Goal: Task Accomplishment & Management: Complete application form

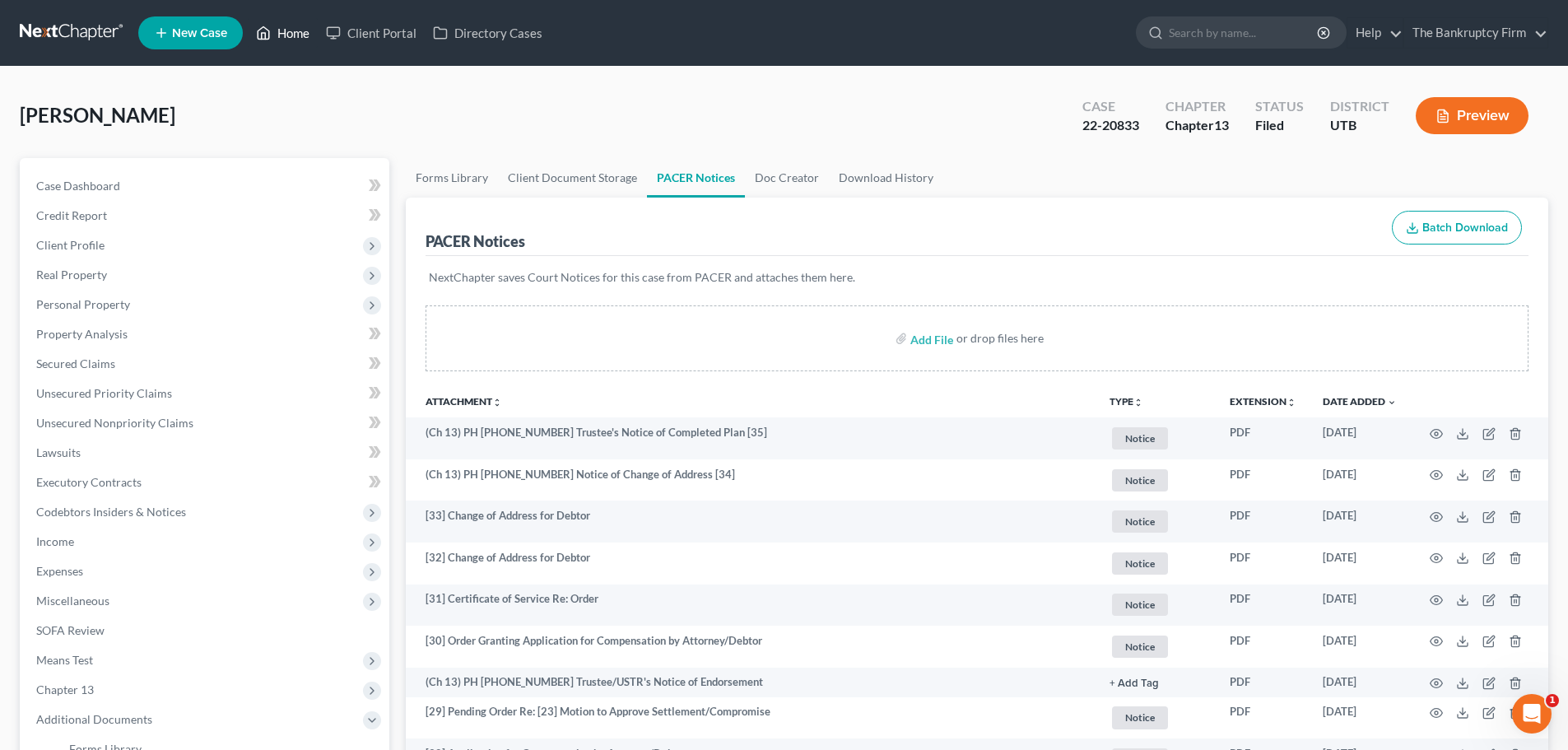
click at [281, 38] on link "Home" at bounding box center [283, 33] width 70 height 29
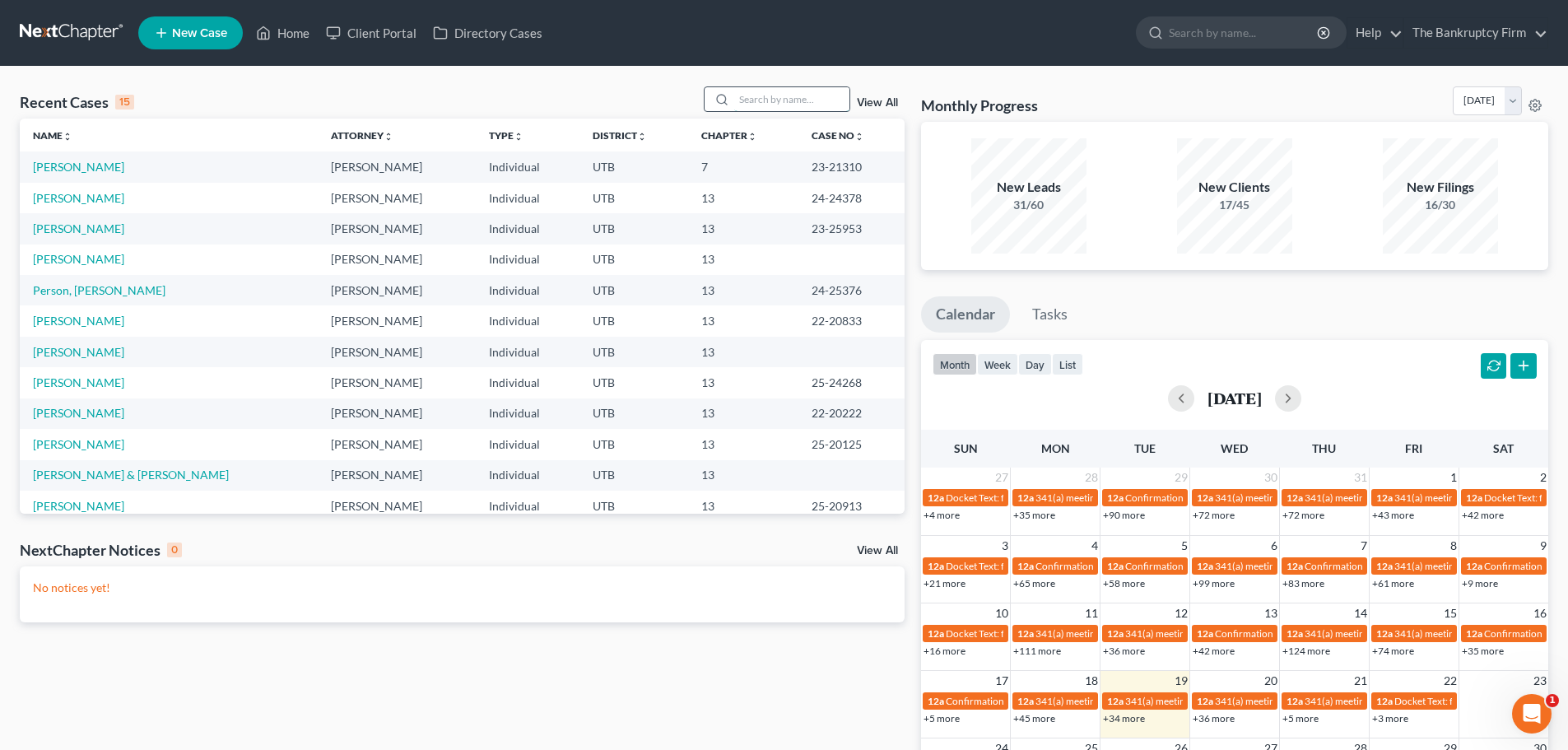
drag, startPoint x: 779, startPoint y: 108, endPoint x: 758, endPoint y: 110, distance: 21.1
click at [769, 110] on input "search" at bounding box center [792, 99] width 116 height 24
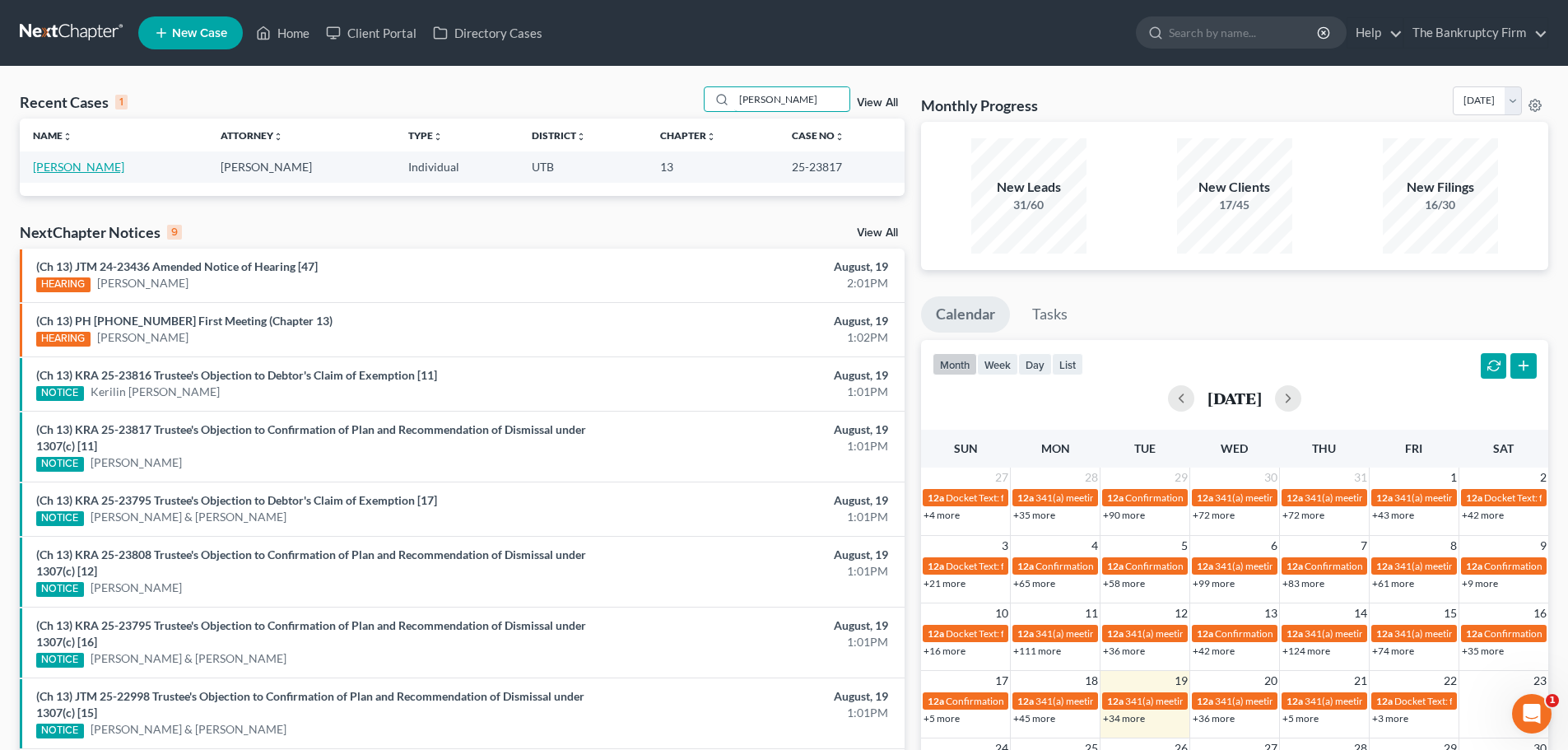
type input "[PERSON_NAME]"
click at [86, 160] on link "[PERSON_NAME]" at bounding box center [78, 167] width 91 height 14
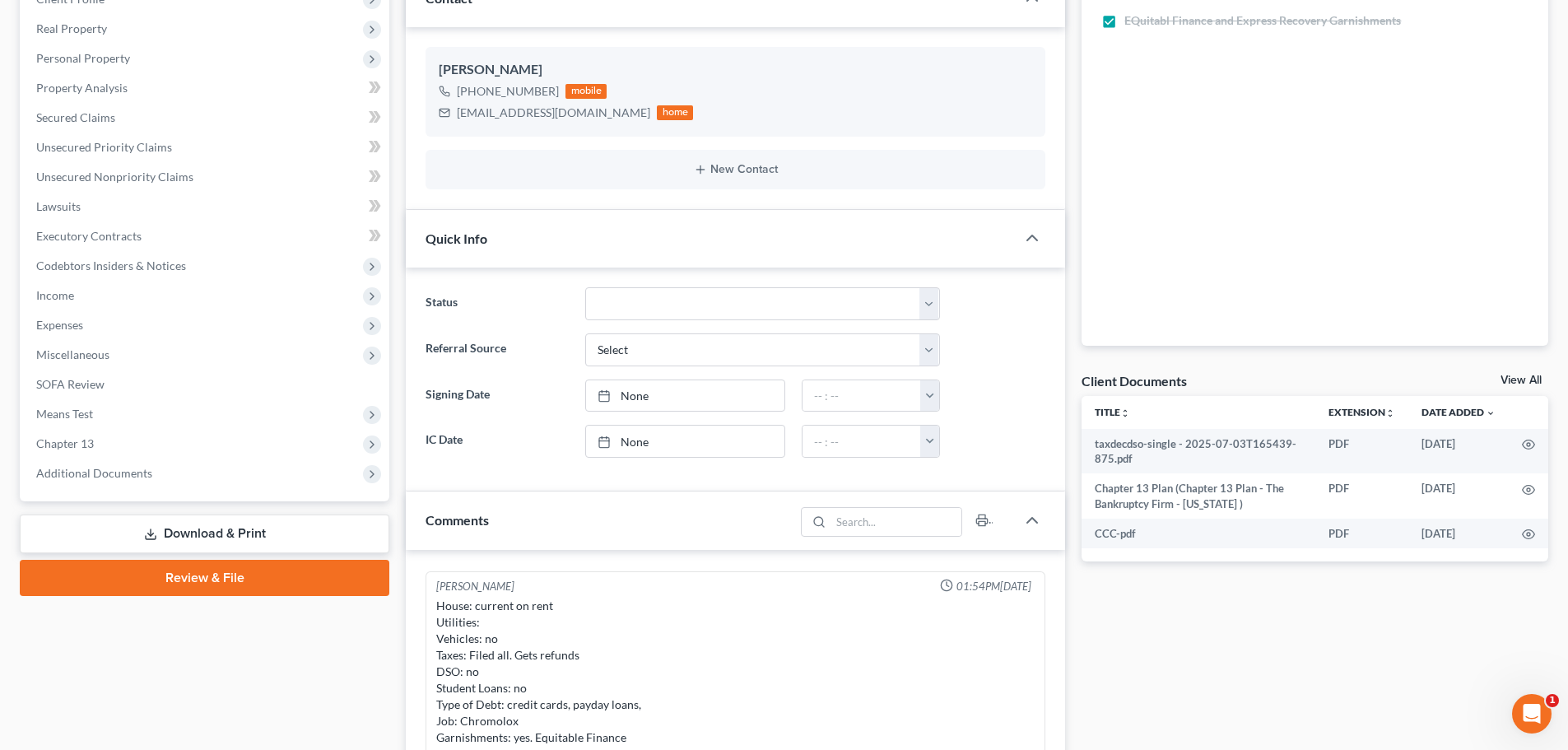
scroll to position [247, 0]
click at [219, 472] on span "Additional Documents" at bounding box center [206, 472] width 366 height 29
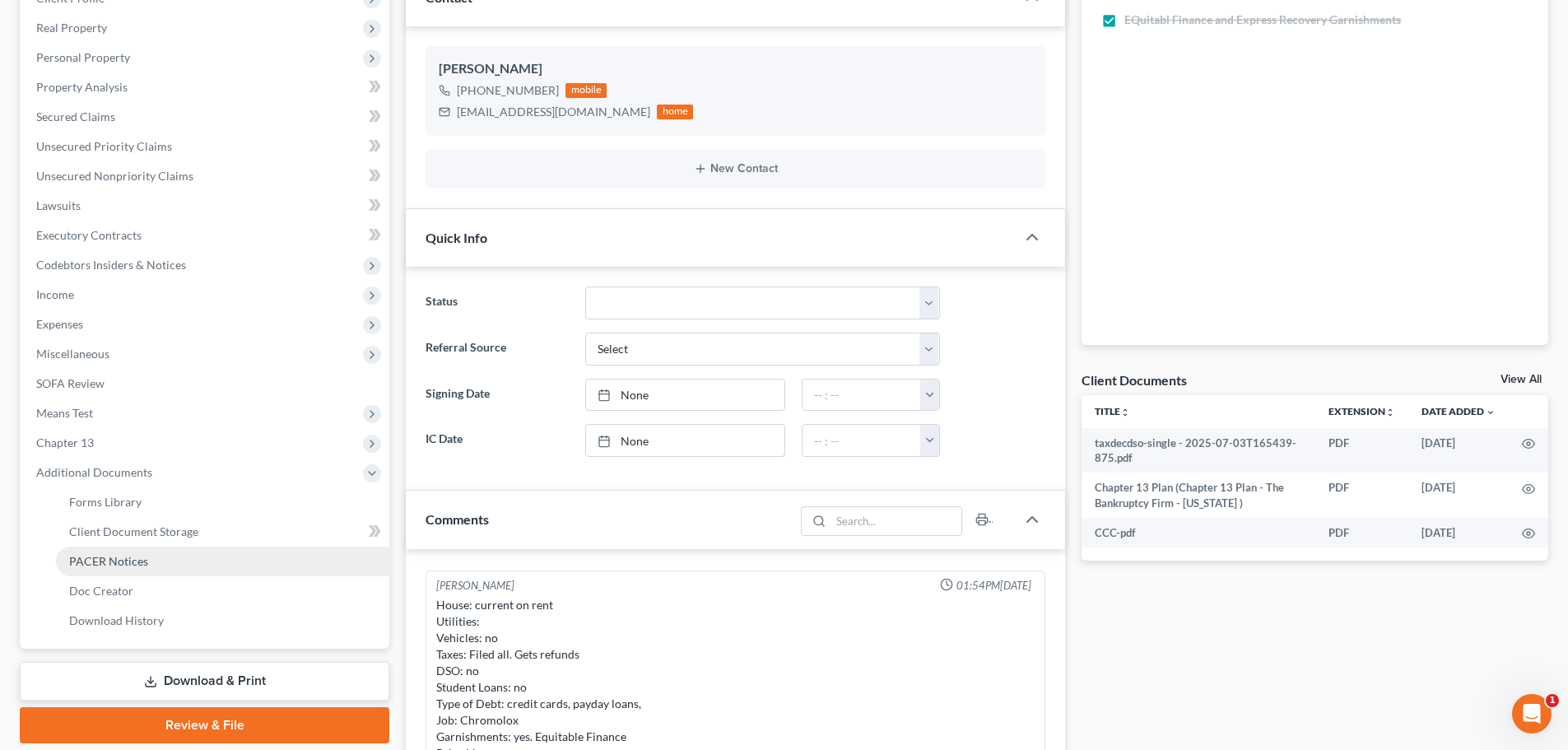
click at [139, 558] on span "PACER Notices" at bounding box center [109, 561] width 79 height 14
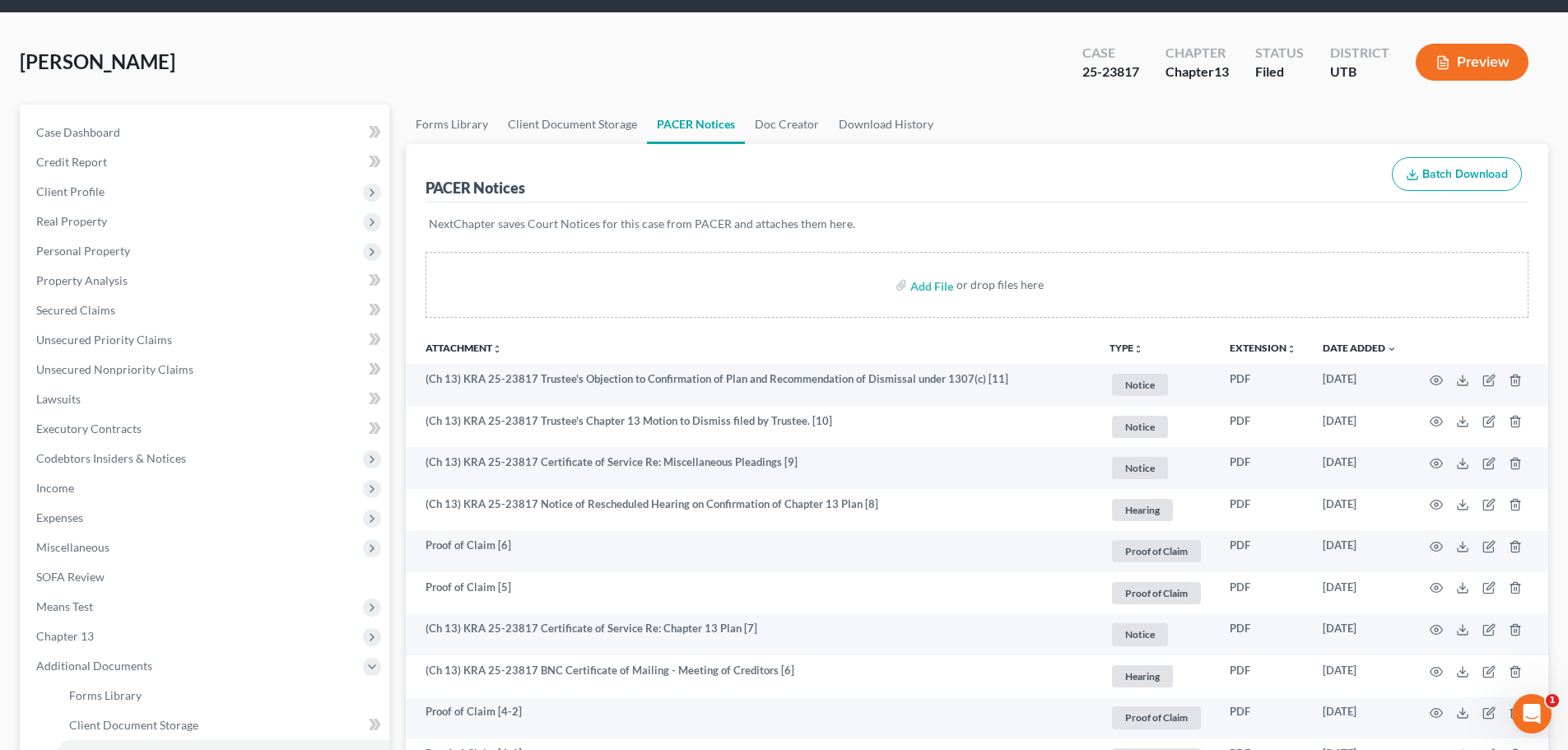
scroll to position [82, 0]
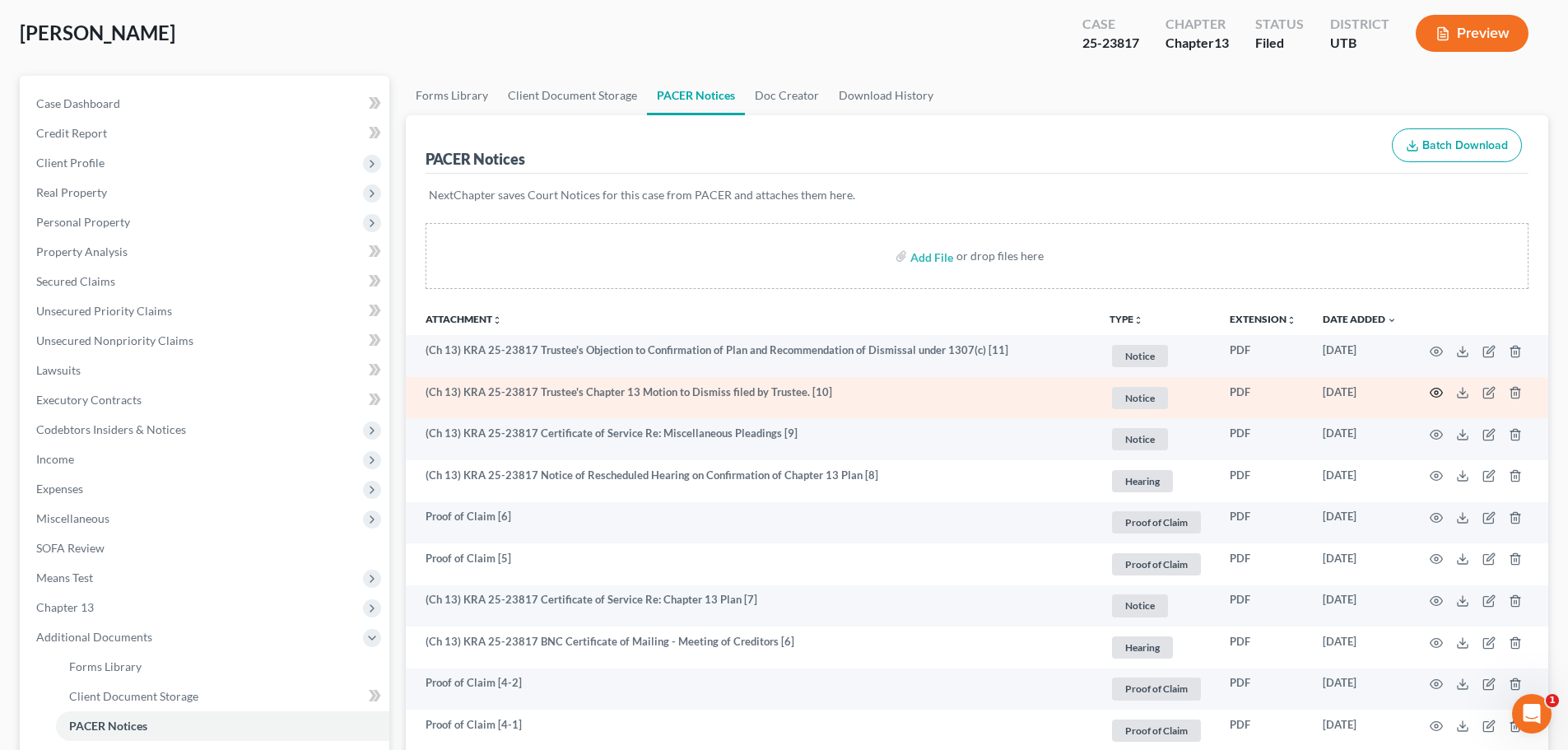
click at [1434, 395] on icon "button" at bounding box center [1436, 393] width 13 height 13
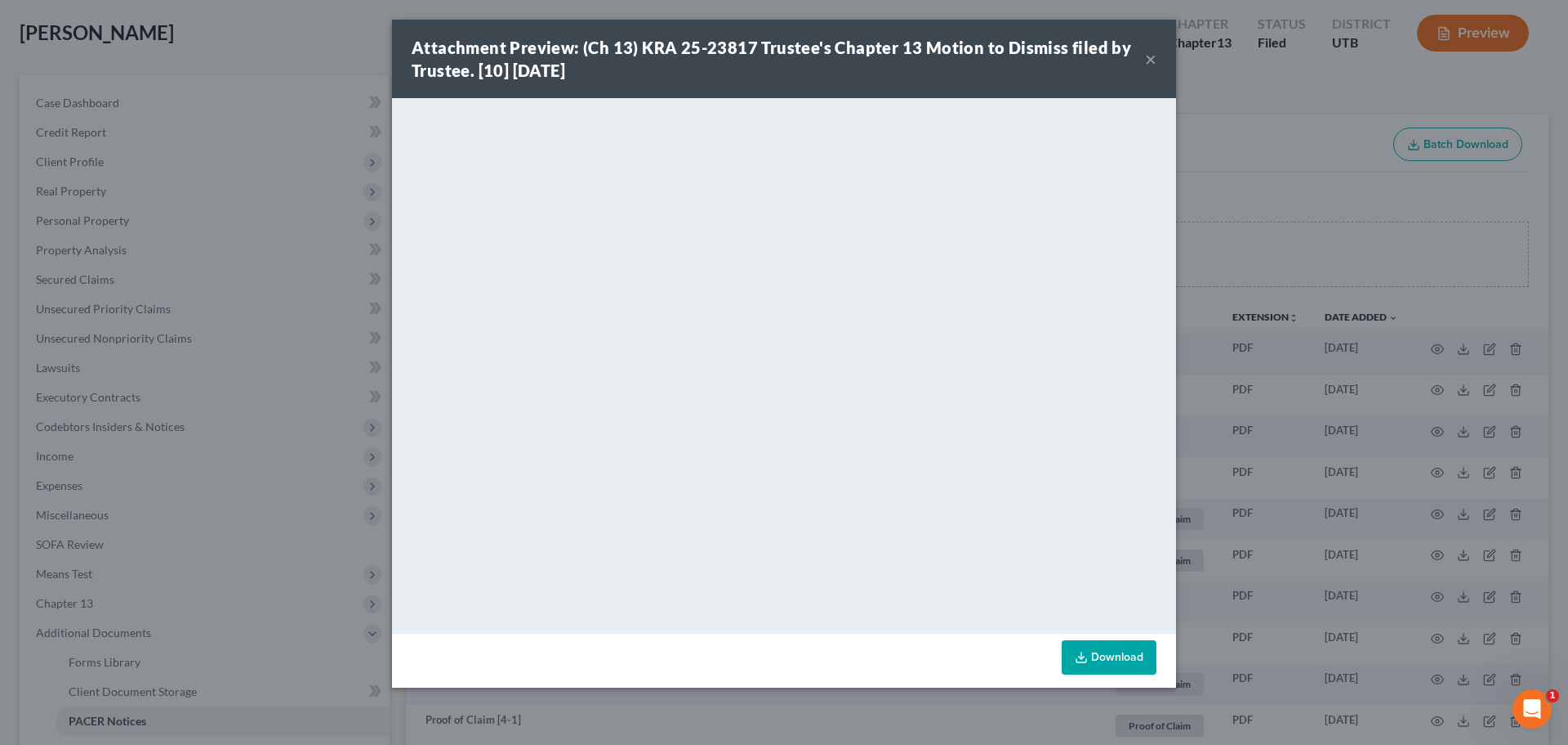
click at [1155, 58] on button "×" at bounding box center [1151, 59] width 12 height 20
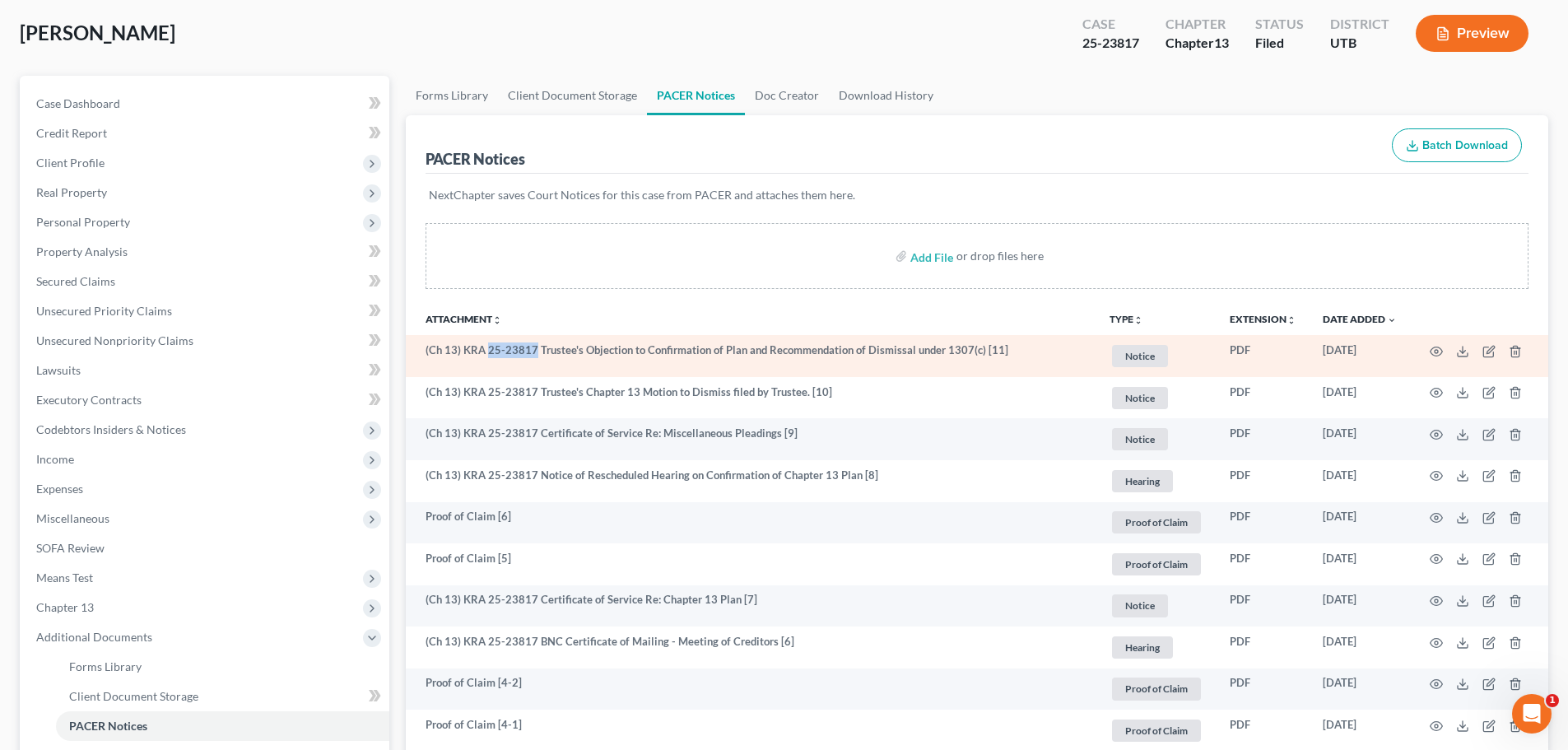
drag, startPoint x: 486, startPoint y: 350, endPoint x: 530, endPoint y: 350, distance: 44.0
click at [530, 350] on td "(Ch 13) KRA 25-23817 Trustee's Objection to Confirmation of Plan and Recommenda…" at bounding box center [751, 356] width 691 height 42
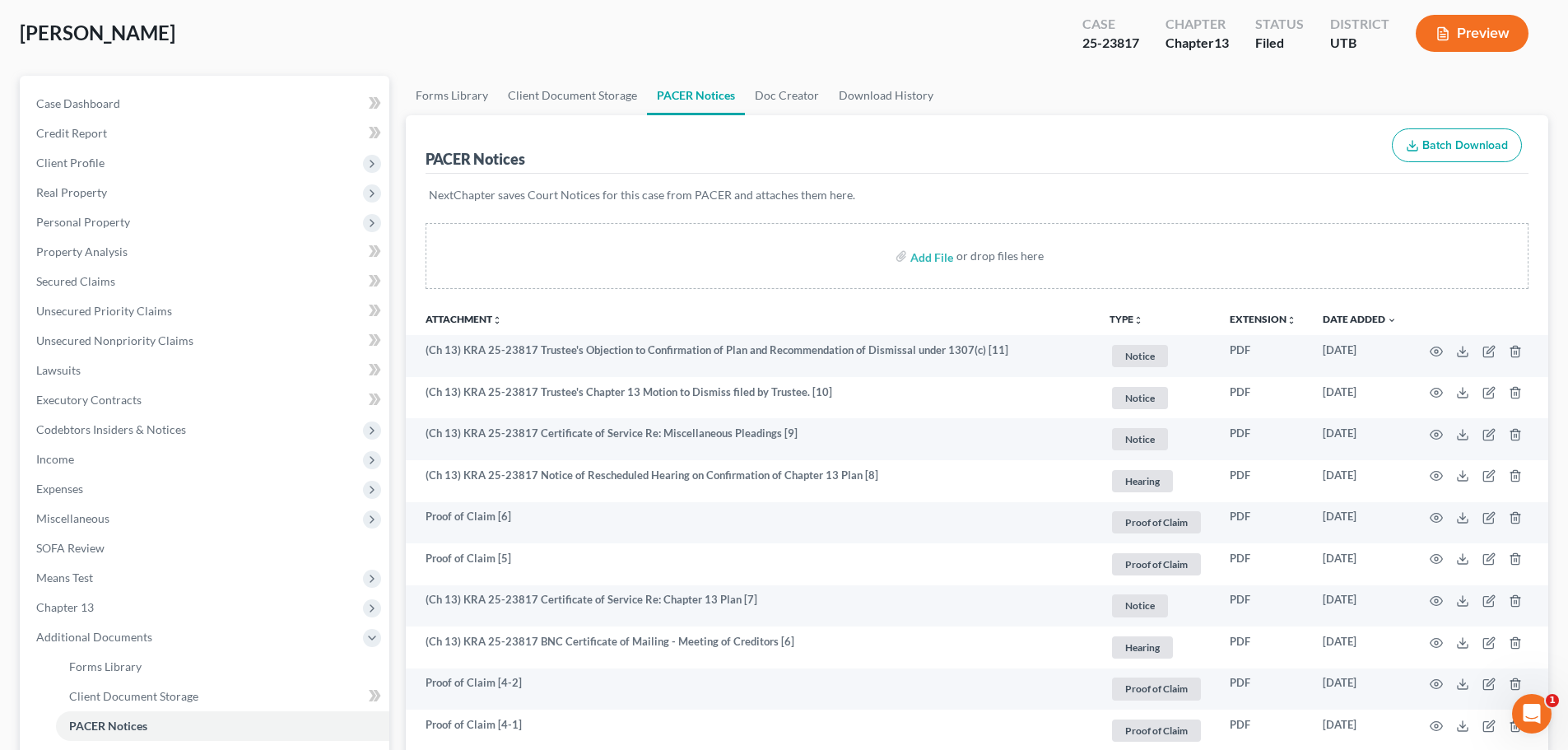
click at [776, 305] on th "Attachment unfold_more expand_more expand_less" at bounding box center [751, 318] width 691 height 33
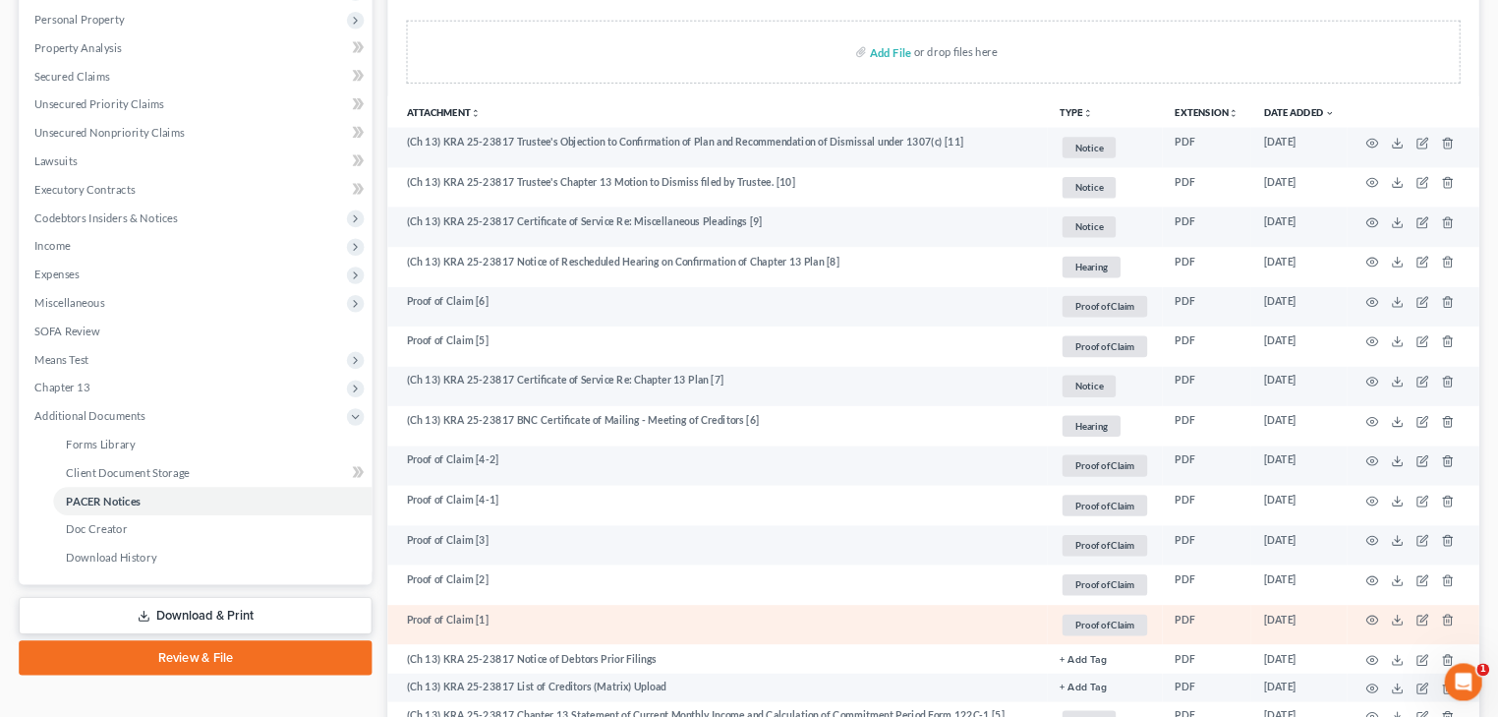
scroll to position [295, 0]
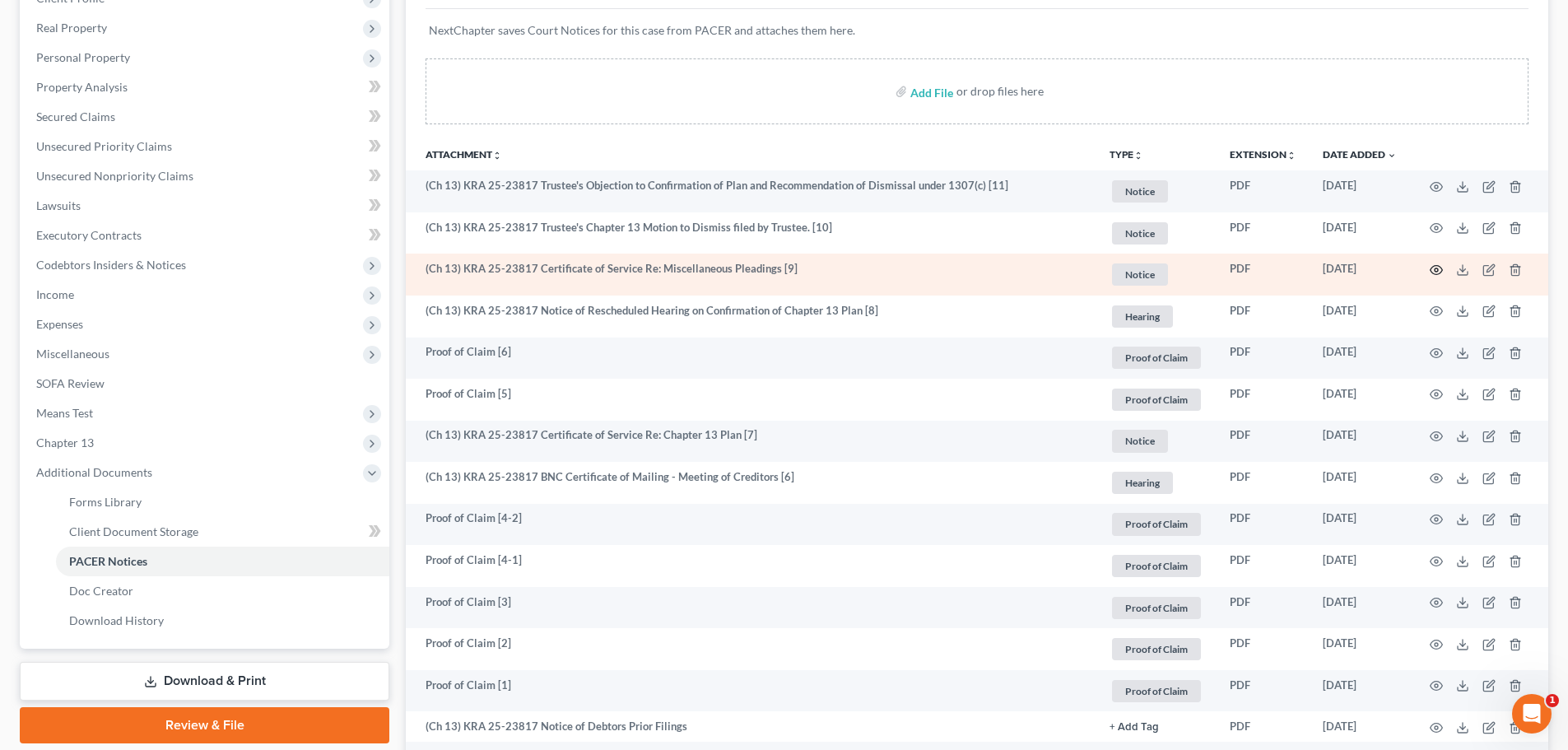
click at [1441, 266] on icon "button" at bounding box center [1436, 270] width 13 height 13
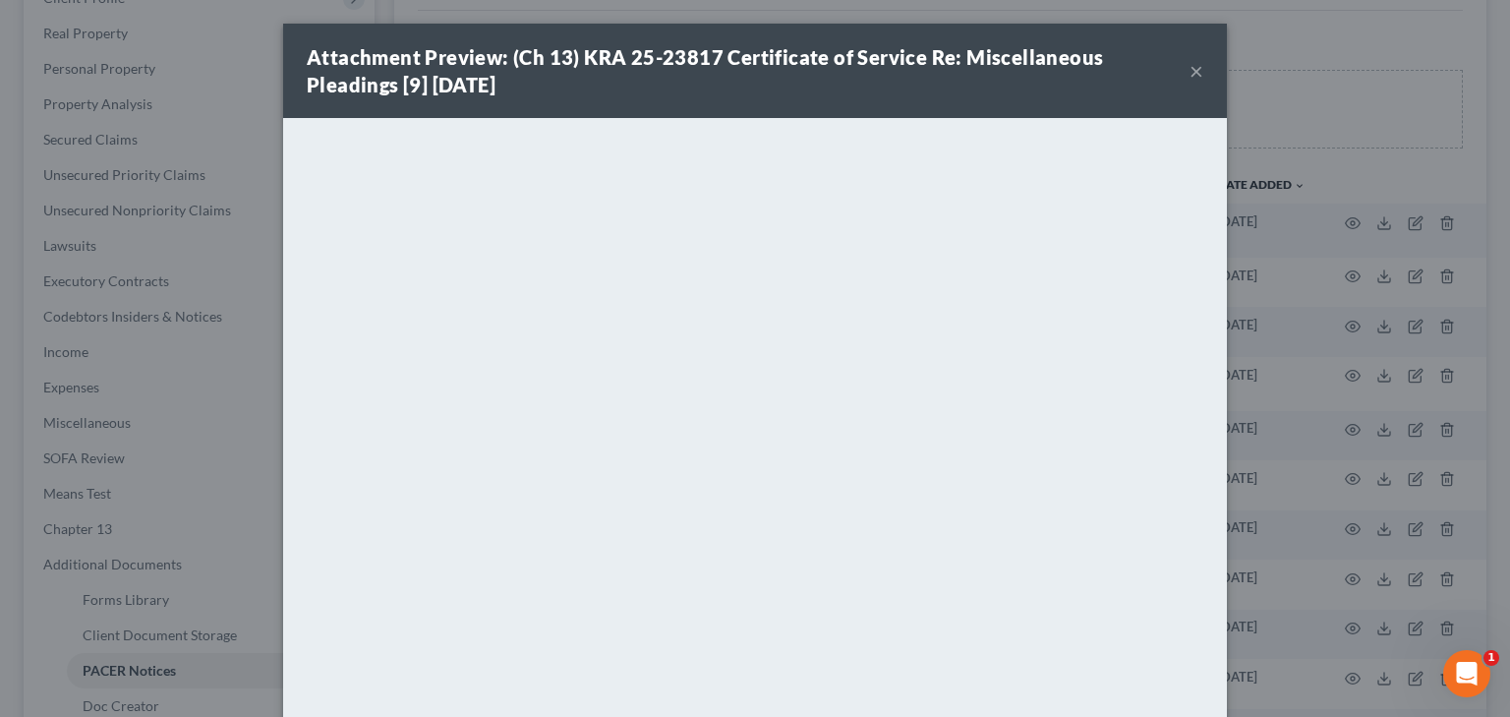
drag, startPoint x: 1144, startPoint y: 91, endPoint x: 1171, endPoint y: 85, distance: 27.4
click at [1145, 91] on div "Attachment Preview: (Ch 13) KRA 25-23817 Certificate of Service Re: Miscellaneo…" at bounding box center [748, 70] width 883 height 55
click at [1192, 70] on button "×" at bounding box center [1196, 71] width 14 height 24
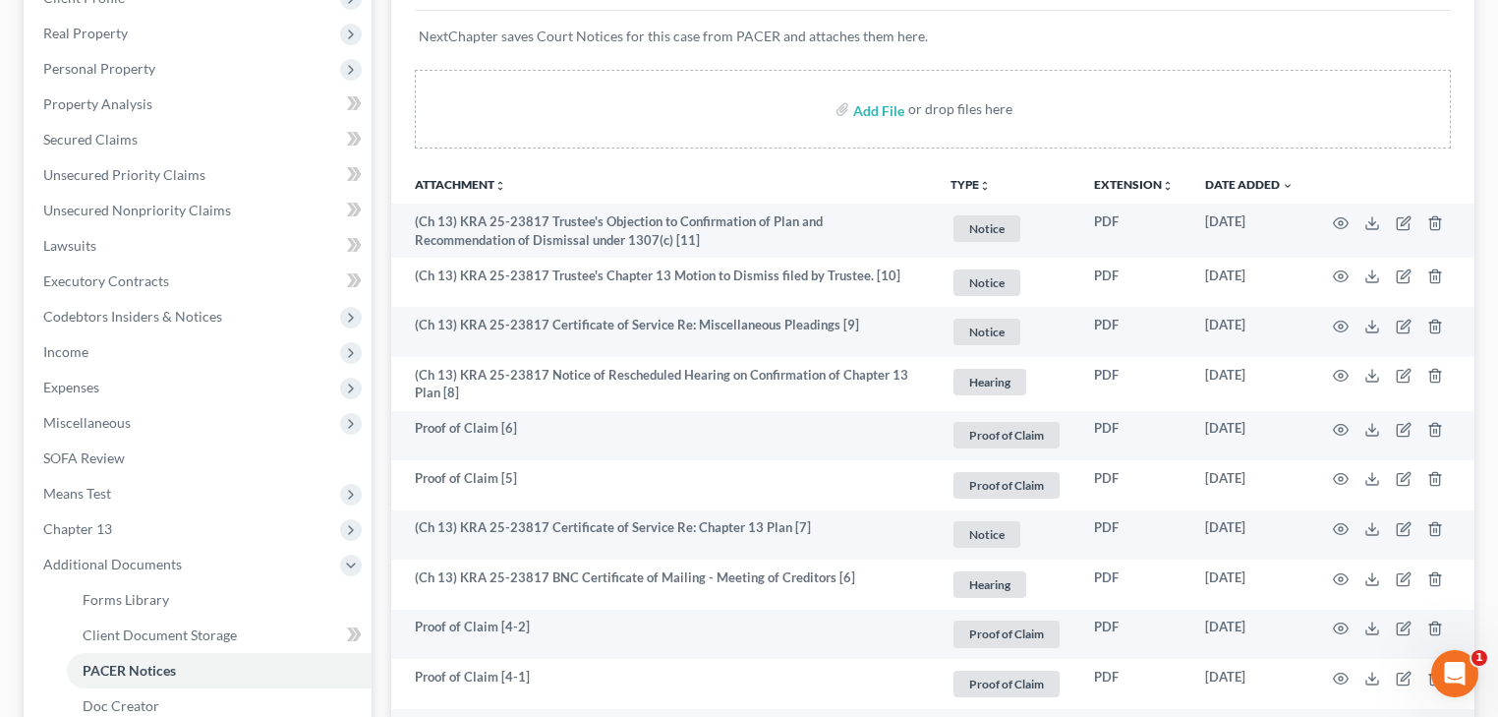
click at [1294, 108] on div "Add File or drop files here" at bounding box center [933, 109] width 1036 height 79
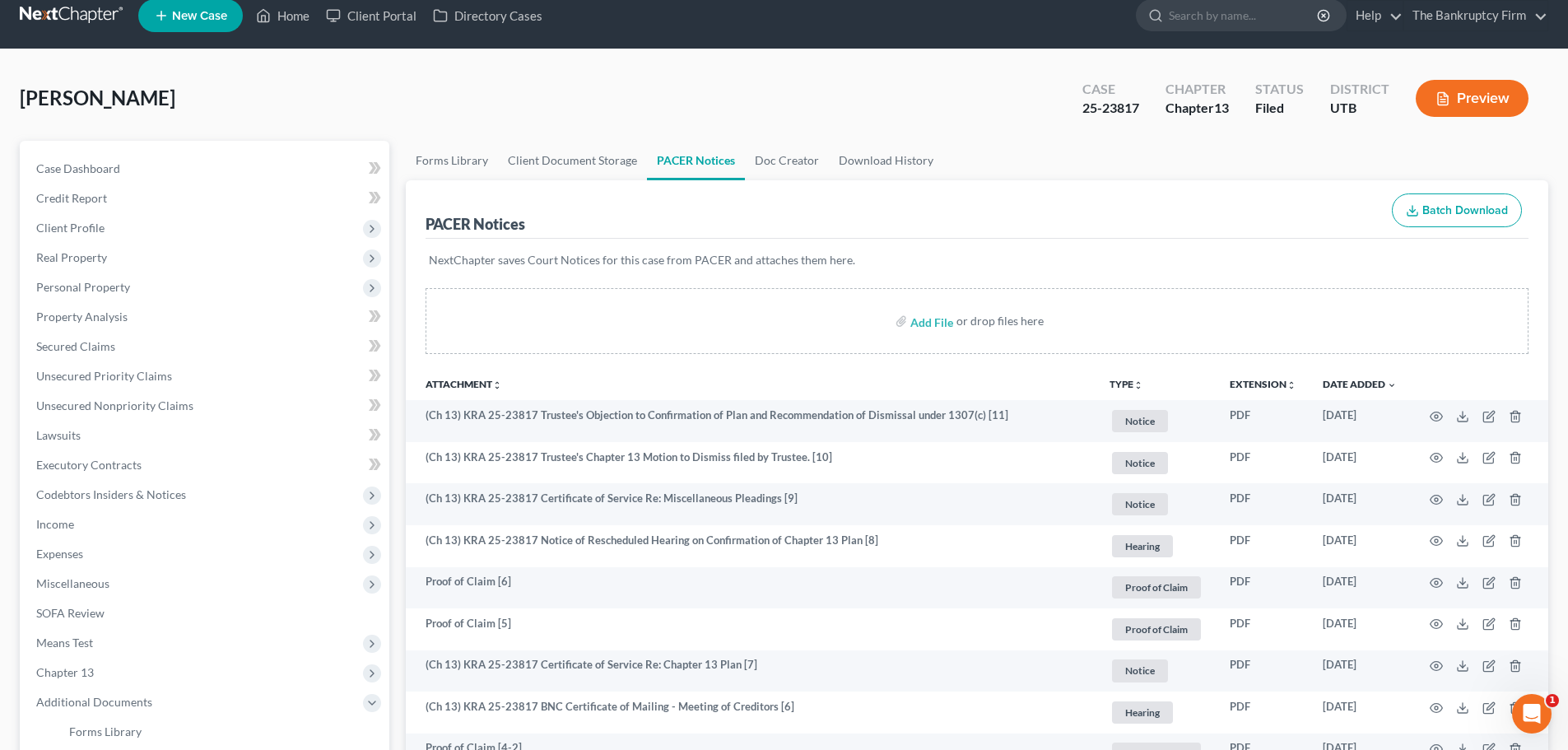
scroll to position [0, 0]
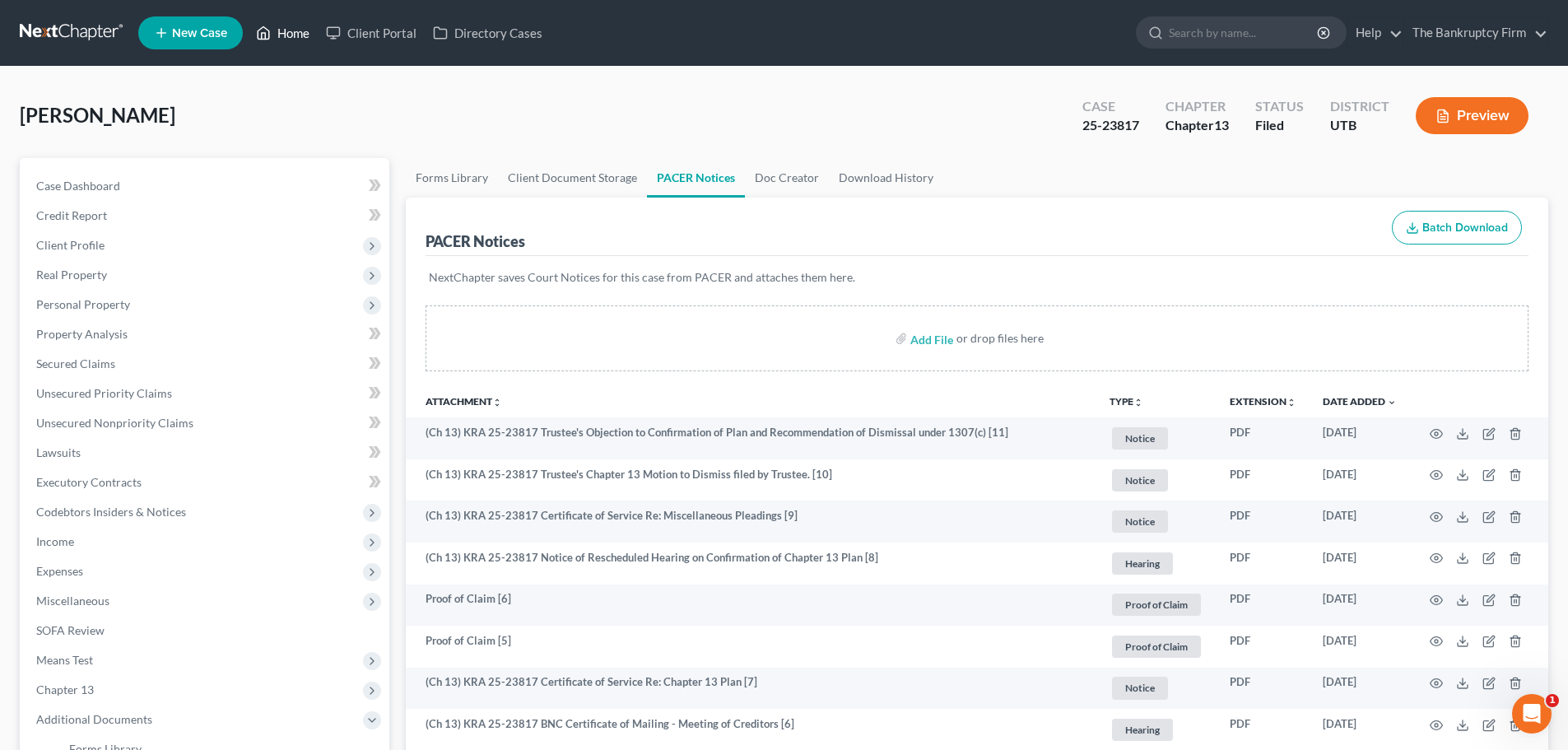
click at [272, 32] on link "Home" at bounding box center [283, 33] width 70 height 29
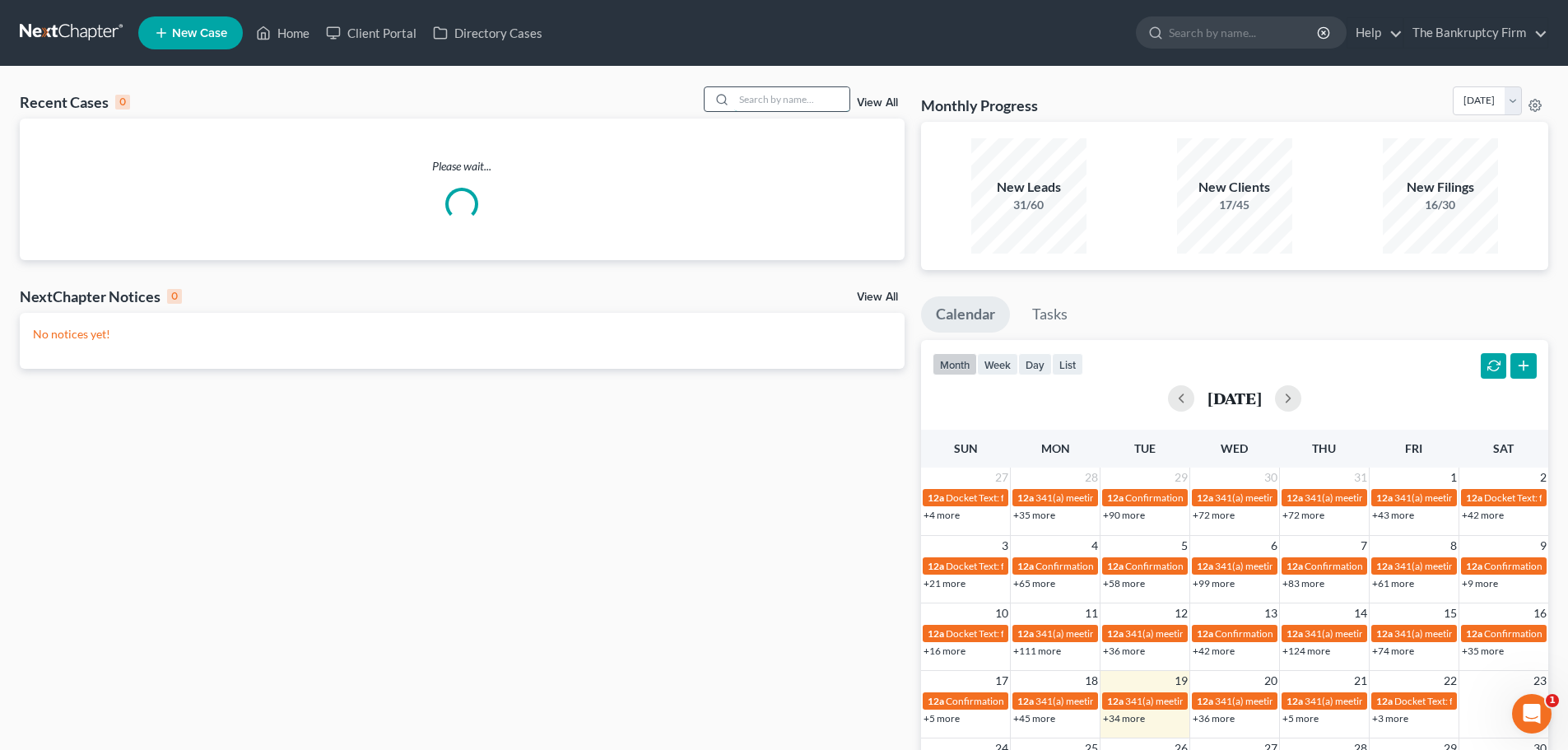
click at [811, 108] on input "search" at bounding box center [792, 99] width 116 height 24
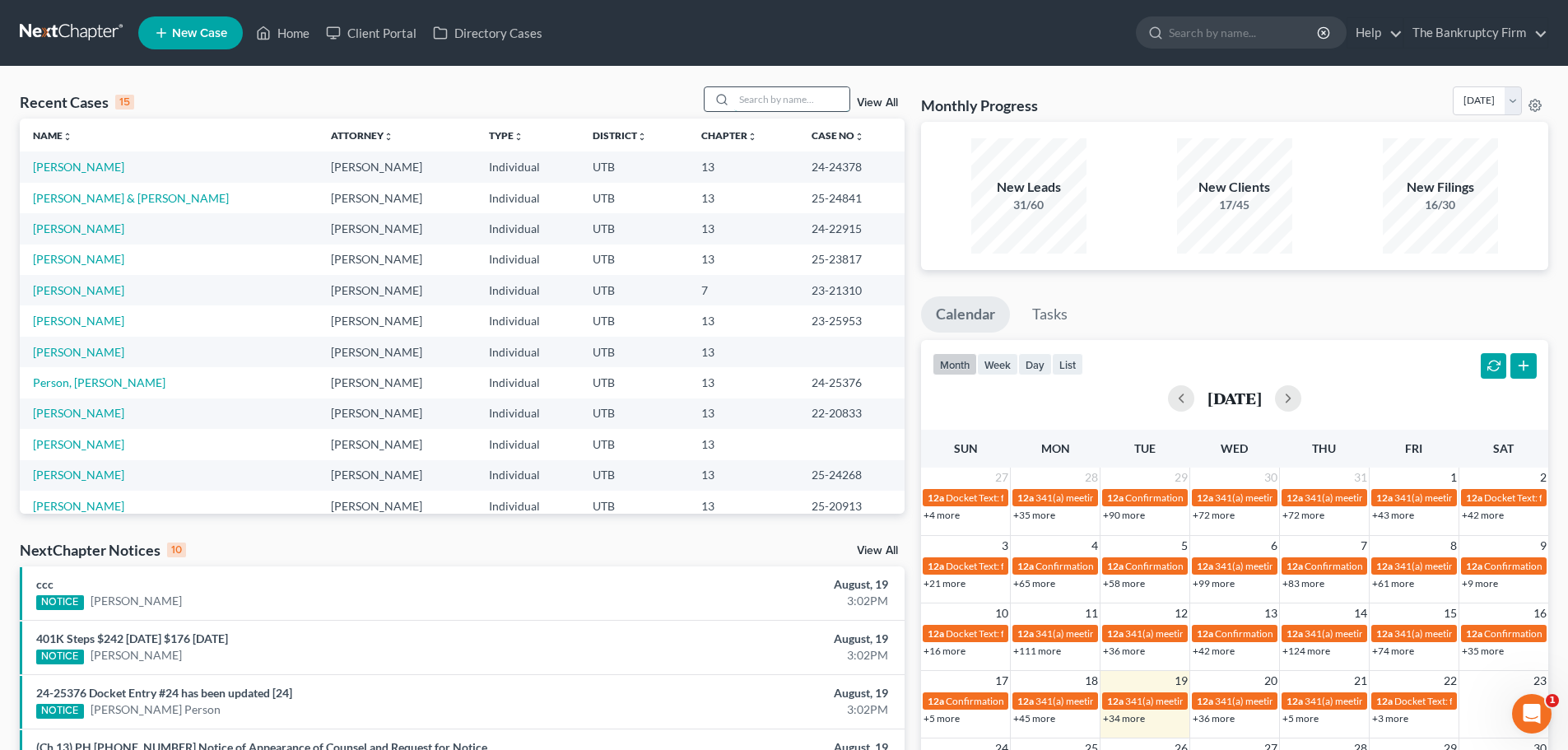
type input "k"
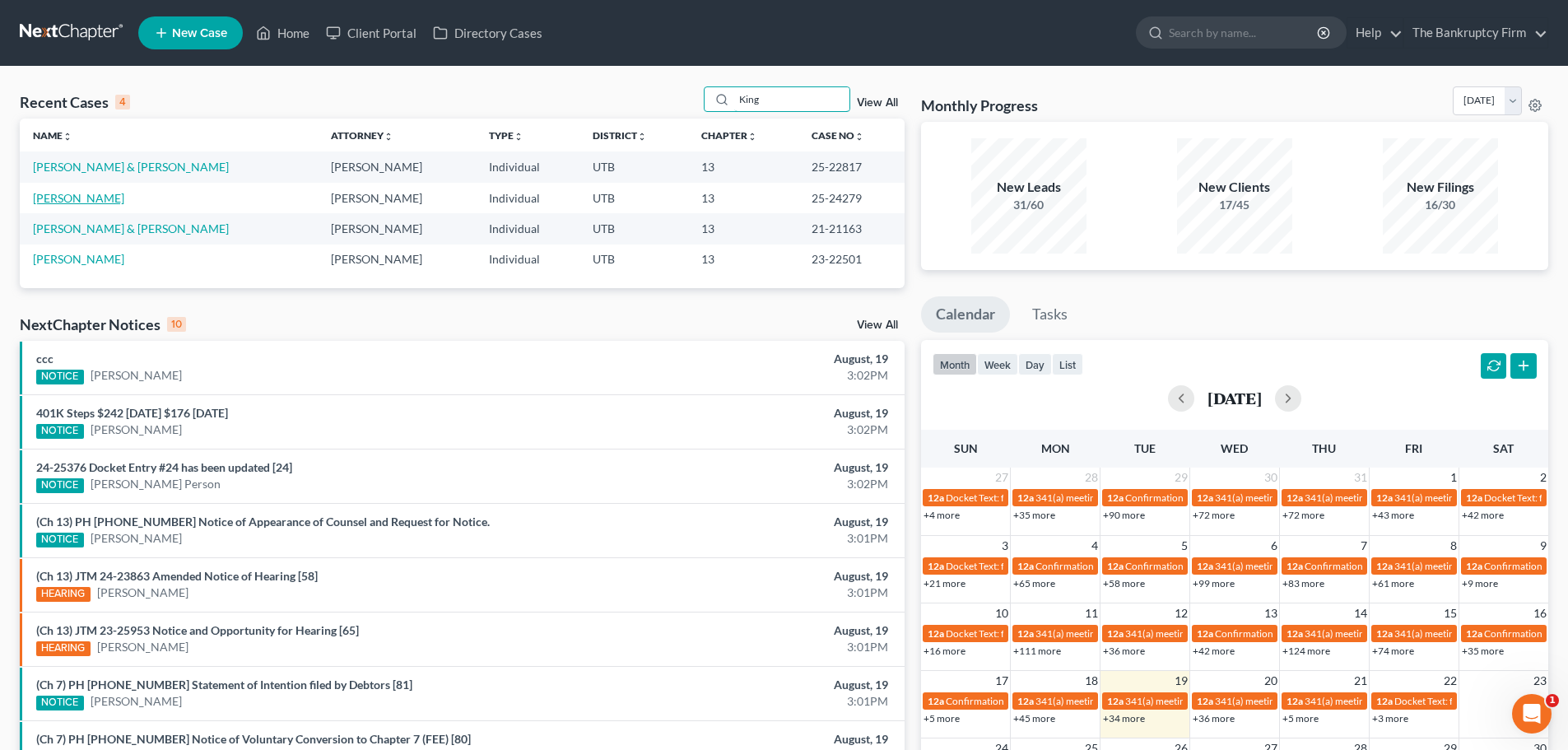
type input "King"
click at [106, 168] on link "[PERSON_NAME] & [PERSON_NAME]" at bounding box center [131, 167] width 196 height 14
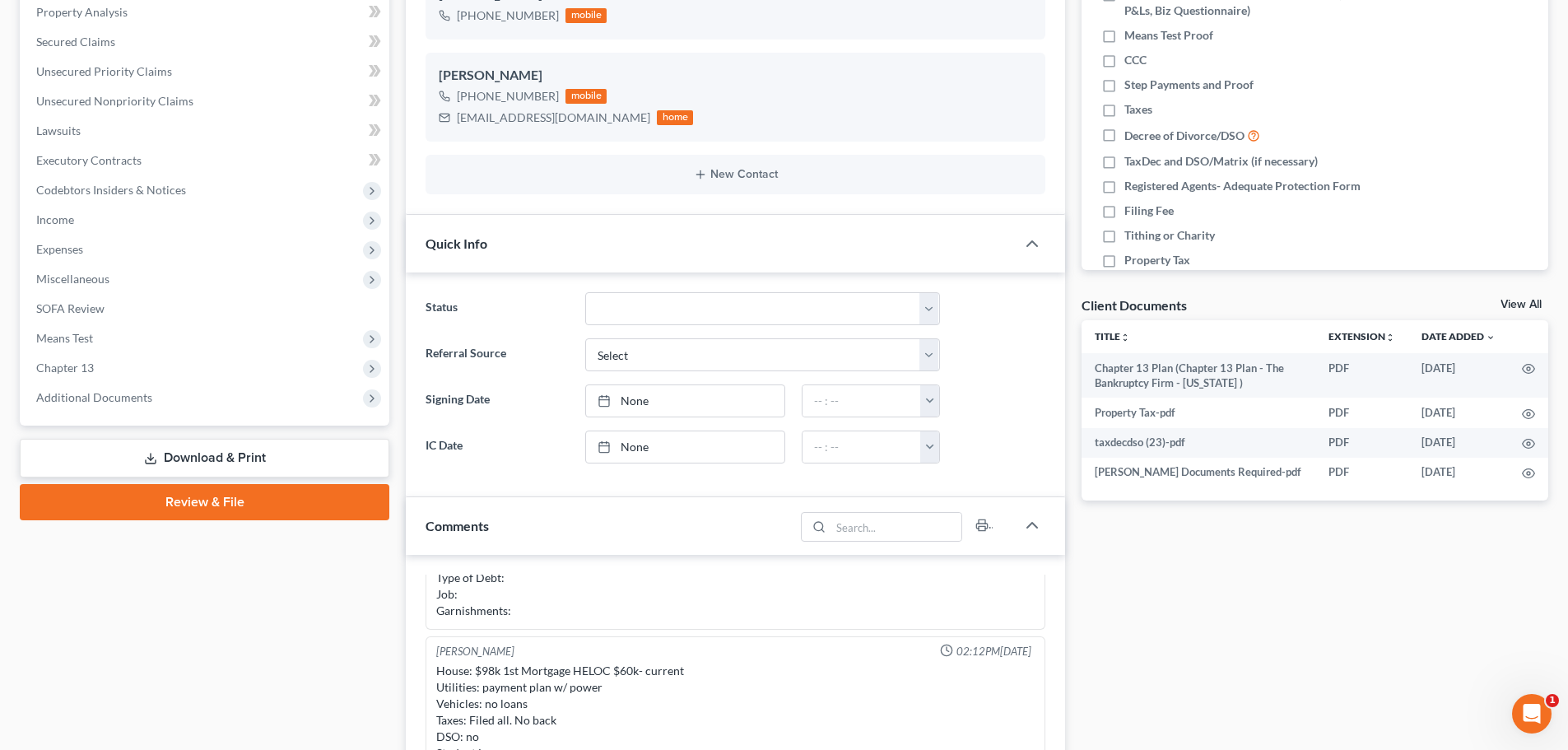
scroll to position [329, 0]
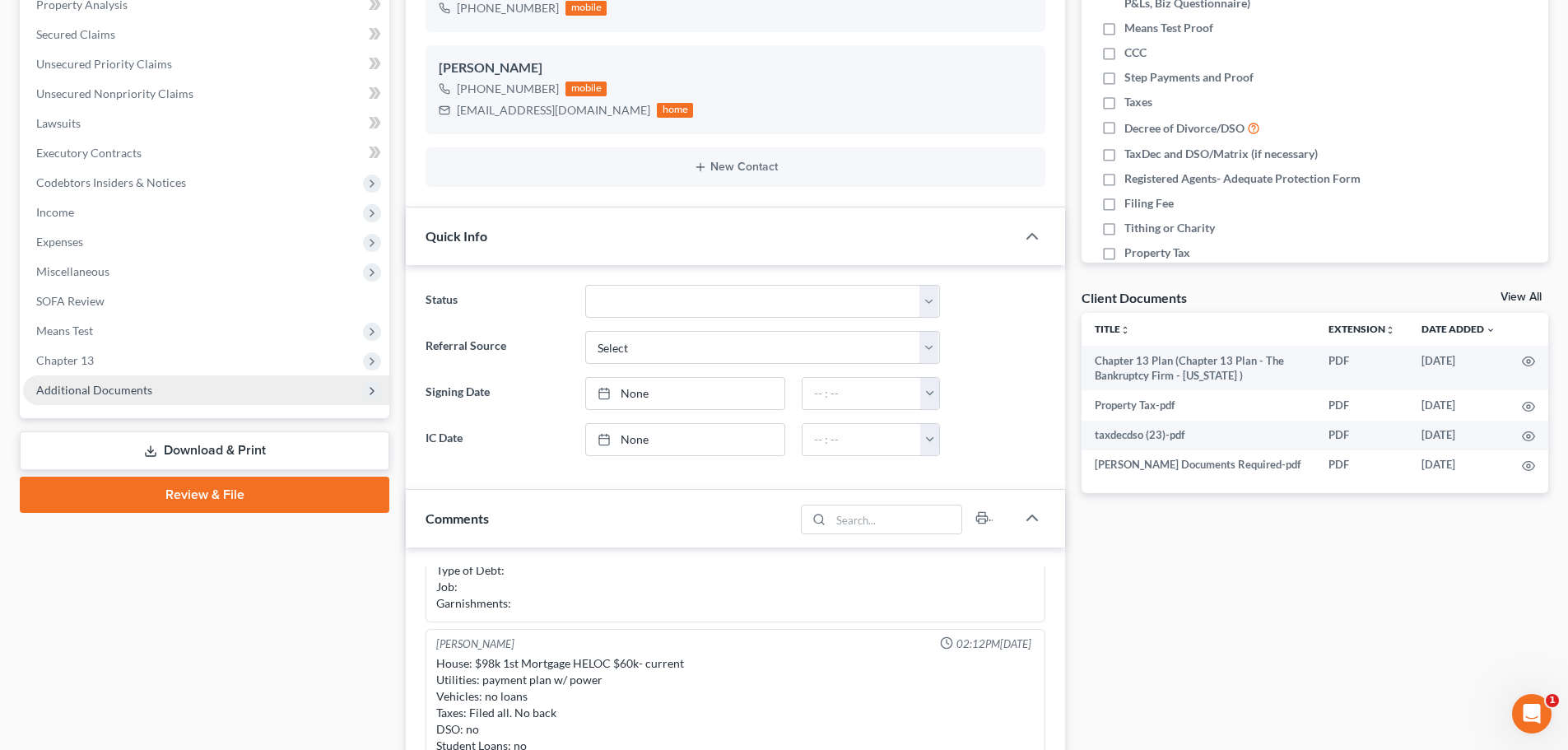
click at [148, 391] on span "Additional Documents" at bounding box center [94, 389] width 116 height 14
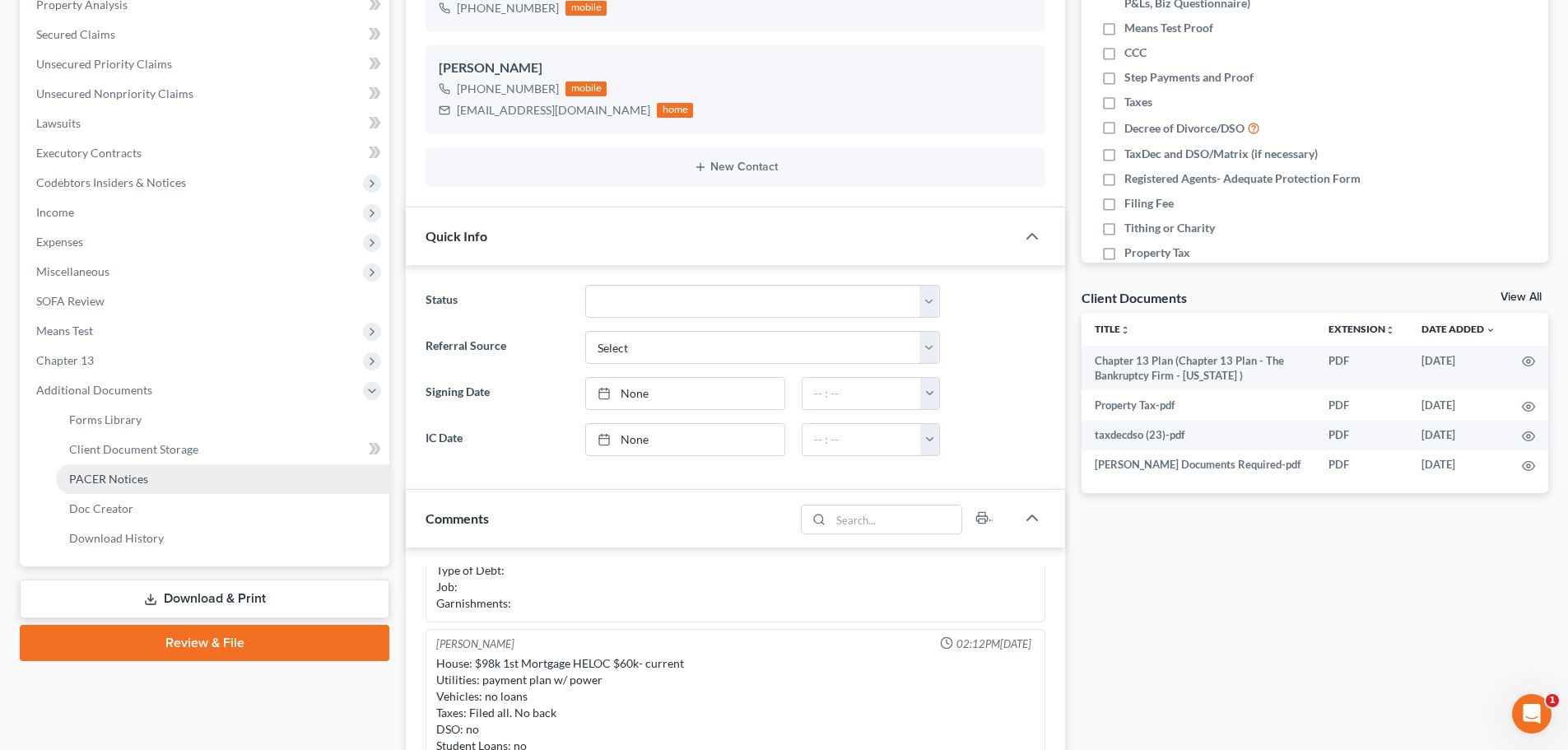
click at [119, 473] on span "PACER Notices" at bounding box center [109, 478] width 79 height 14
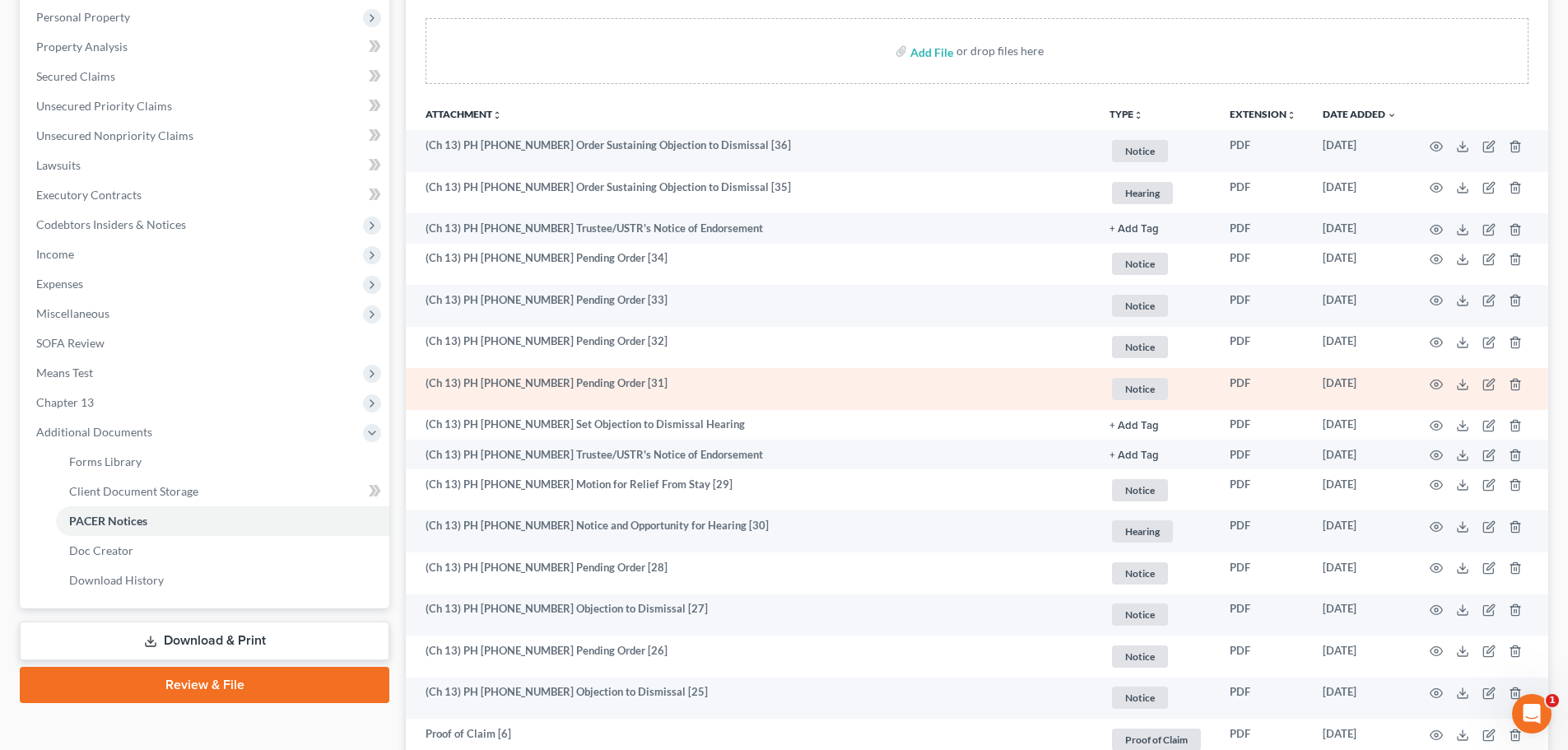
scroll to position [329, 0]
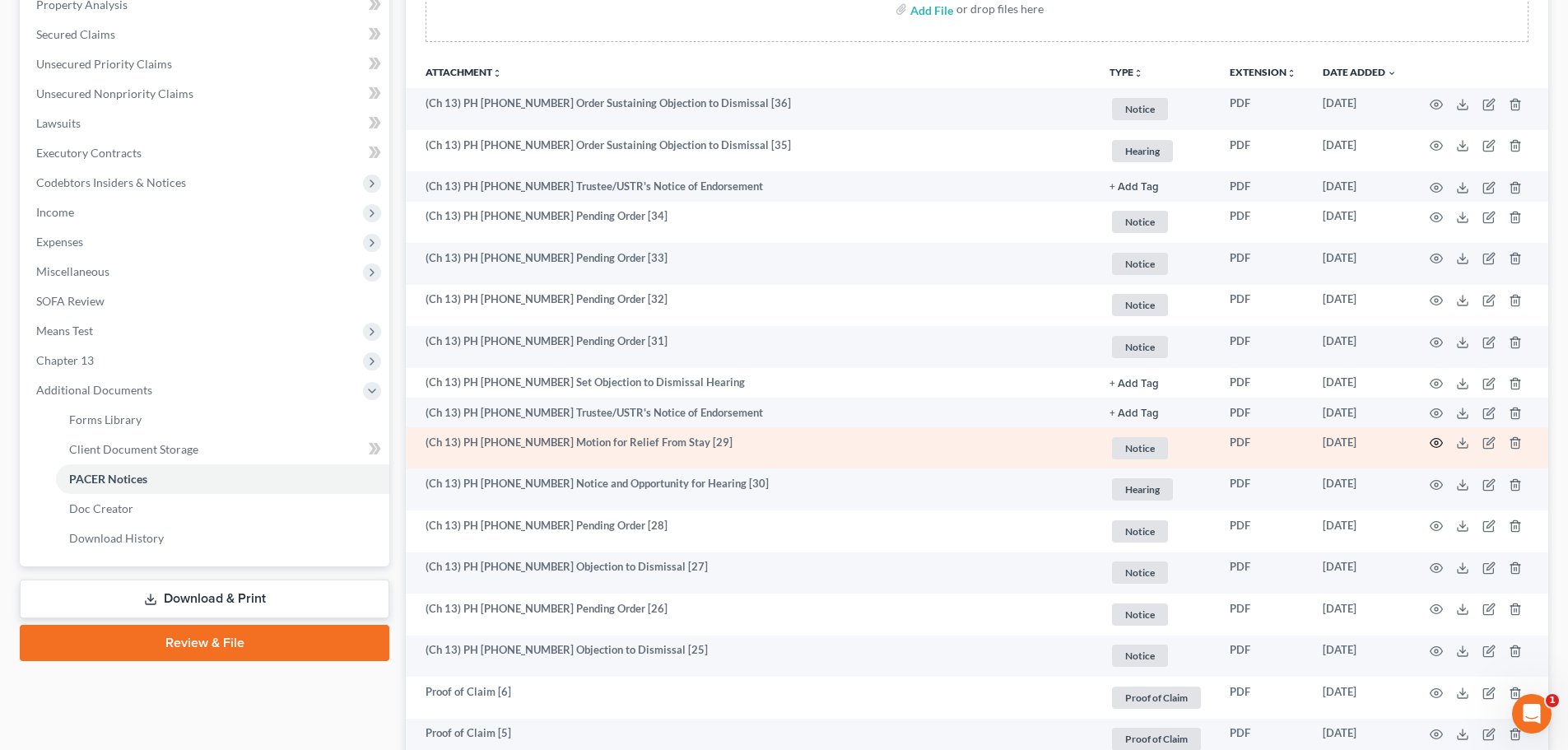
click at [1434, 444] on circle "button" at bounding box center [1436, 443] width 3 height 3
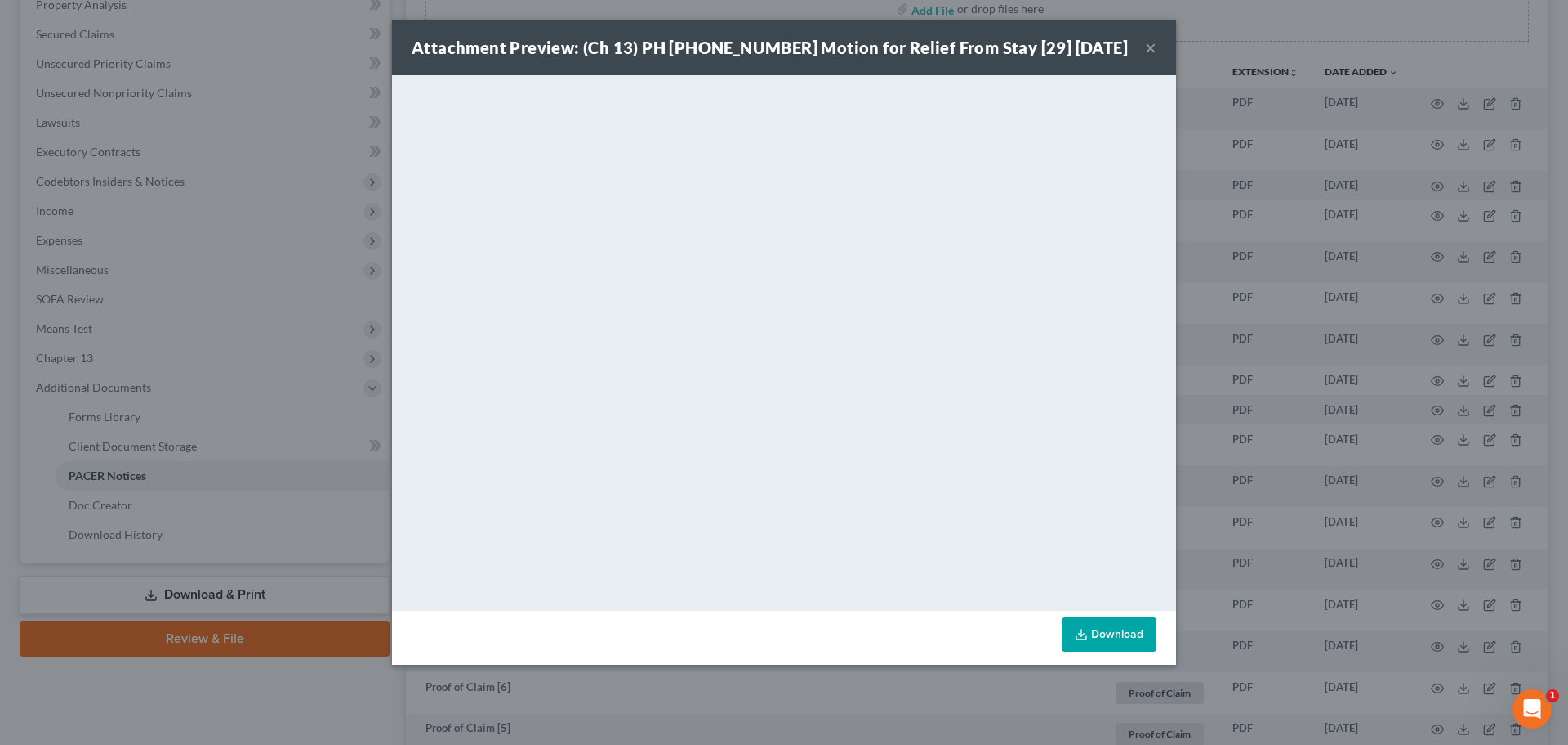
click at [1146, 49] on button "×" at bounding box center [1151, 47] width 12 height 20
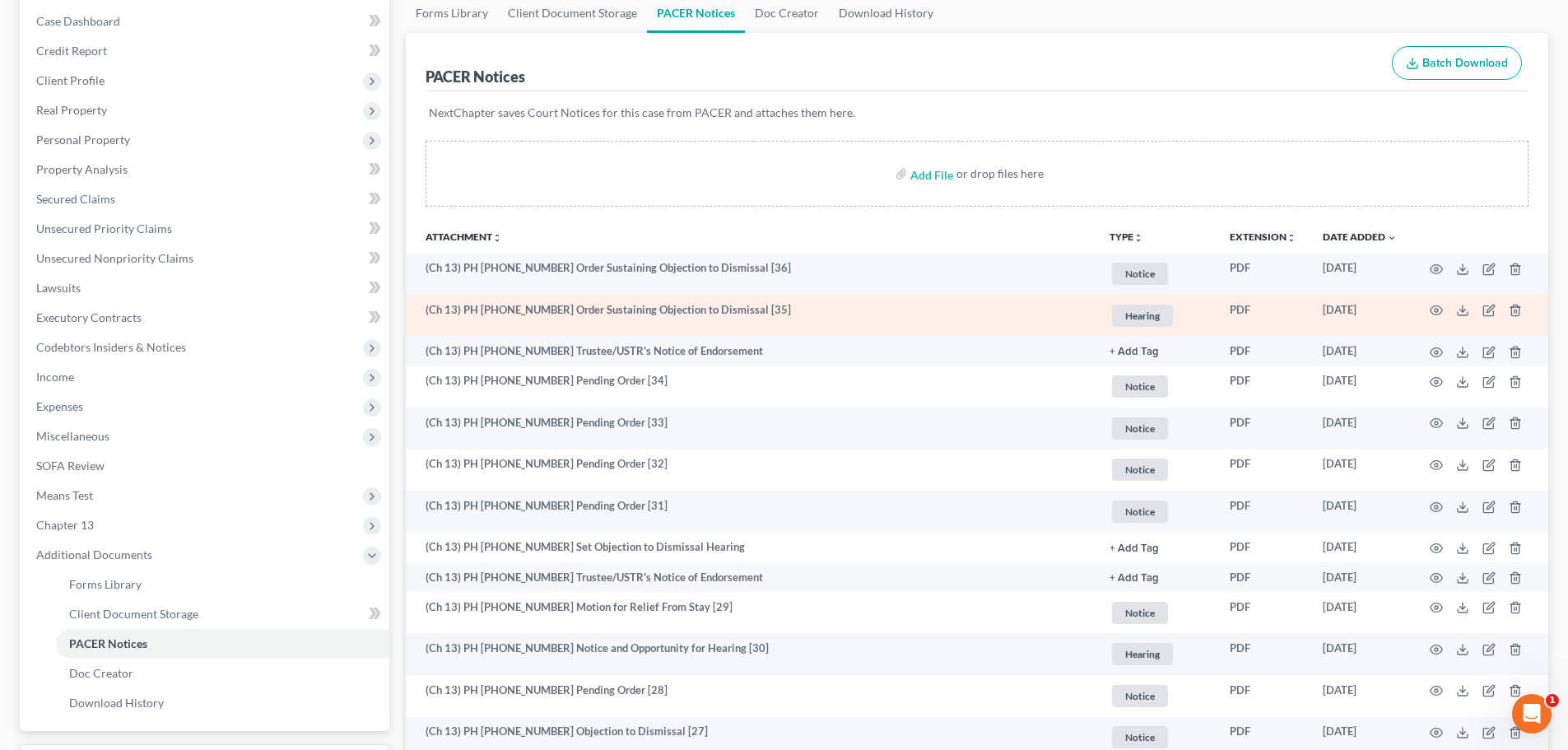
scroll to position [0, 0]
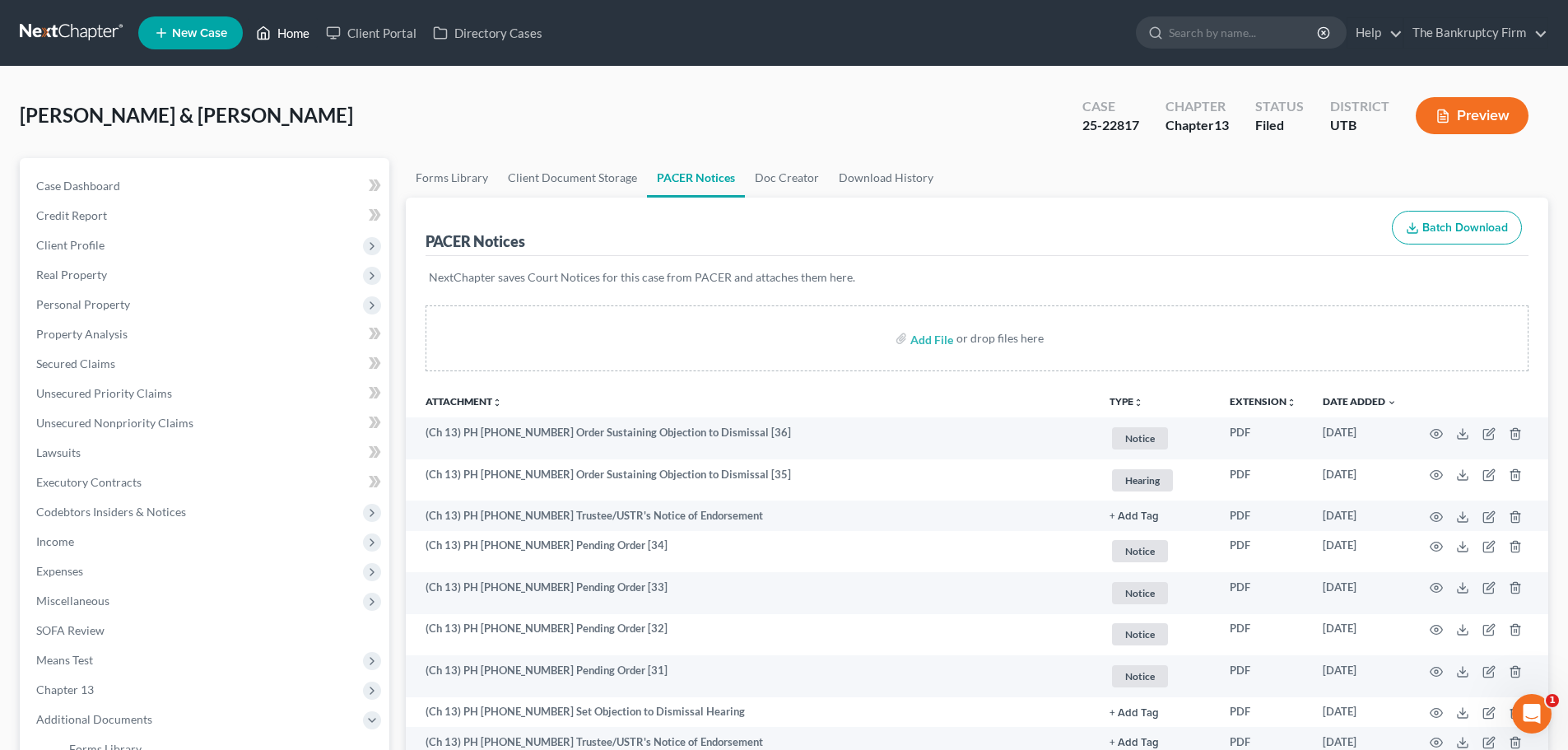
click at [296, 35] on link "Home" at bounding box center [283, 33] width 70 height 29
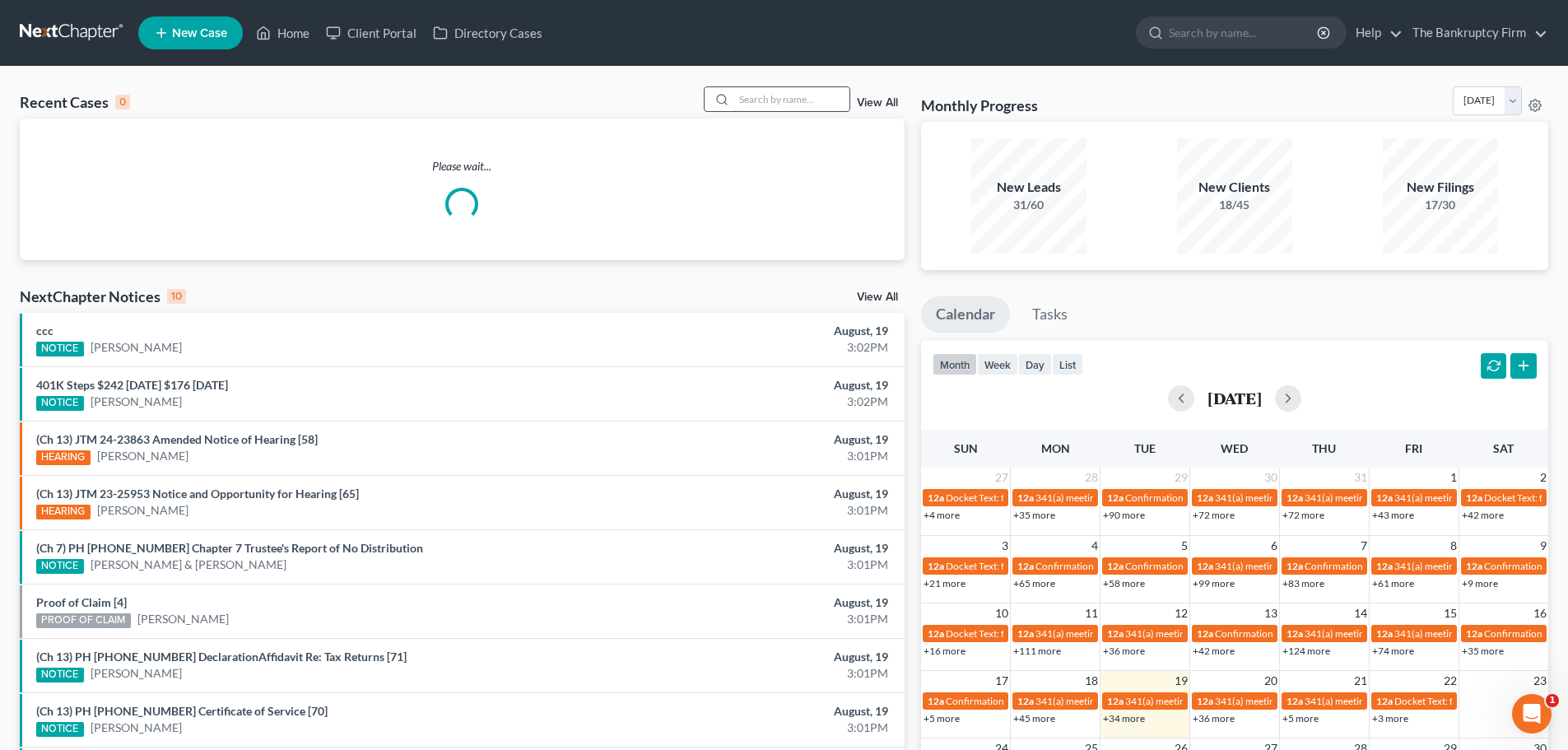
drag, startPoint x: 743, startPoint y: 109, endPoint x: 748, endPoint y: 100, distance: 10.3
click at [747, 103] on input "search" at bounding box center [792, 99] width 116 height 24
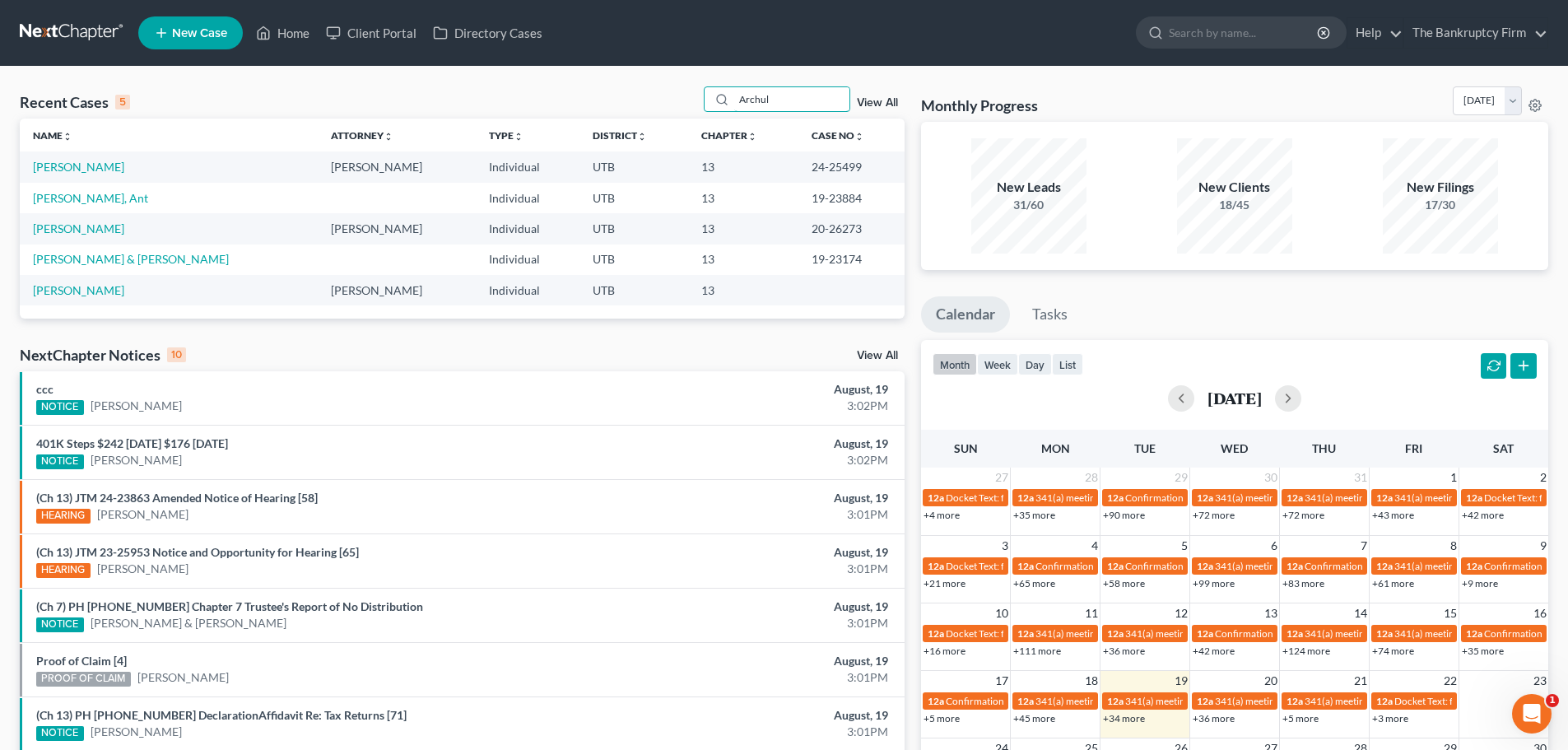
type input "Archul"
click at [75, 205] on td "[PERSON_NAME], Ant" at bounding box center [169, 198] width 298 height 30
click at [80, 198] on link "[PERSON_NAME], Ant" at bounding box center [90, 198] width 116 height 14
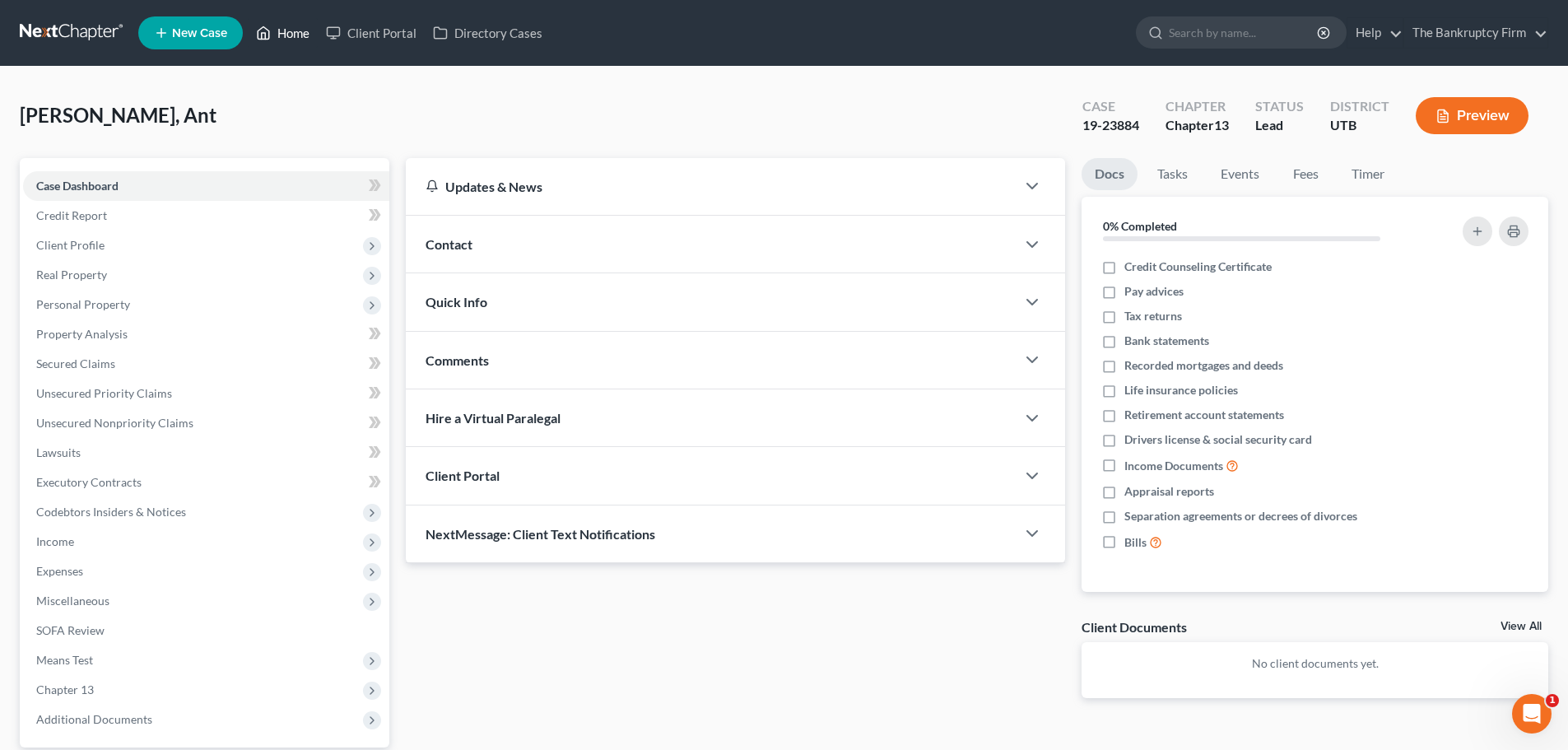
click at [266, 34] on polyline at bounding box center [264, 36] width 4 height 7
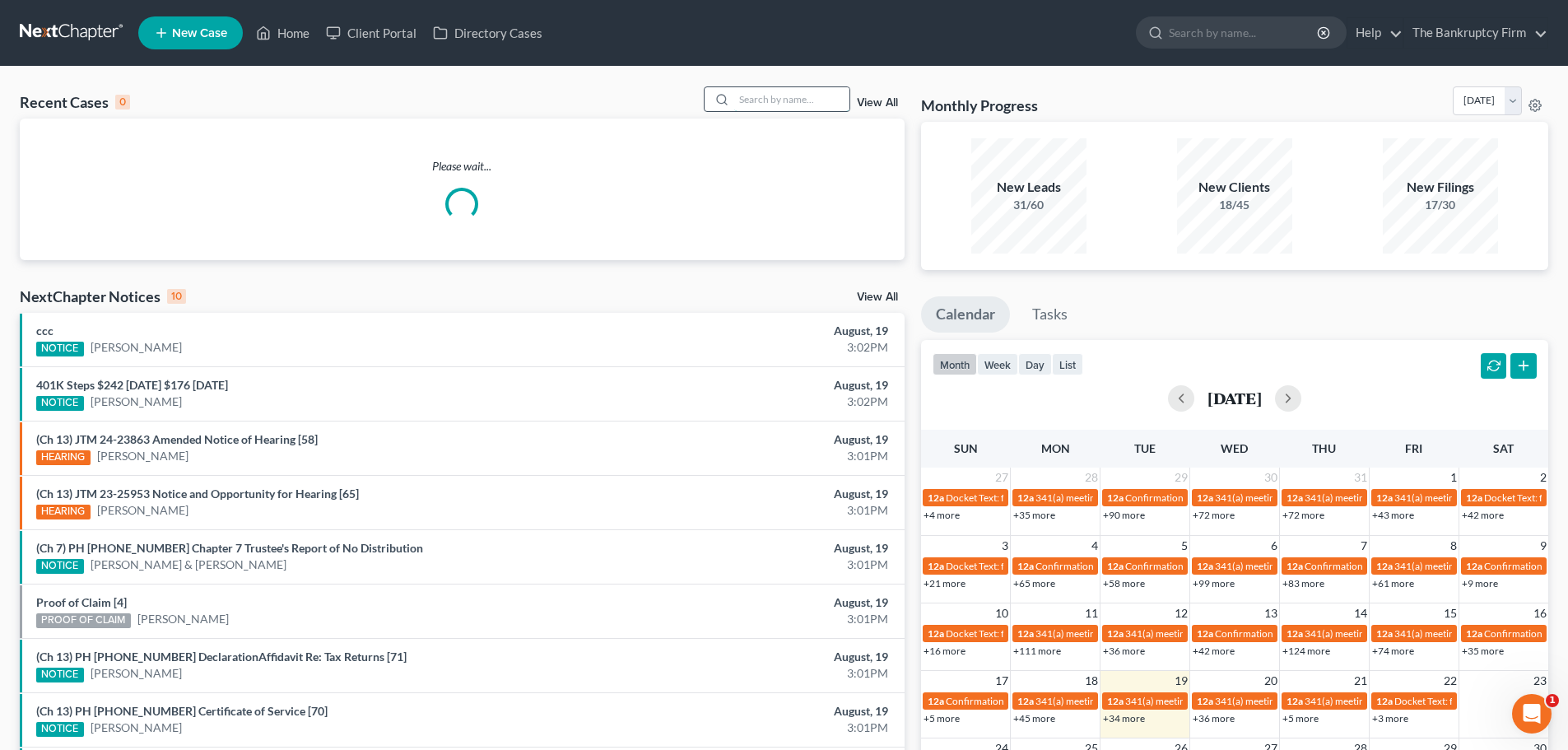
click at [753, 99] on input "search" at bounding box center [792, 99] width 116 height 24
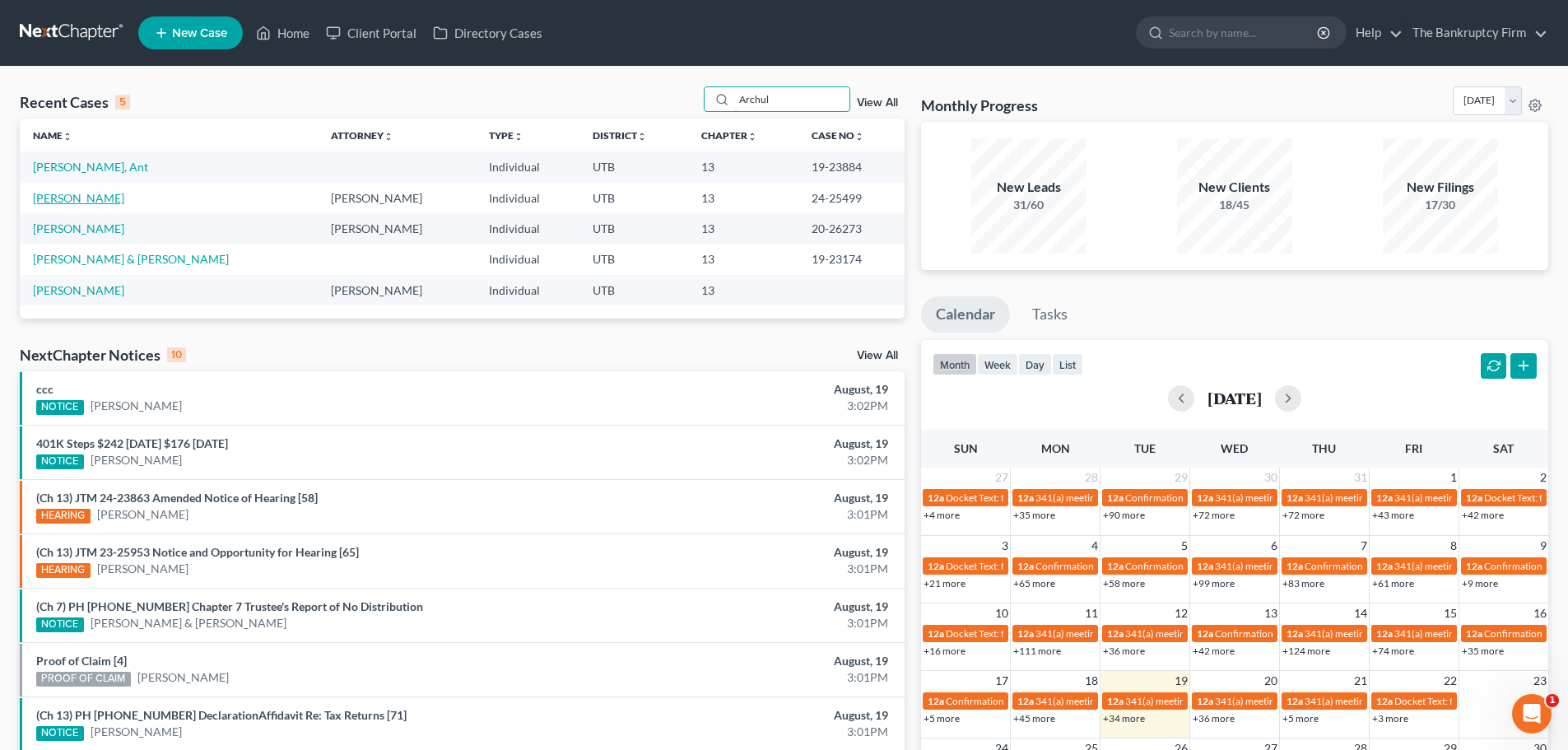
type input "Archul"
click at [121, 196] on link "[PERSON_NAME]" at bounding box center [78, 198] width 91 height 14
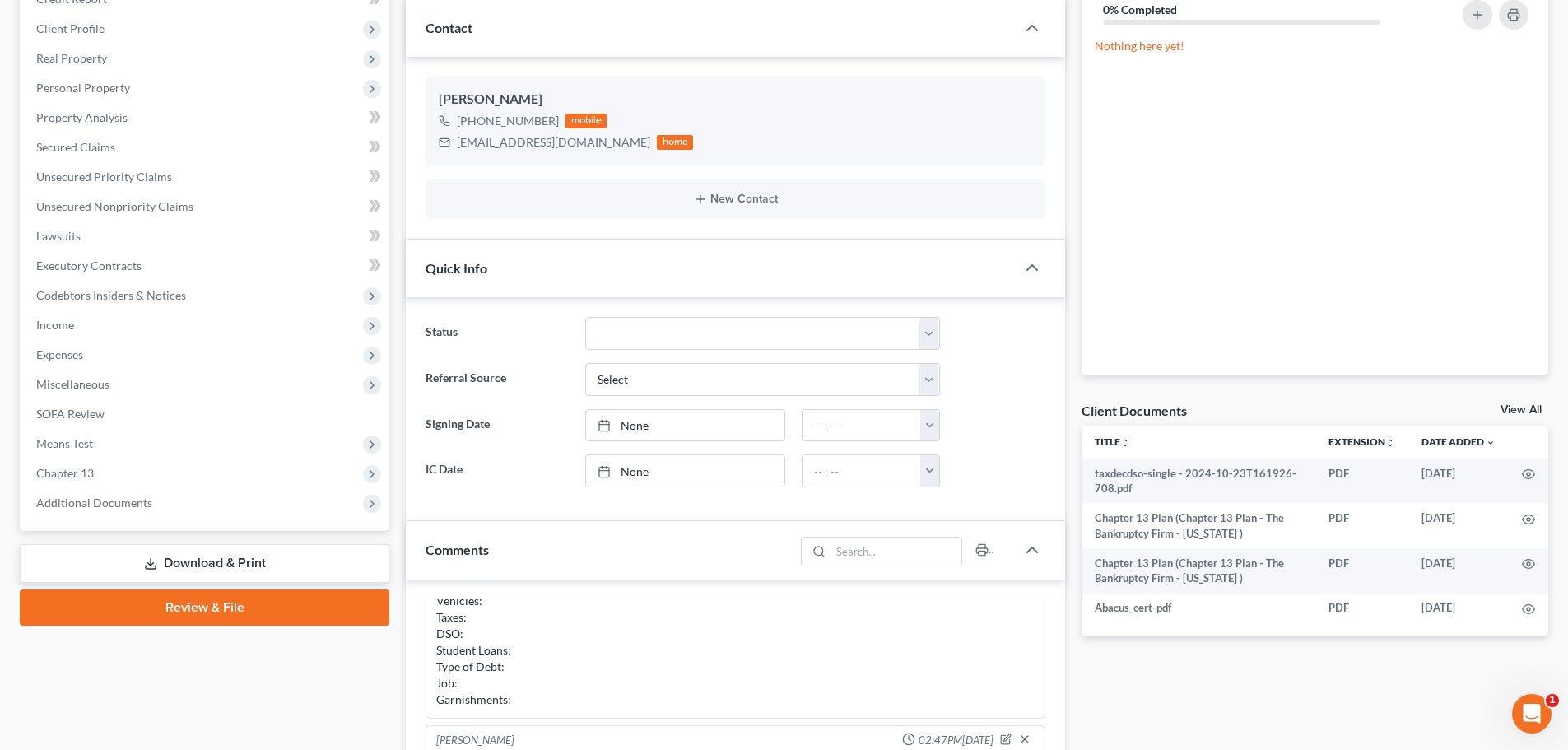
scroll to position [247, 0]
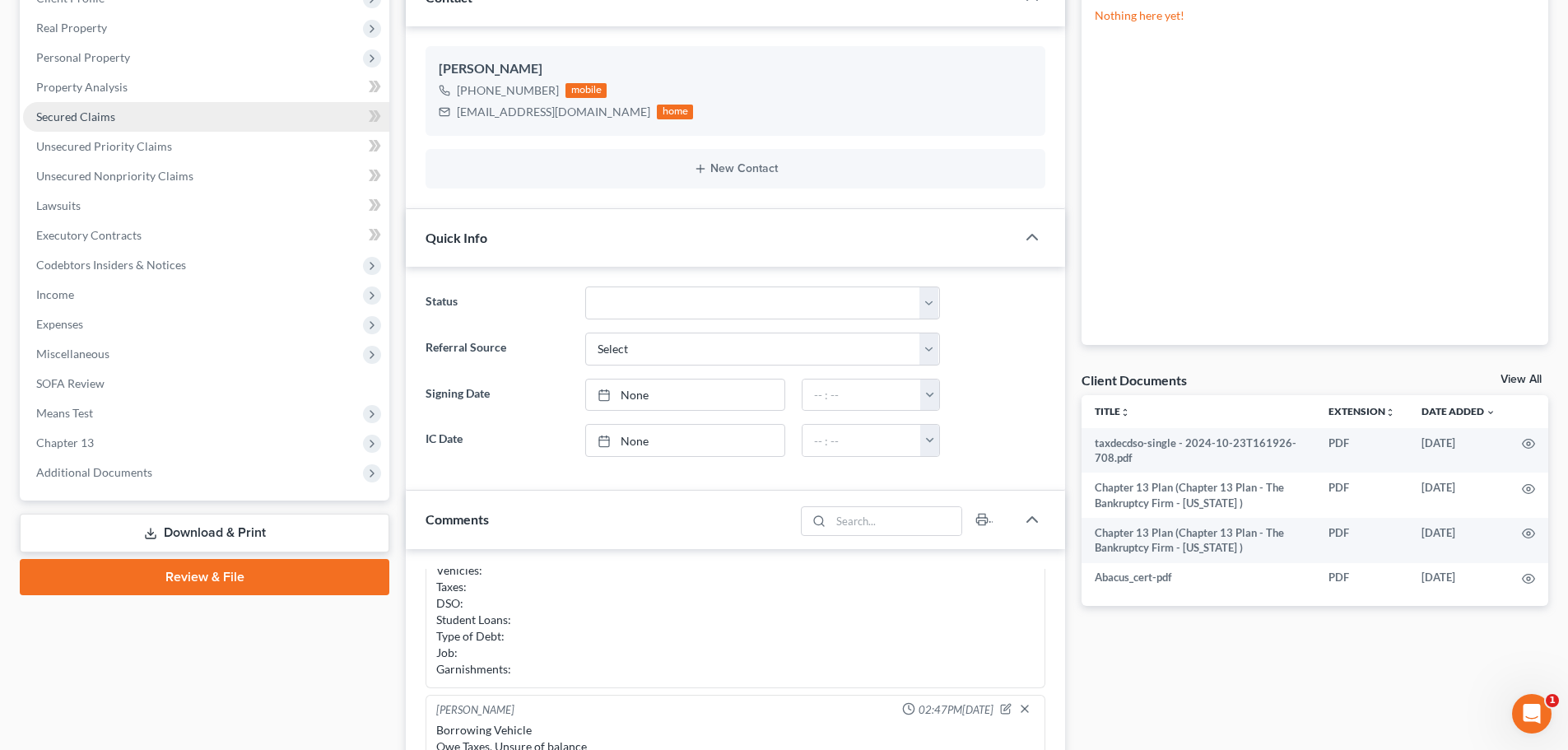
click at [121, 121] on link "Secured Claims" at bounding box center [206, 116] width 366 height 29
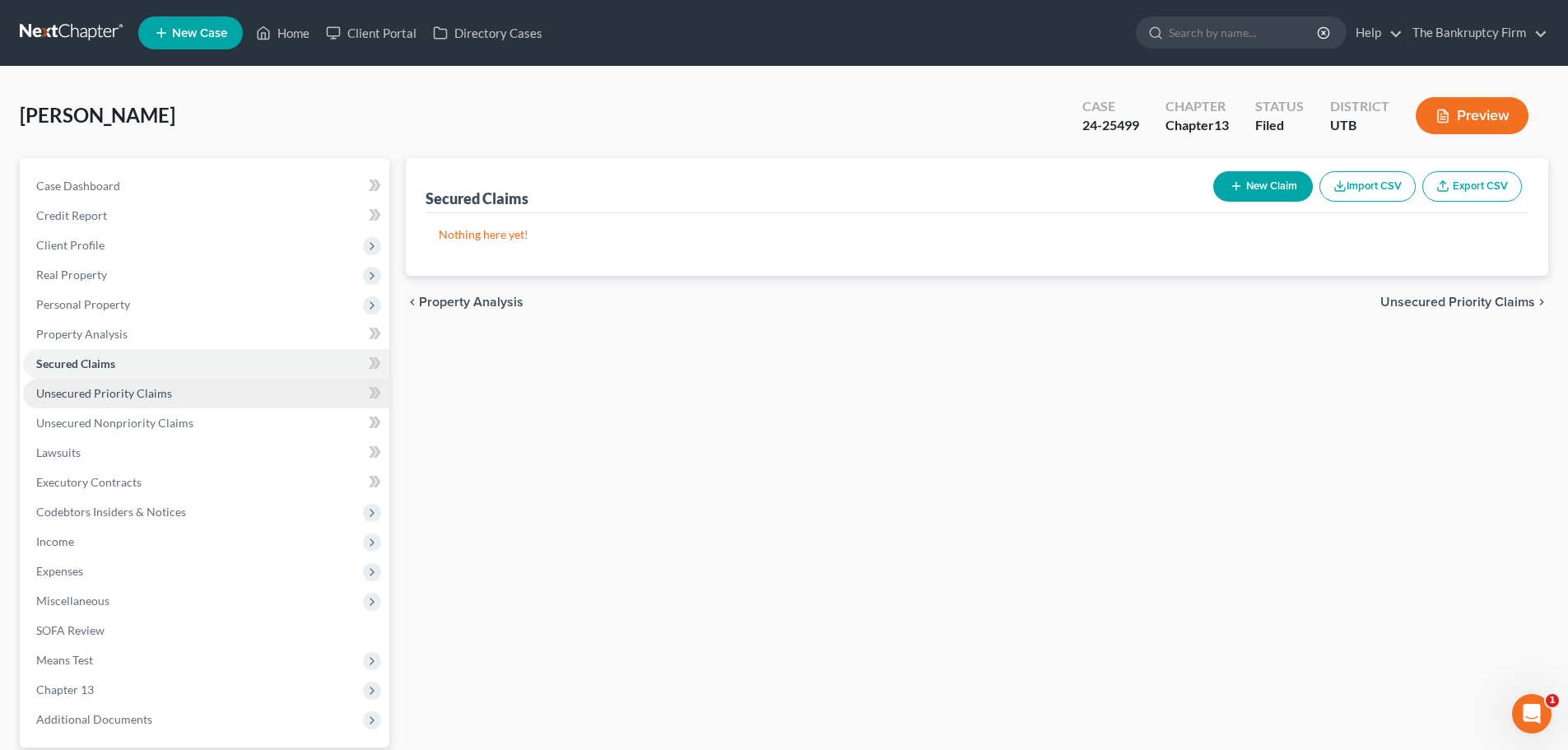
click at [301, 392] on link "Unsecured Priority Claims" at bounding box center [206, 393] width 366 height 29
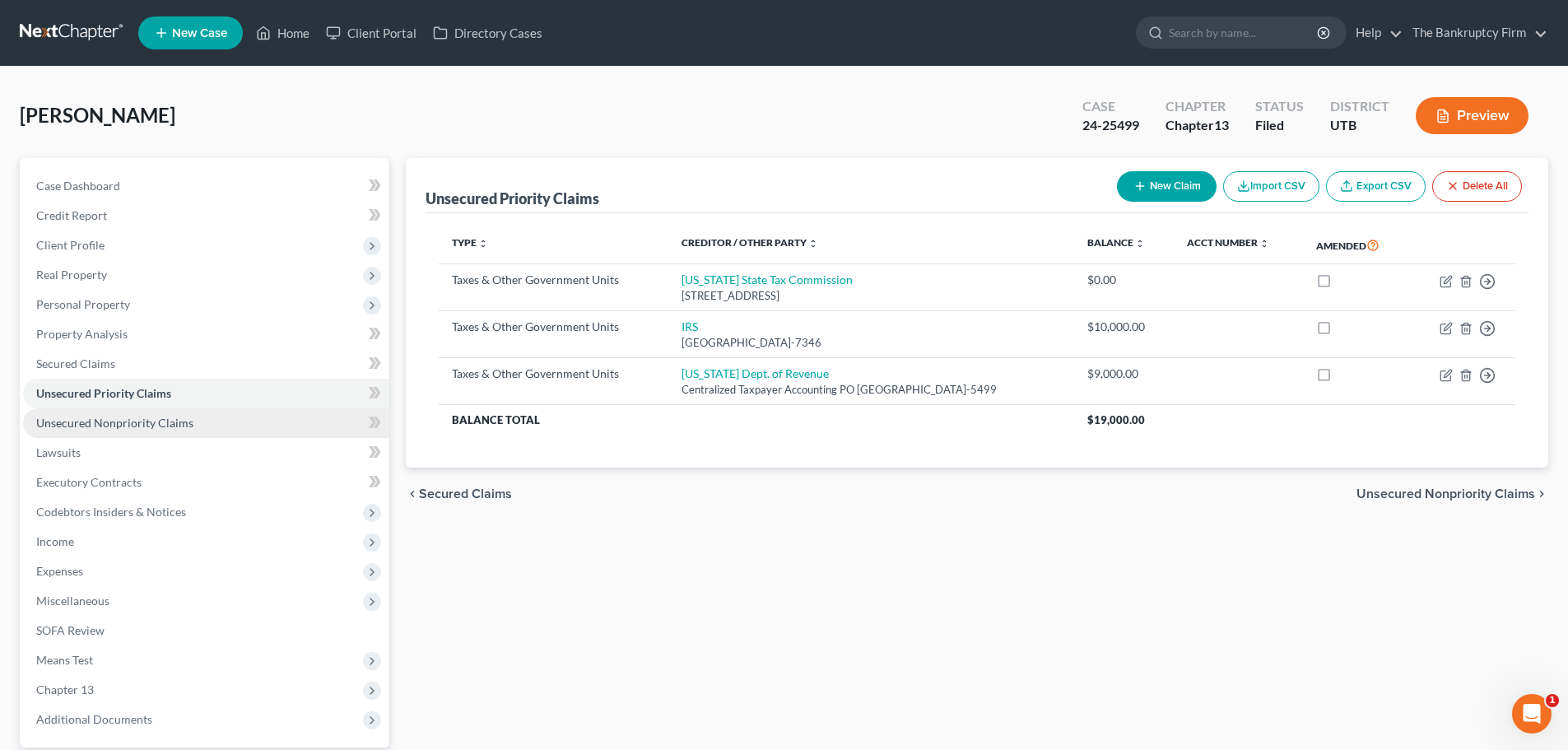
click at [291, 429] on link "Unsecured Nonpriority Claims" at bounding box center [206, 423] width 366 height 29
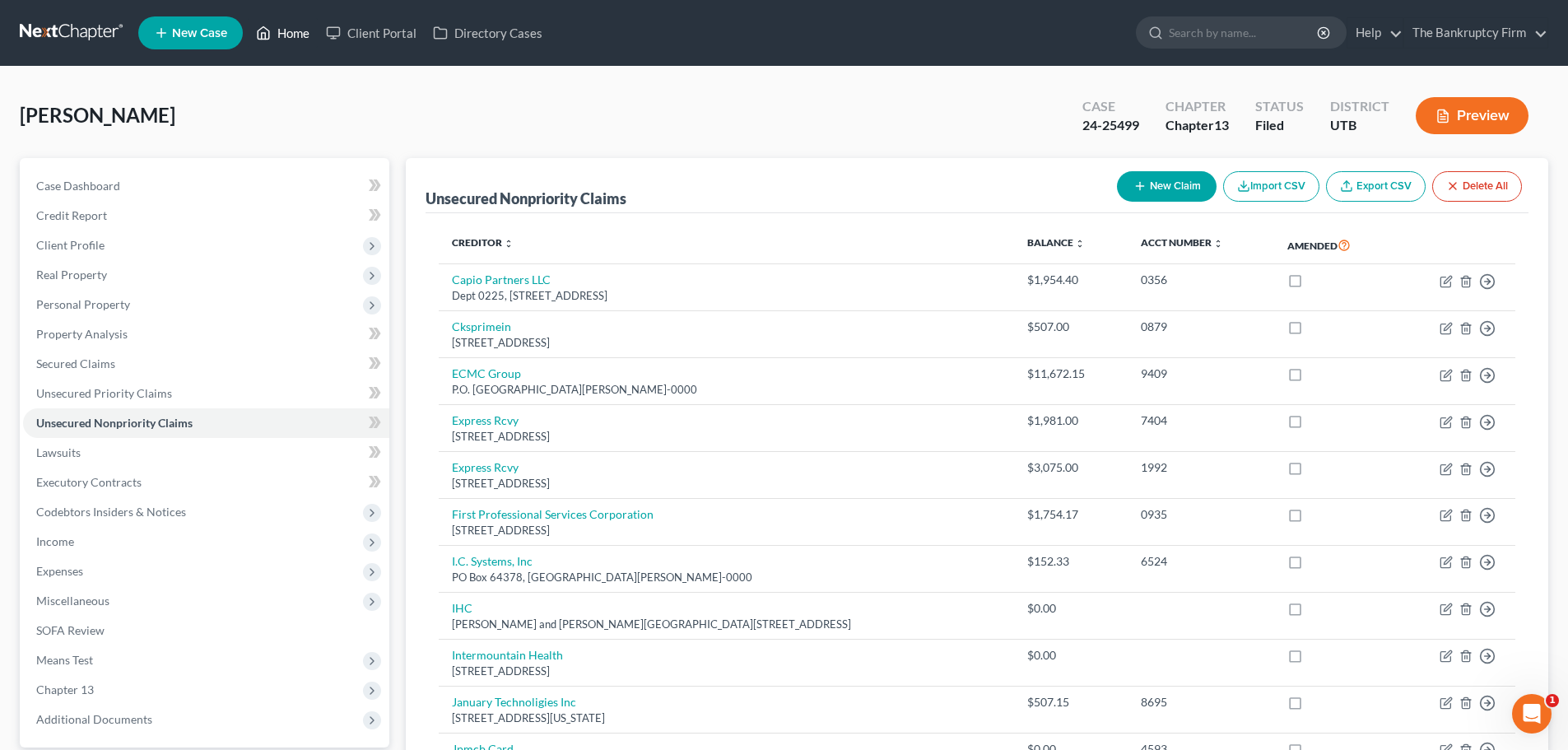
click at [314, 34] on link "Home" at bounding box center [283, 33] width 70 height 29
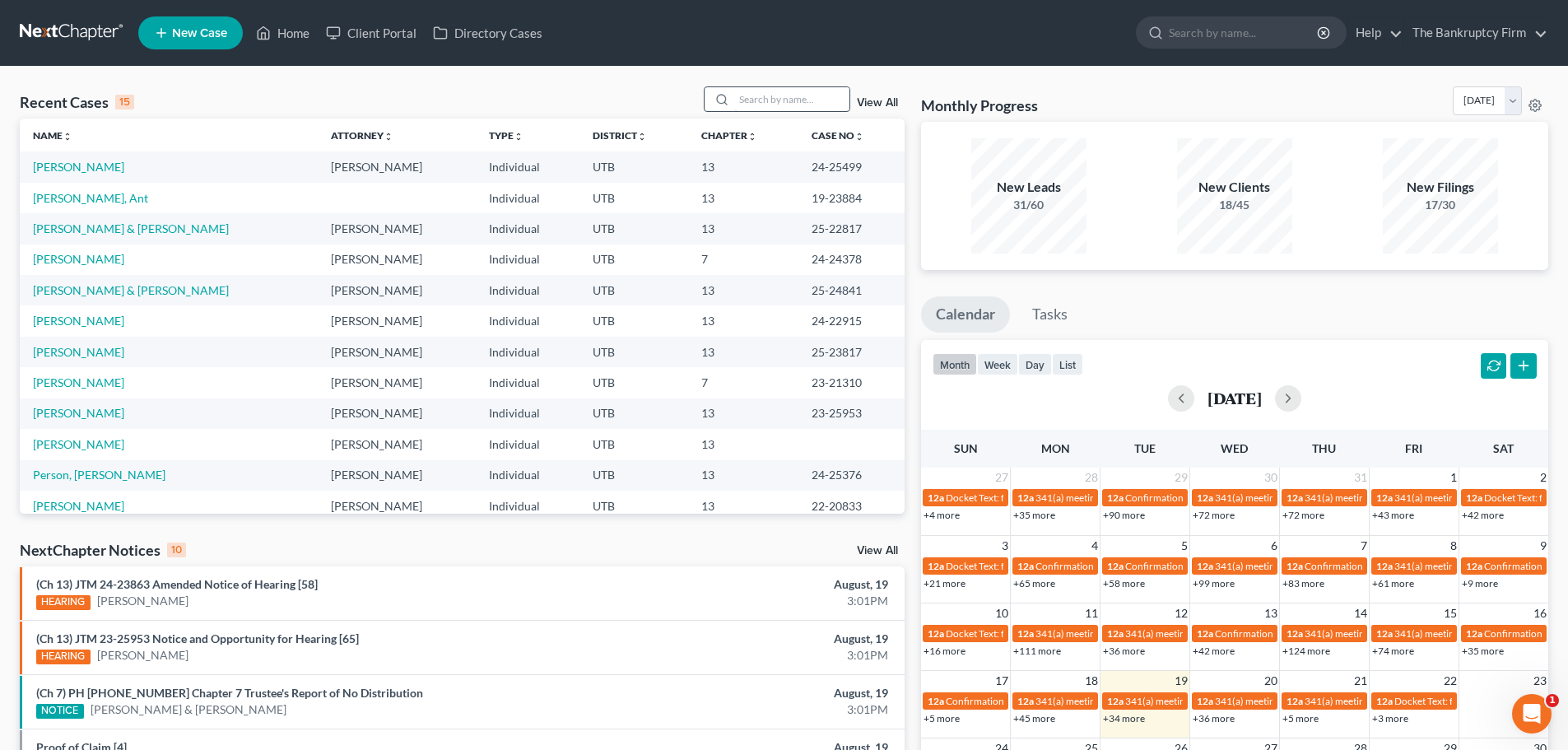
click at [733, 96] on div at bounding box center [718, 99] width 29 height 24
click at [740, 92] on input "search" at bounding box center [792, 99] width 116 height 24
type input "[PERSON_NAME]"
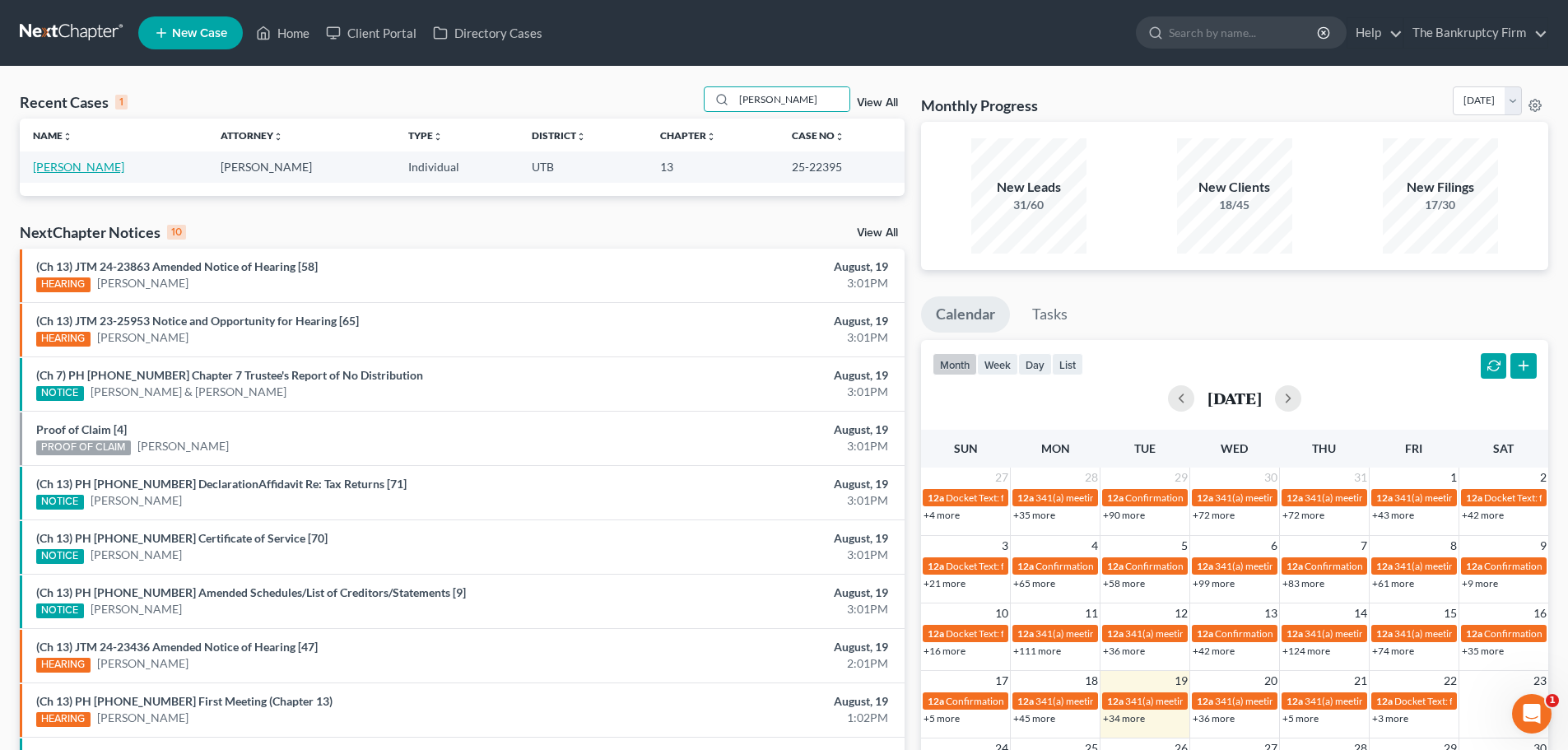
click at [83, 166] on link "[PERSON_NAME]" at bounding box center [78, 167] width 91 height 14
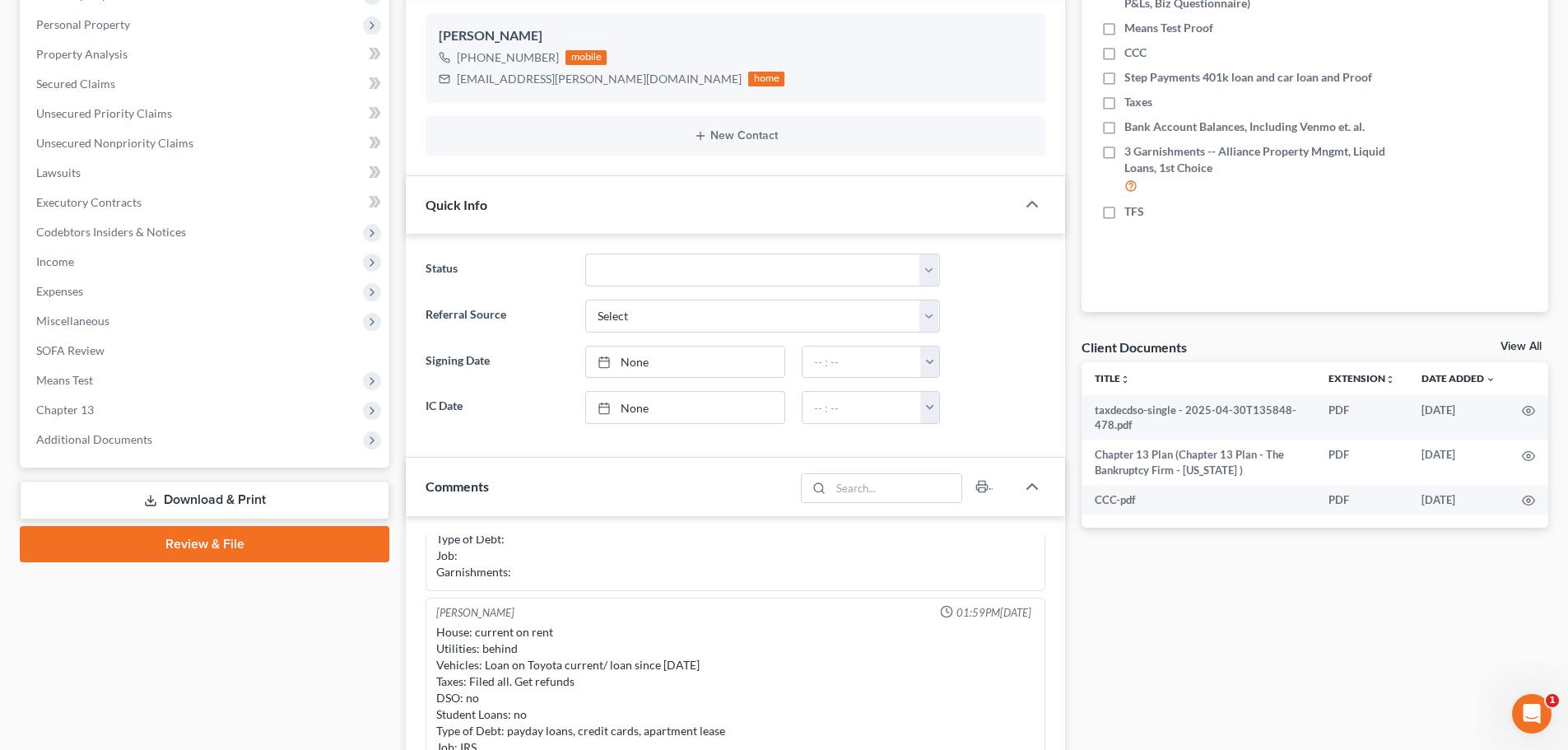
scroll to position [329, 0]
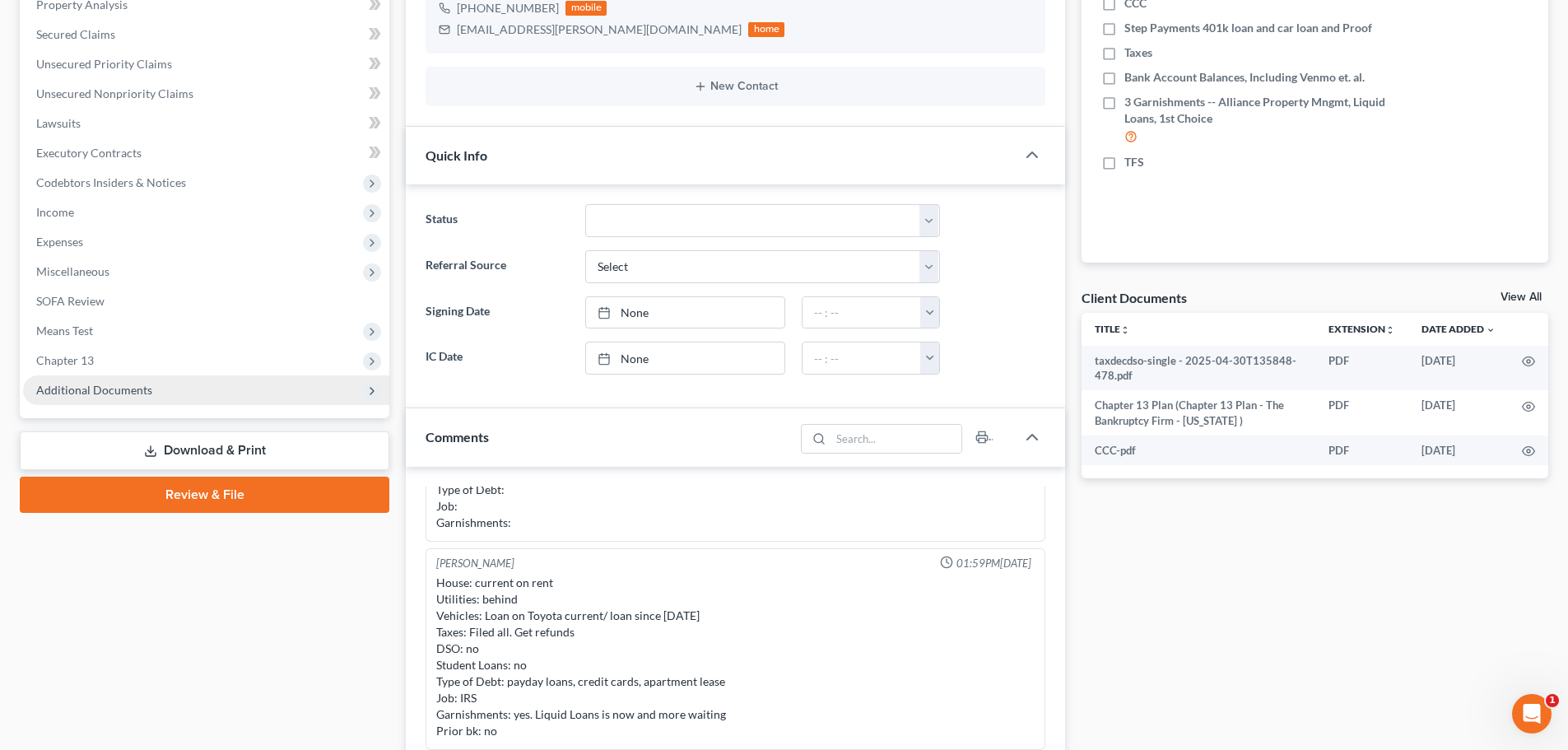
click at [160, 397] on span "Additional Documents" at bounding box center [206, 389] width 366 height 29
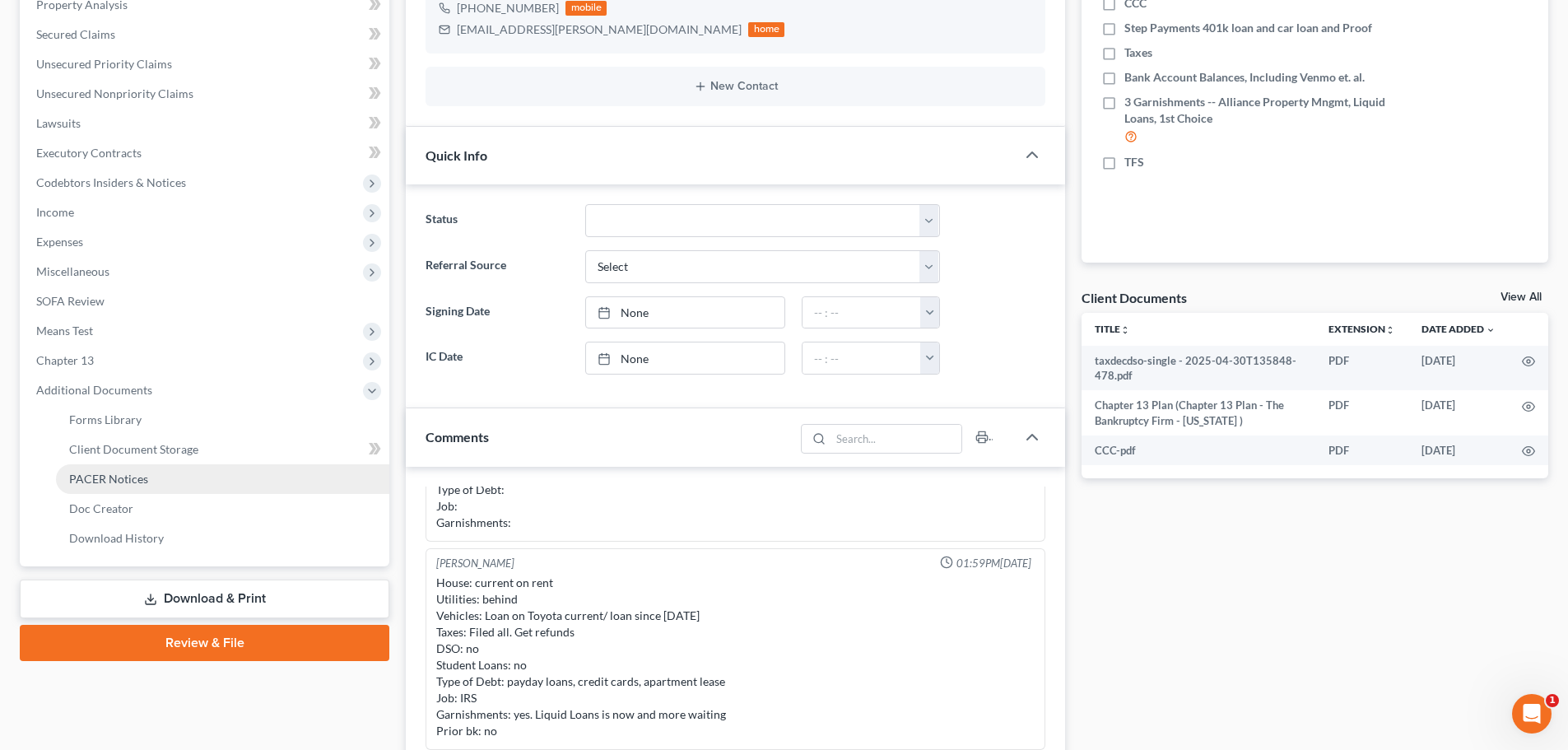
click at [136, 490] on link "PACER Notices" at bounding box center [223, 478] width 333 height 29
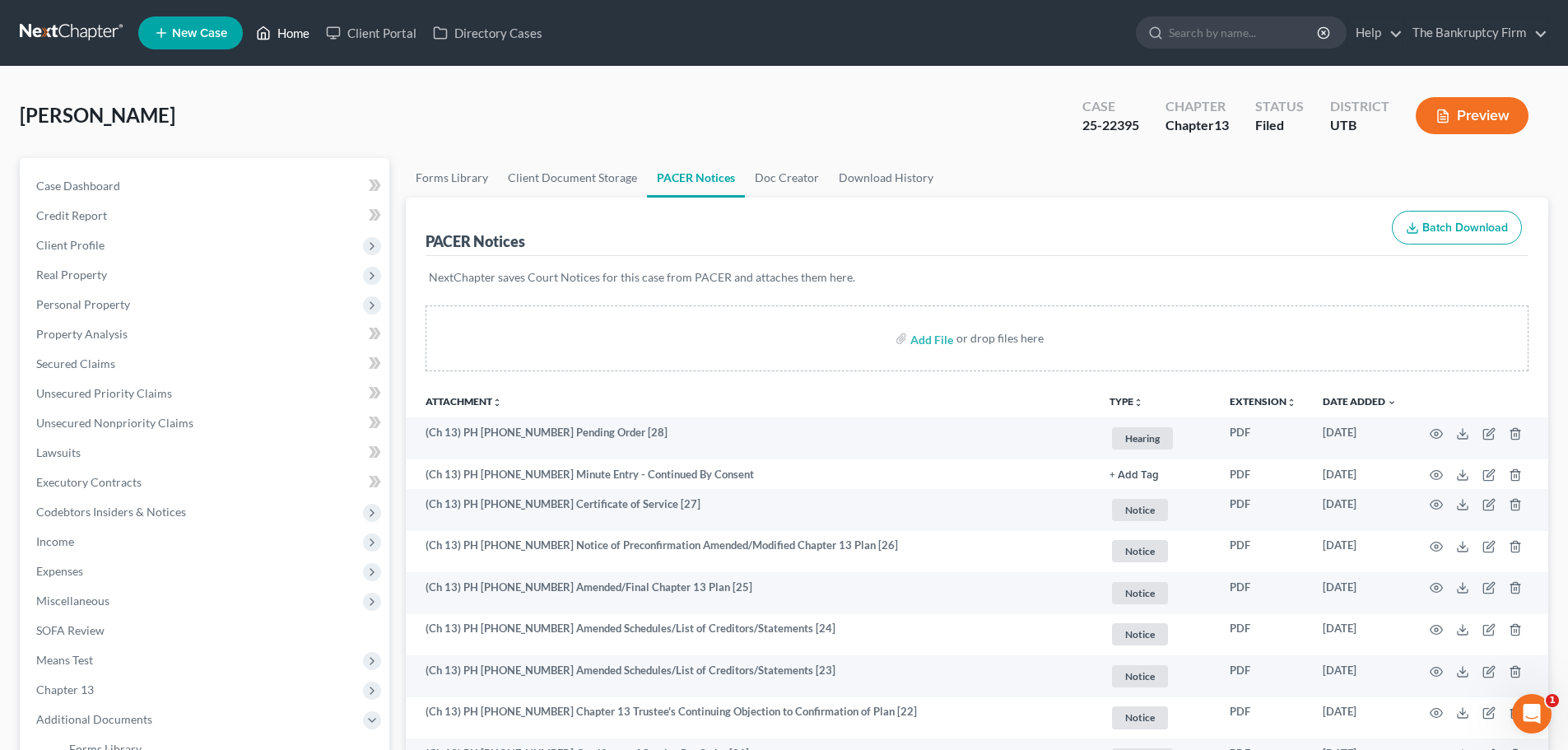
click at [292, 34] on link "Home" at bounding box center [283, 33] width 70 height 29
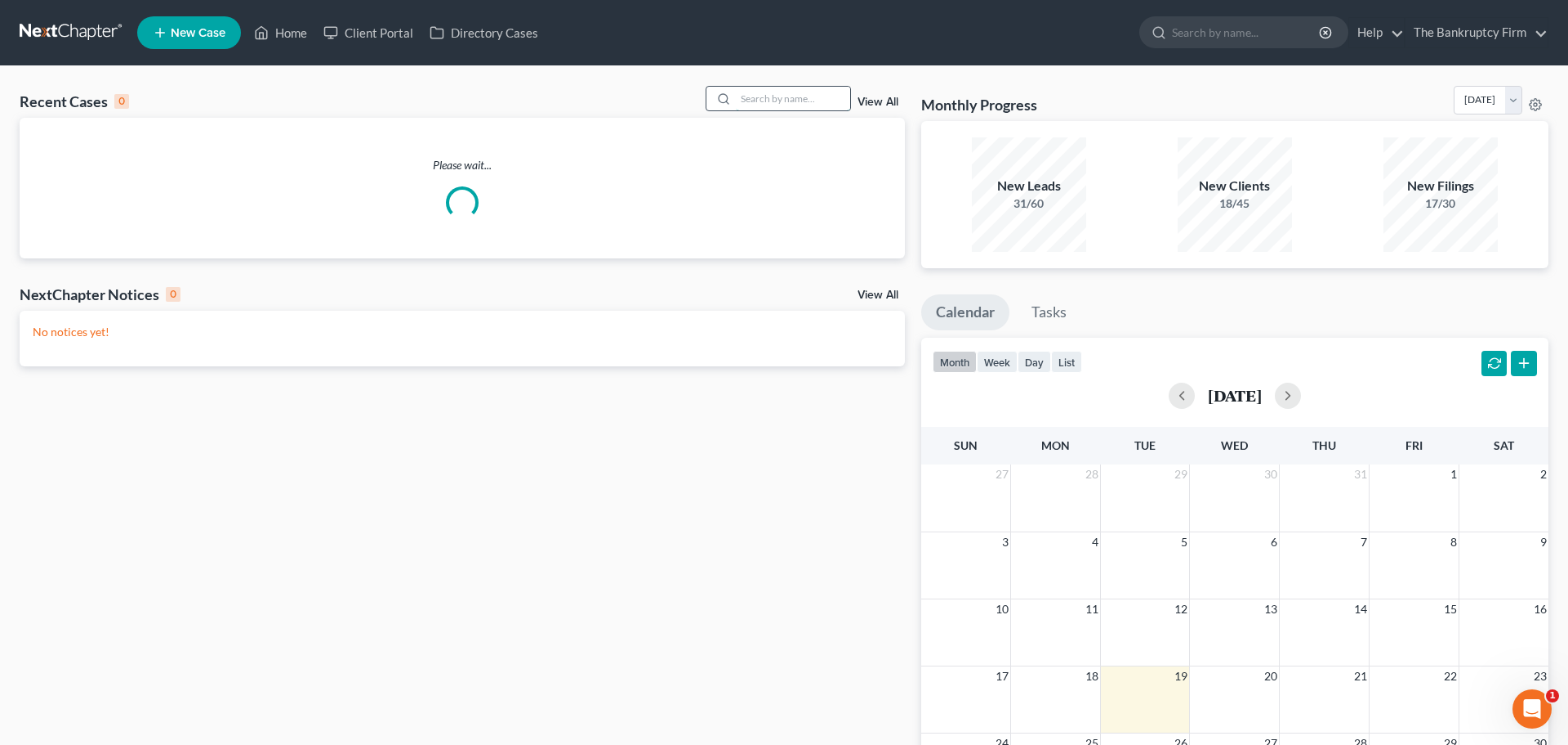
click at [783, 101] on input "search" at bounding box center [794, 98] width 115 height 24
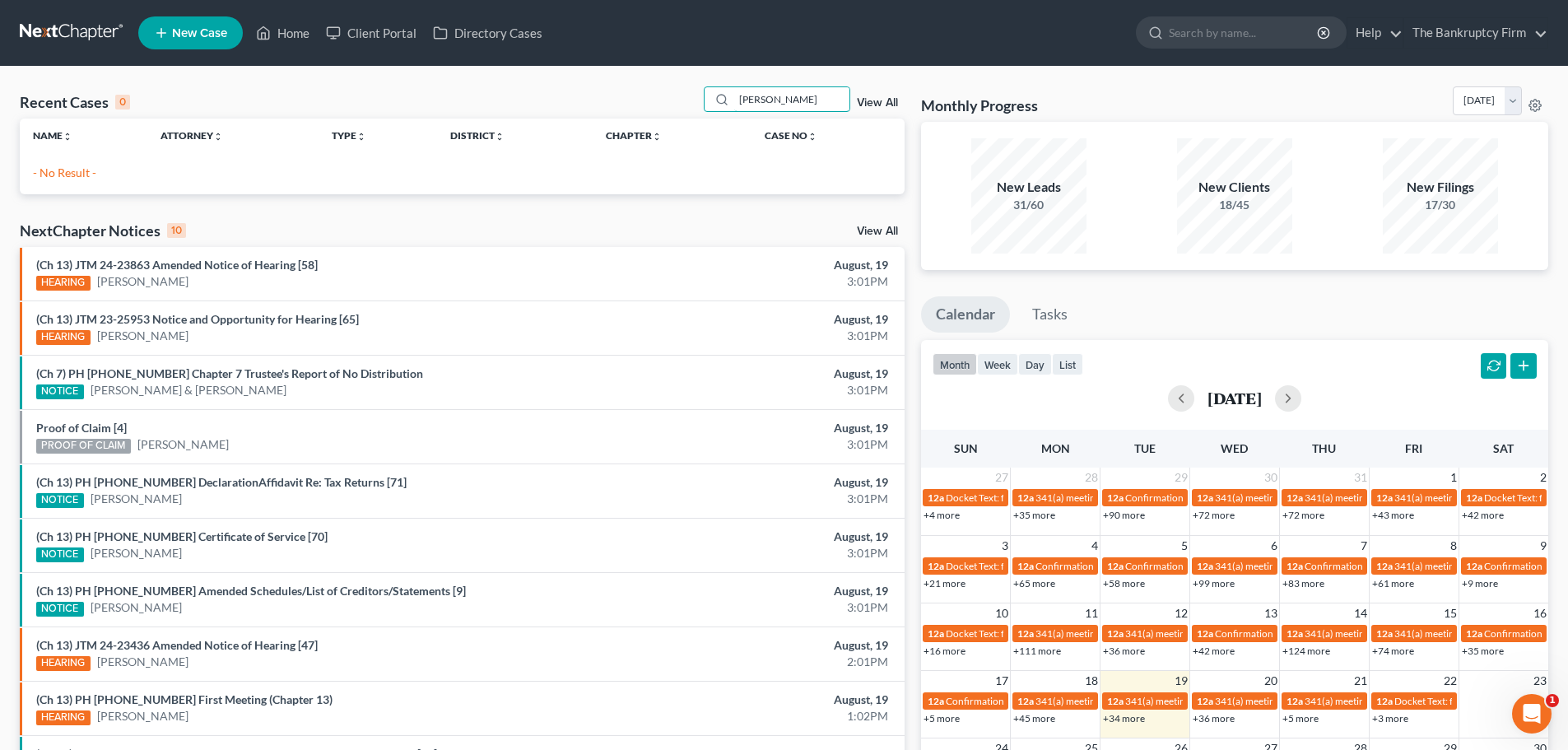
type input "[PERSON_NAME]"
click at [296, 39] on link "Home" at bounding box center [283, 33] width 70 height 29
click at [800, 100] on input "[PERSON_NAME]" at bounding box center [792, 99] width 116 height 24
click at [800, 100] on input "[PERSON_NAME]" at bounding box center [792, 99] width 116 height 24
click at [800, 95] on input "[PERSON_NAME]" at bounding box center [792, 99] width 116 height 24
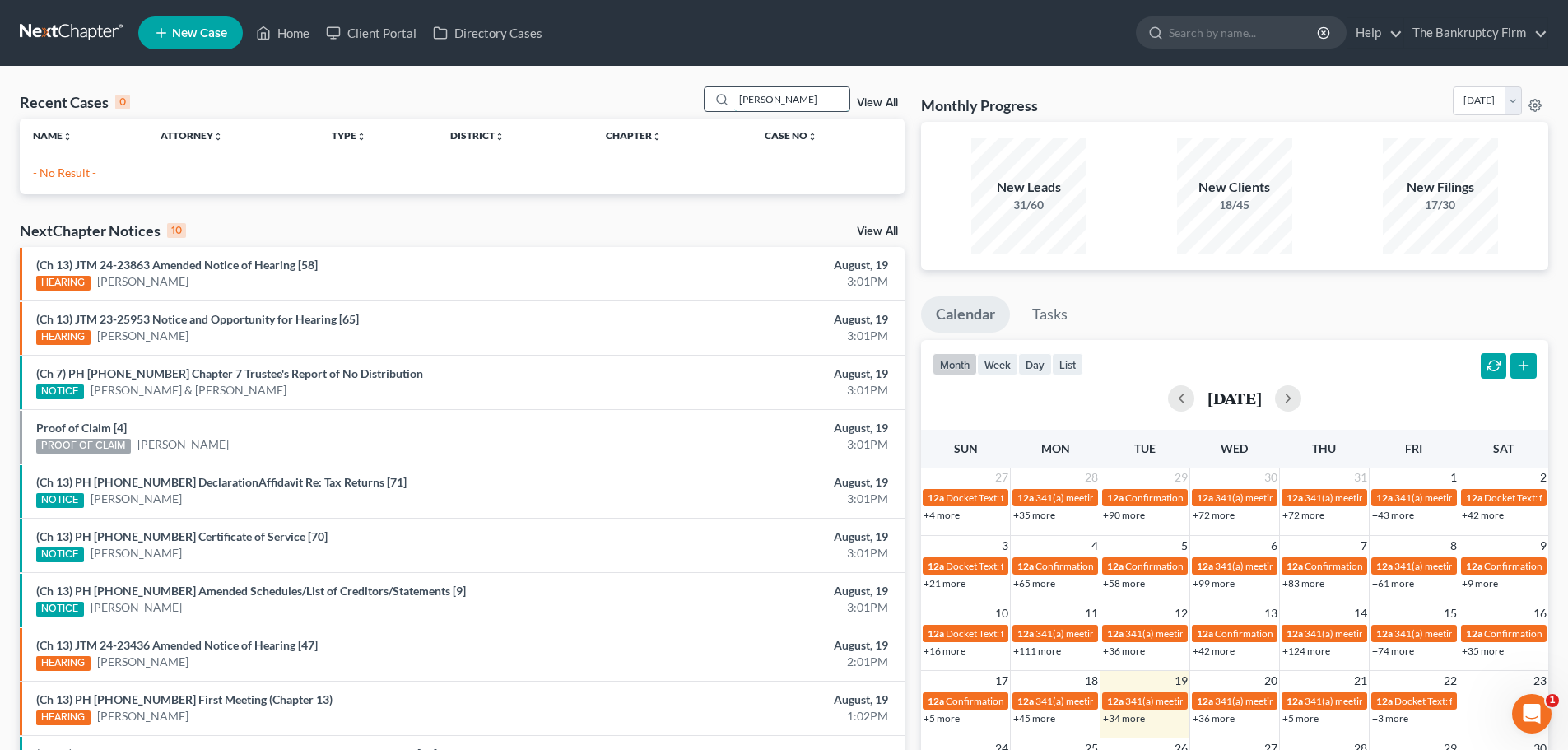
click at [805, 92] on input "[PERSON_NAME]" at bounding box center [792, 99] width 116 height 24
click at [806, 90] on input "[PERSON_NAME]" at bounding box center [792, 99] width 116 height 24
click at [797, 99] on input "[PERSON_NAME]" at bounding box center [792, 99] width 116 height 24
click at [797, 96] on input "[PERSON_NAME]" at bounding box center [792, 99] width 116 height 24
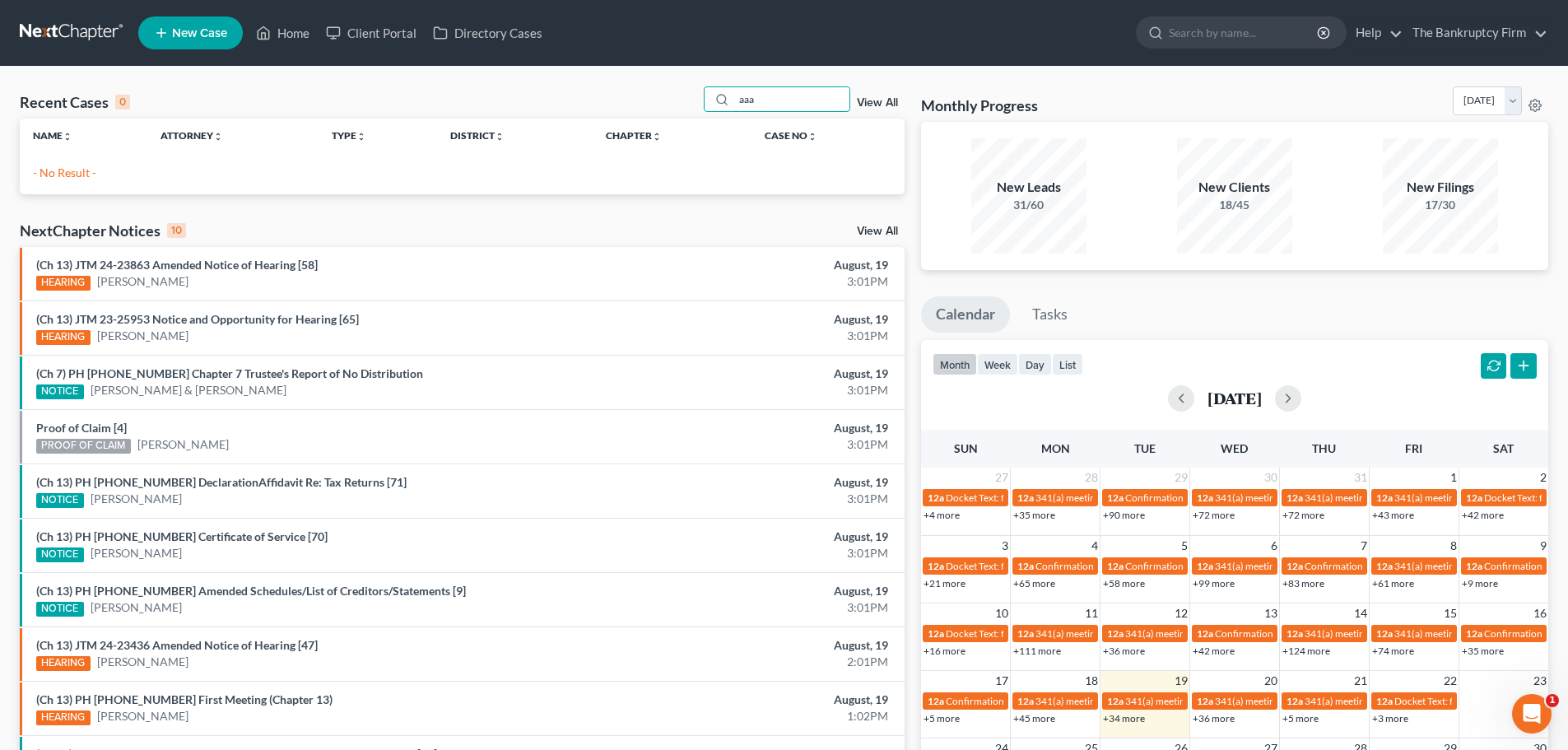
type input "aaa"
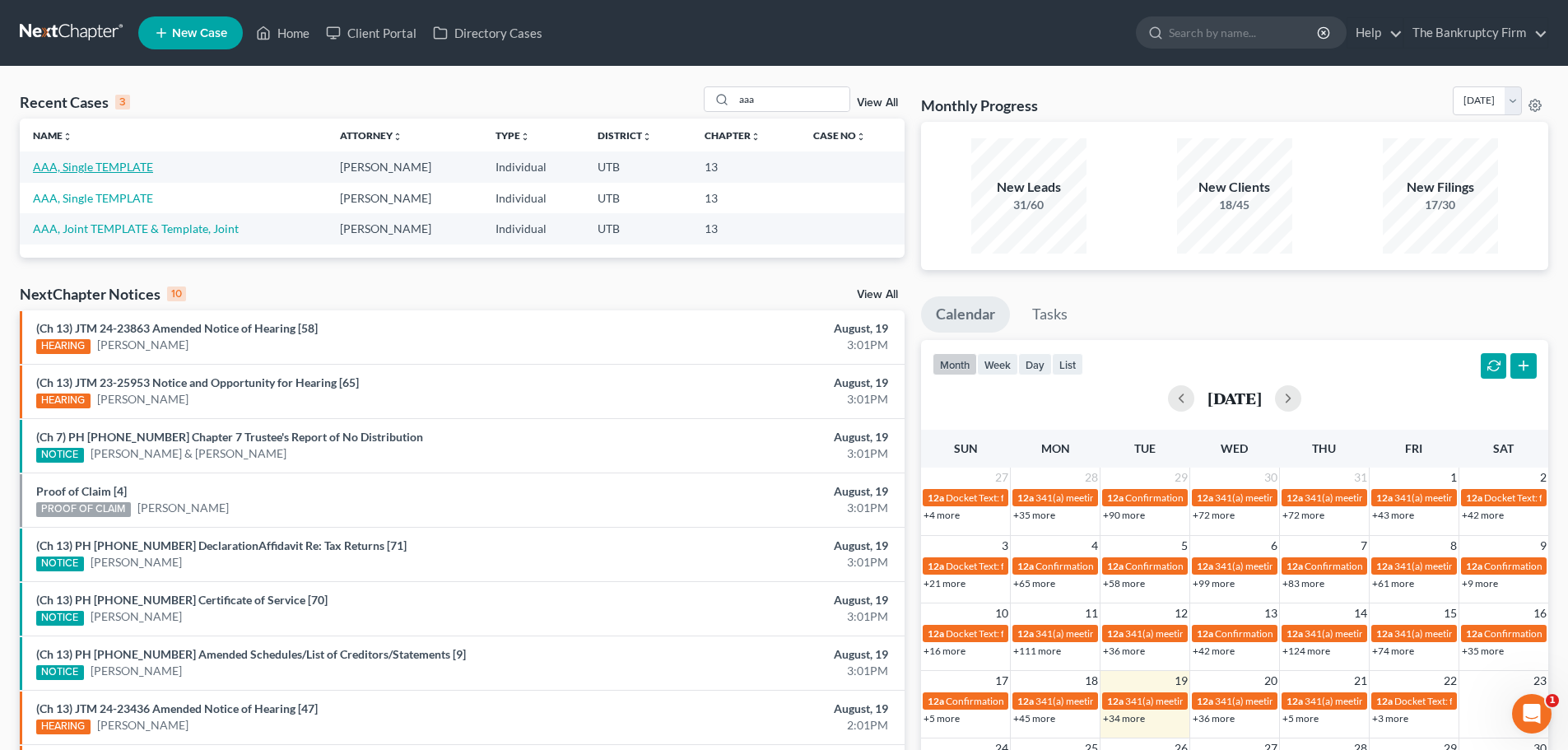
click at [98, 166] on link "AAA, Single TEMPLATE" at bounding box center [93, 167] width 121 height 14
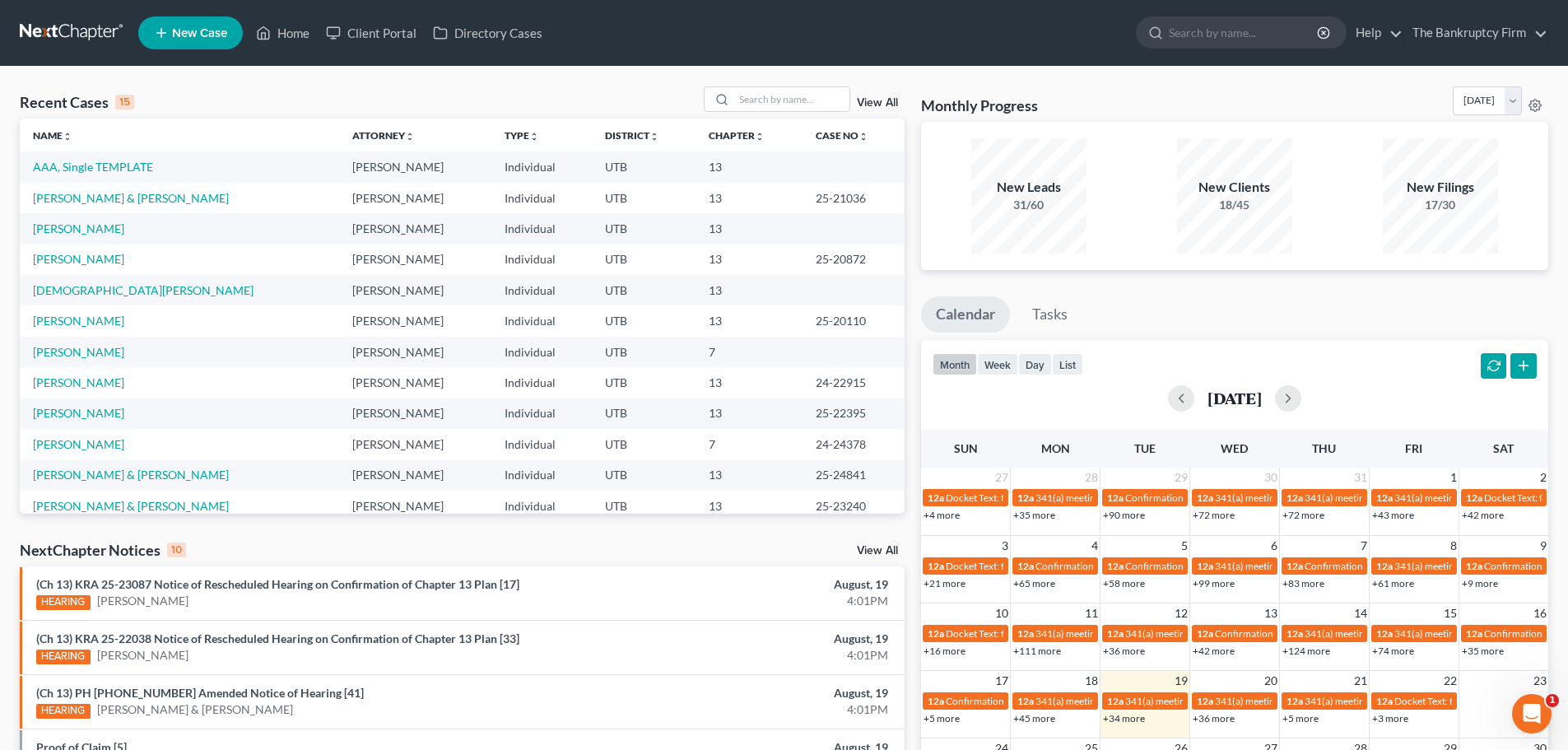
click at [901, 101] on div "View All" at bounding box center [804, 99] width 201 height 25
click at [884, 101] on link "View All" at bounding box center [877, 103] width 41 height 12
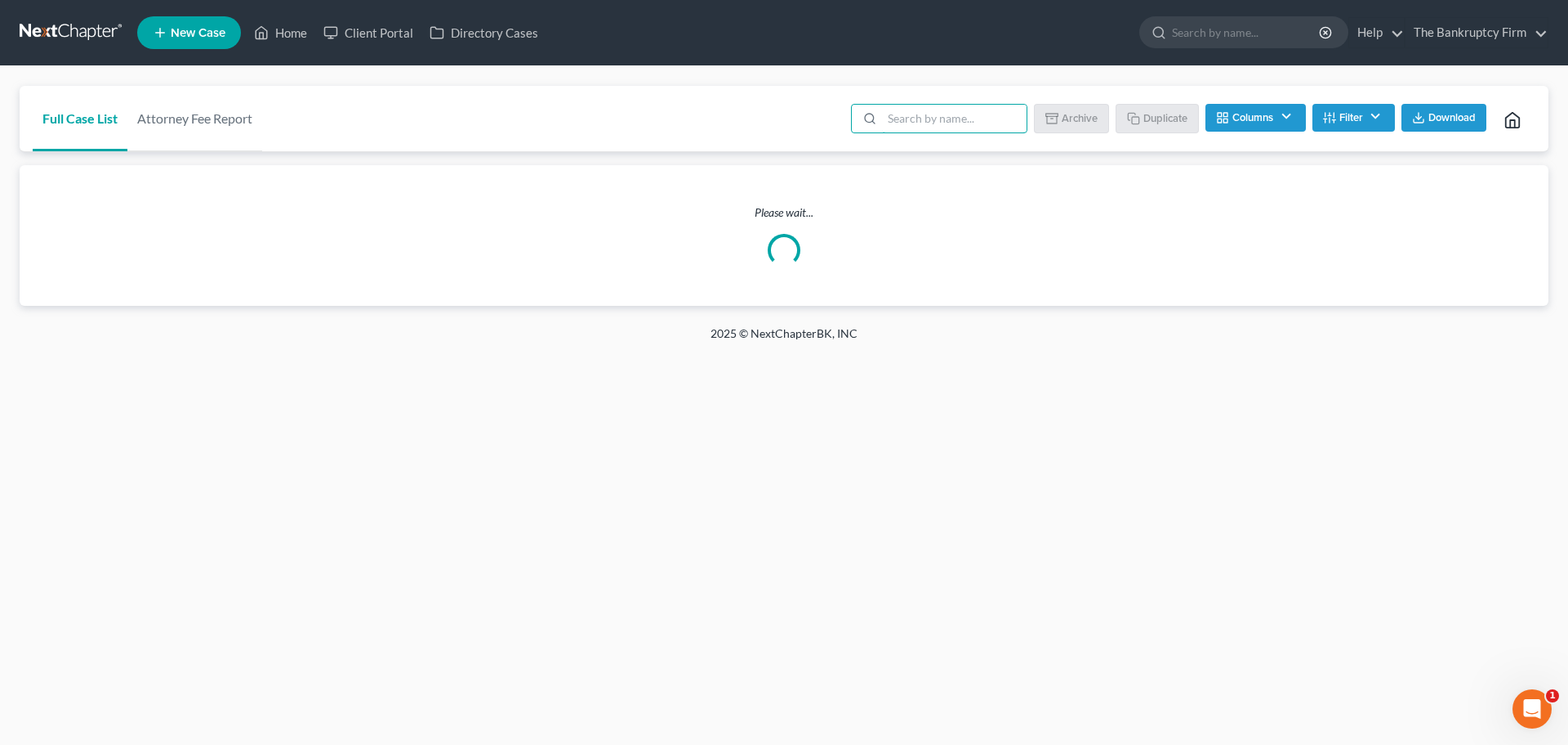
drag, startPoint x: 905, startPoint y: 113, endPoint x: 908, endPoint y: 96, distance: 17.3
click at [905, 113] on input "search" at bounding box center [955, 118] width 145 height 27
type input "aaa"
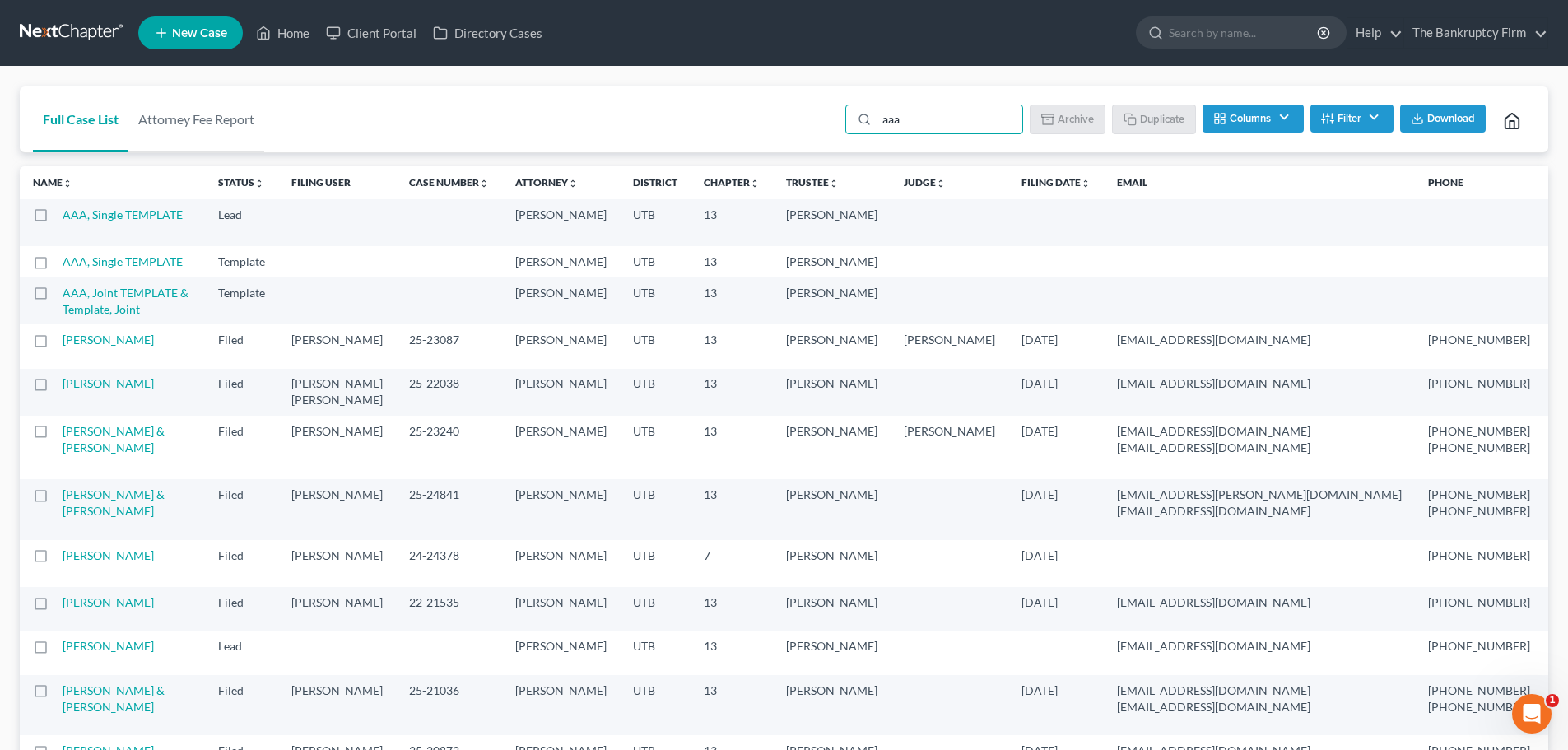
click at [56, 218] on label at bounding box center [56, 218] width 0 height 0
click at [63, 218] on input "checkbox" at bounding box center [68, 212] width 11 height 11
click at [1154, 121] on button "Duplicate" at bounding box center [1154, 118] width 82 height 28
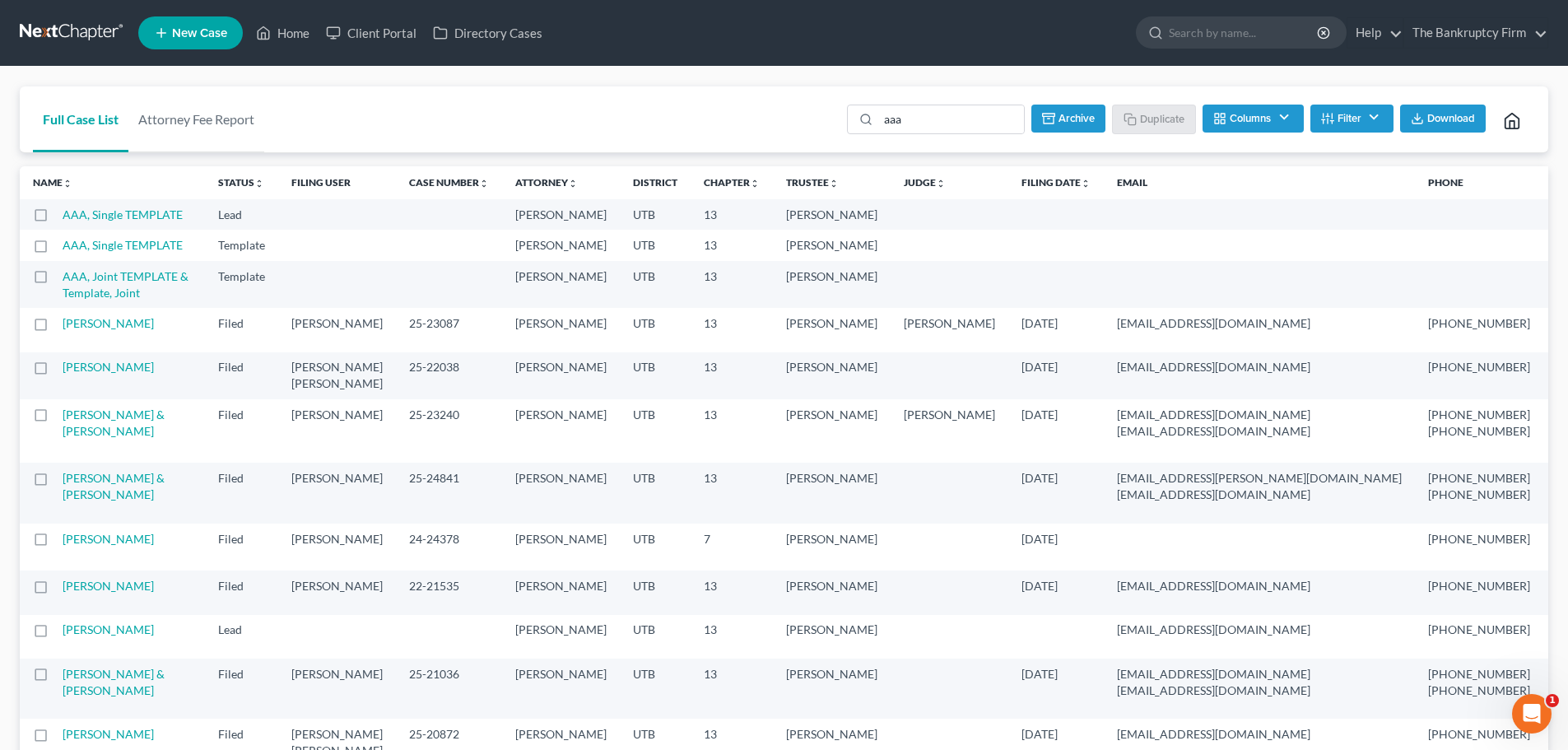
checkbox input "false"
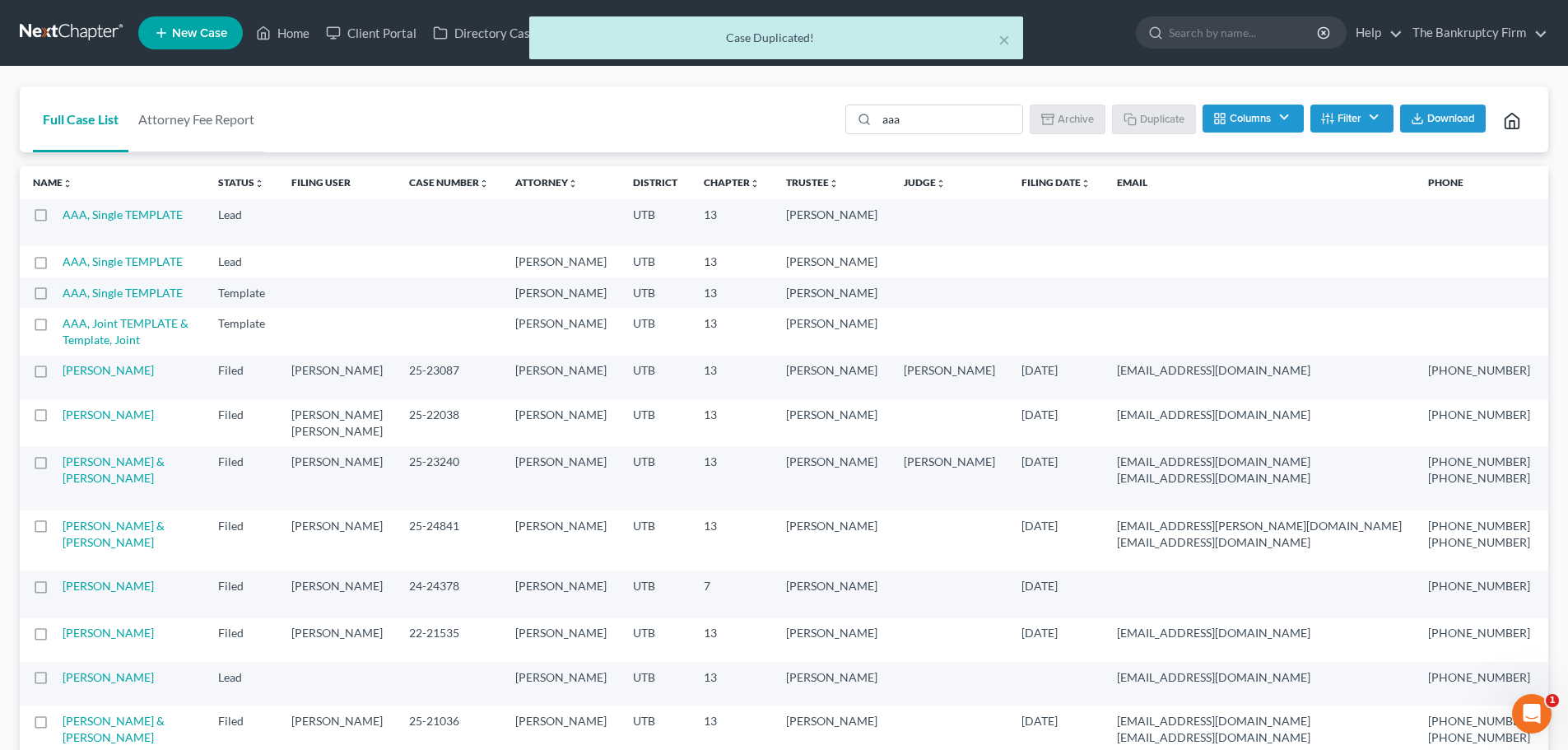
click at [91, 221] on td "AAA, Single TEMPLATE" at bounding box center [134, 223] width 142 height 47
click at [95, 218] on link "AAA, Single TEMPLATE" at bounding box center [123, 214] width 121 height 14
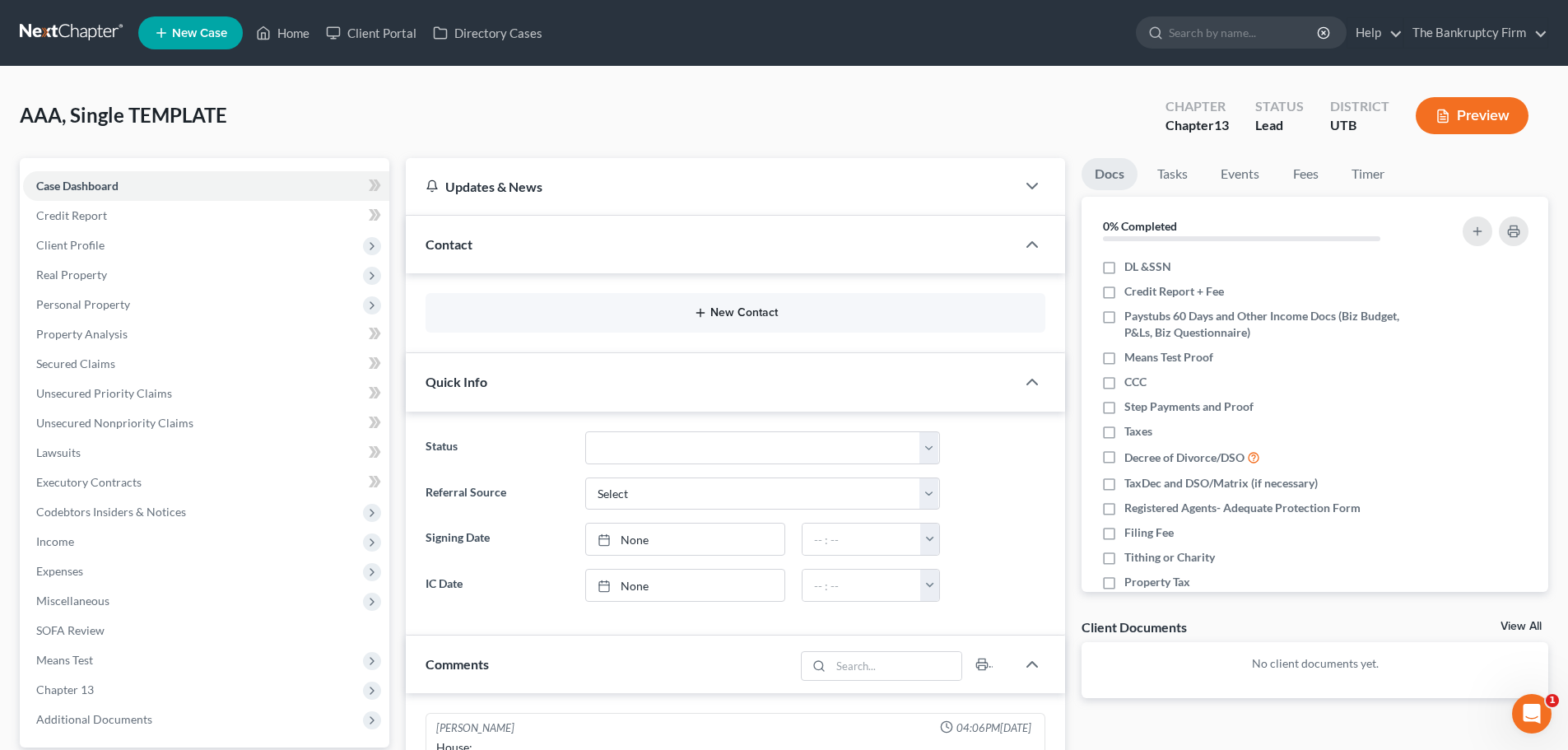
click at [736, 306] on button "New Contact" at bounding box center [735, 313] width 594 height 13
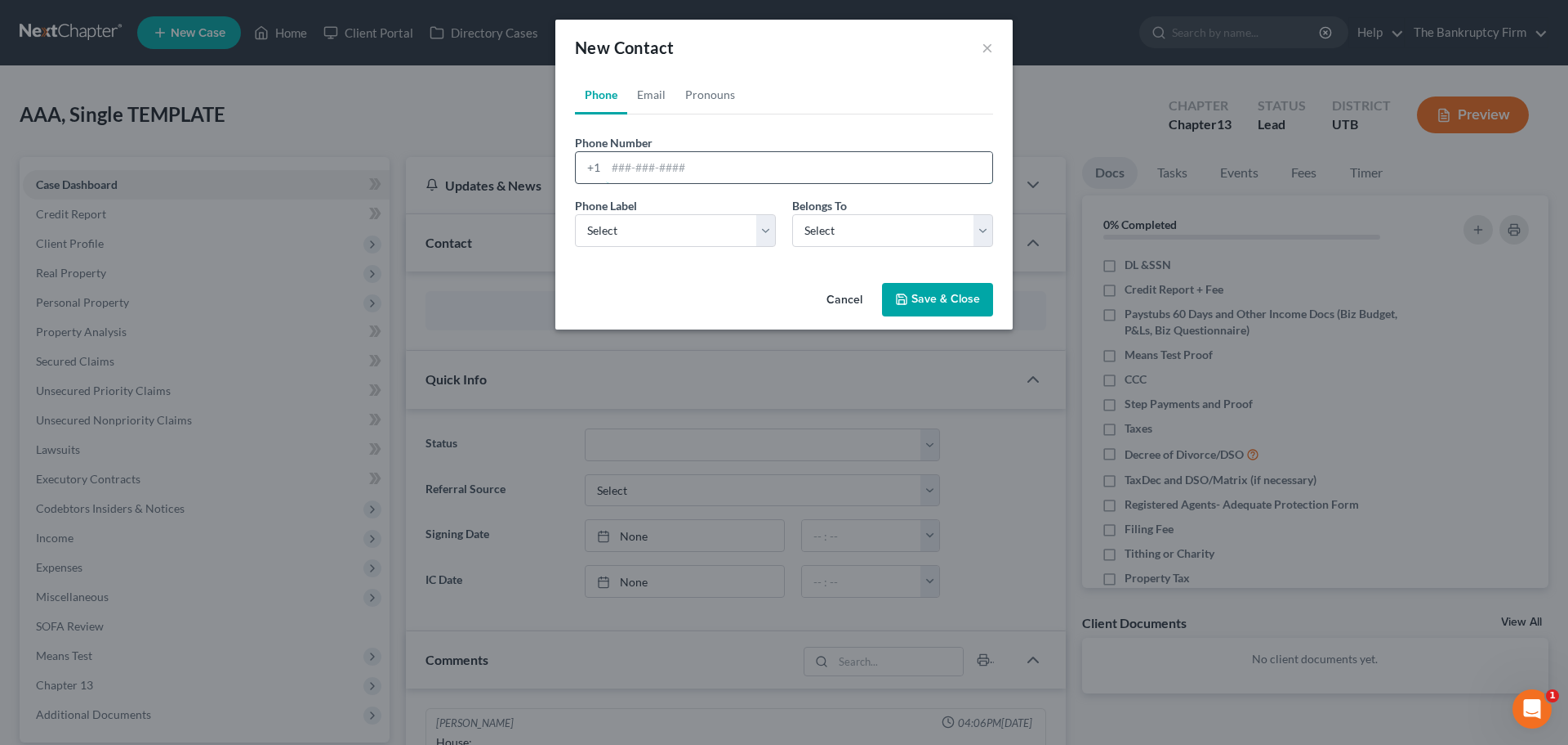
click at [733, 175] on input "tel" at bounding box center [799, 167] width 386 height 31
type input "[PHONE_NUMBER]"
drag, startPoint x: 657, startPoint y: 216, endPoint x: 659, endPoint y: 226, distance: 10.2
click at [657, 216] on select "Select Mobile Home Work Other" at bounding box center [676, 230] width 201 height 32
select select "0"
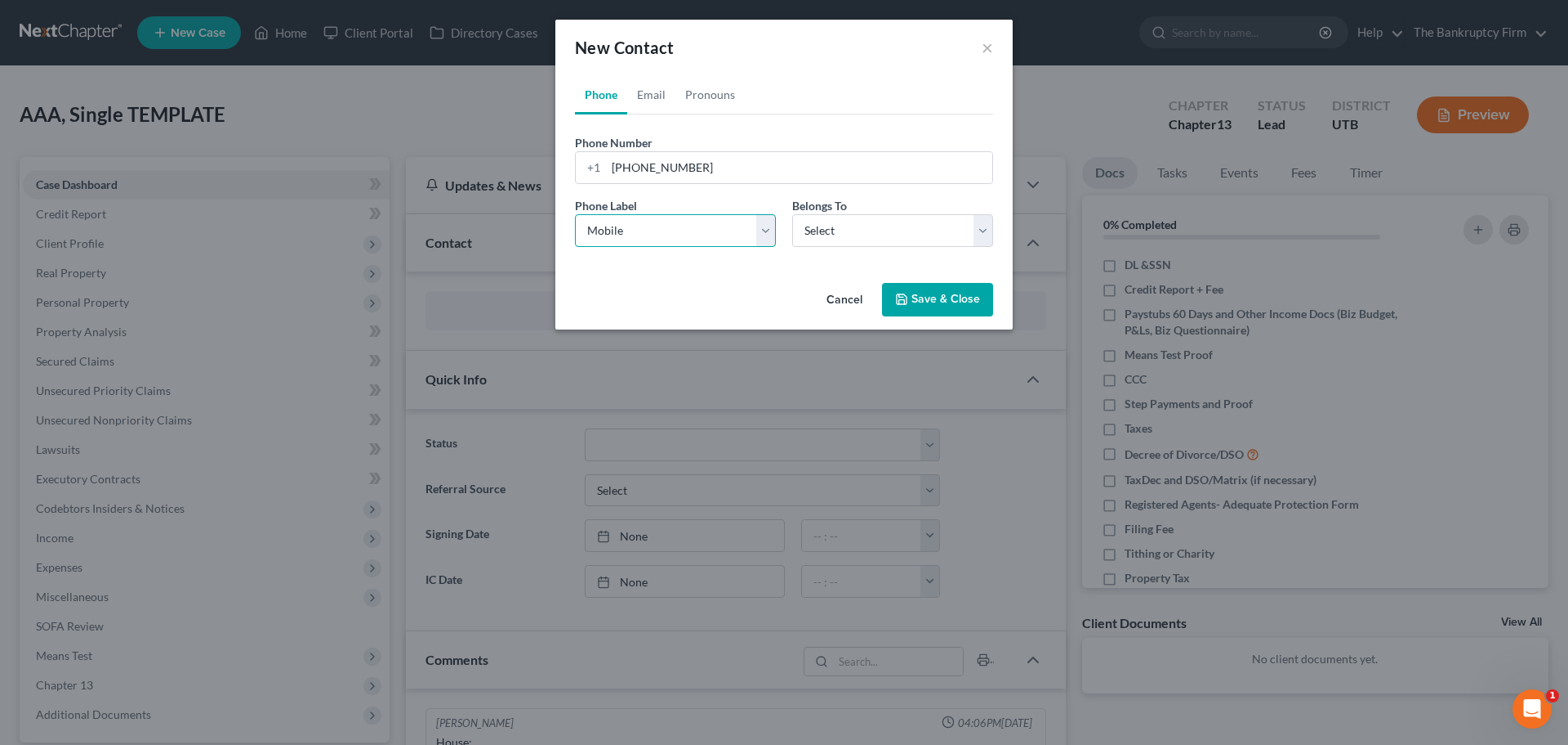
click at [575, 215] on select "Select Mobile Home Work Other" at bounding box center [676, 230] width 201 height 32
click at [793, 229] on select "Select Client Other" at bounding box center [893, 230] width 201 height 32
select select "0"
click at [793, 215] on select "Select Client Other" at bounding box center [893, 230] width 201 height 32
select select "0"
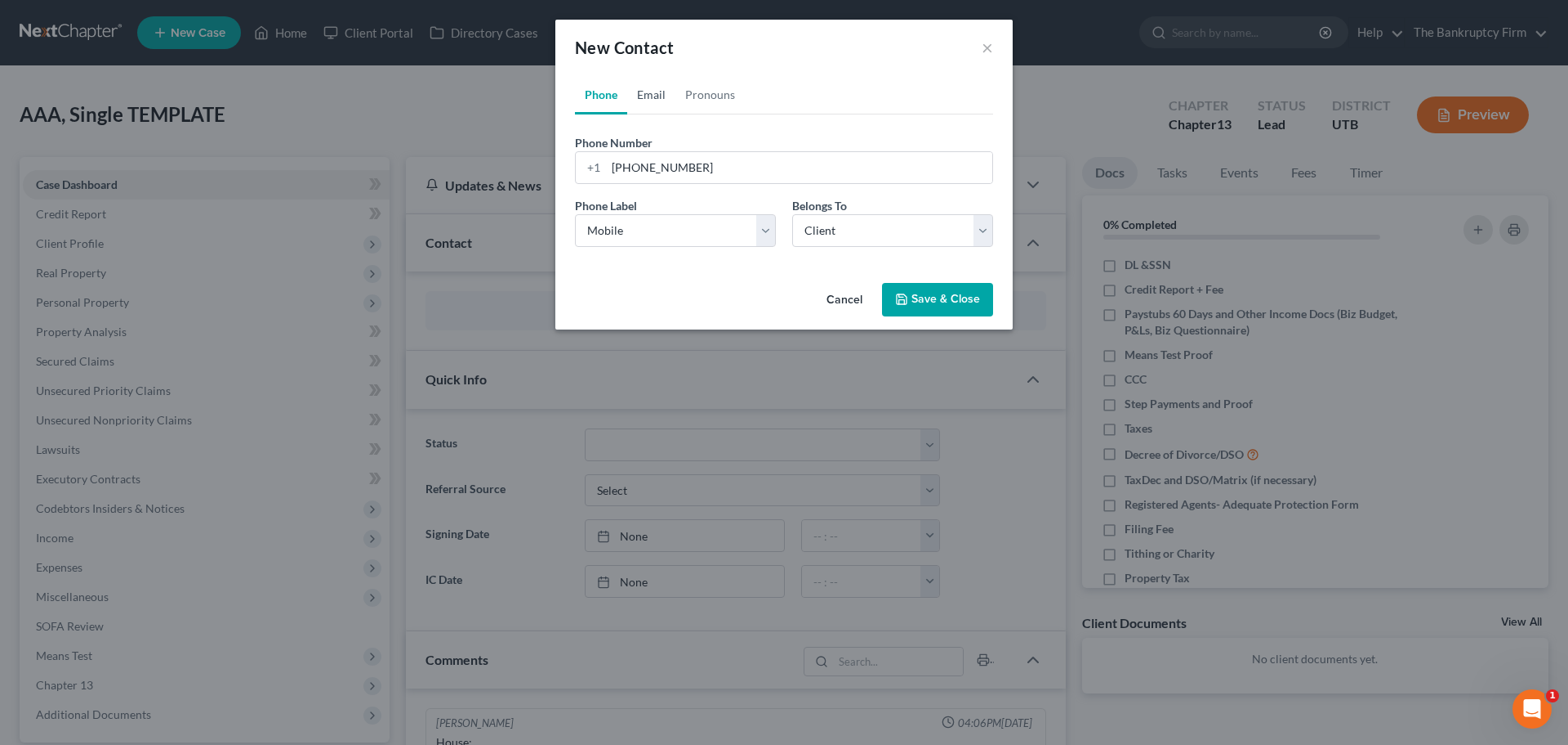
click at [650, 100] on link "Email" at bounding box center [651, 94] width 48 height 39
click at [654, 180] on input "email" at bounding box center [799, 167] width 386 height 31
type input "[EMAIL_ADDRESS][DOMAIN_NAME]"
click at [684, 227] on select "Select Home Work Other" at bounding box center [676, 230] width 201 height 32
select select "0"
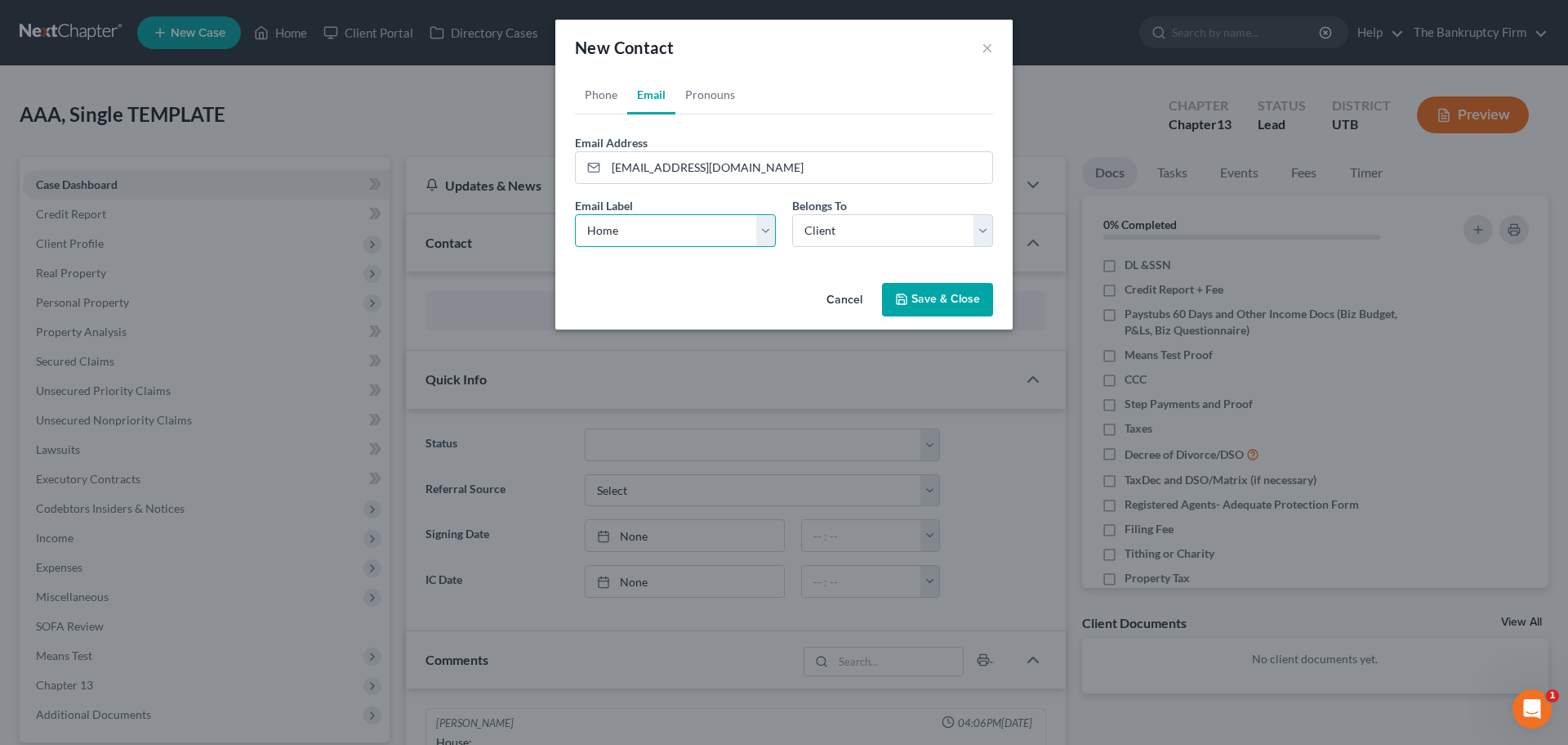
click at [575, 215] on select "Select Home Work Other" at bounding box center [676, 230] width 201 height 32
click at [823, 229] on select "Select Client Other" at bounding box center [893, 230] width 201 height 32
click at [793, 215] on select "Select Client Other" at bounding box center [893, 230] width 201 height 32
click at [759, 236] on select "Select Home Work Other" at bounding box center [676, 230] width 201 height 32
click at [759, 235] on select "Select Home Work Other" at bounding box center [676, 230] width 201 height 32
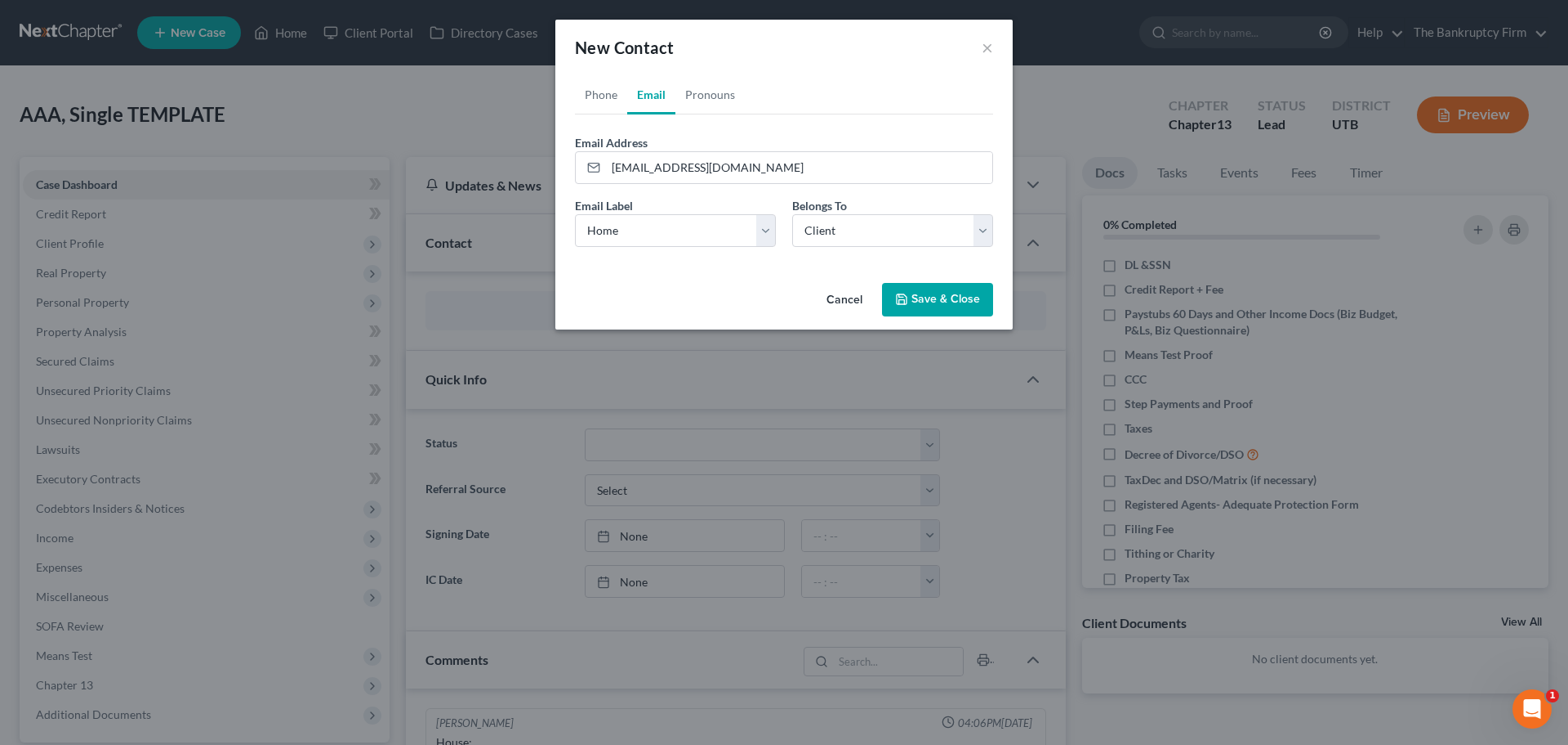
click at [925, 285] on button "Save & Close" at bounding box center [938, 299] width 111 height 34
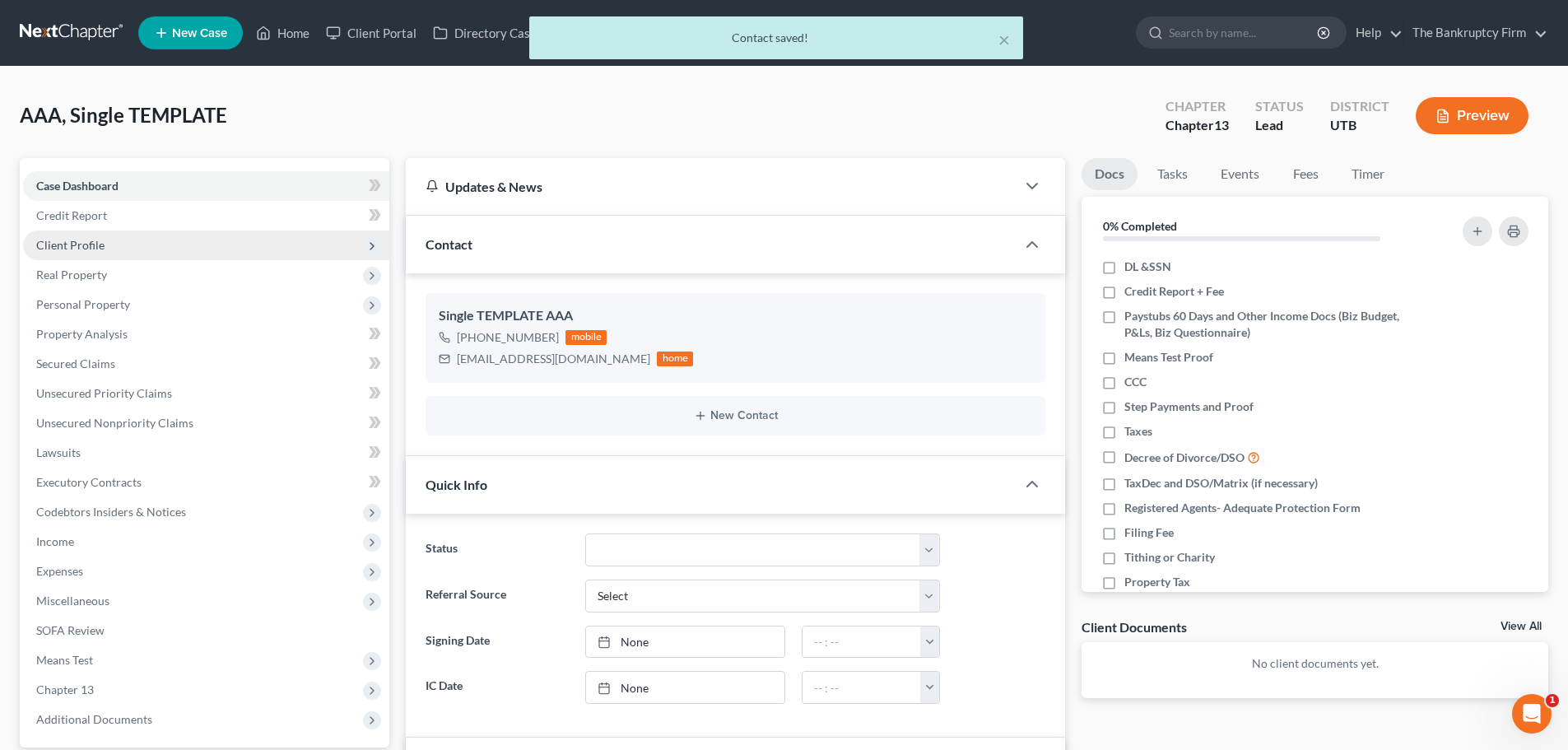
click at [118, 249] on span "Client Profile" at bounding box center [206, 244] width 366 height 29
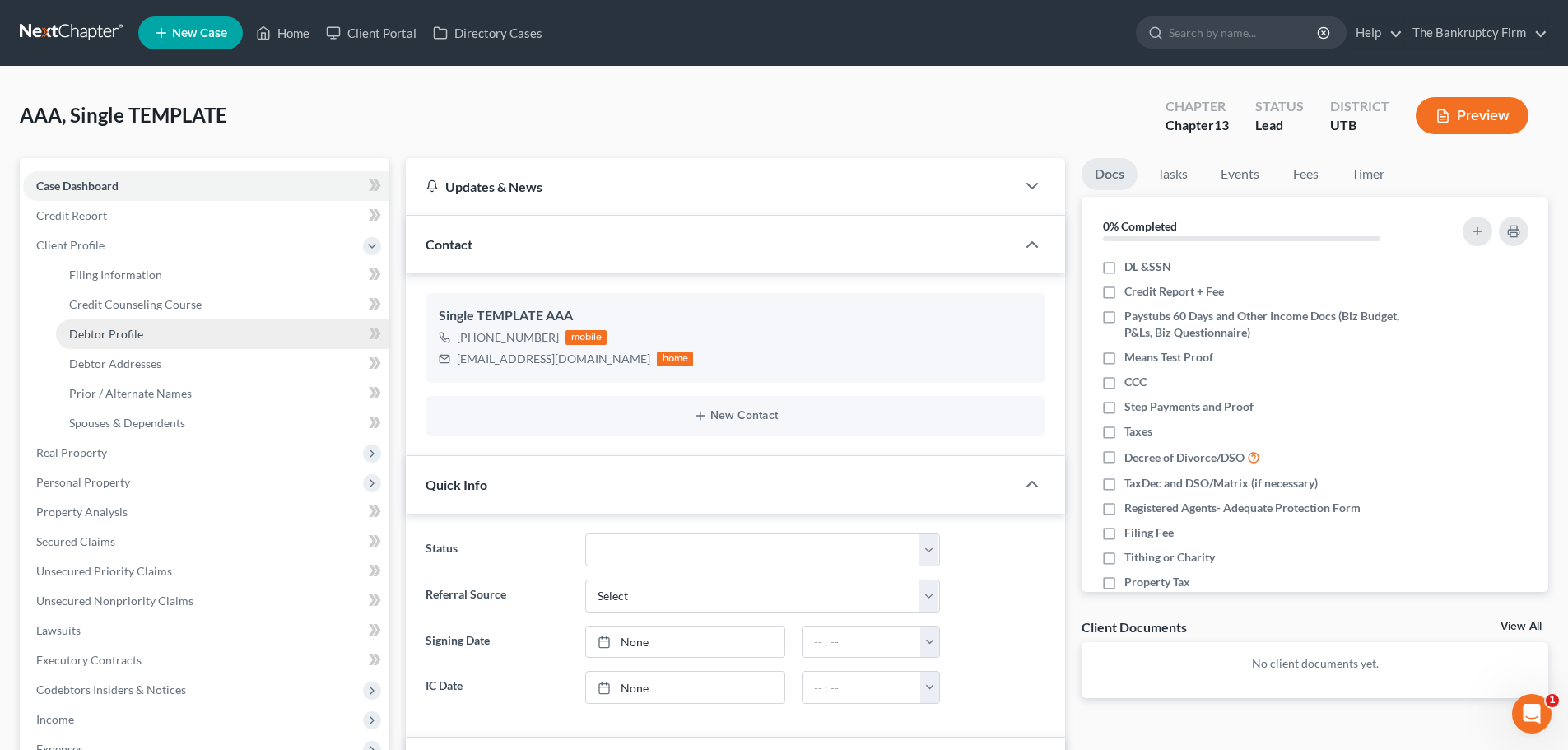
click at [196, 342] on link "Debtor Profile" at bounding box center [223, 333] width 333 height 29
select select "1"
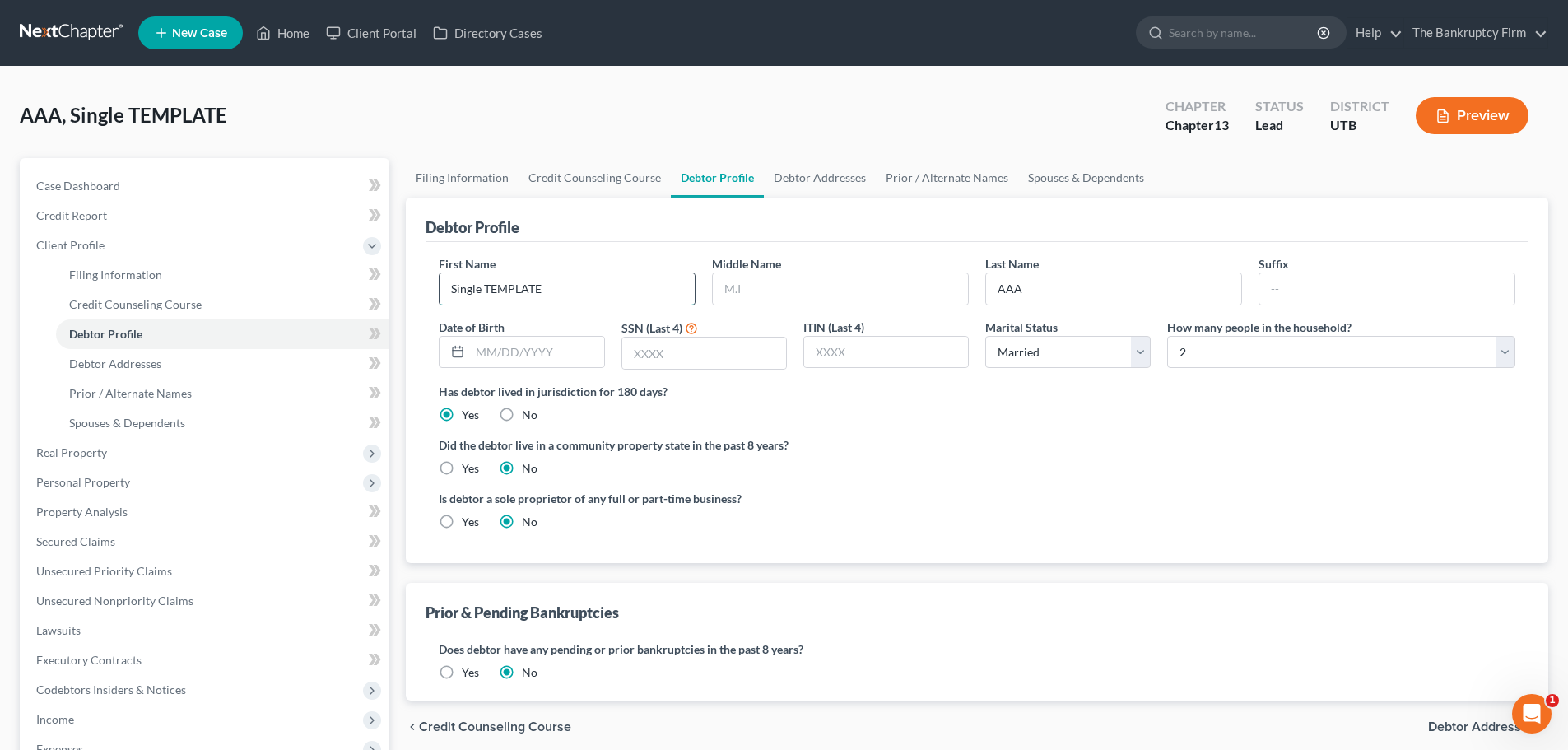
click at [558, 301] on input "Single TEMPLATE" at bounding box center [567, 288] width 255 height 31
type input "[PERSON_NAME]"
click at [1046, 276] on input "AAA" at bounding box center [1113, 288] width 255 height 31
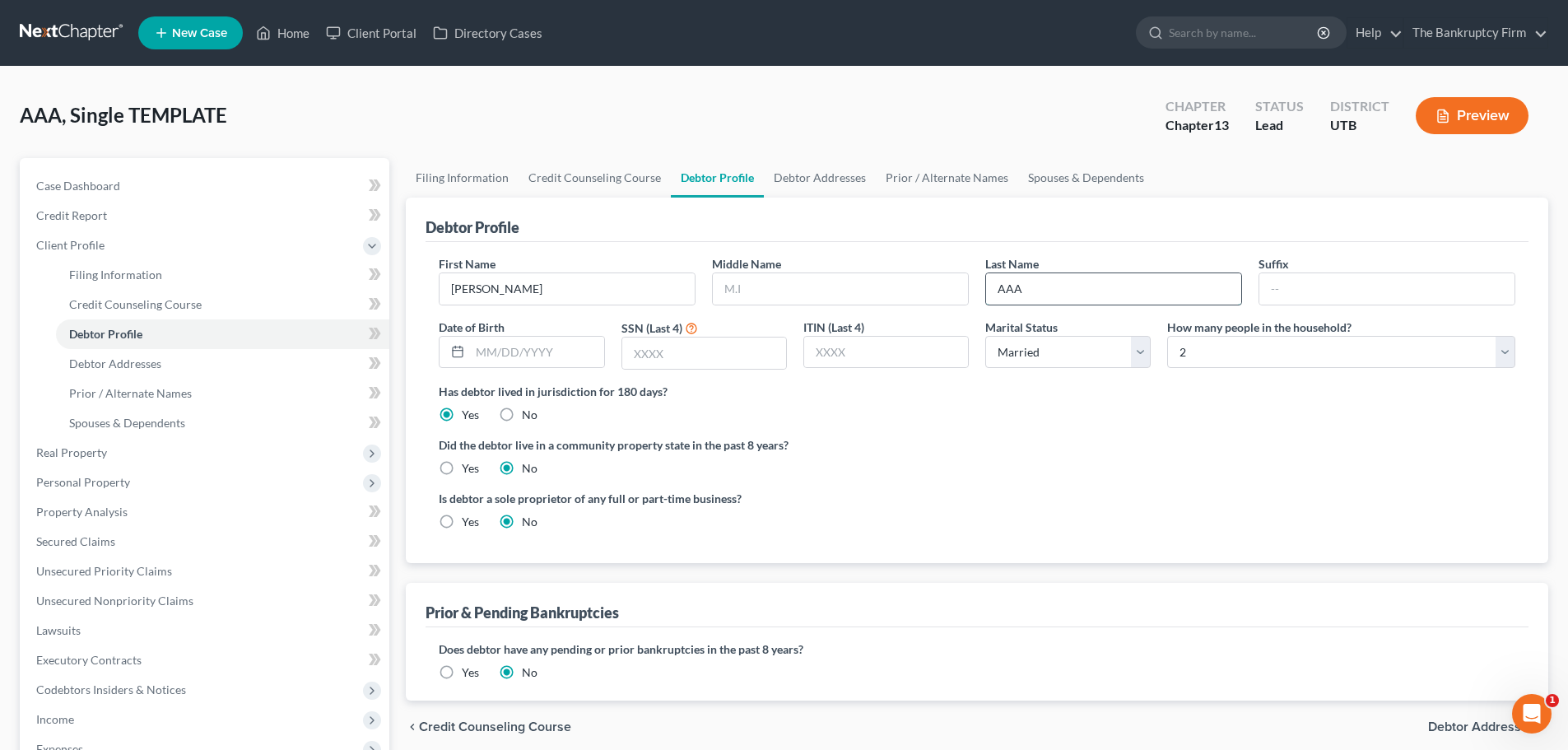
click at [1046, 276] on input "AAA" at bounding box center [1113, 288] width 255 height 31
type input "[PERSON_NAME]"
click at [541, 347] on input "text" at bounding box center [536, 352] width 133 height 31
type input "[DATE]"
click at [683, 345] on input "text" at bounding box center [704, 352] width 164 height 31
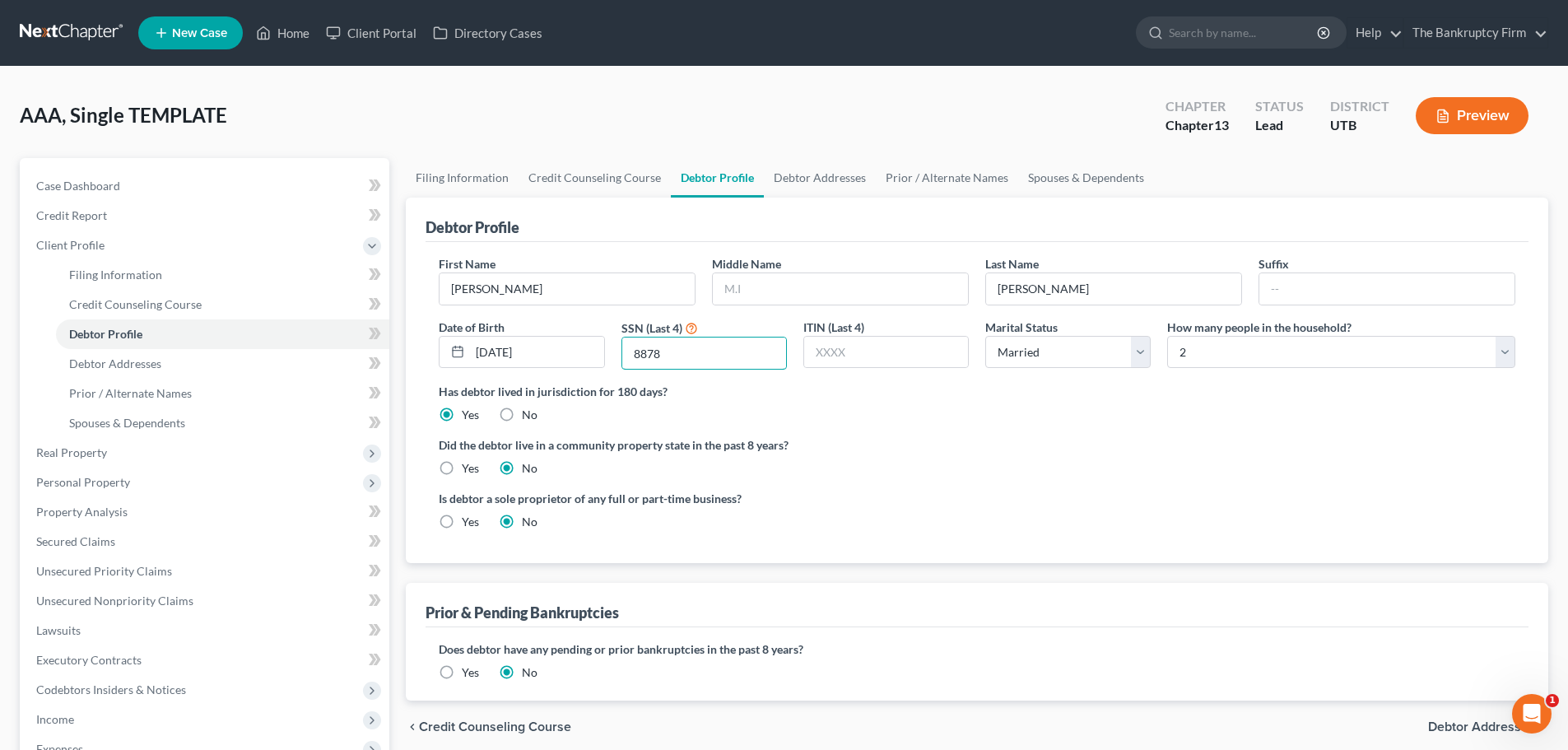
type input "8878"
click at [1243, 414] on div "Has debtor lived in jurisdiction for 180 days? Yes No Debtor must reside in jur…" at bounding box center [977, 403] width 1077 height 40
click at [1108, 363] on select "Select Single Married Separated Divorced Widowed" at bounding box center [1068, 352] width 166 height 33
select select "0"
click at [985, 336] on select "Select Single Married Separated Divorced Widowed" at bounding box center [1068, 352] width 166 height 33
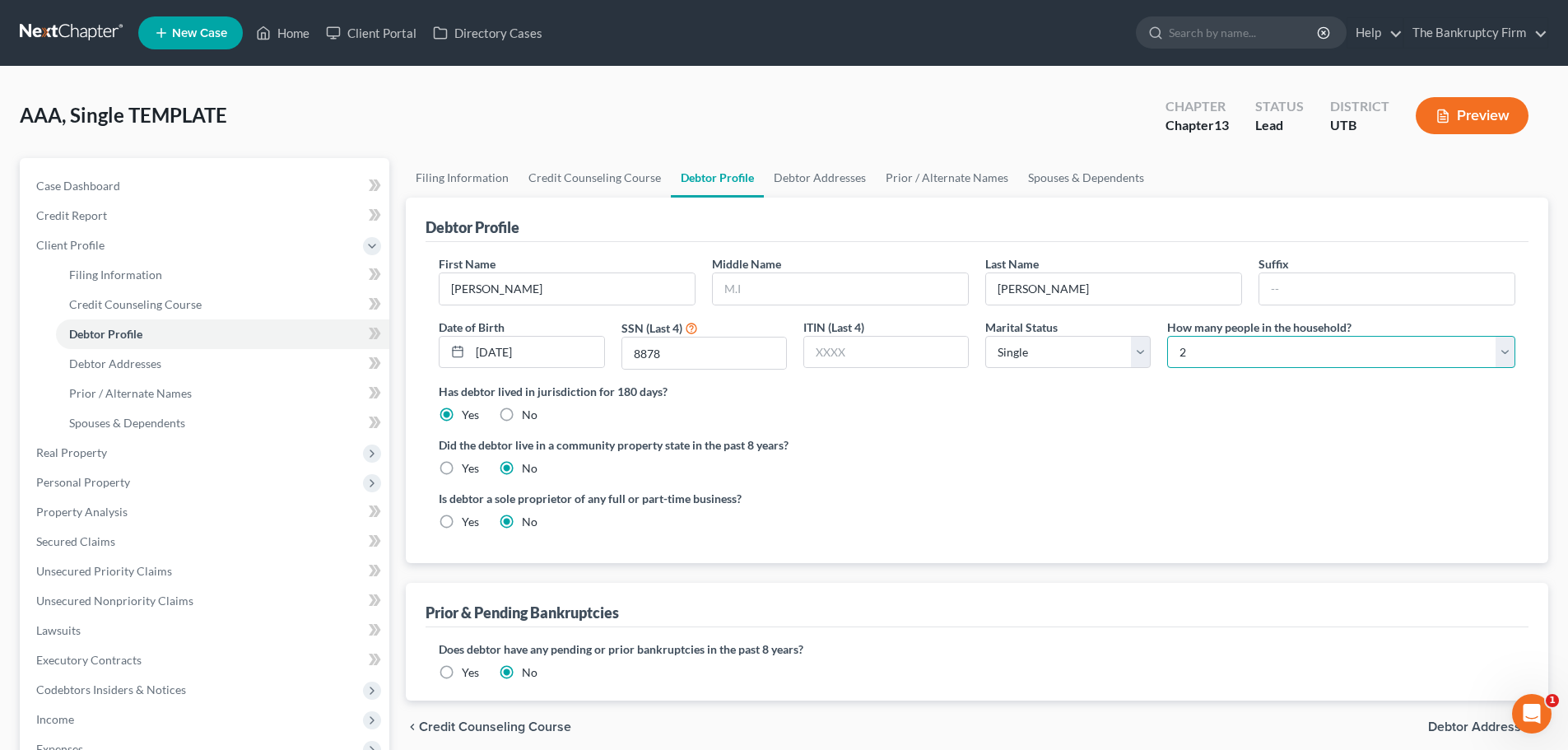
click at [1237, 364] on select "Select 1 2 3 4 5 6 7 8 9 10 11 12 13 14 15 16 17 18 19 20" at bounding box center [1341, 352] width 348 height 33
select select "2"
click at [1167, 336] on select "Select 1 2 3 4 5 6 7 8 9 10 11 12 13 14 15 16 17 18 19 20" at bounding box center [1341, 352] width 348 height 33
click at [1261, 383] on label "Has debtor lived in jurisdiction for 180 days?" at bounding box center [977, 391] width 1077 height 18
click at [823, 177] on link "Debtor Addresses" at bounding box center [820, 177] width 112 height 39
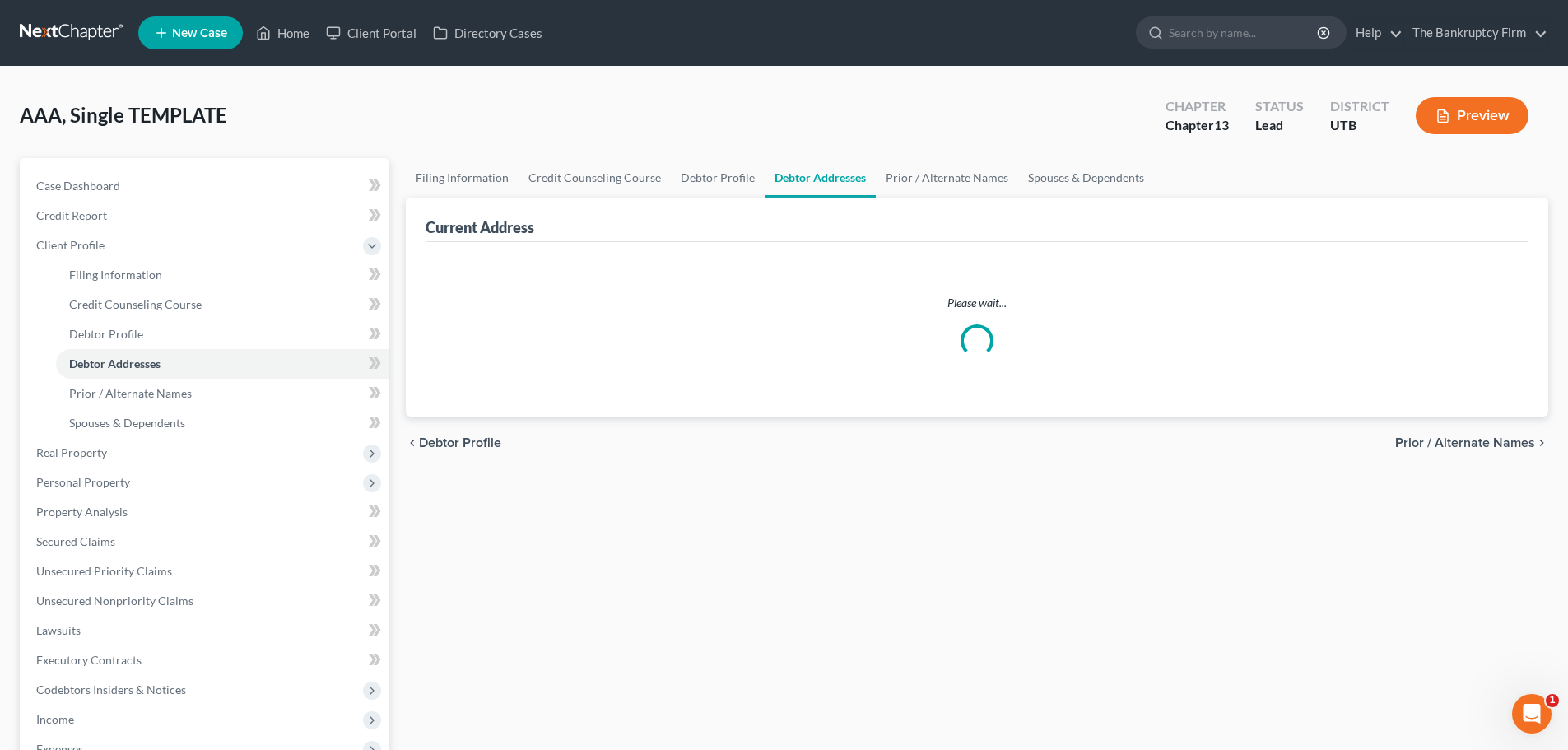
select select "0"
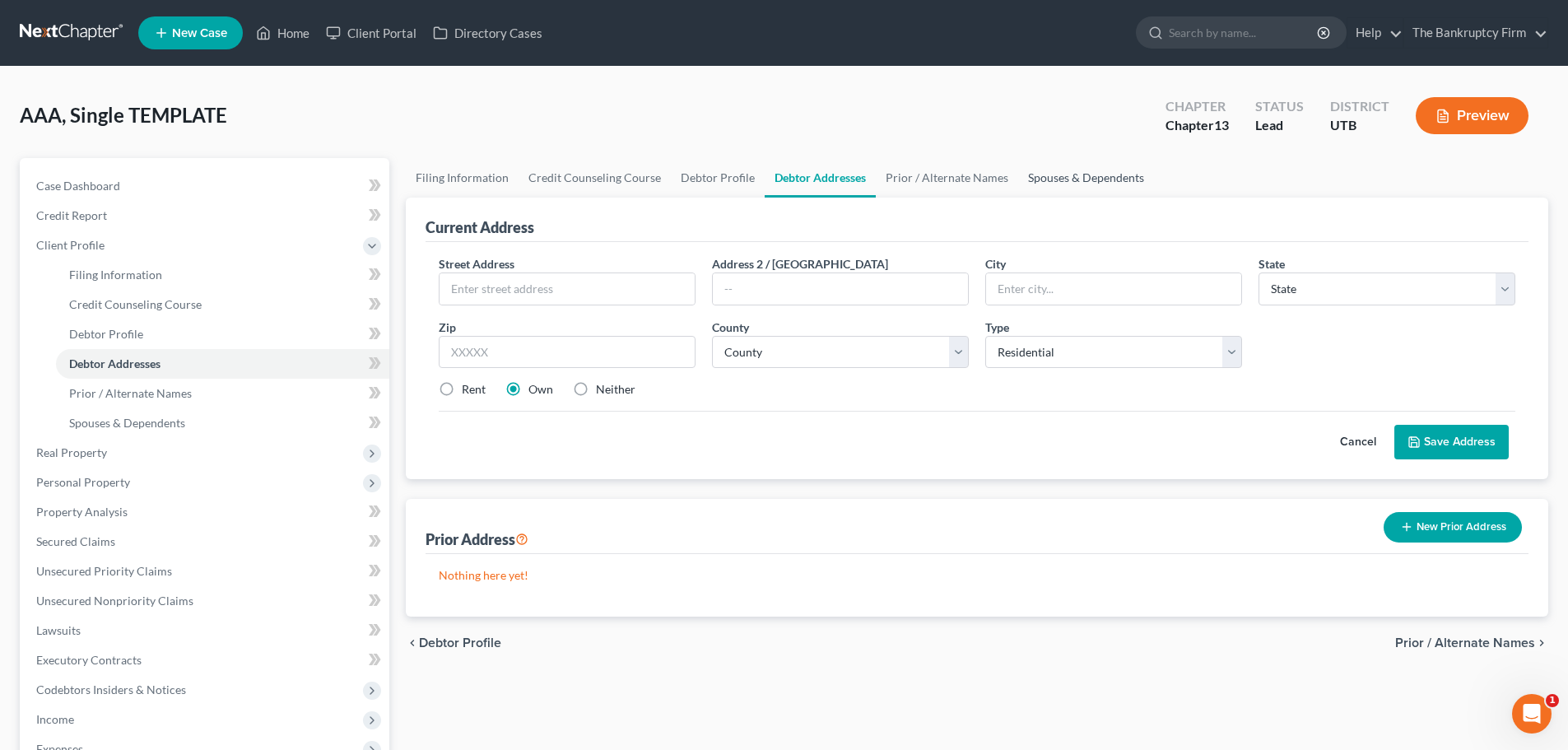
click at [1091, 176] on link "Spouses & Dependents" at bounding box center [1086, 177] width 136 height 39
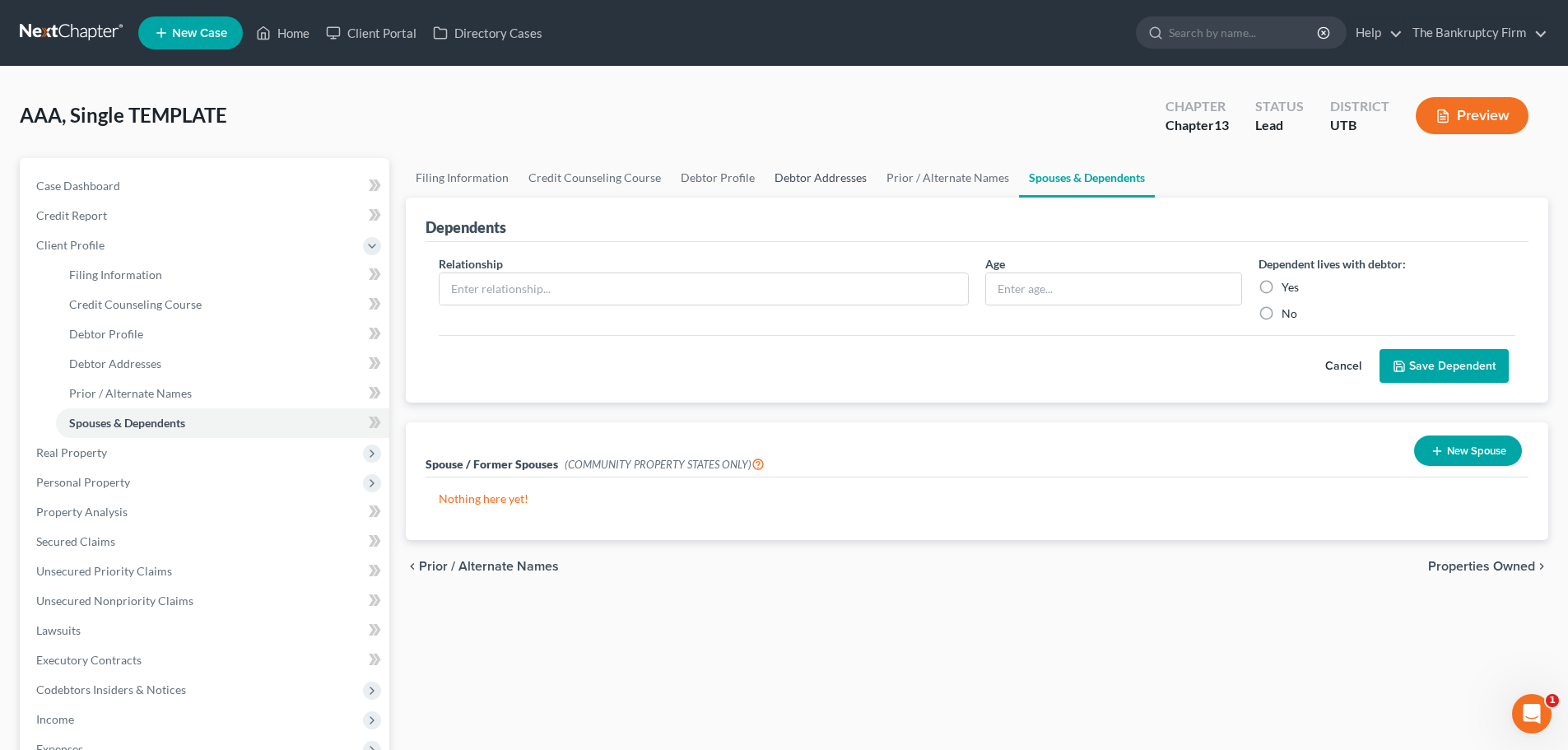
click at [805, 184] on link "Debtor Addresses" at bounding box center [820, 177] width 112 height 39
select select "0"
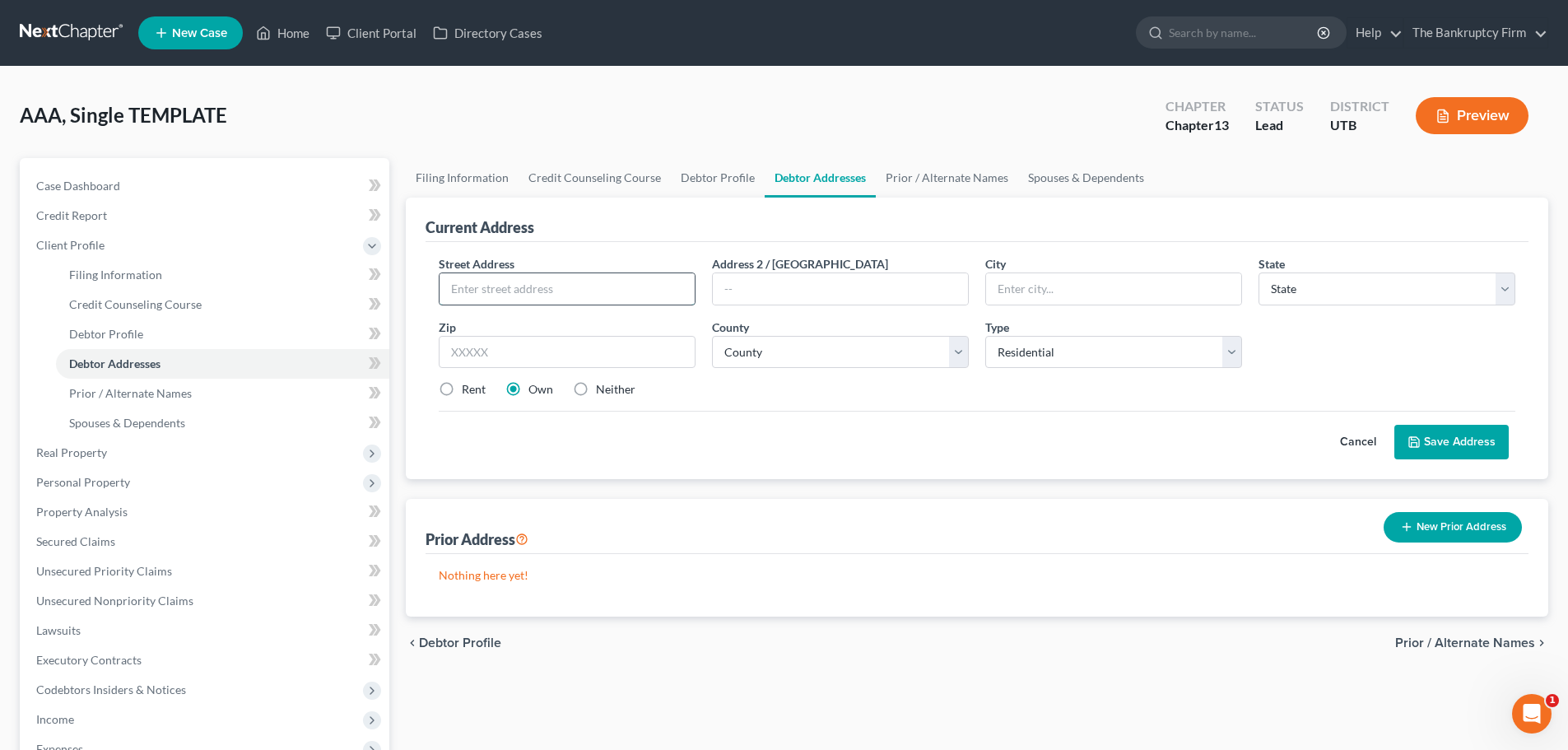
click at [620, 294] on input "text" at bounding box center [567, 288] width 255 height 31
type input "[STREET_ADDRESS][PERSON_NAME]"
click at [644, 327] on div "Zip *" at bounding box center [567, 343] width 273 height 50
click at [1042, 301] on input "text" at bounding box center [1113, 288] width 255 height 31
type input "S"
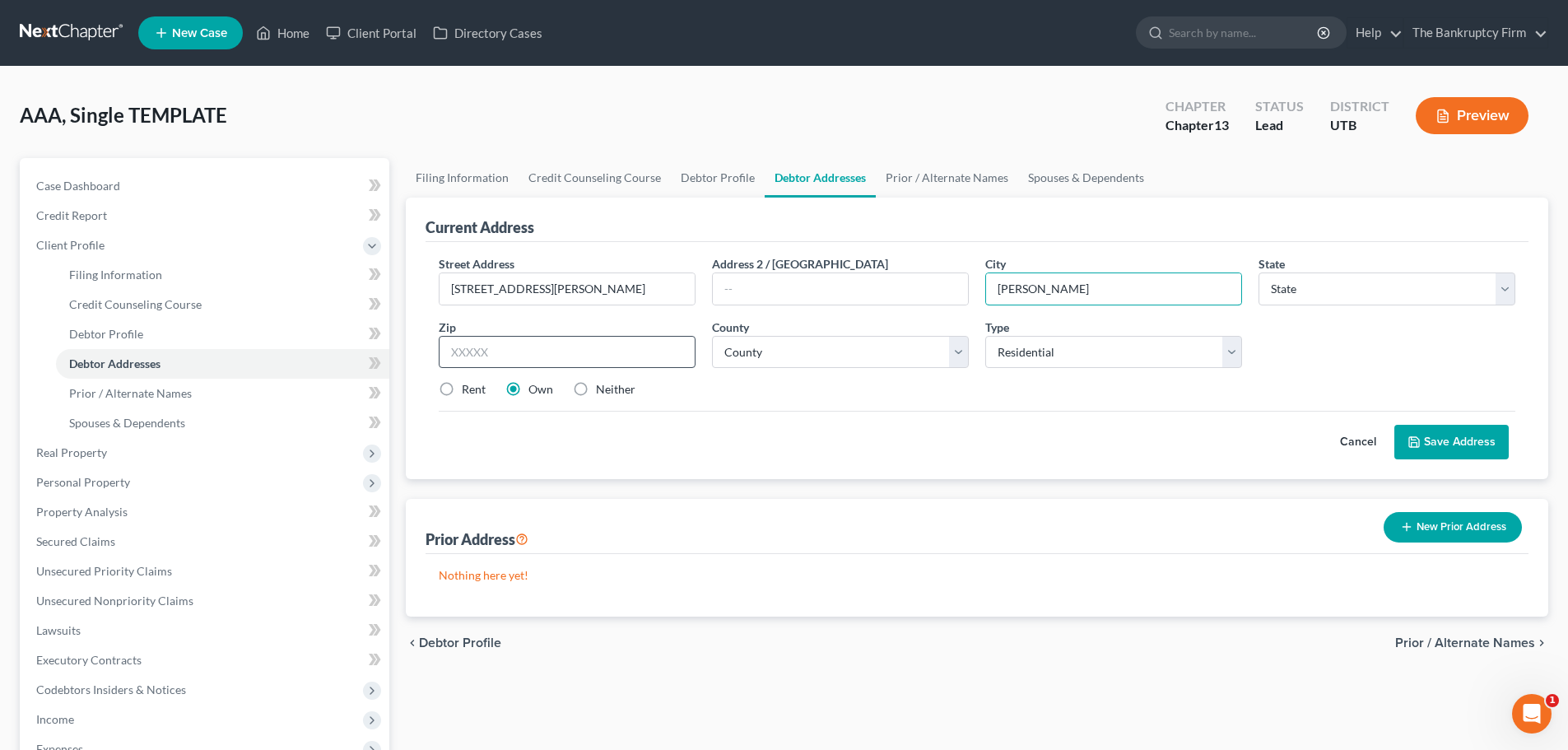
type input "[PERSON_NAME]"
click at [644, 347] on input "text" at bounding box center [567, 352] width 257 height 33
type input "84115"
click at [829, 491] on div "Current Address Street Address * [STREET_ADDRESS][PERSON_NAME] * [PERSON_NAME][…" at bounding box center [977, 407] width 1142 height 419
type input "[GEOGRAPHIC_DATA]"
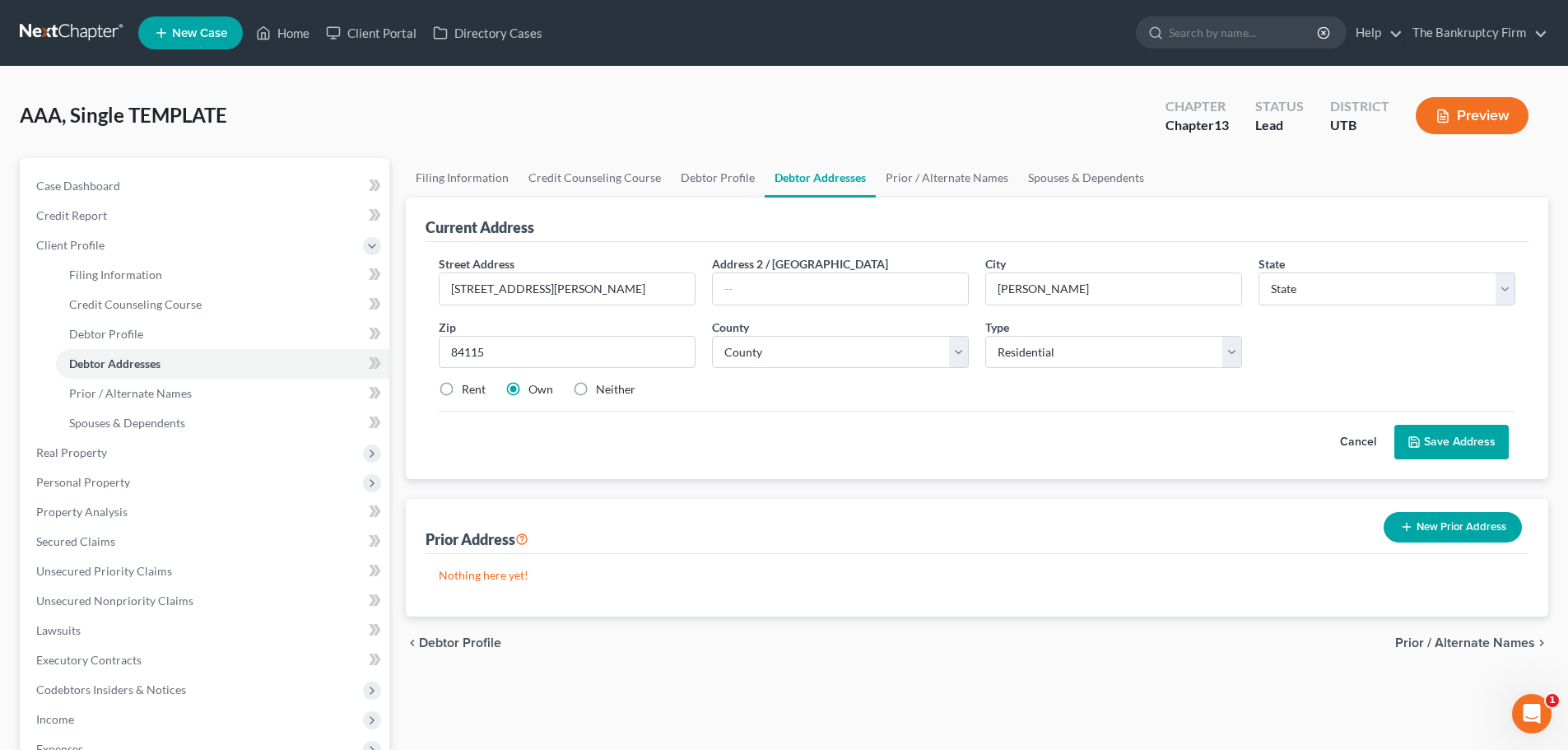
select select "46"
click at [882, 364] on select "County [GEOGRAPHIC_DATA] [GEOGRAPHIC_DATA] [GEOGRAPHIC_DATA] [GEOGRAPHIC_DATA] …" at bounding box center [840, 352] width 257 height 33
select select "17"
click at [712, 336] on select "County [GEOGRAPHIC_DATA] [GEOGRAPHIC_DATA] [GEOGRAPHIC_DATA] [GEOGRAPHIC_DATA] …" at bounding box center [840, 352] width 257 height 33
click at [925, 414] on div "Cancel Save Address" at bounding box center [977, 435] width 1077 height 49
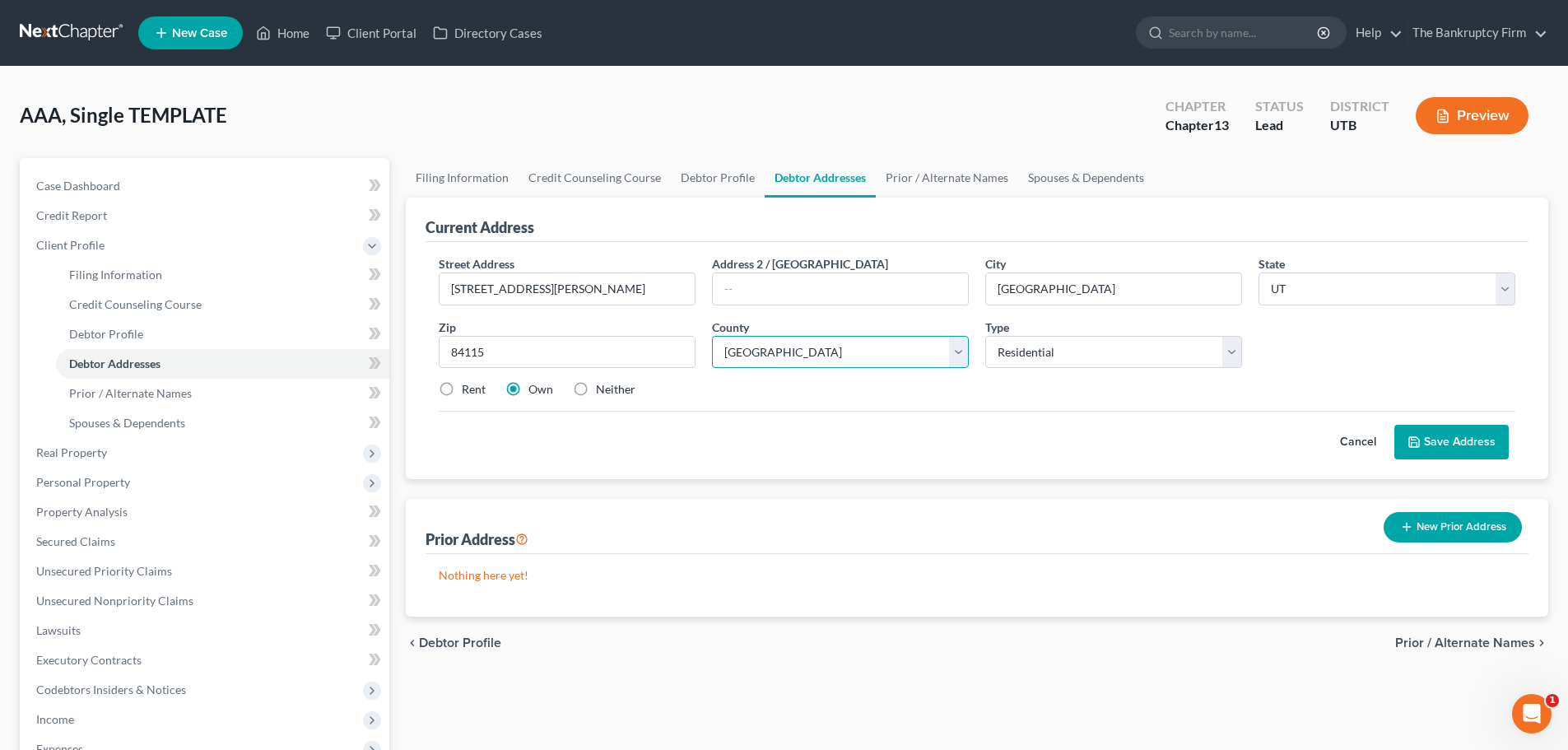
click at [958, 355] on select "County [GEOGRAPHIC_DATA] [GEOGRAPHIC_DATA] [GEOGRAPHIC_DATA] [GEOGRAPHIC_DATA] …" at bounding box center [840, 352] width 257 height 33
click at [712, 336] on select "County [GEOGRAPHIC_DATA] [GEOGRAPHIC_DATA] [GEOGRAPHIC_DATA] [GEOGRAPHIC_DATA] …" at bounding box center [840, 352] width 257 height 33
click at [1026, 420] on div "Cancel Save Address" at bounding box center [977, 435] width 1077 height 49
click at [1079, 360] on select "Select Residential Mailing Rental Business" at bounding box center [1113, 352] width 257 height 33
click at [877, 409] on div "Street Address * [STREET_ADDRESS][PERSON_NAME] * [GEOGRAPHIC_DATA] * State [US_…" at bounding box center [976, 333] width 1092 height 157
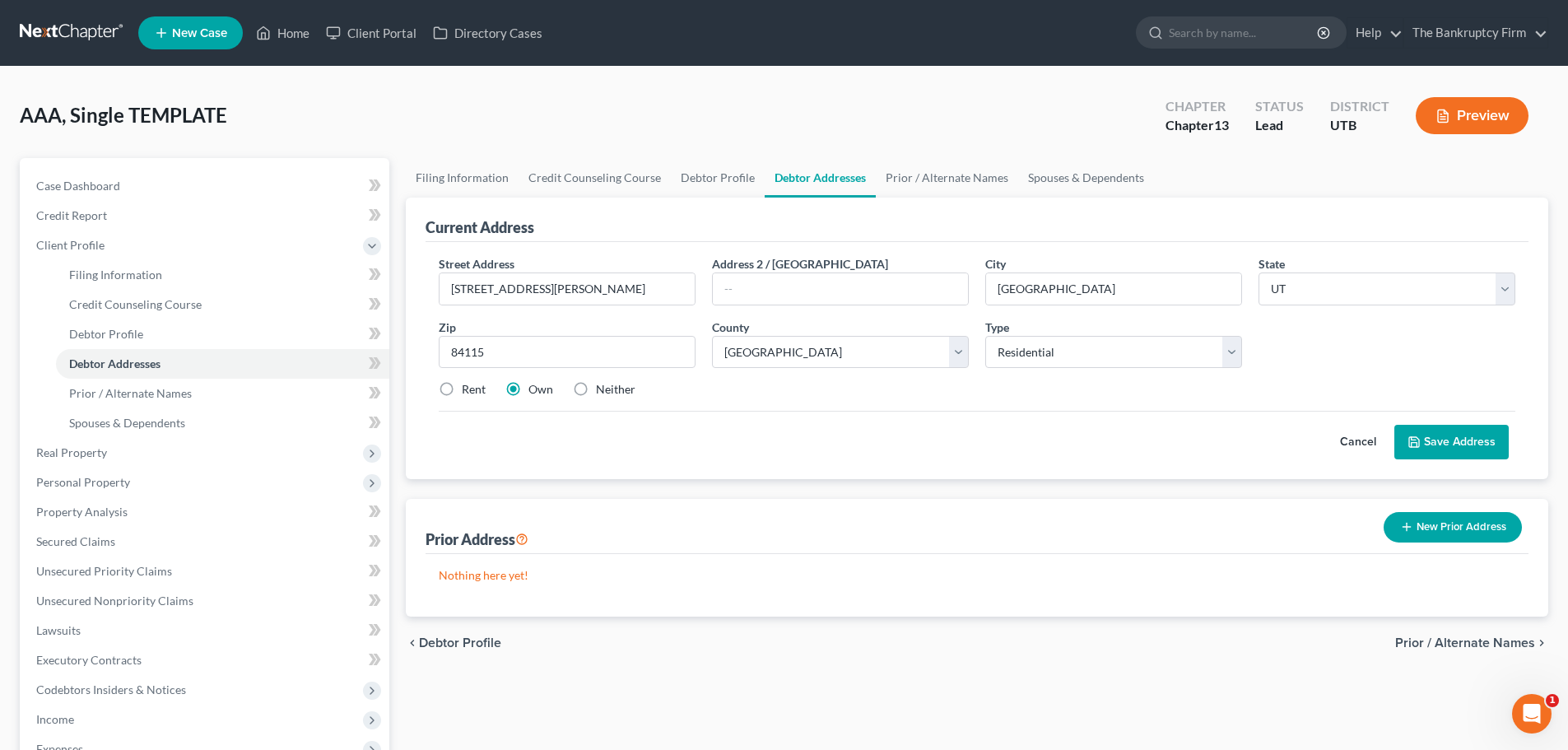
click at [1469, 430] on button "Save Address" at bounding box center [1451, 441] width 115 height 34
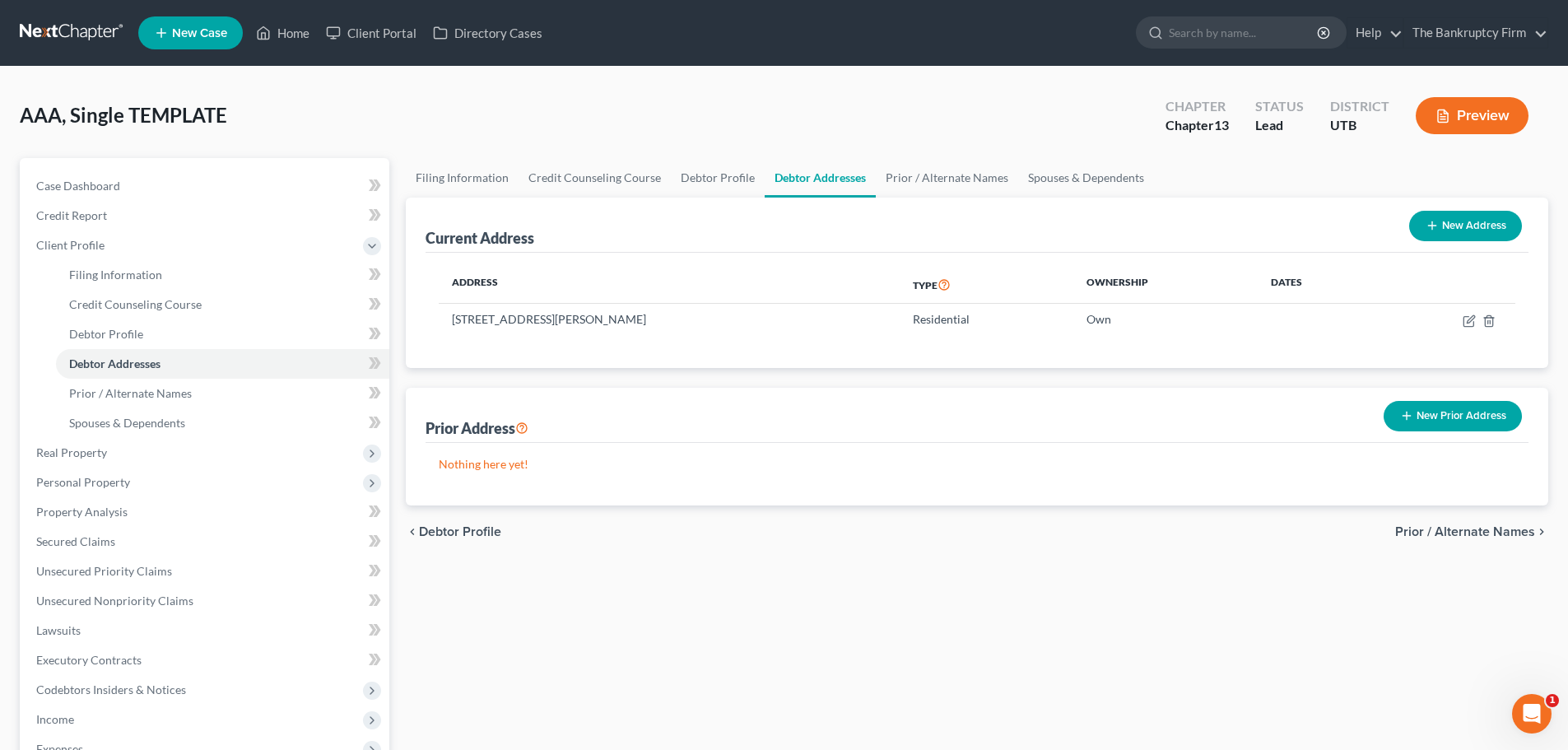
click at [1427, 419] on button "New Prior Address" at bounding box center [1452, 416] width 138 height 30
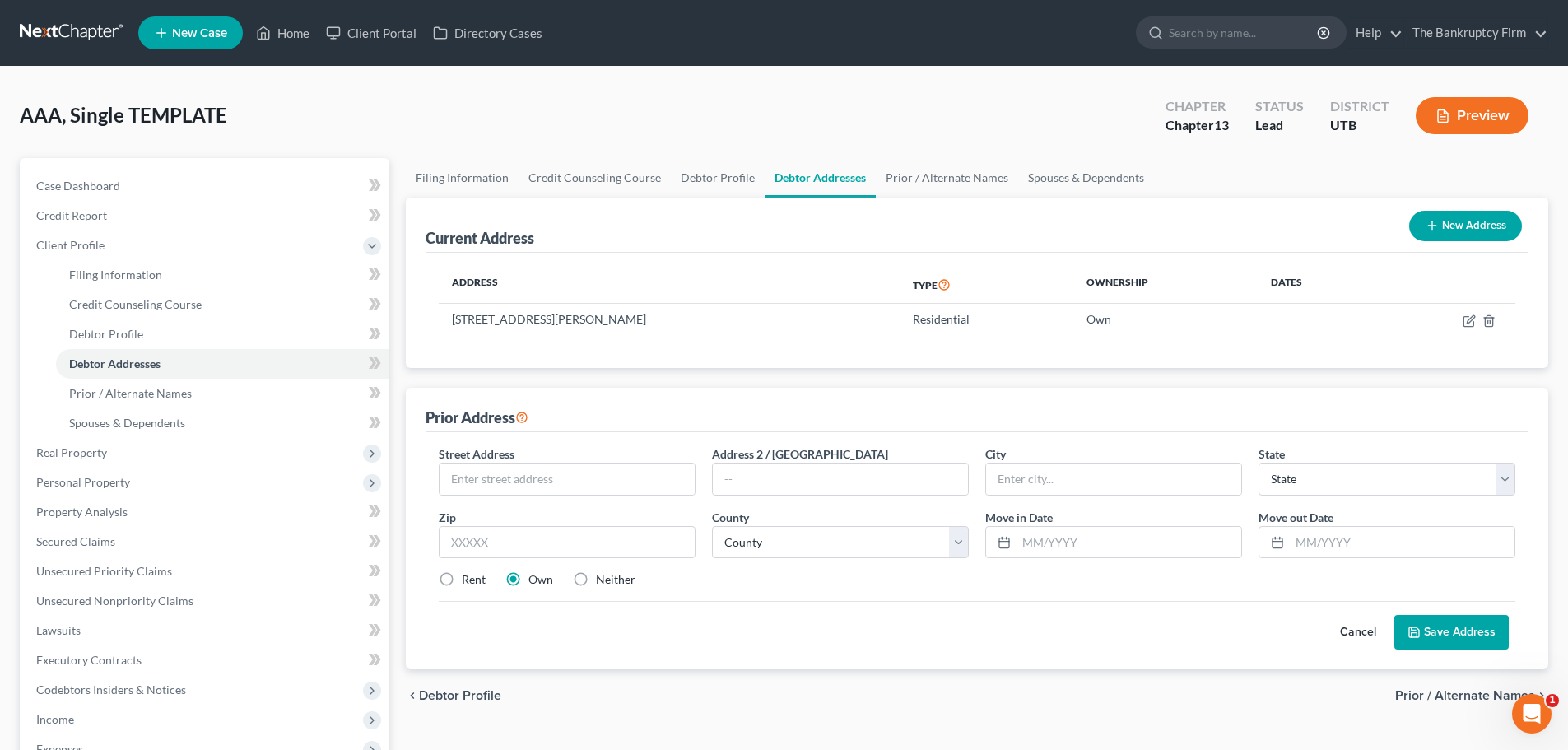
click at [1358, 627] on button "Cancel" at bounding box center [1358, 631] width 73 height 33
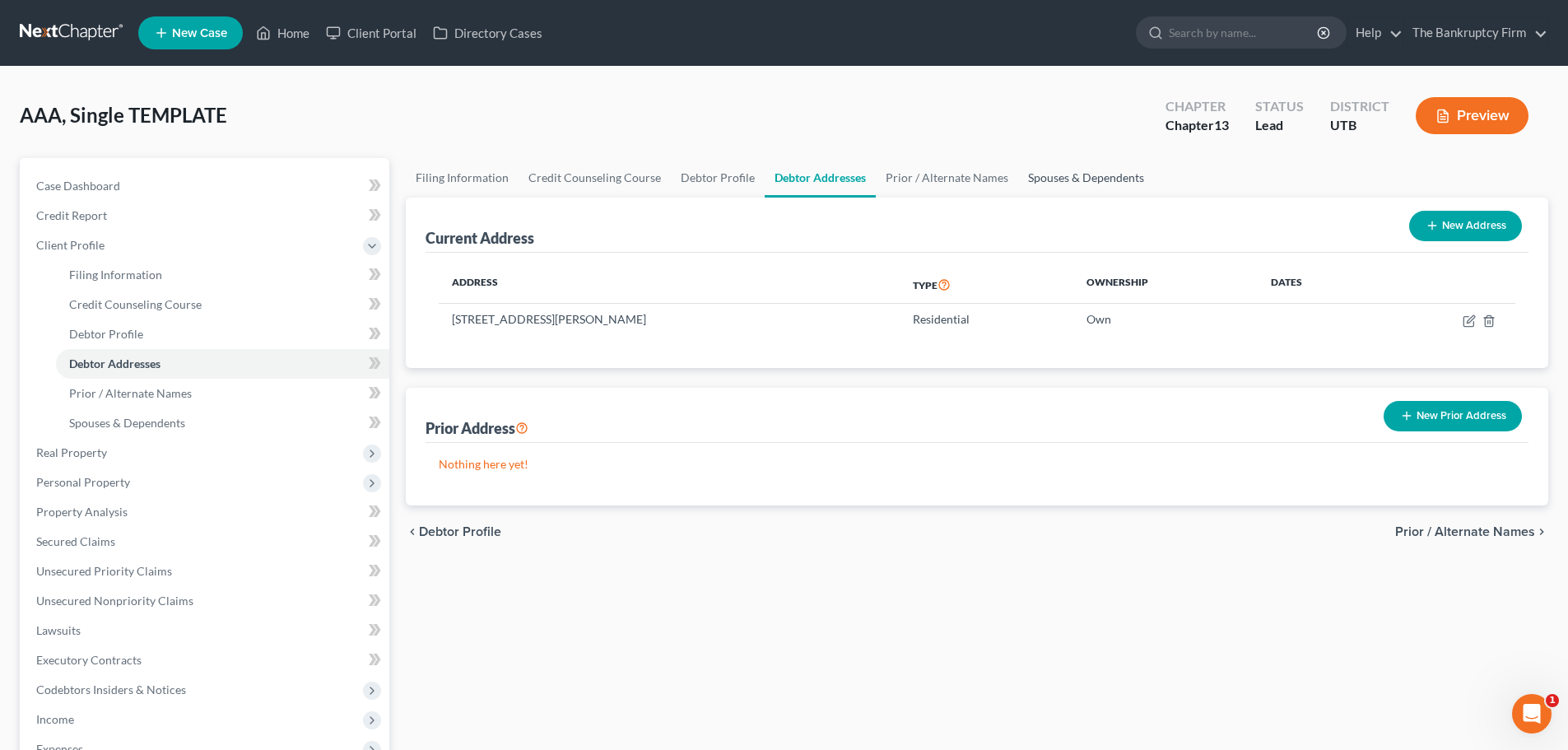
click at [1072, 181] on link "Spouses & Dependents" at bounding box center [1086, 177] width 136 height 39
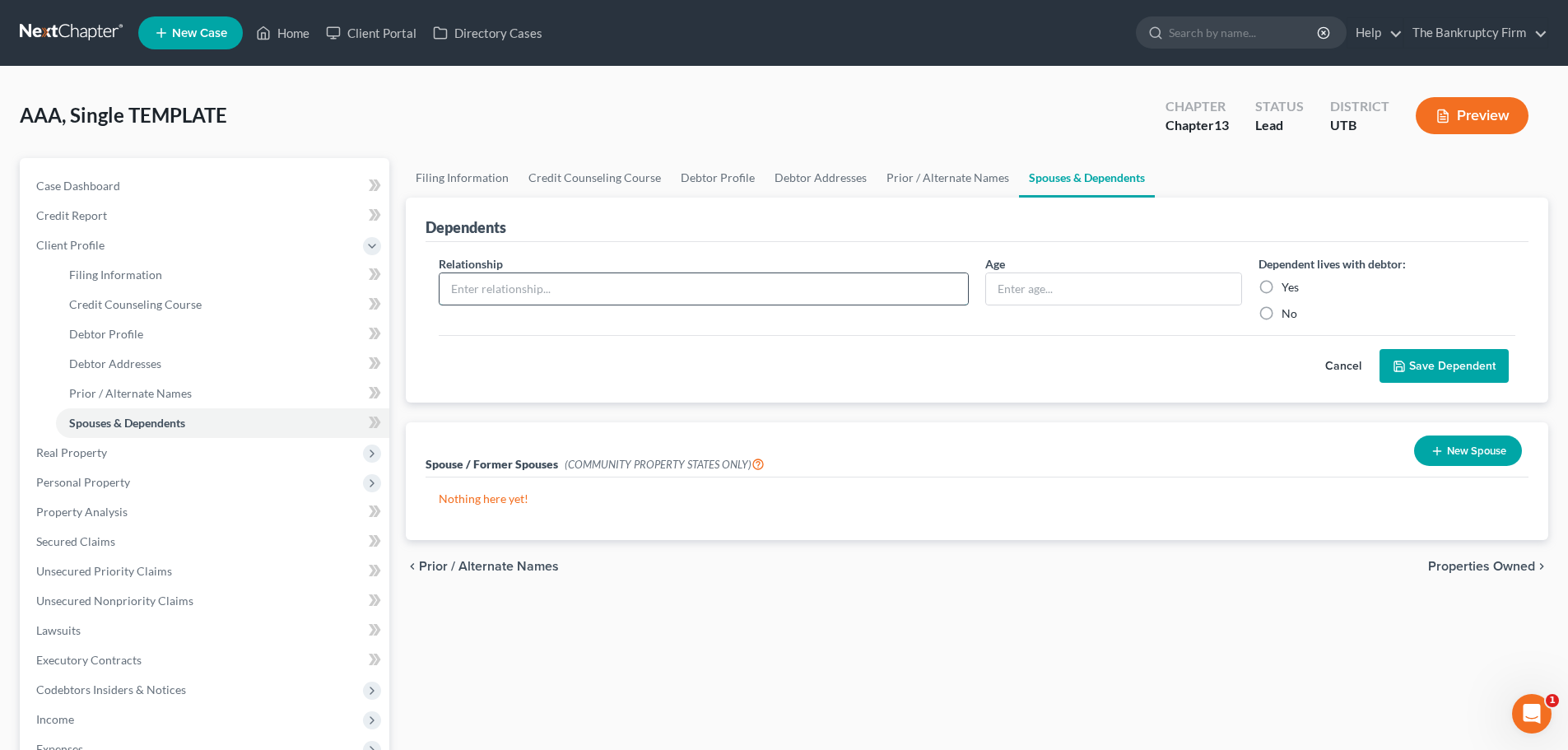
click at [815, 297] on input "text" at bounding box center [703, 288] width 528 height 31
click at [1047, 283] on input "text" at bounding box center [1113, 288] width 255 height 31
type input "11"
click at [876, 274] on input "text" at bounding box center [703, 288] width 528 height 31
type input "Daughter"
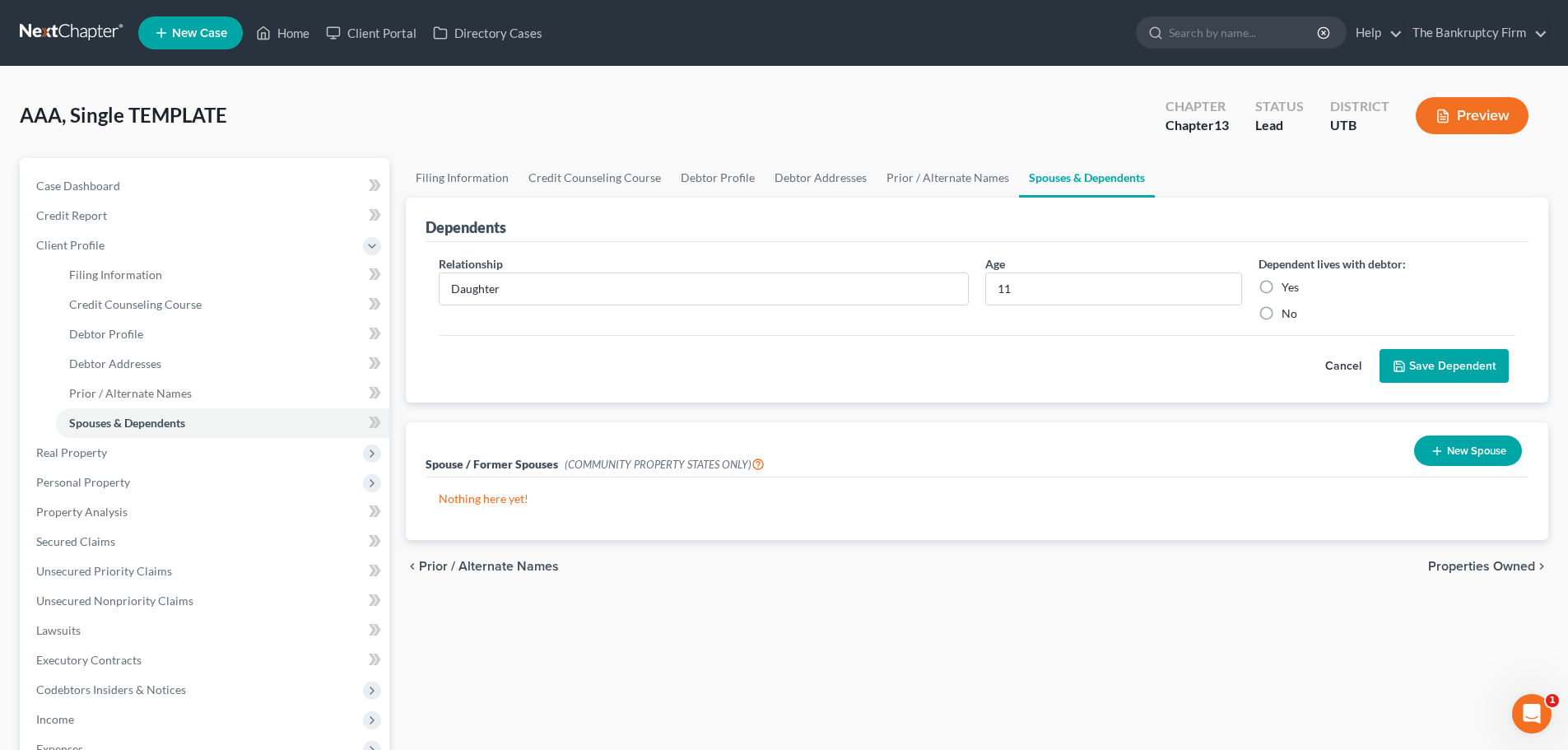
click at [1043, 335] on div "Cancel Save Dependent" at bounding box center [977, 359] width 1077 height 49
click at [1282, 287] on label "Yes" at bounding box center [1290, 287] width 18 height 17
click at [1288, 287] on input "Yes" at bounding box center [1293, 284] width 11 height 11
radio input "true"
click at [1418, 375] on button "Save Dependent" at bounding box center [1444, 366] width 129 height 34
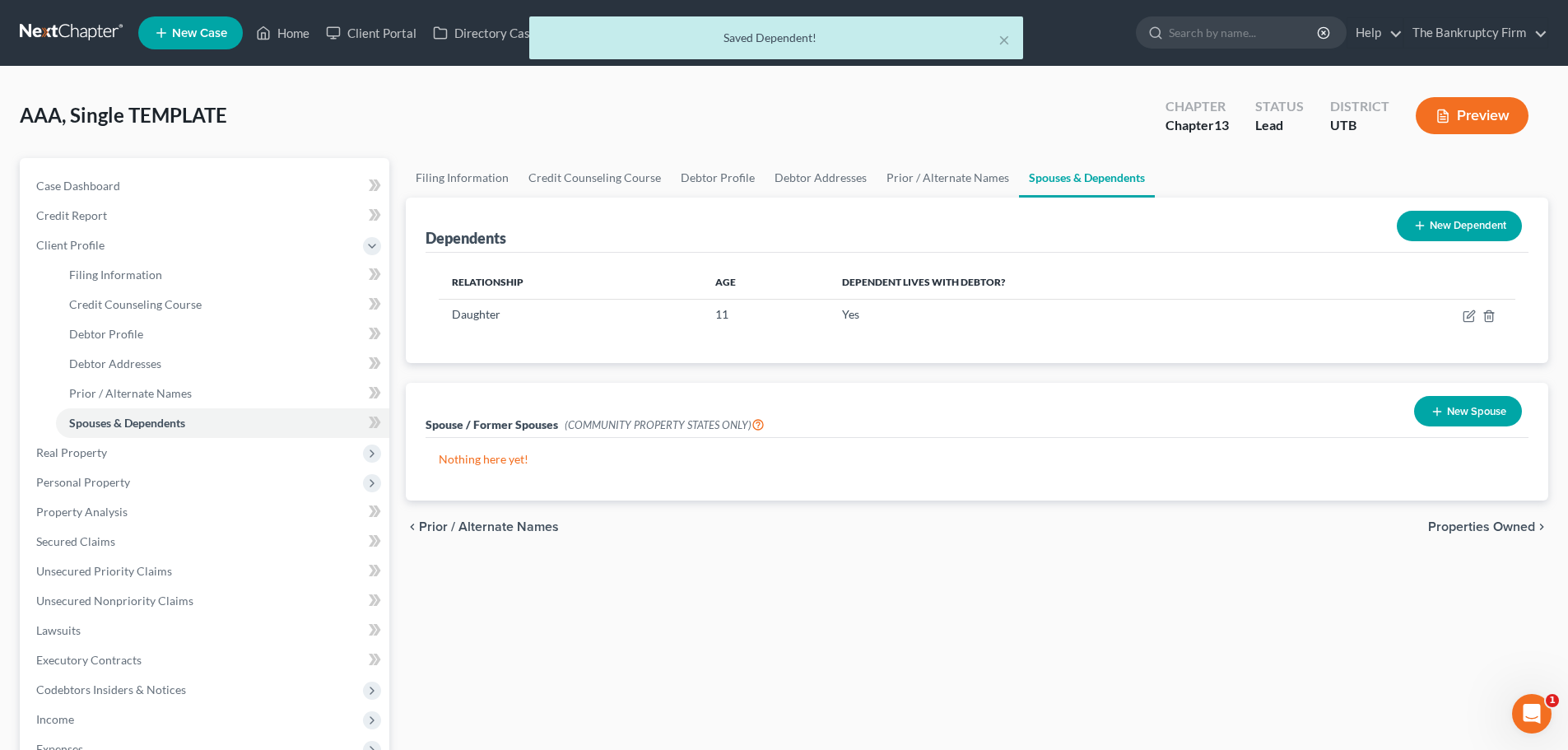
click at [1443, 229] on button "New Dependent" at bounding box center [1458, 226] width 125 height 30
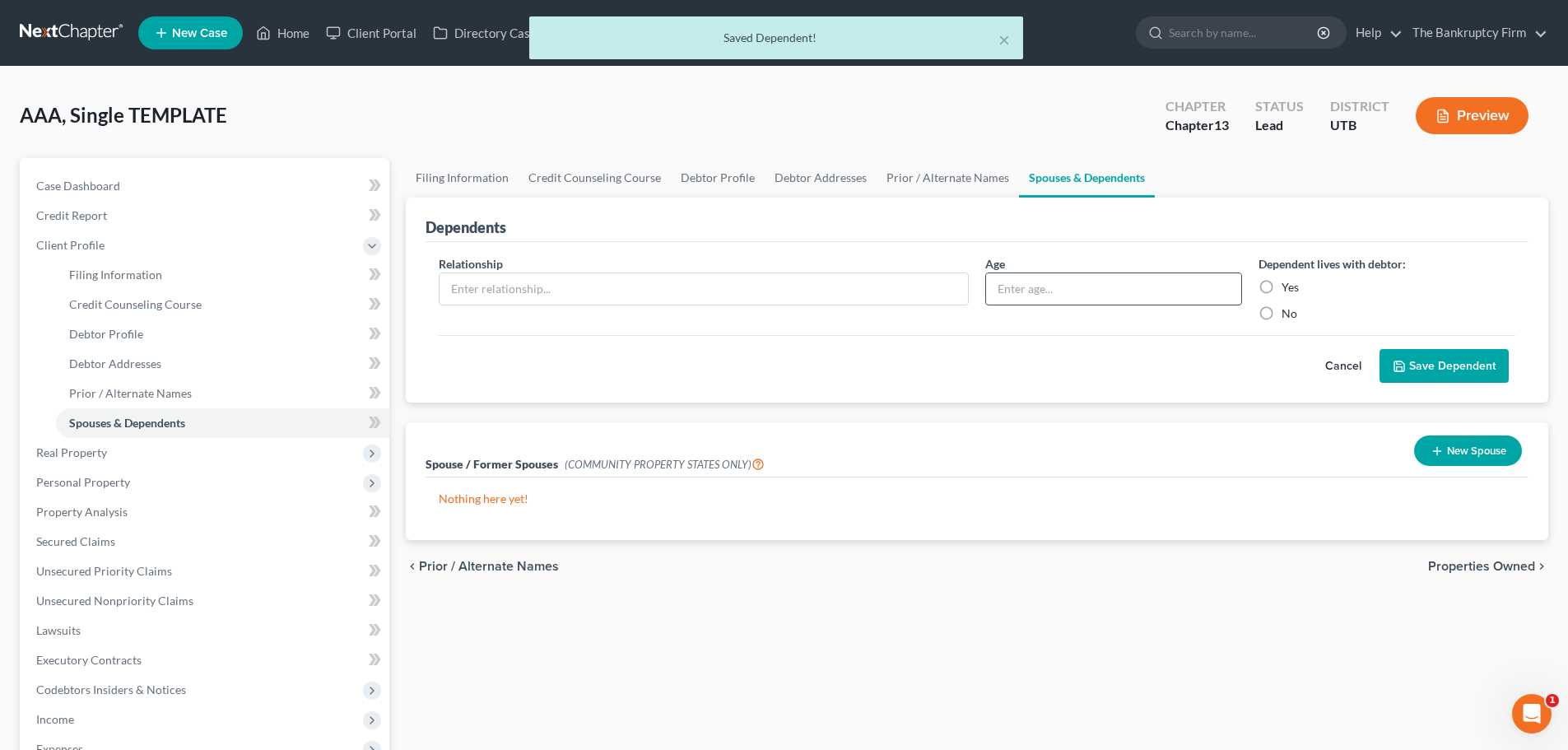
click at [1173, 296] on input "text" at bounding box center [1113, 288] width 255 height 31
type input "13"
click at [870, 296] on input "text" at bounding box center [703, 288] width 528 height 31
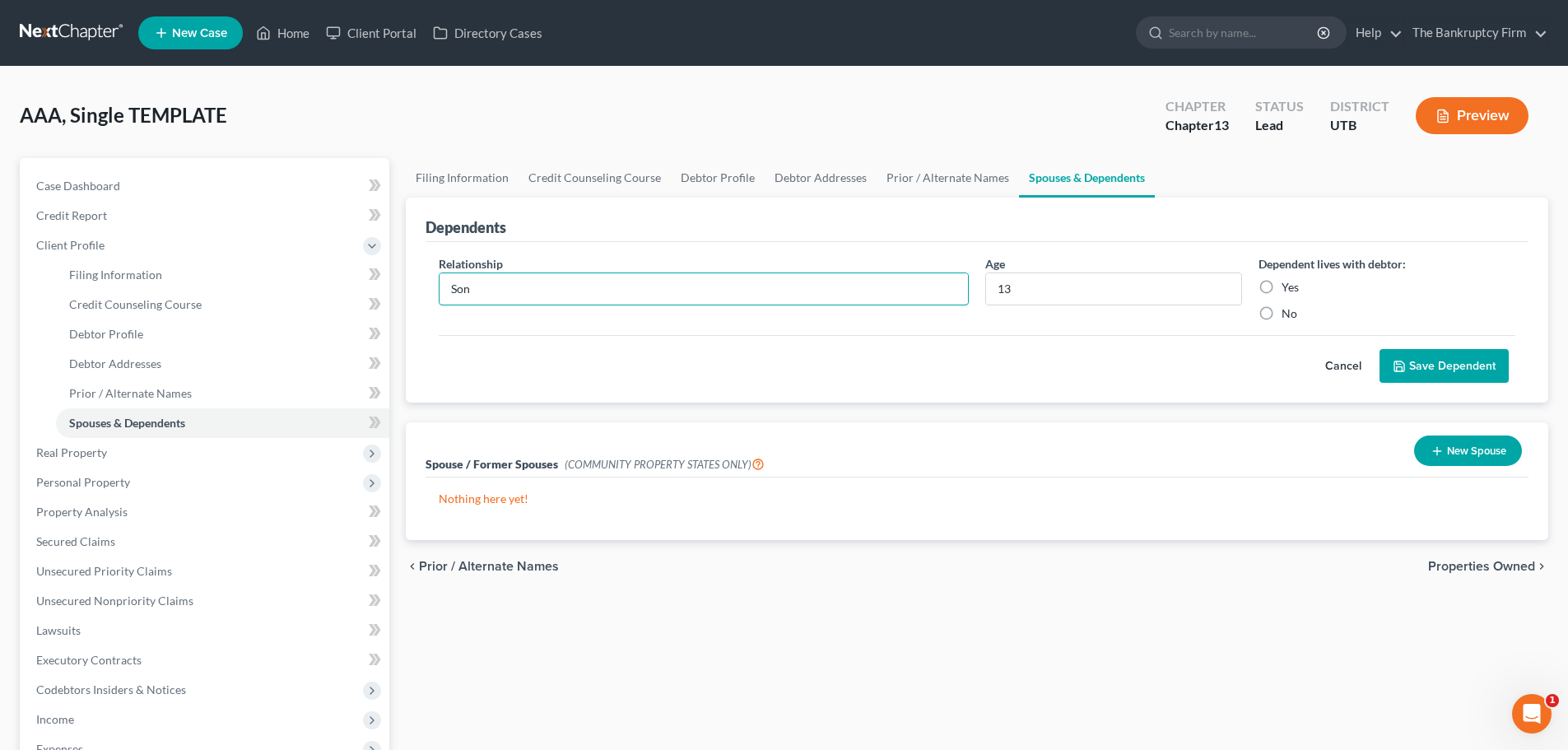
type input "Son"
click at [862, 347] on div "Cancel Save Dependent" at bounding box center [977, 359] width 1077 height 49
click at [1282, 285] on label "Yes" at bounding box center [1290, 287] width 18 height 17
click at [1288, 285] on input "Yes" at bounding box center [1293, 284] width 11 height 11
radio input "true"
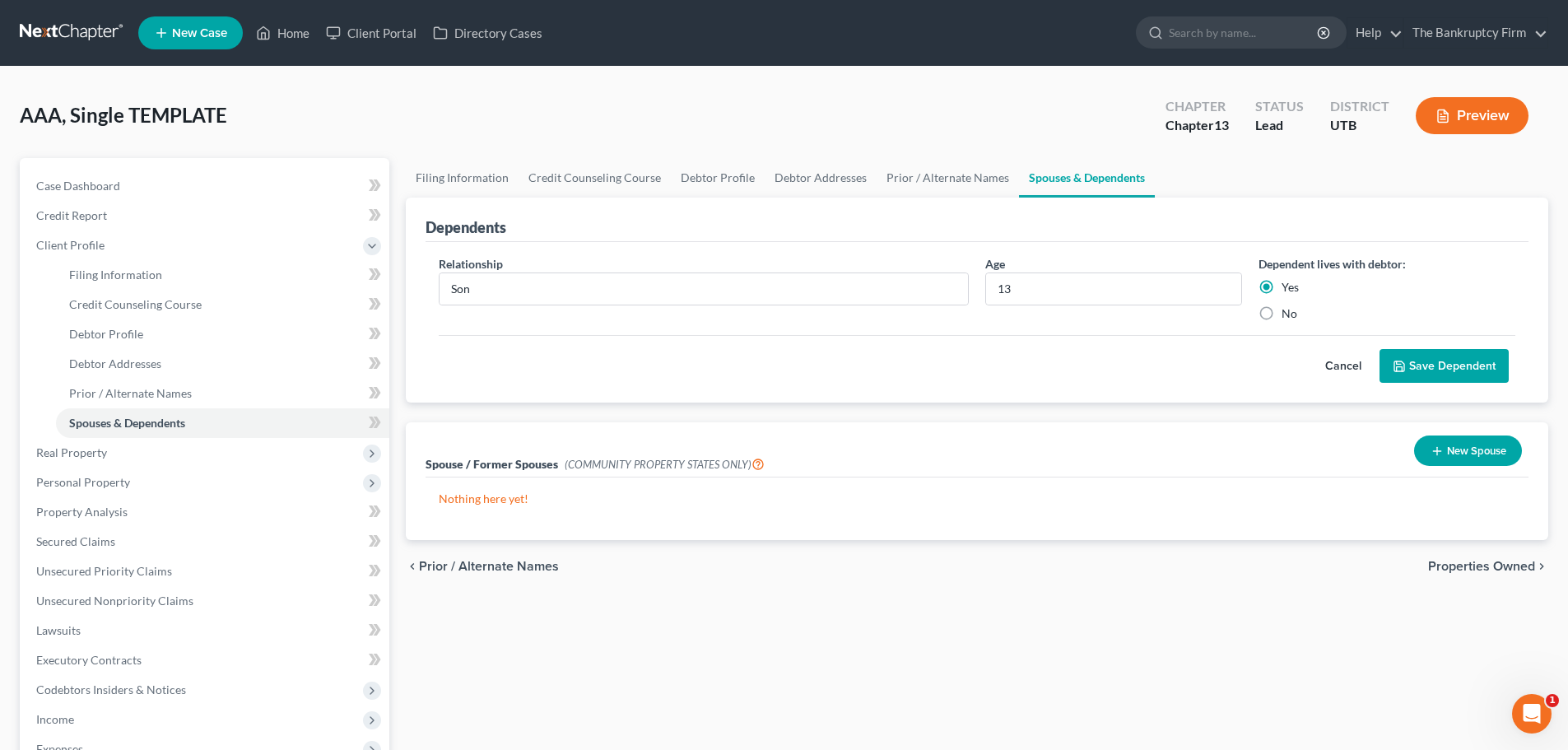
click at [1435, 358] on button "Save Dependent" at bounding box center [1444, 366] width 129 height 34
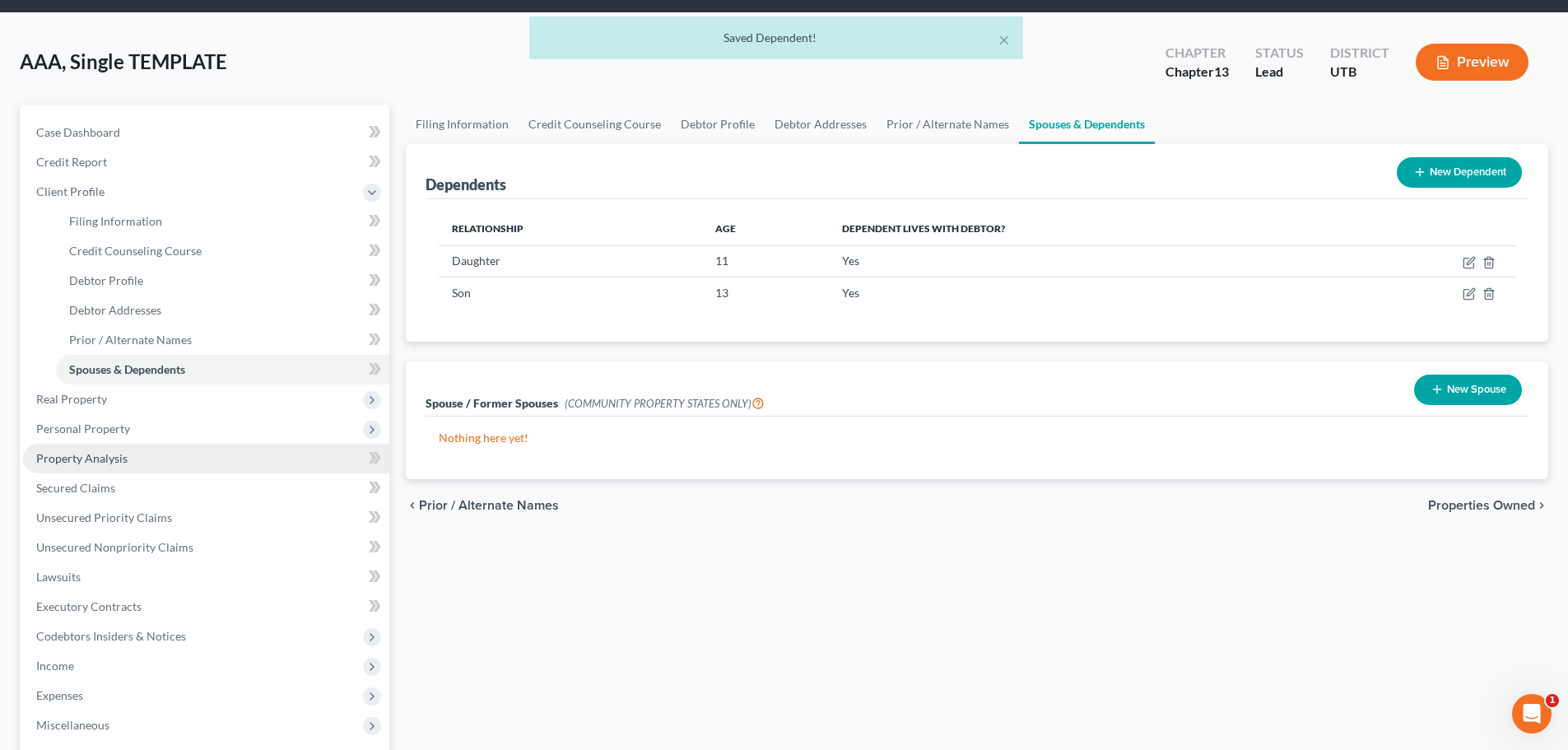
scroll to position [82, 0]
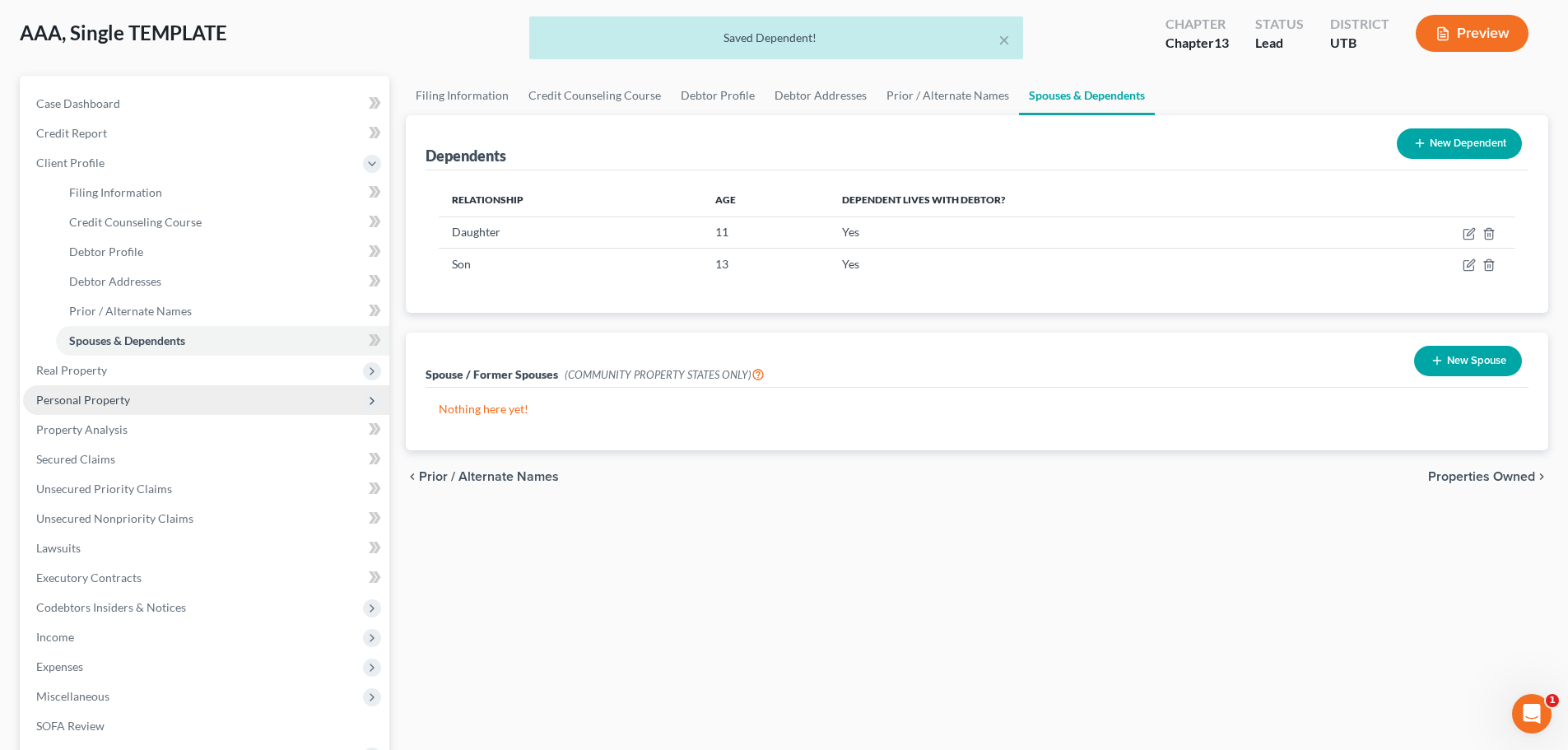
click at [218, 398] on span "Personal Property" at bounding box center [206, 399] width 366 height 29
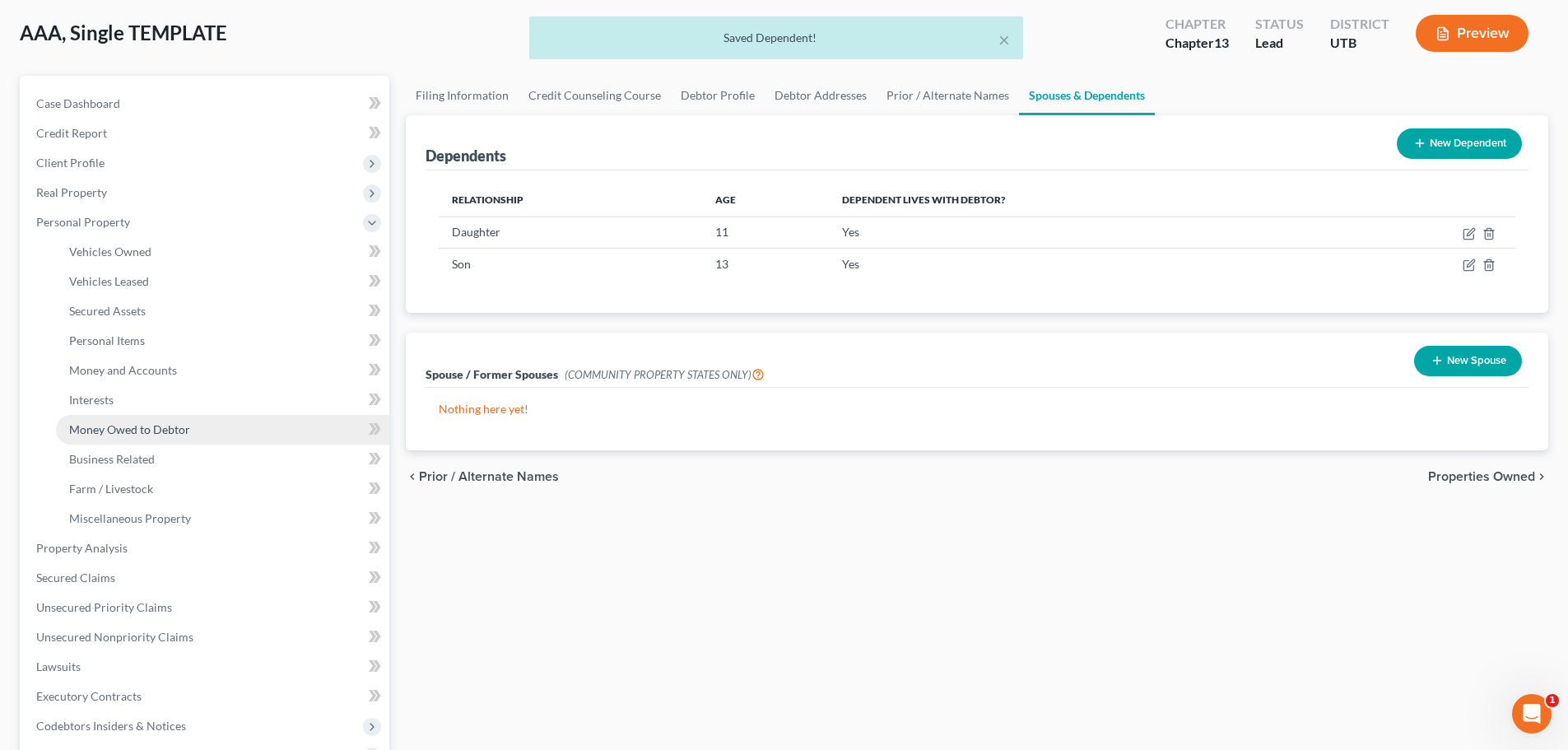
scroll to position [165, 0]
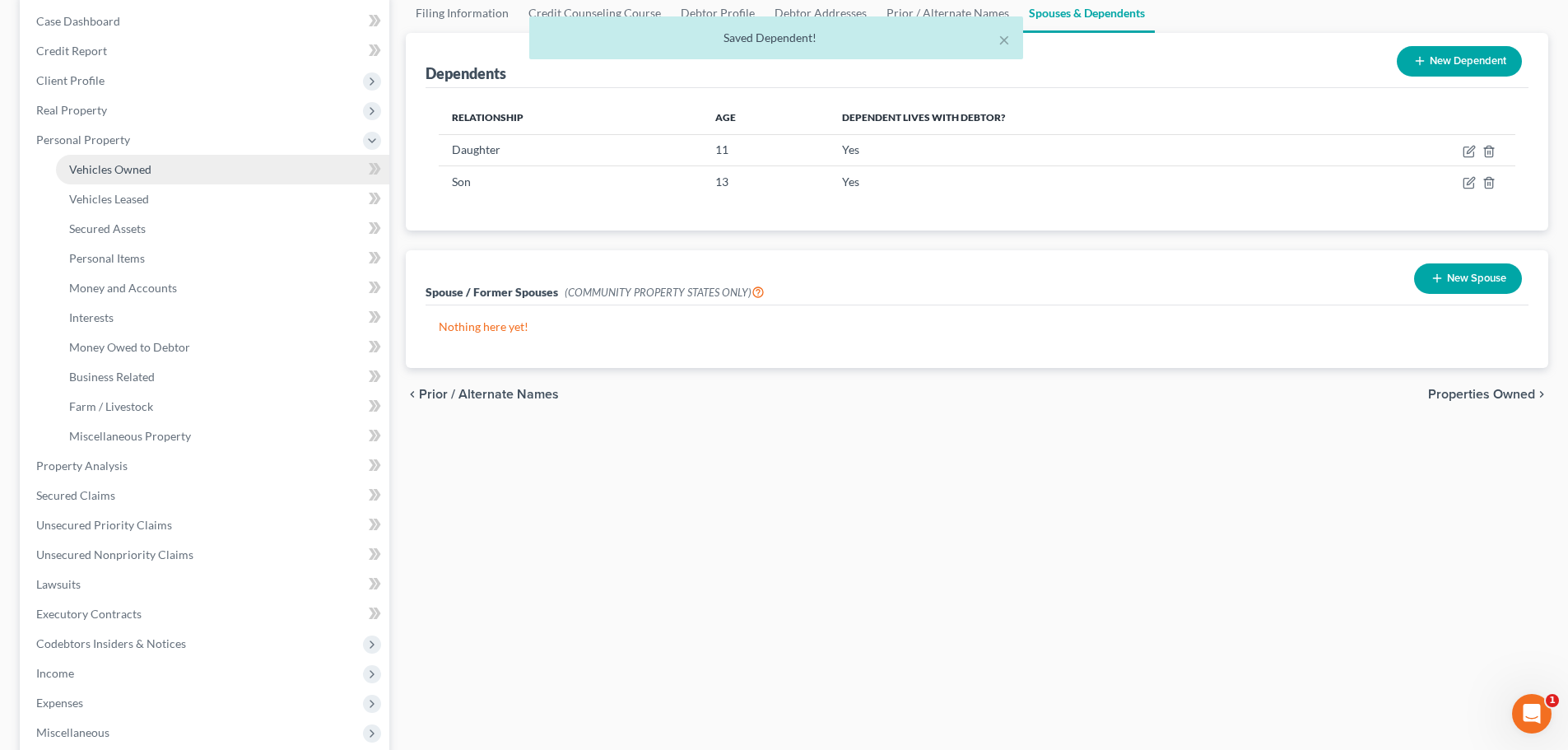
click at [172, 173] on link "Vehicles Owned" at bounding box center [223, 169] width 333 height 29
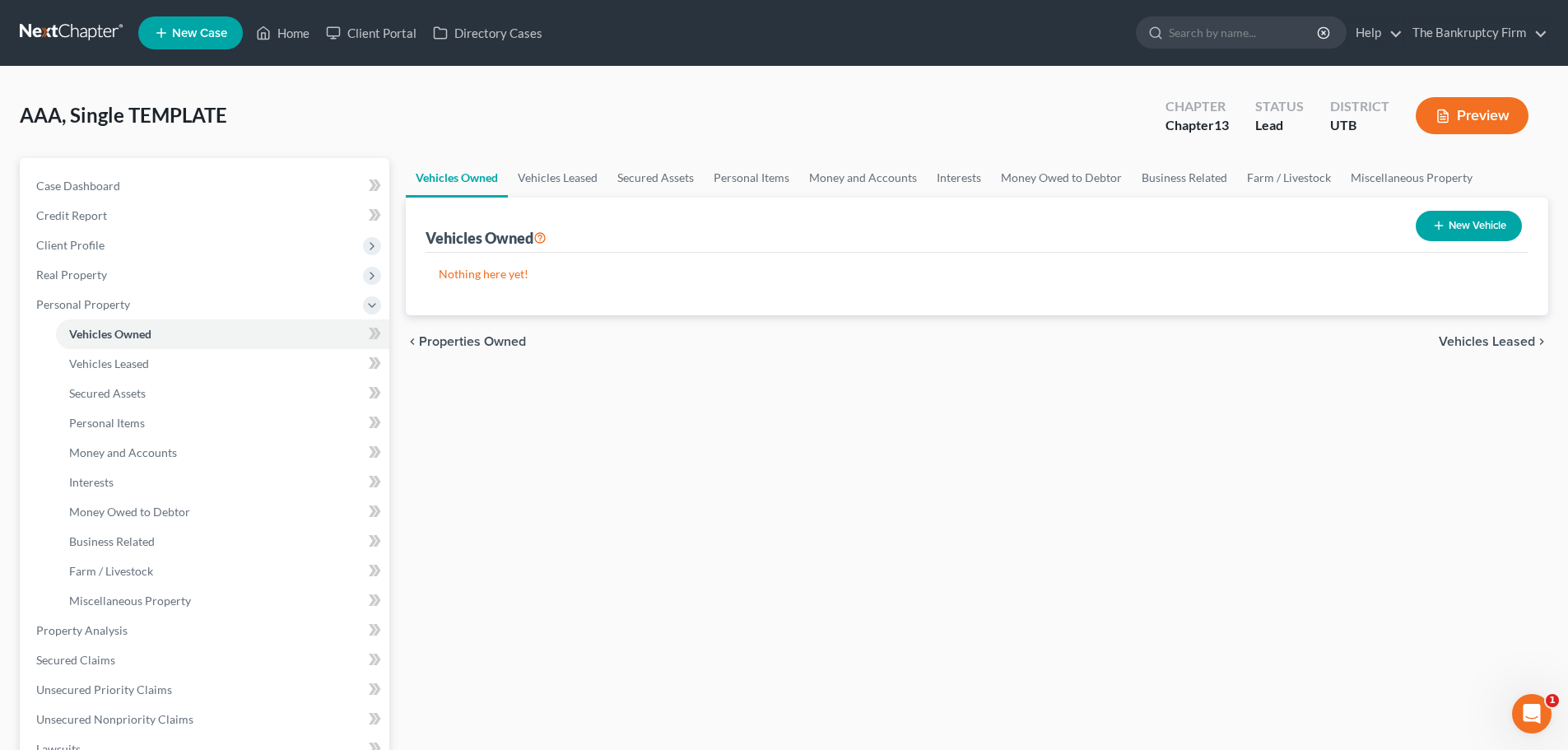
click at [1440, 229] on icon "button" at bounding box center [1438, 225] width 13 height 13
select select "0"
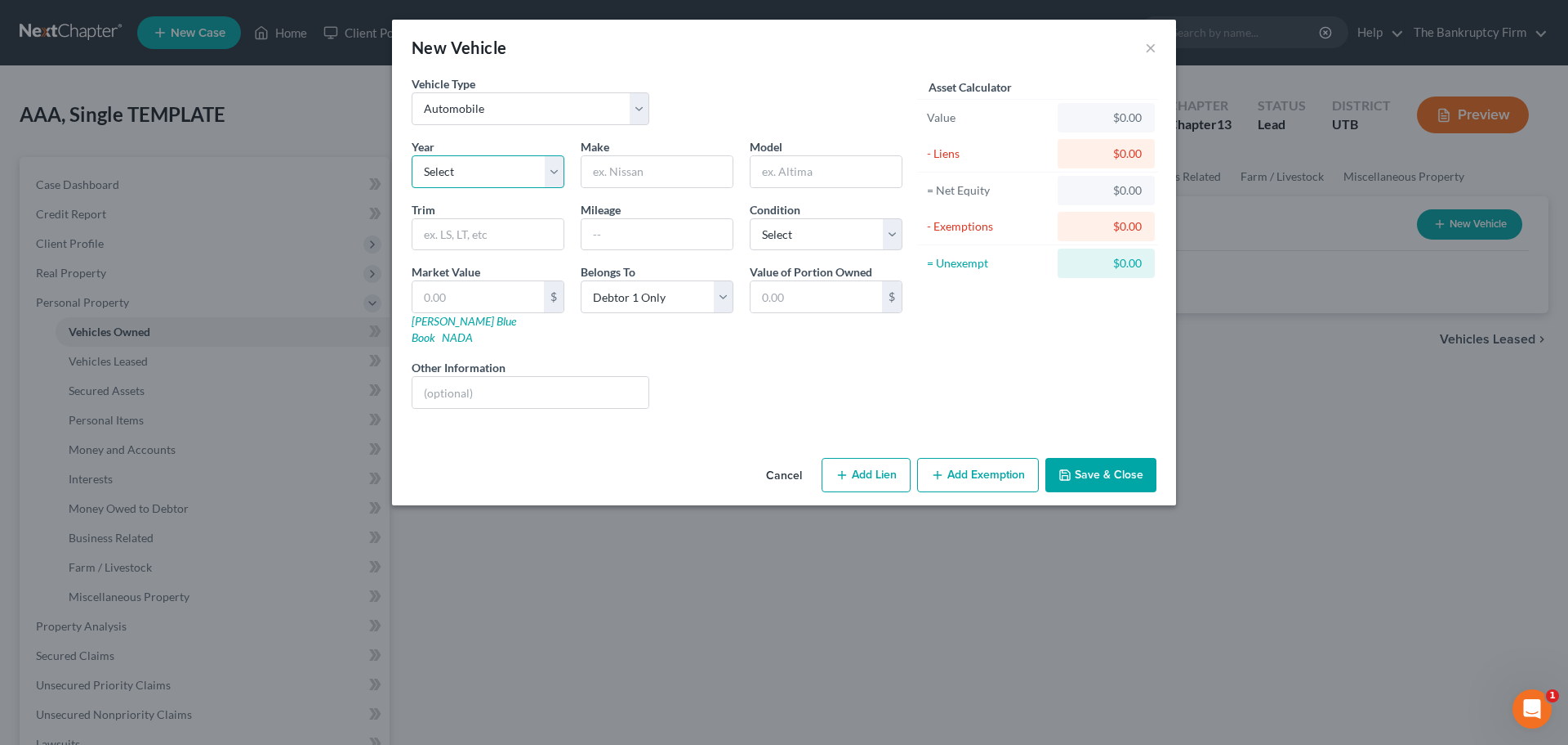
click at [545, 170] on select "Select 2026 2025 2024 2023 2022 2021 2020 2019 2018 2017 2016 2015 2014 2013 20…" at bounding box center [488, 171] width 153 height 32
click at [671, 172] on input "text" at bounding box center [657, 171] width 151 height 31
type input "Honda"
drag, startPoint x: 848, startPoint y: 175, endPoint x: 833, endPoint y: 168, distance: 16.6
click at [848, 175] on input "text" at bounding box center [826, 171] width 151 height 31
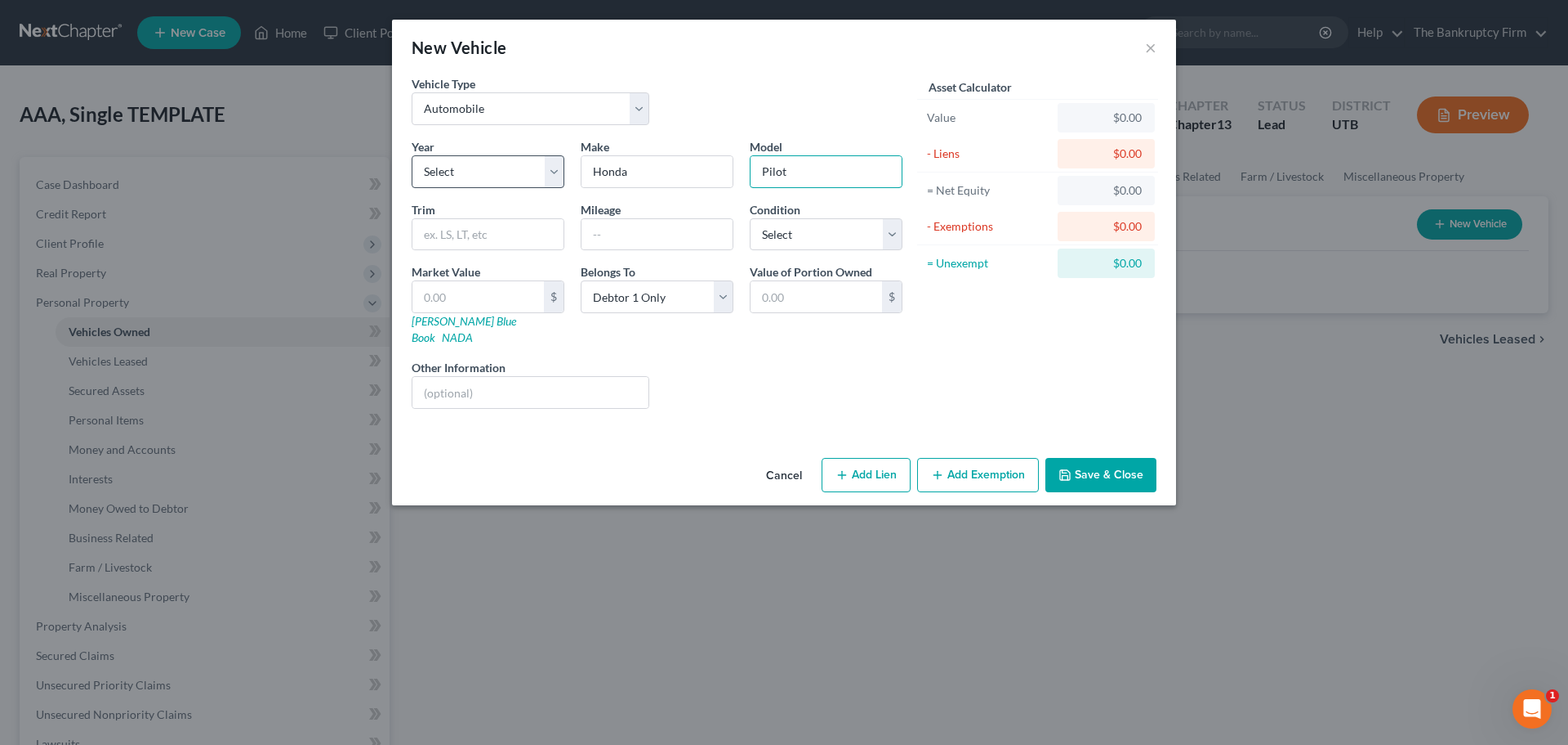
type input "Pilot"
click at [540, 174] on select "Select 2026 2025 2024 2023 2022 2021 2020 2019 2018 2017 2016 2015 2014 2013 20…" at bounding box center [488, 171] width 153 height 32
select select "5"
click at [411, 155] on select "Select 2026 2025 2024 2023 2022 2021 2020 2019 2018 2017 2016 2015 2014 2013 20…" at bounding box center [488, 171] width 153 height 32
click at [684, 373] on div "Liens Select" at bounding box center [784, 384] width 254 height 50
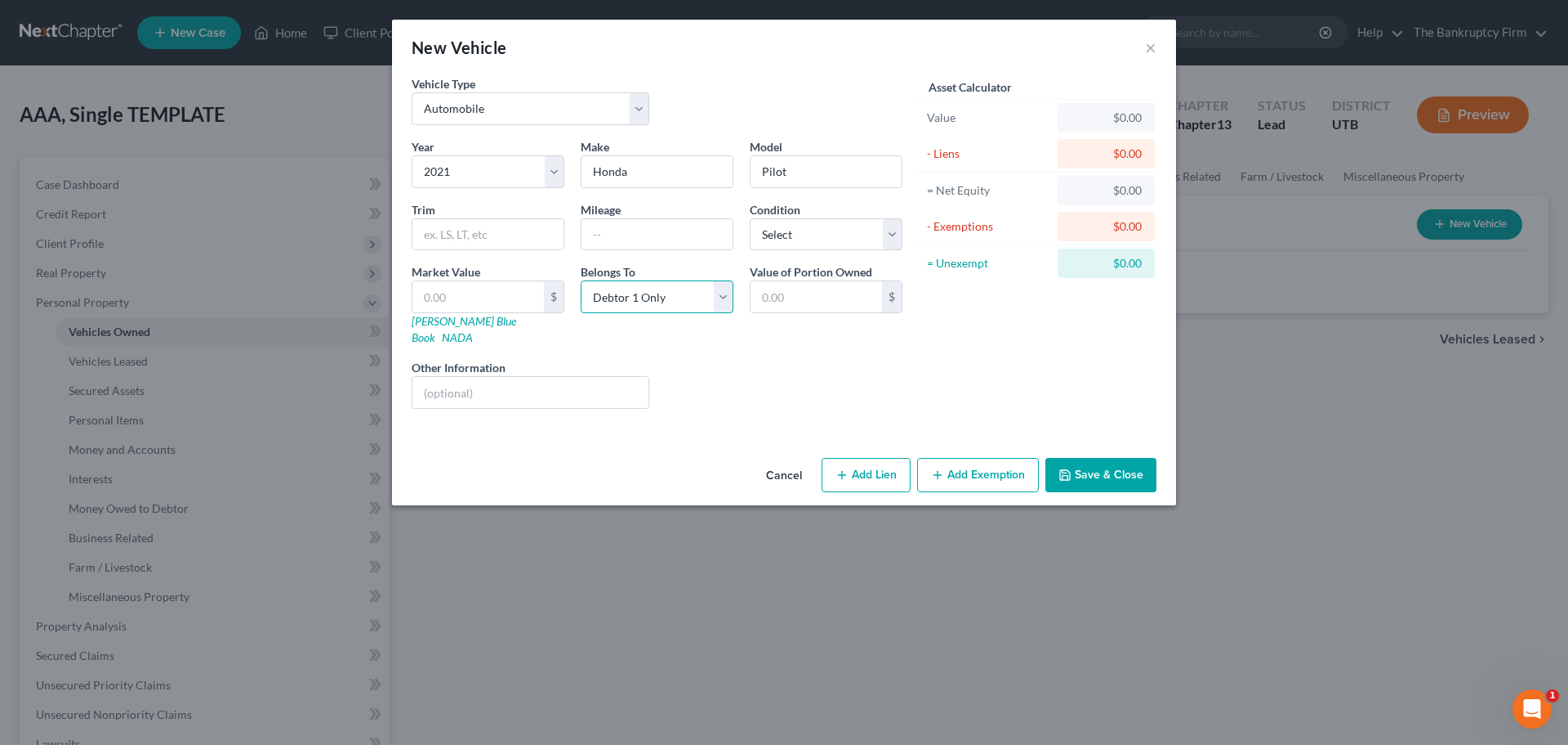
click at [723, 306] on select "Select Debtor 1 Only Debtor 2 Only Debtor 1 And Debtor 2 Only At Least One Of T…" at bounding box center [657, 296] width 153 height 32
click at [843, 334] on div "Year Select 2026 2025 2024 2023 2022 2021 2020 2019 2018 2017 2016 2015 2014 20…" at bounding box center [657, 279] width 507 height 284
click at [606, 382] on input "text" at bounding box center [530, 392] width 236 height 31
type input "S"
click at [717, 331] on div "Year Select 2026 2025 2024 2023 2022 2021 2020 2019 2018 2017 2016 2015 2014 20…" at bounding box center [657, 279] width 507 height 284
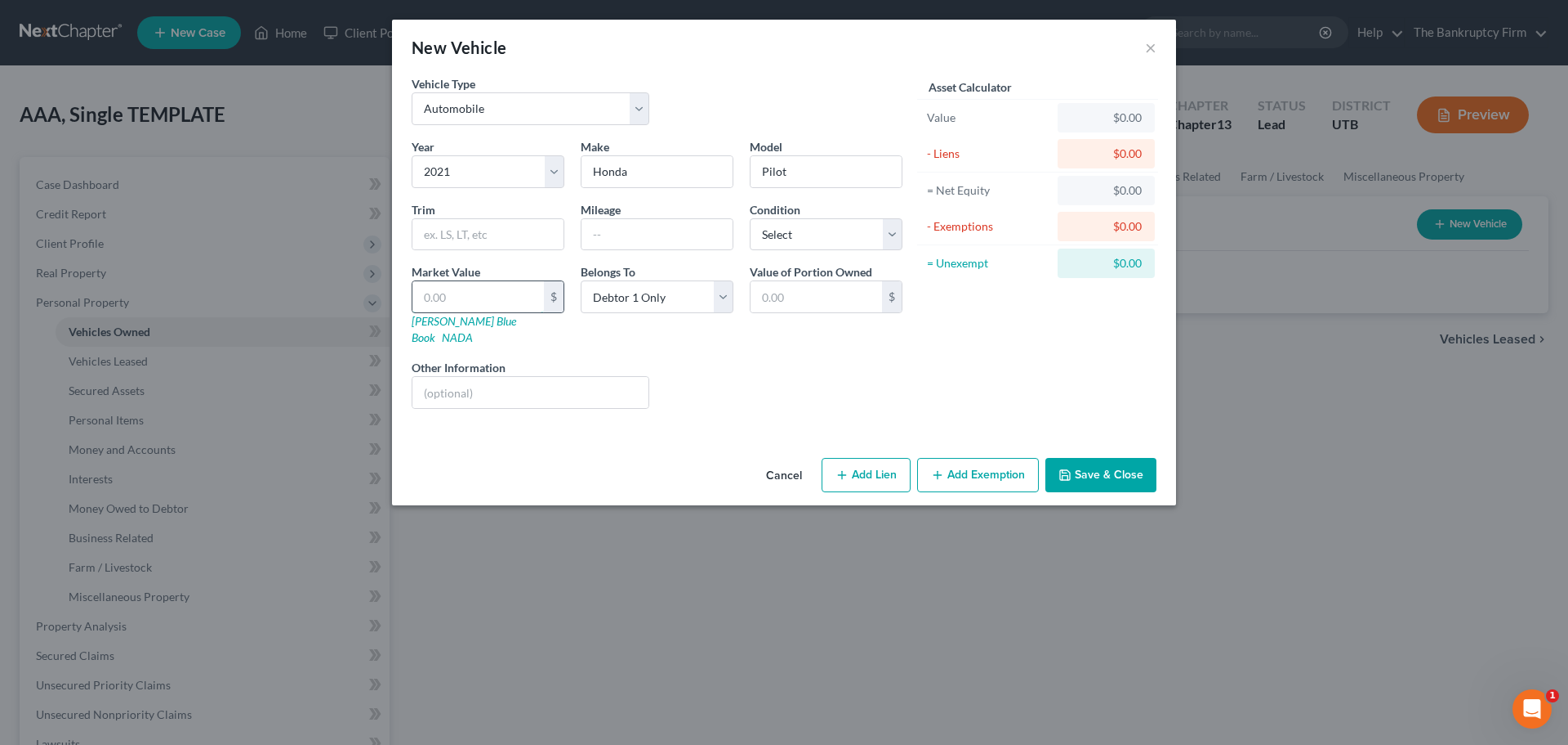
click at [499, 309] on input "text" at bounding box center [478, 296] width 131 height 31
click at [767, 383] on div "Liens Select" at bounding box center [784, 384] width 254 height 50
click at [720, 334] on div "Year Select 2026 2025 2024 2023 2022 2021 2020 2019 2018 2017 2016 2015 2014 20…" at bounding box center [657, 279] width 507 height 284
click at [518, 301] on input "text" at bounding box center [478, 296] width 131 height 31
type input "2"
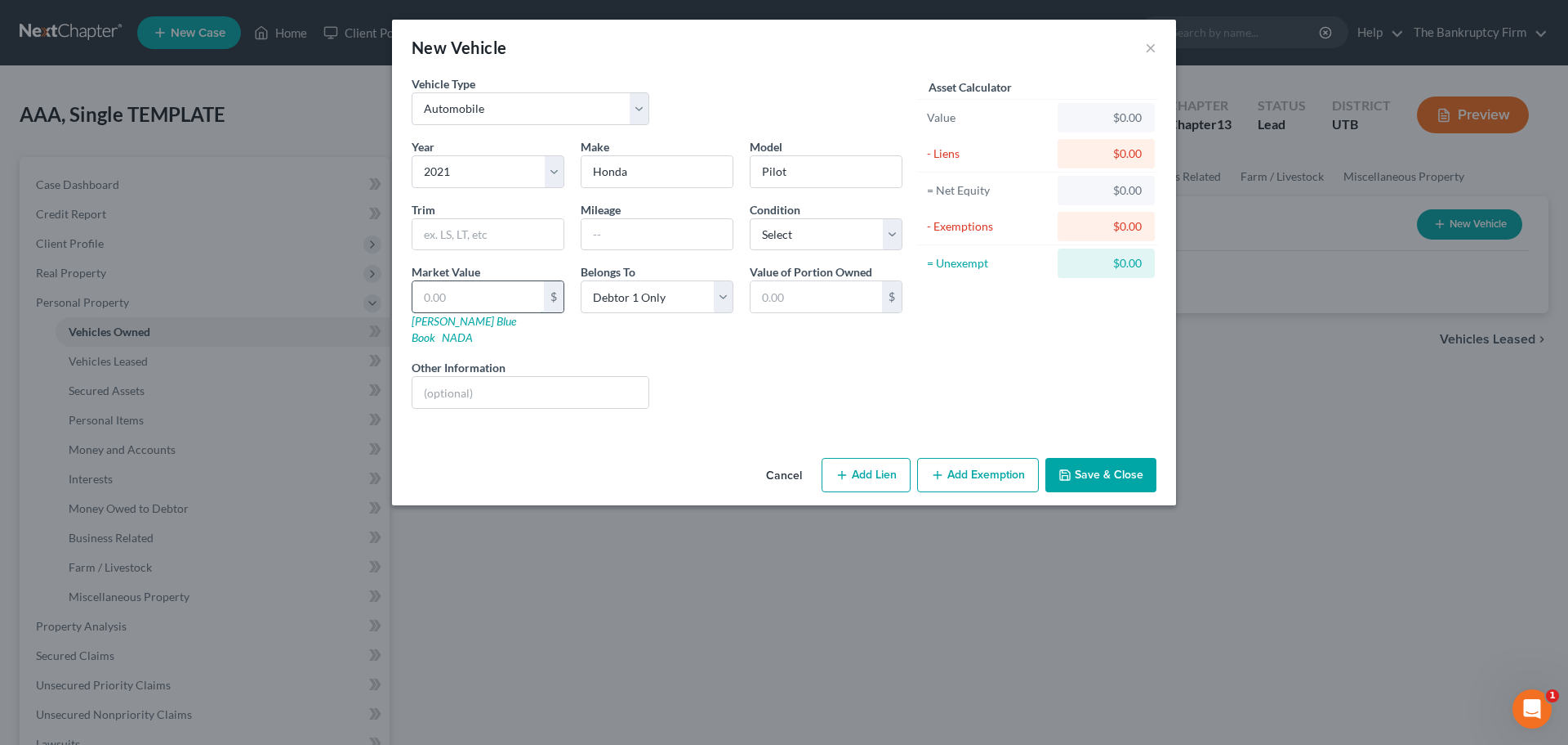
type input "2.00"
type input "20"
type input "20.00"
type input "200"
type input "200.00"
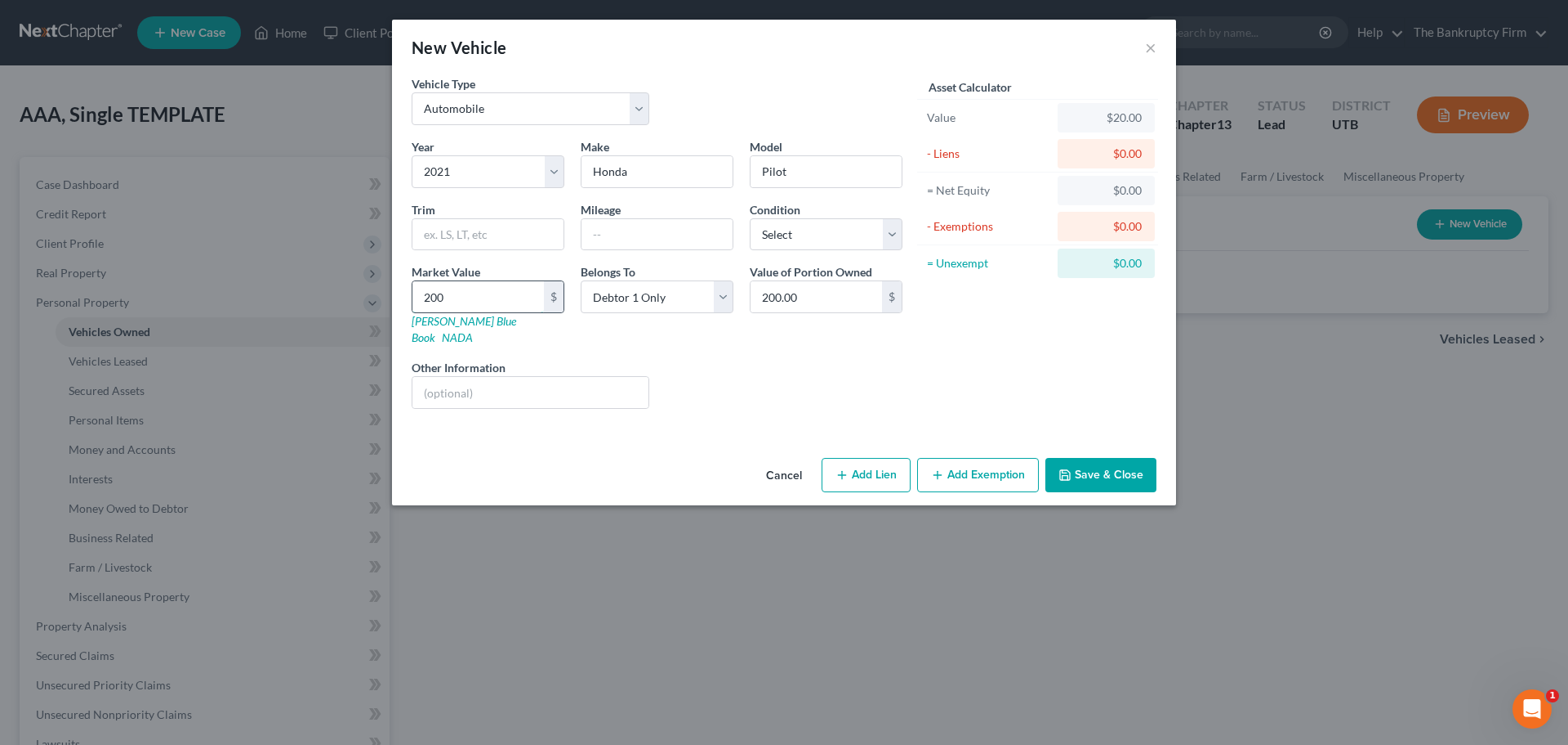
type input "2000"
type input "2,000.00"
type input "2,0000"
type input "20,000.00"
type input "20,000"
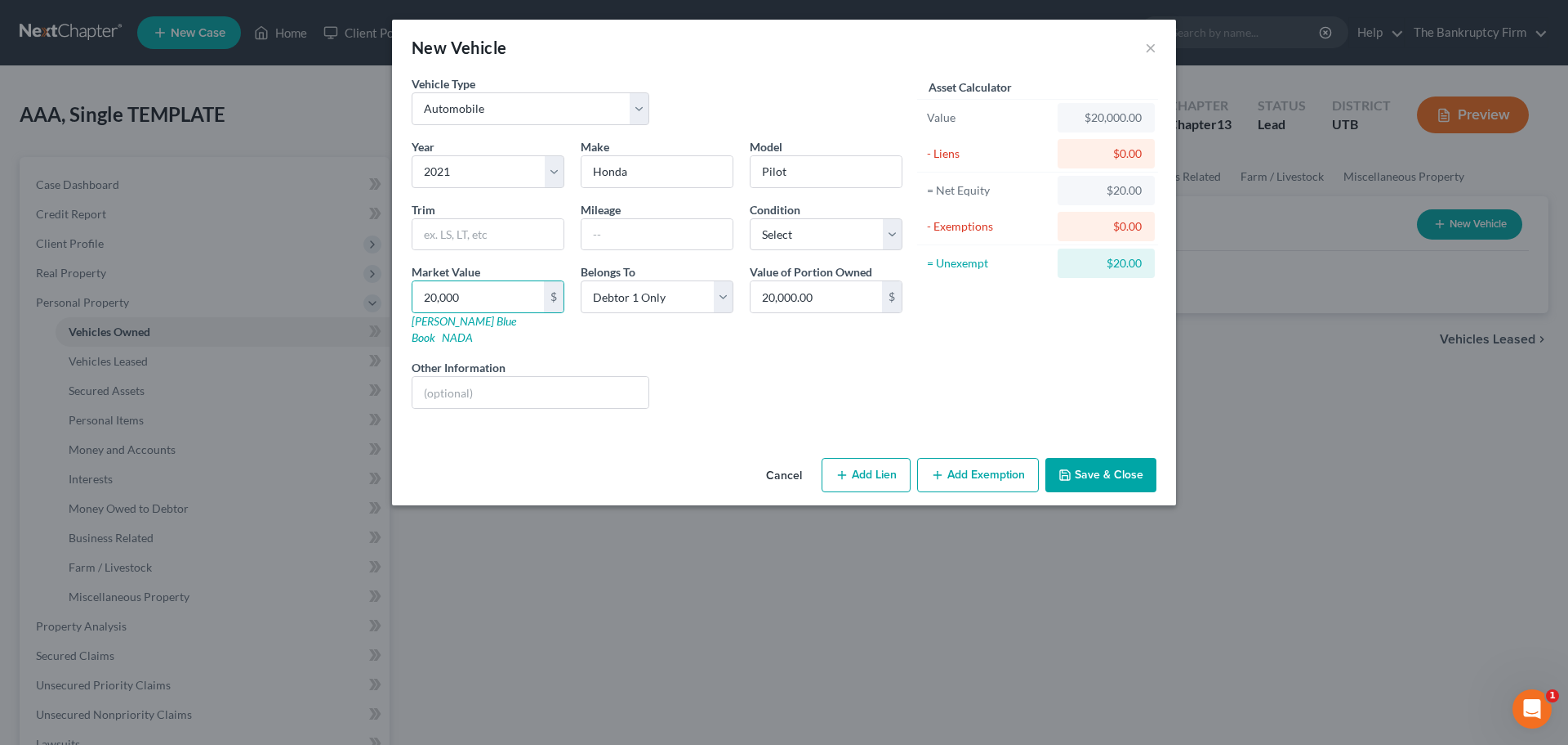
click at [856, 326] on div "Value of Portion Owned 20,000.00 $" at bounding box center [826, 304] width 169 height 82
click at [1095, 465] on button "Save & Close" at bounding box center [1101, 474] width 111 height 34
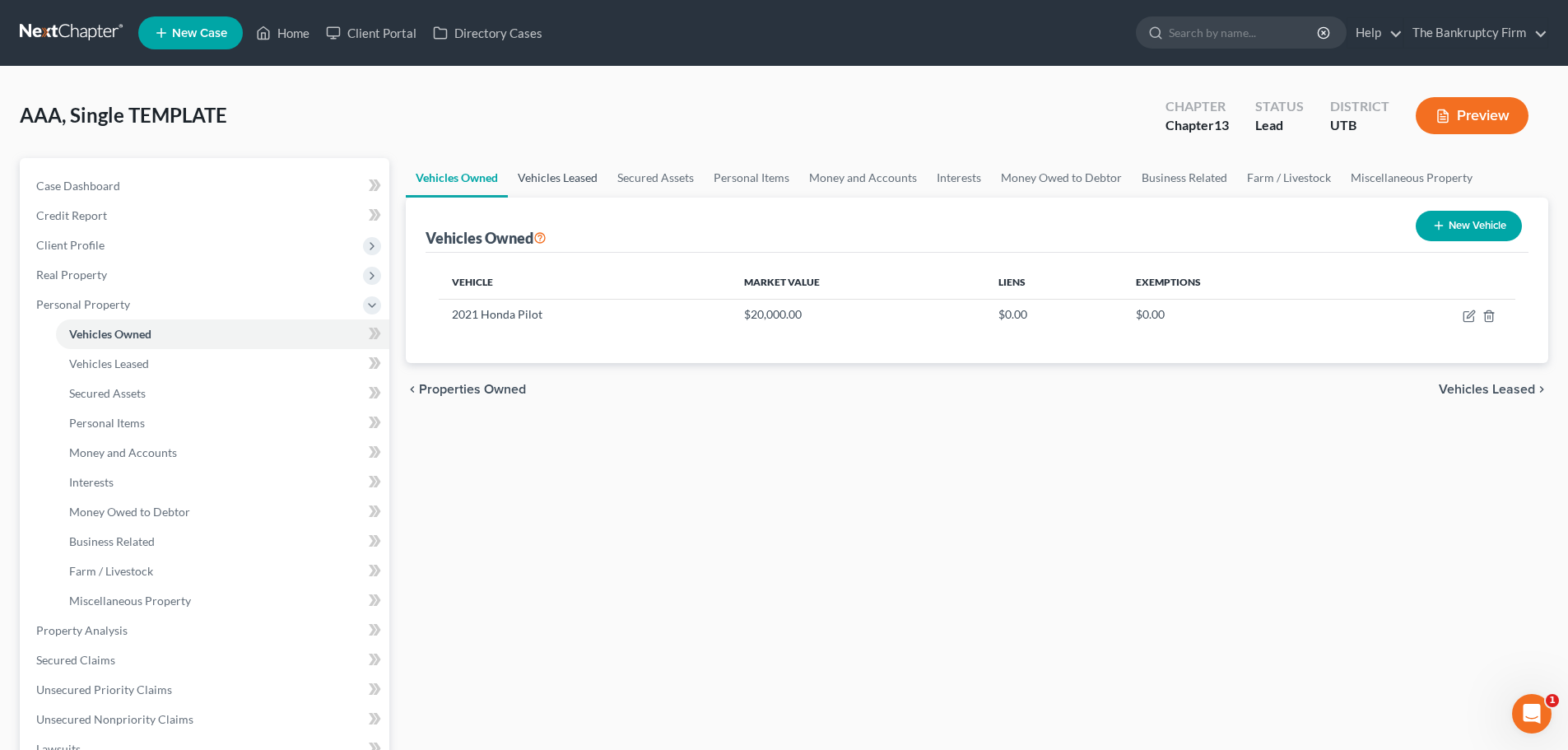
click at [575, 183] on link "Vehicles Leased" at bounding box center [558, 177] width 100 height 39
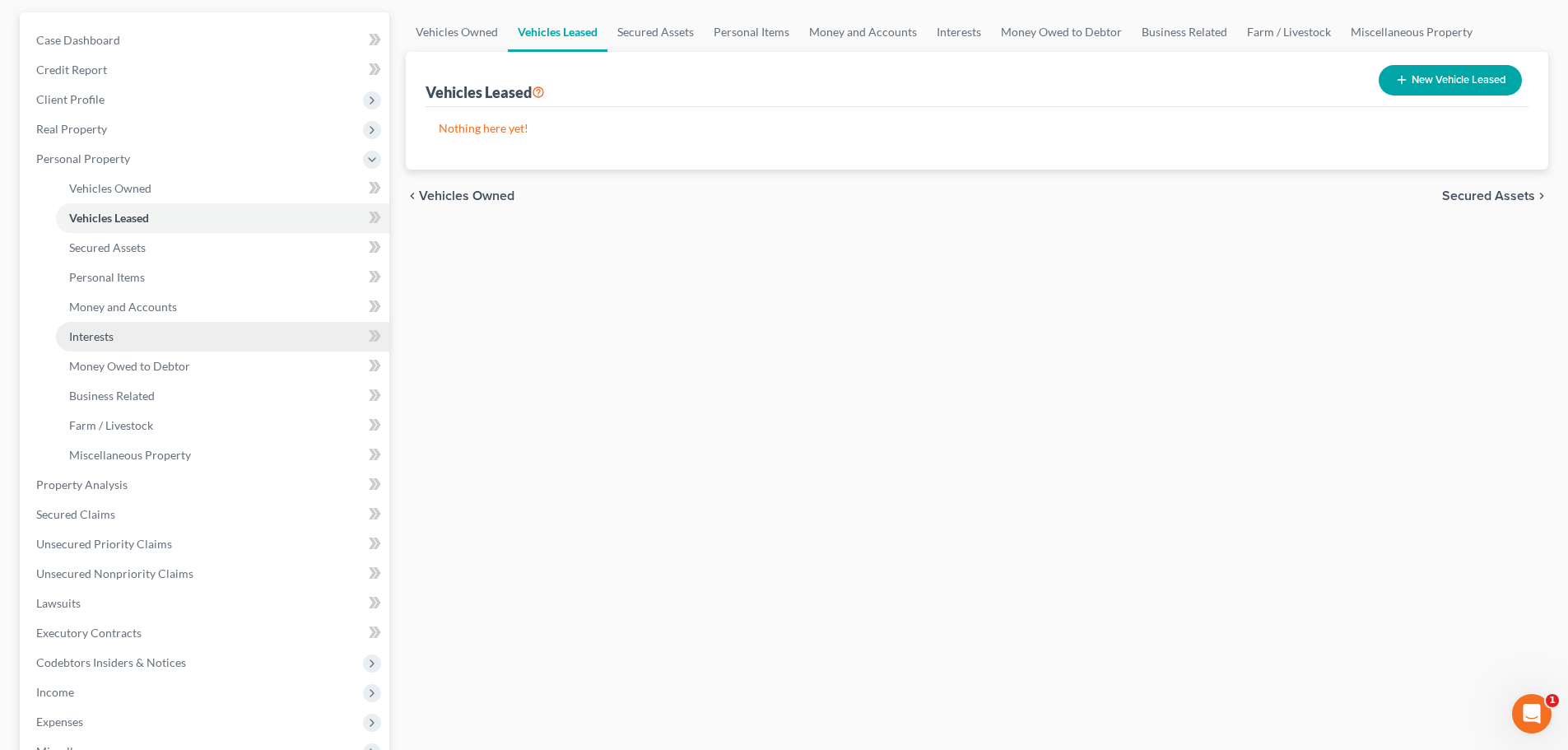
scroll to position [165, 0]
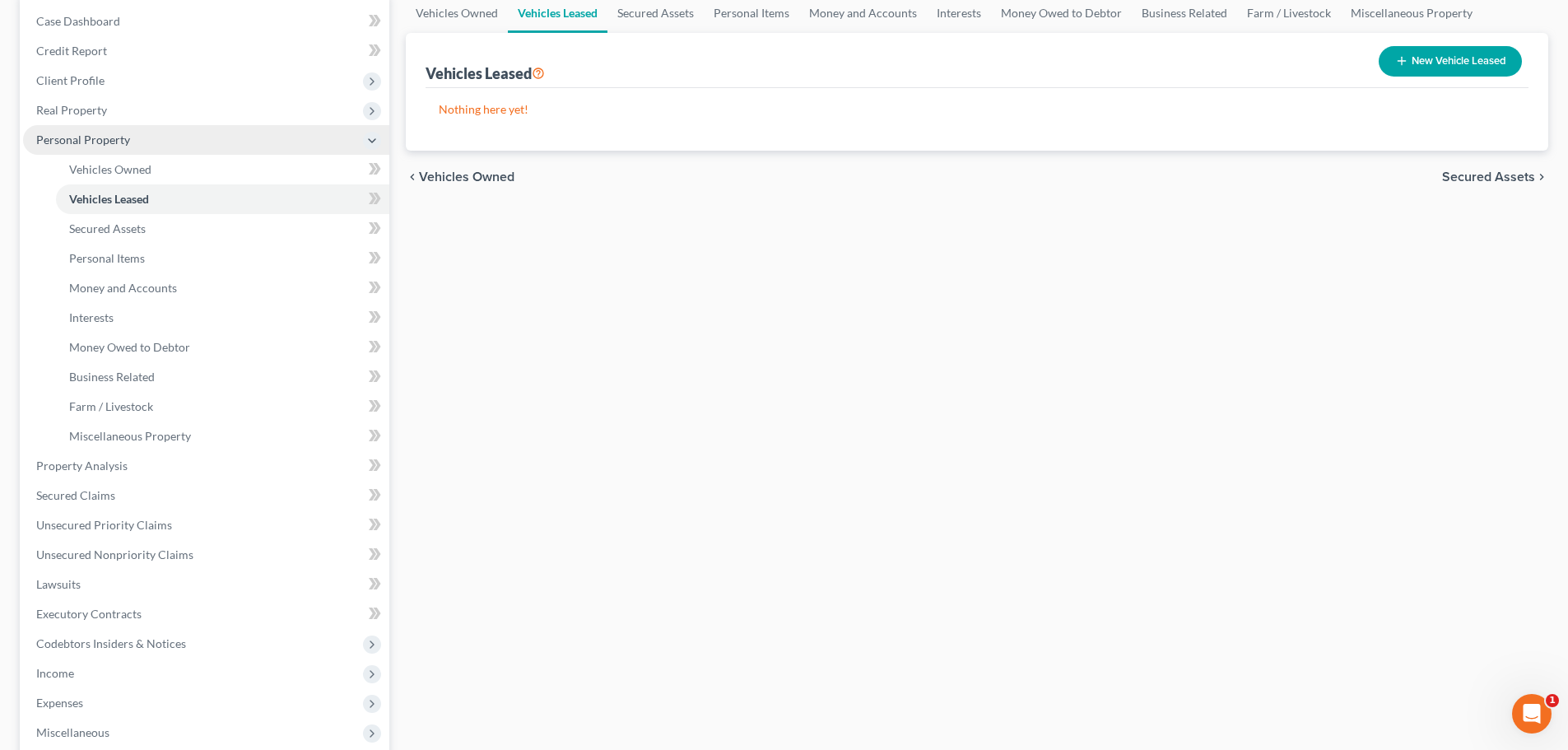
click at [140, 139] on span "Personal Property" at bounding box center [206, 139] width 366 height 29
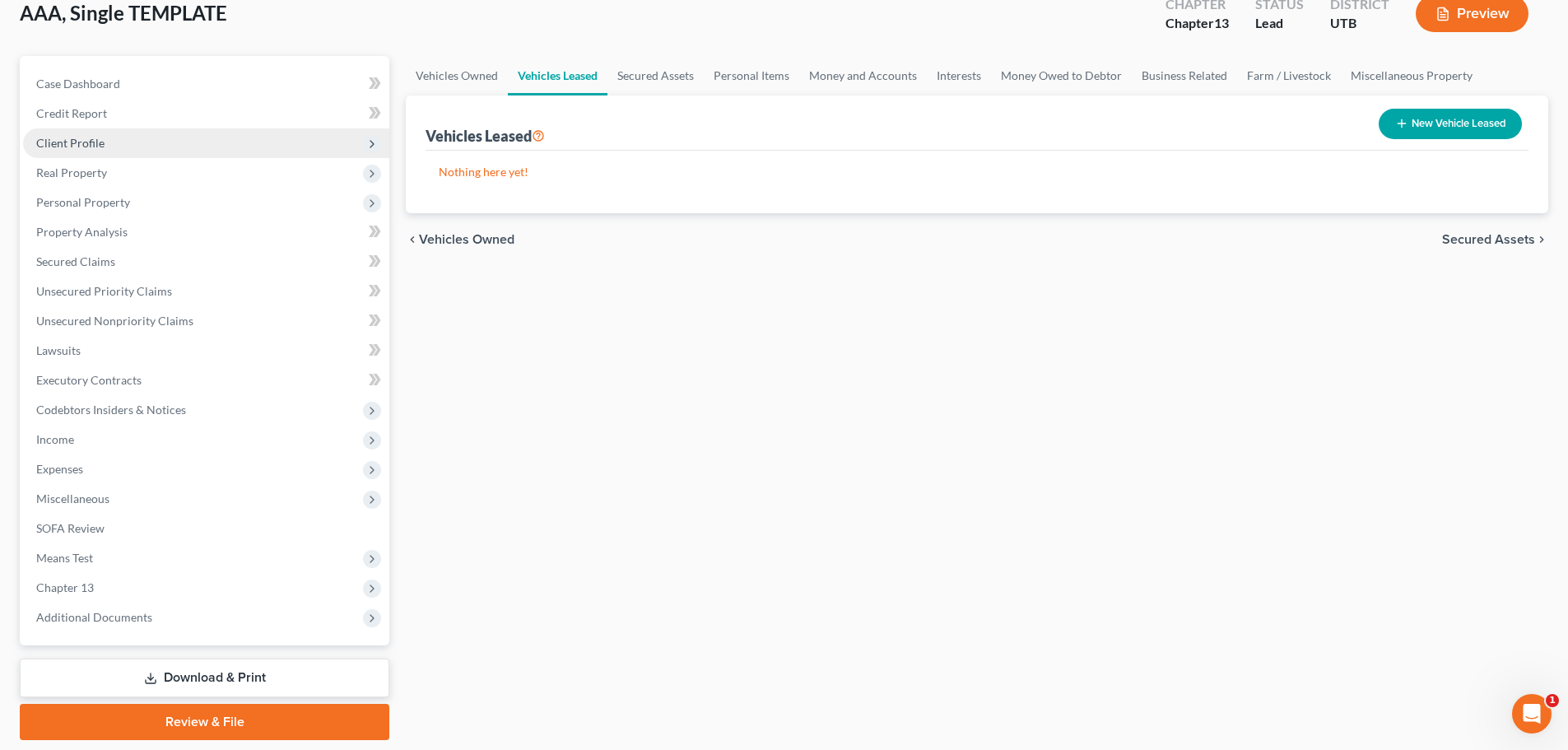
scroll to position [73, 0]
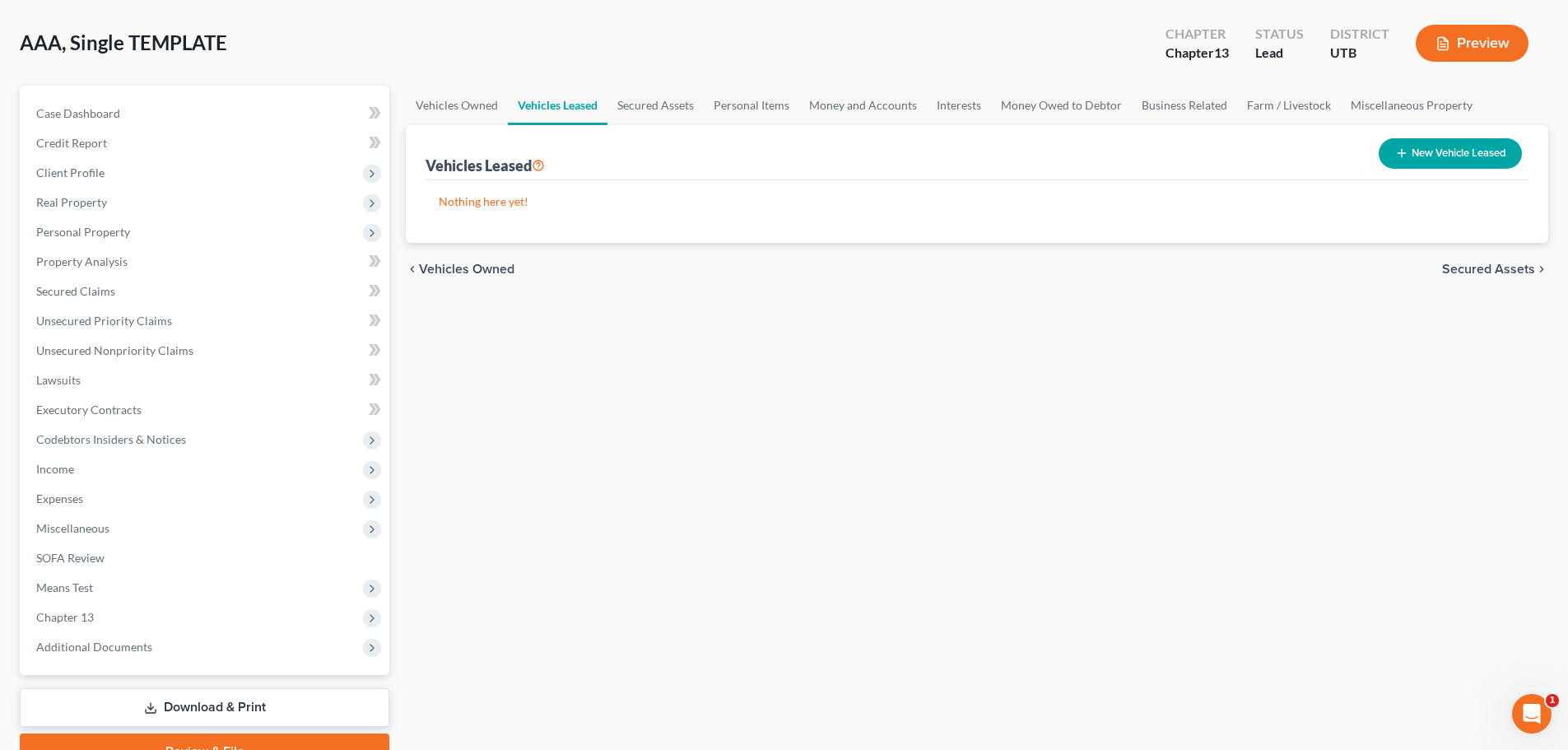
click at [131, 95] on div "Case Dashboard Payments Invoices Payments Payments Credit Report Client Profile…" at bounding box center [204, 380] width 369 height 589
click at [134, 118] on link "Case Dashboard" at bounding box center [206, 113] width 366 height 29
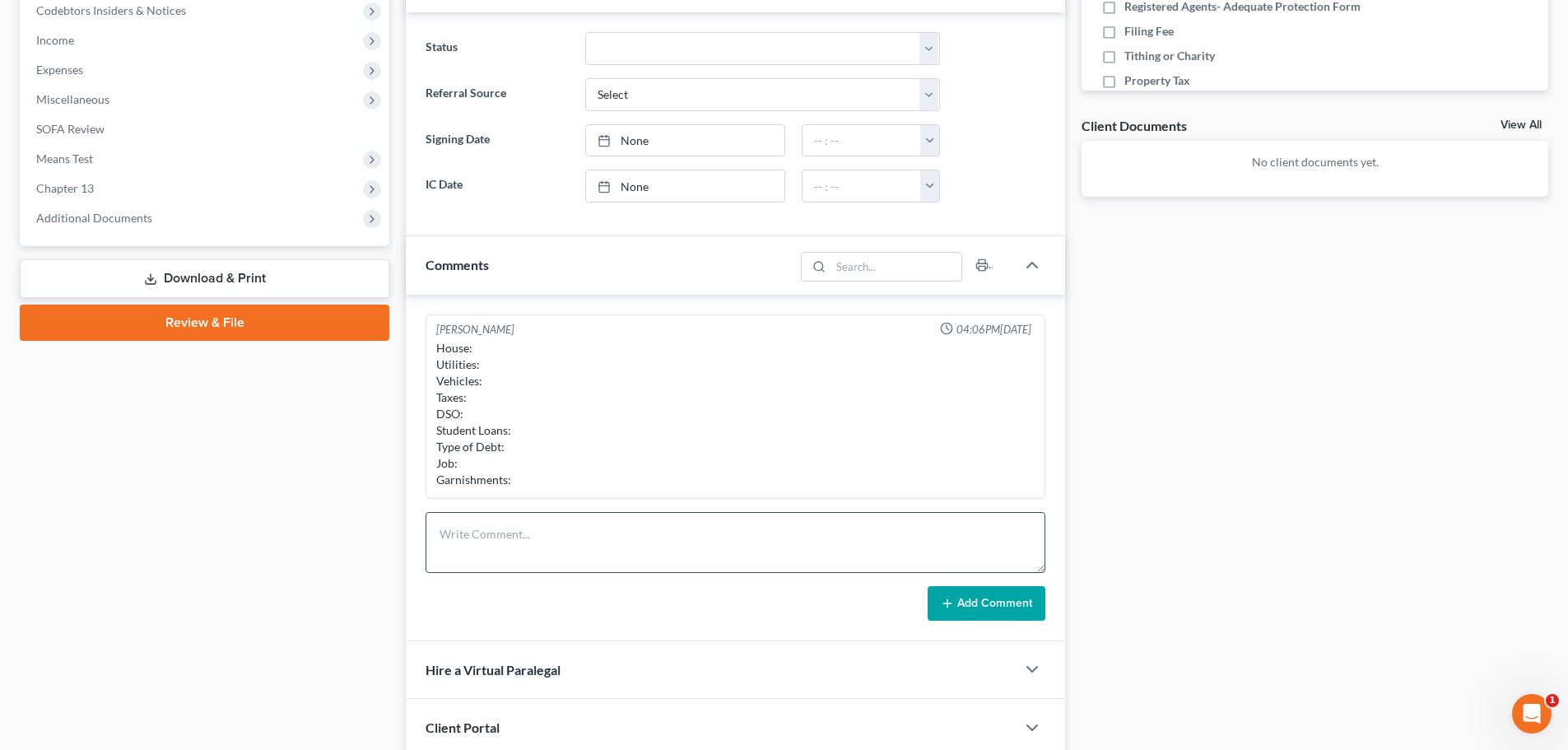
scroll to position [629, 0]
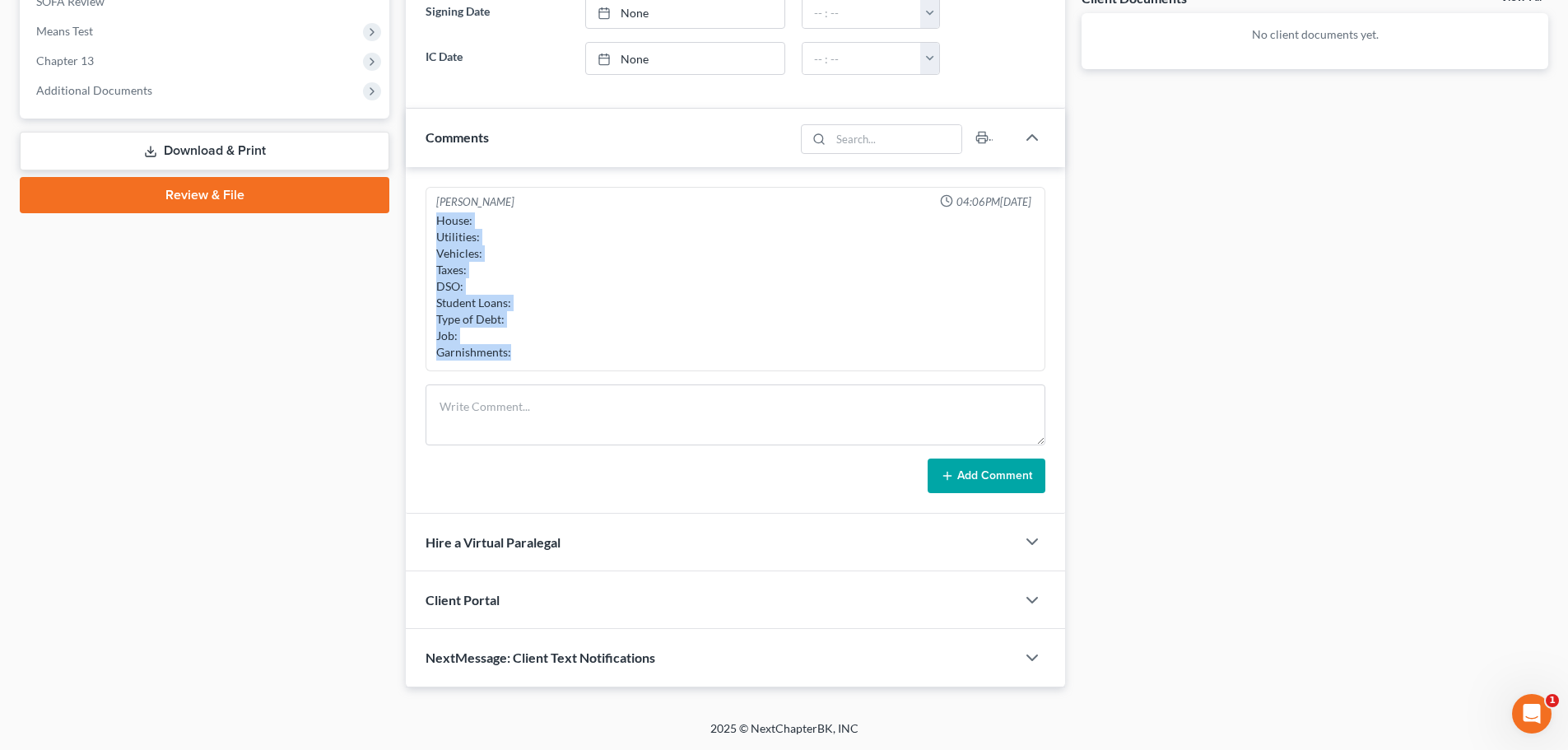
drag, startPoint x: 518, startPoint y: 357, endPoint x: 424, endPoint y: 218, distance: 167.8
click at [424, 218] on div "[PERSON_NAME] 04:06PM[DATE] House: Utilities: Vehicles: Taxes: DSO: Student Loa…" at bounding box center [735, 341] width 659 height 347
copy div "House: Utilities: Vehicles: Taxes: DSO: Student Loans: Type of Debt: Job: Garni…"
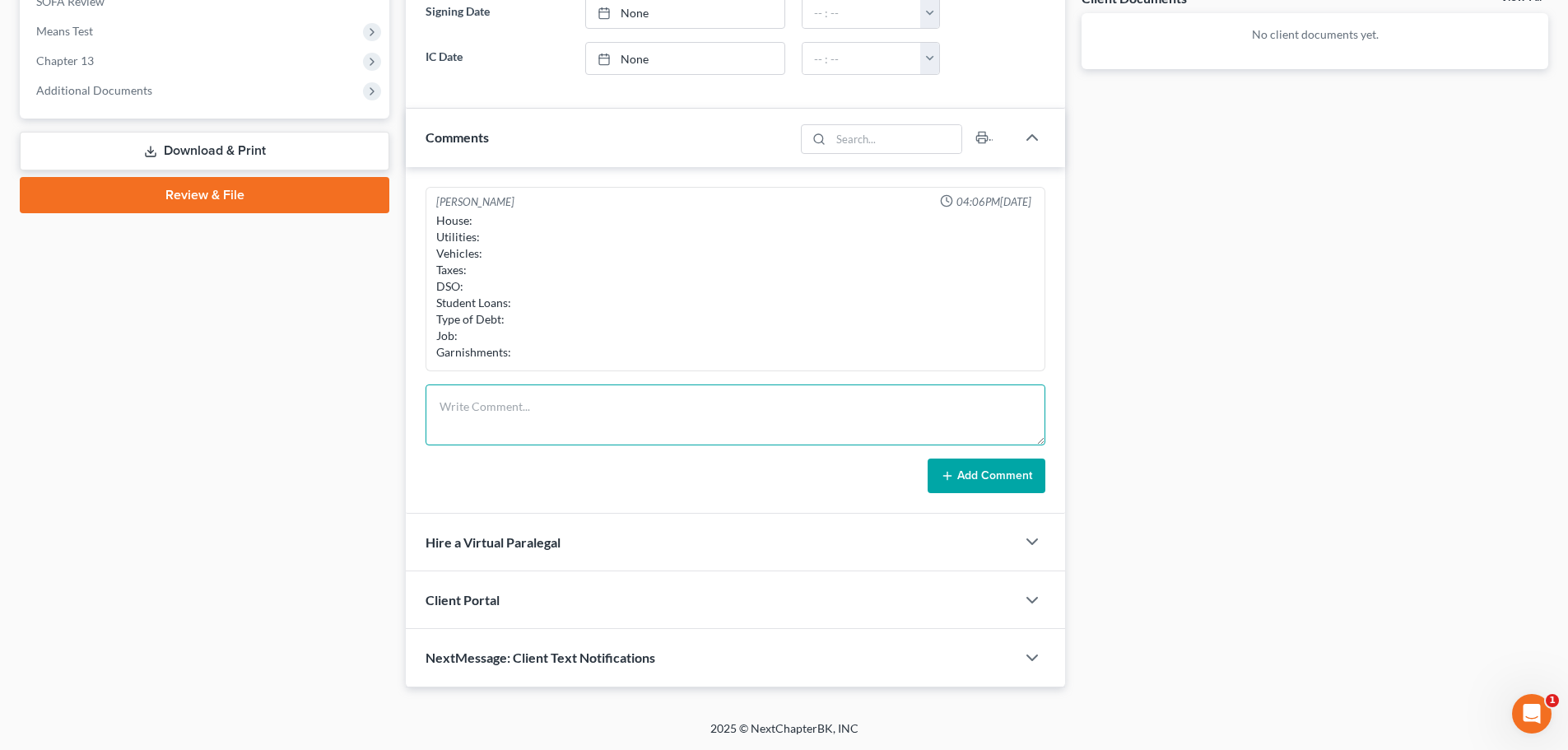
click at [583, 388] on textarea at bounding box center [735, 414] width 619 height 61
paste textarea "House: Utilities: Vehicles: Taxes: DSO: Student Loans: Type of Debt: Job: Garni…"
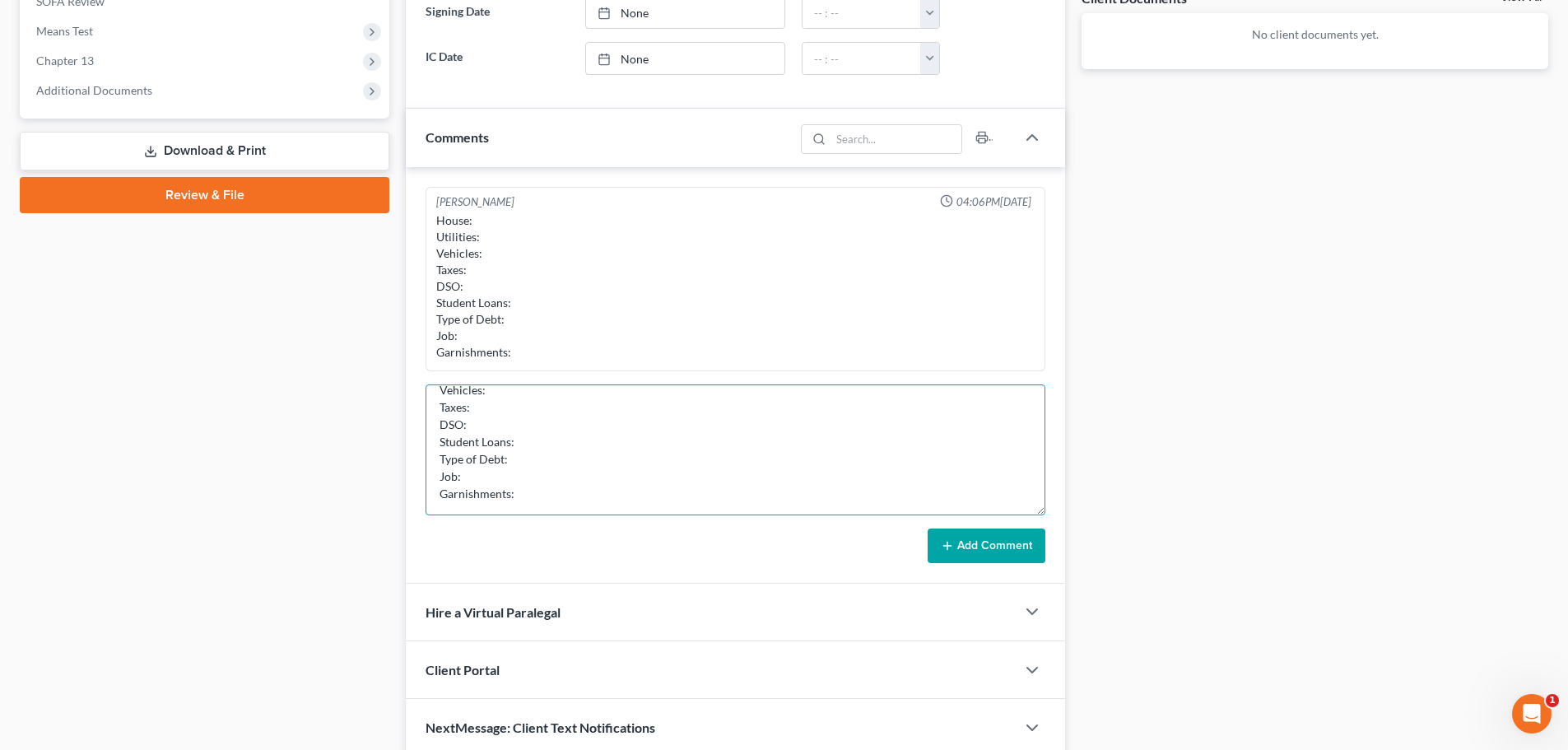
scroll to position [0, 0]
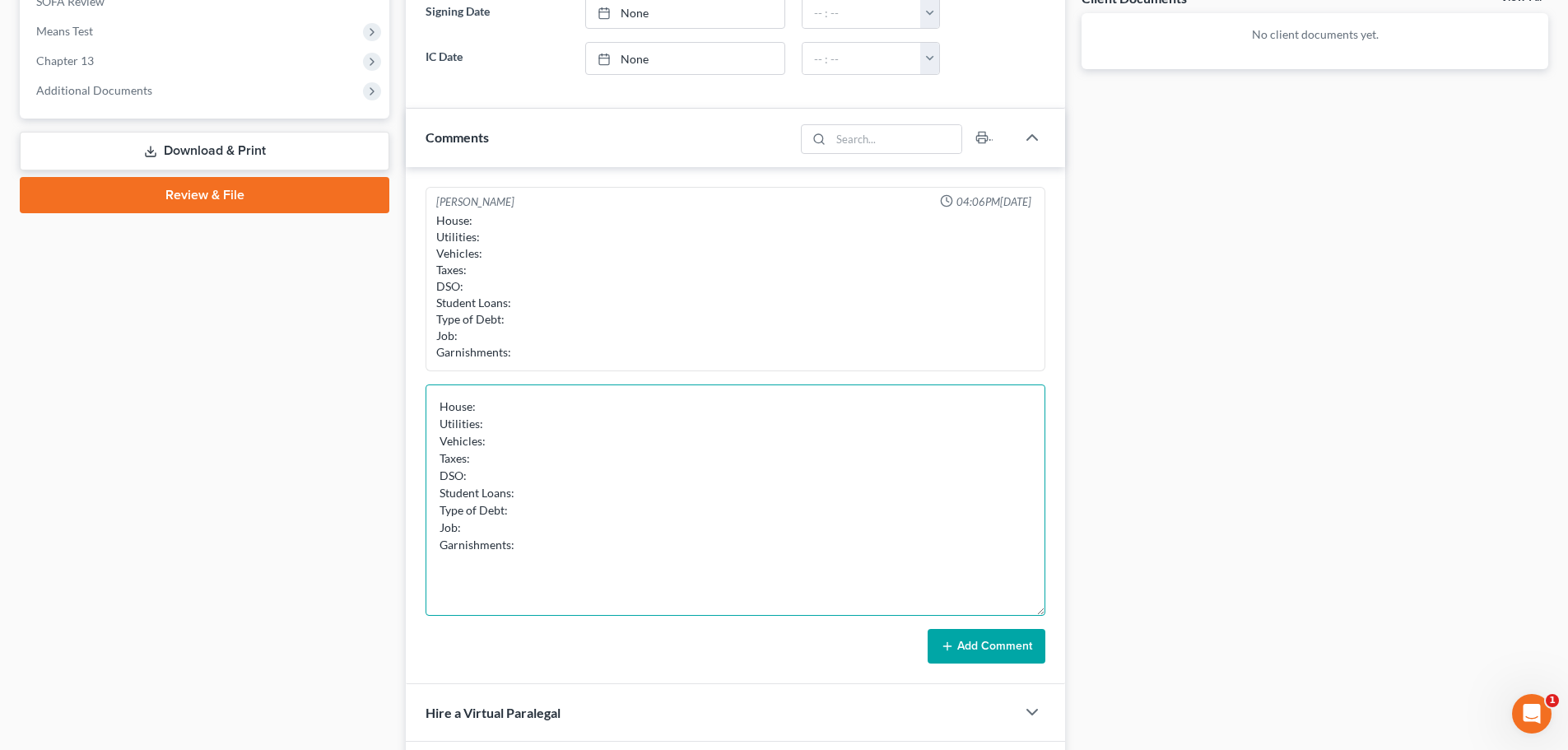
drag, startPoint x: 1037, startPoint y: 439, endPoint x: 1055, endPoint y: 609, distance: 171.0
click at [1055, 609] on div "[PERSON_NAME] 04:06PM[DATE] House: Utilities: Vehicles: Taxes: DSO: Student Loa…" at bounding box center [735, 425] width 659 height 516
click at [480, 407] on textarea "House: Utilities: Vehicles: Taxes: DSO: Student Loans: Type of Debt: Job: Garni…" at bounding box center [735, 500] width 619 height 231
click at [756, 442] on textarea "House: Probarance of 6 months behind. Utilities: Vehicles: Taxes: DSO: Student …" at bounding box center [735, 500] width 619 height 231
click at [719, 429] on textarea "House: Probarance of 6 months behind. Utilities: Vehicles: Taxes: DSO: Student …" at bounding box center [735, 500] width 619 height 231
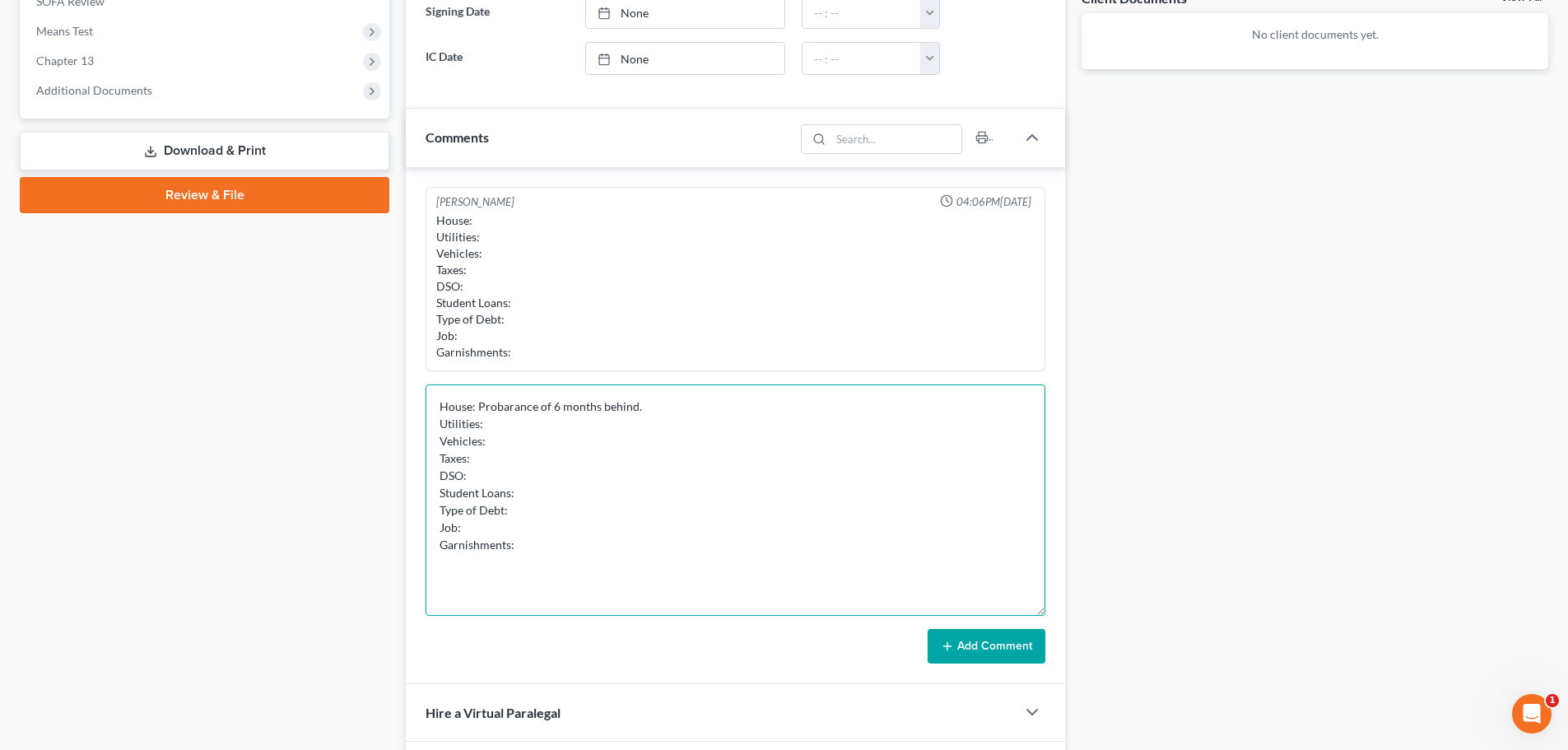
click at [698, 414] on textarea "House: Probarance of 6 months behind. Utilities: Vehicles: Taxes: DSO: Student …" at bounding box center [735, 500] width 619 height 231
click at [539, 425] on textarea "House: Probarance of 6 months behind. Owes 243k in mortgage HELOC 59k owed curr…" at bounding box center [735, 500] width 619 height 231
click at [509, 437] on textarea "House: Probarance of 6 months behind. Owes 243k in mortgage HELOC 59k owed curr…" at bounding box center [735, 500] width 619 height 231
click at [535, 476] on textarea "House: Probarance of 6 months behind. Owes 243k in mortgage HELOC 59k owed curr…" at bounding box center [735, 500] width 619 height 231
click at [537, 460] on textarea "House: Probarance of 6 months behind. Owes 243k in mortgage HELOC 59k owed curr…" at bounding box center [735, 500] width 619 height 231
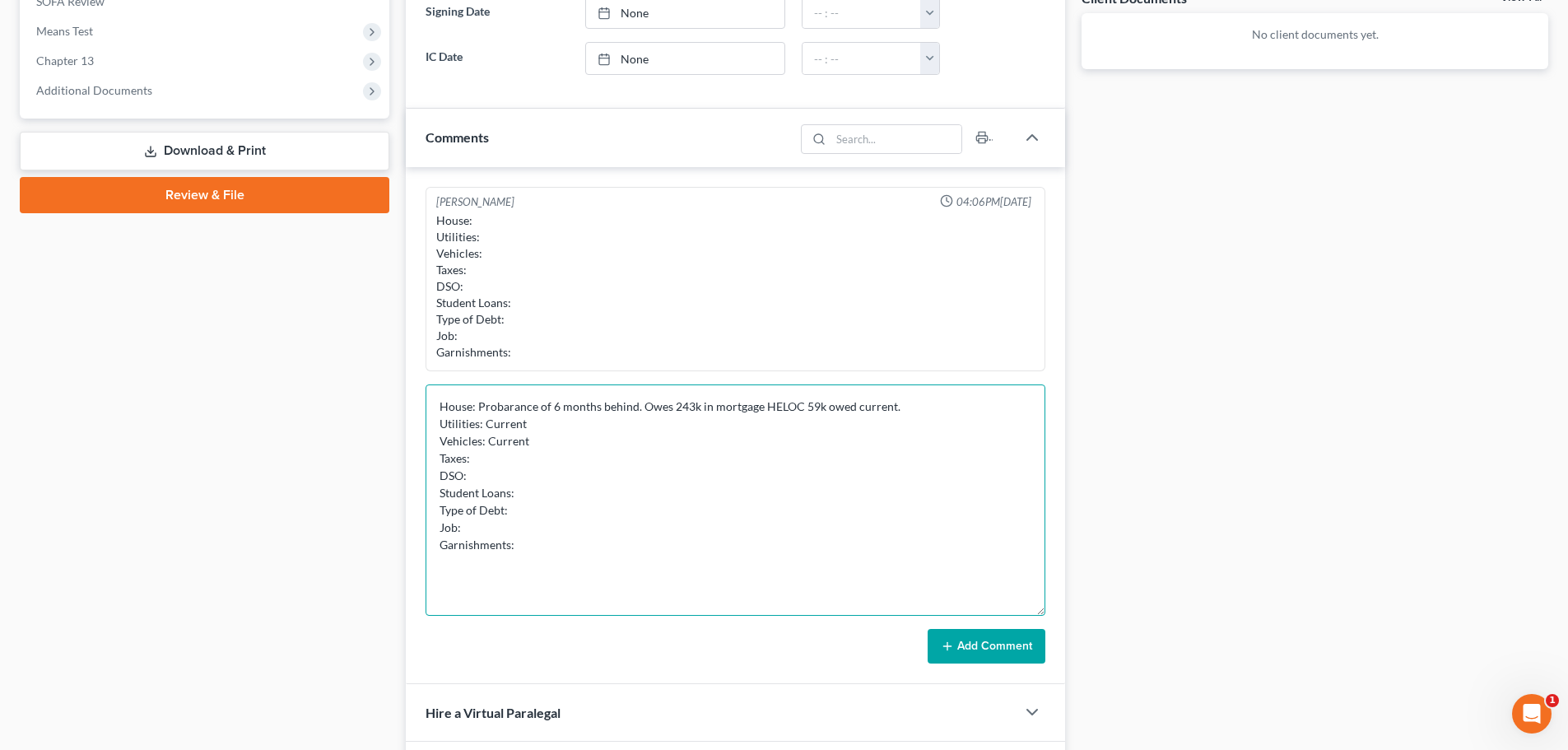
click at [557, 439] on textarea "House: Probarance of 6 months behind. Owes 243k in mortgage HELOC 59k owed curr…" at bounding box center [735, 500] width 619 height 231
click at [585, 509] on textarea "House: Probarance of 6 months behind. Owes 243k in mortgage HELOC 59k owed curr…" at bounding box center [735, 500] width 619 height 231
click at [580, 442] on textarea "House: Probarance of 6 months behind. Owes 243k in mortgage HELOC 59k owed curr…" at bounding box center [735, 500] width 619 height 231
click at [539, 439] on textarea "House: Probarance of 6 months behind. Owes 243k in mortgage HELOC 59k owed curr…" at bounding box center [735, 500] width 619 height 231
click at [540, 439] on textarea "House: Probarance of 6 months behind. Owes 243k in mortgage HELOC 59k owed curr…" at bounding box center [735, 500] width 619 height 231
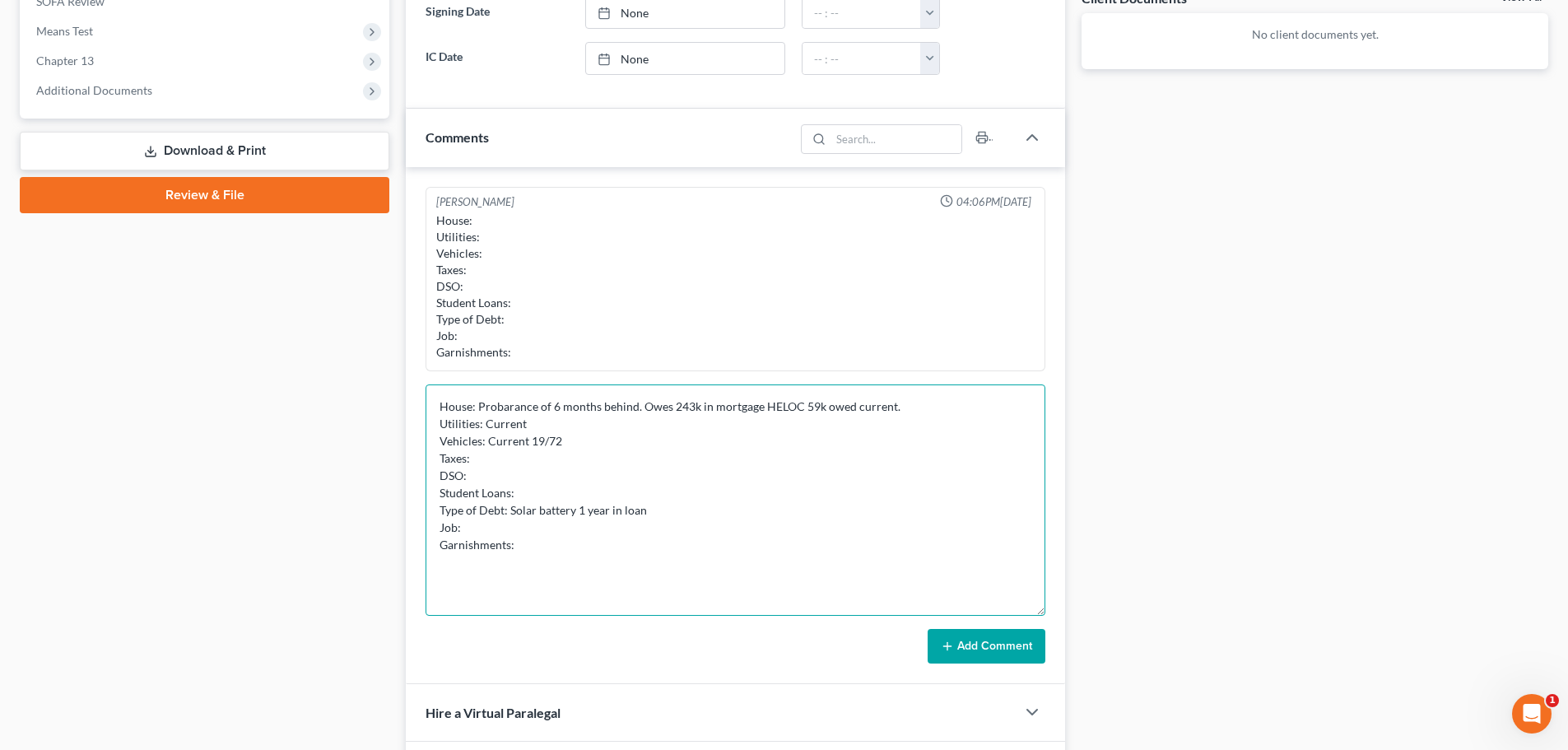
click at [526, 441] on textarea "House: Probarance of 6 months behind. Owes 243k in mortgage HELOC 59k owed curr…" at bounding box center [735, 500] width 619 height 231
drag, startPoint x: 621, startPoint y: 439, endPoint x: 605, endPoint y: 437, distance: 16.1
click at [605, 437] on textarea "House: Probarance of 6 months behind. Owes 243k in mortgage HELOC 59k owed curr…" at bounding box center [735, 500] width 619 height 231
click at [664, 479] on textarea "House: Probarance of 6 months behind. Owes 243k in mortgage HELOC 59k owed curr…" at bounding box center [735, 500] width 619 height 231
click at [583, 453] on textarea "House: Probarance of 6 months behind. Owes 243k in mortgage HELOC 59k owed curr…" at bounding box center [735, 500] width 619 height 231
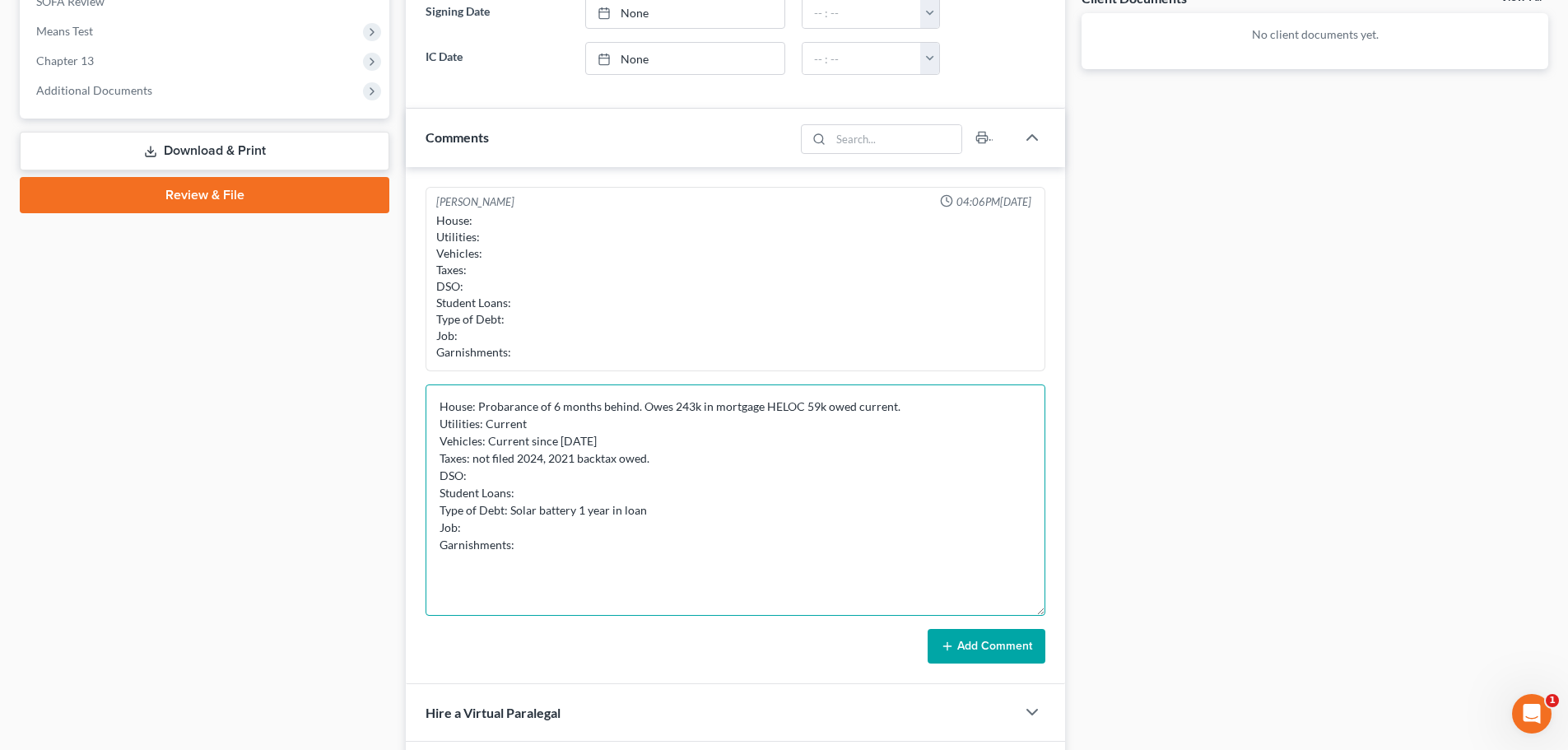
click at [506, 470] on textarea "House: Probarance of 6 months behind. Owes 243k in mortgage HELOC 59k owed curr…" at bounding box center [735, 500] width 619 height 231
click at [550, 491] on textarea "House: Probarance of 6 months behind. Owes 243k in mortgage HELOC 59k owed curr…" at bounding box center [735, 500] width 619 height 231
click at [636, 511] on textarea "House: Probarance of 6 months behind. Owes 243k in mortgage HELOC 59k owed curr…" at bounding box center [735, 500] width 619 height 231
click at [508, 512] on textarea "House: Probarance of 6 months behind. Owes 243k in mortgage HELOC 59k owed curr…" at bounding box center [735, 500] width 619 height 231
click at [482, 557] on textarea "House: Probarance of 6 months behind. Owes 243k in mortgage HELOC 59k owed curr…" at bounding box center [735, 500] width 619 height 231
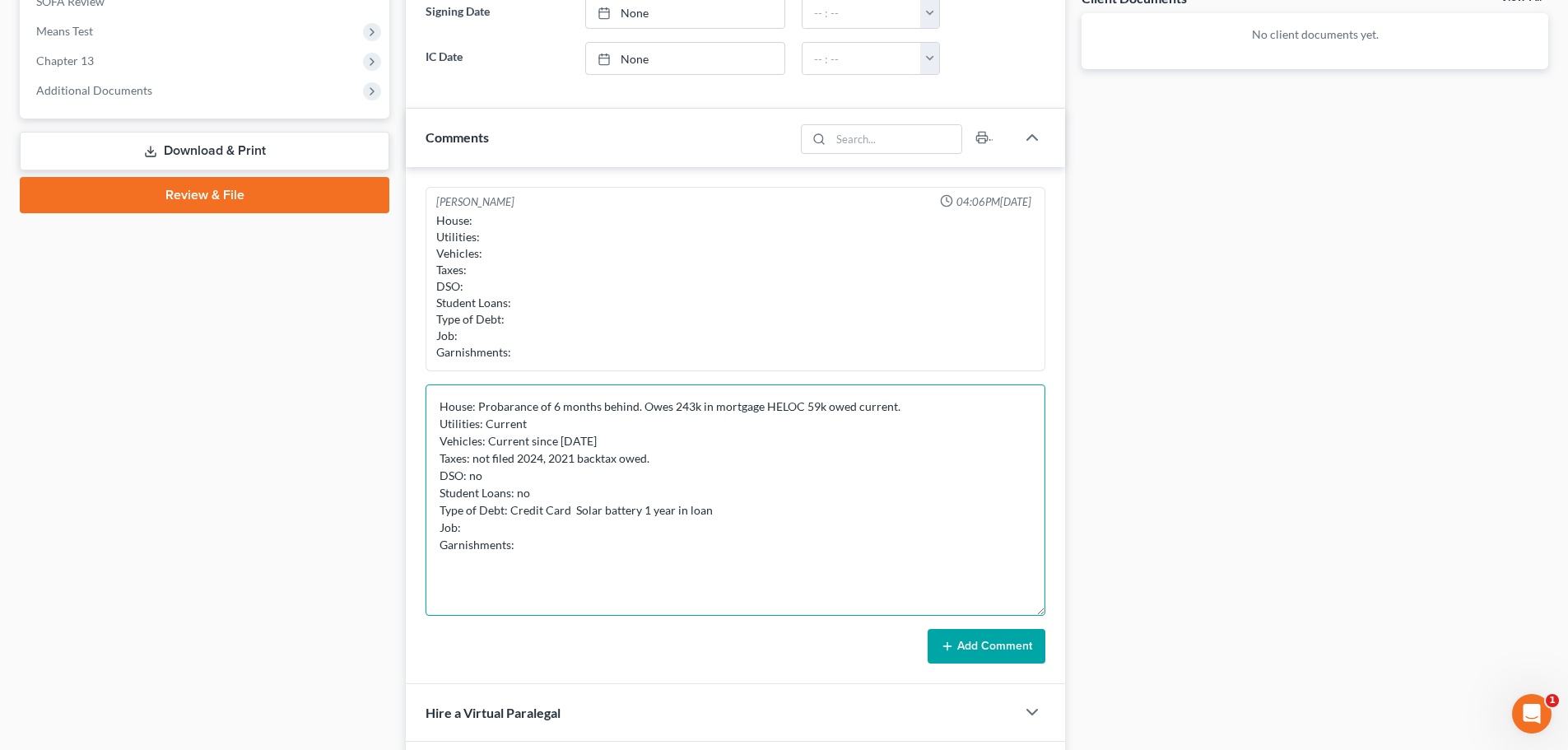
click at [483, 525] on textarea "House: Probarance of 6 months behind. Owes 243k in mortgage HELOC 59k owed curr…" at bounding box center [735, 500] width 619 height 231
drag, startPoint x: 571, startPoint y: 511, endPoint x: 585, endPoint y: 526, distance: 20.5
click at [585, 526] on textarea "House: Probarance of 6 months behind. Owes 243k in mortgage HELOC 59k owed curr…" at bounding box center [735, 500] width 619 height 231
click at [614, 547] on textarea "House: Probarance of 6 months behind. Owes 243k in mortgage HELOC 59k owed curr…" at bounding box center [735, 500] width 619 height 231
click at [614, 527] on textarea "House: Probarance of 6 months behind. Owes 243k in mortgage HELOC 59k owed curr…" at bounding box center [735, 500] width 619 height 231
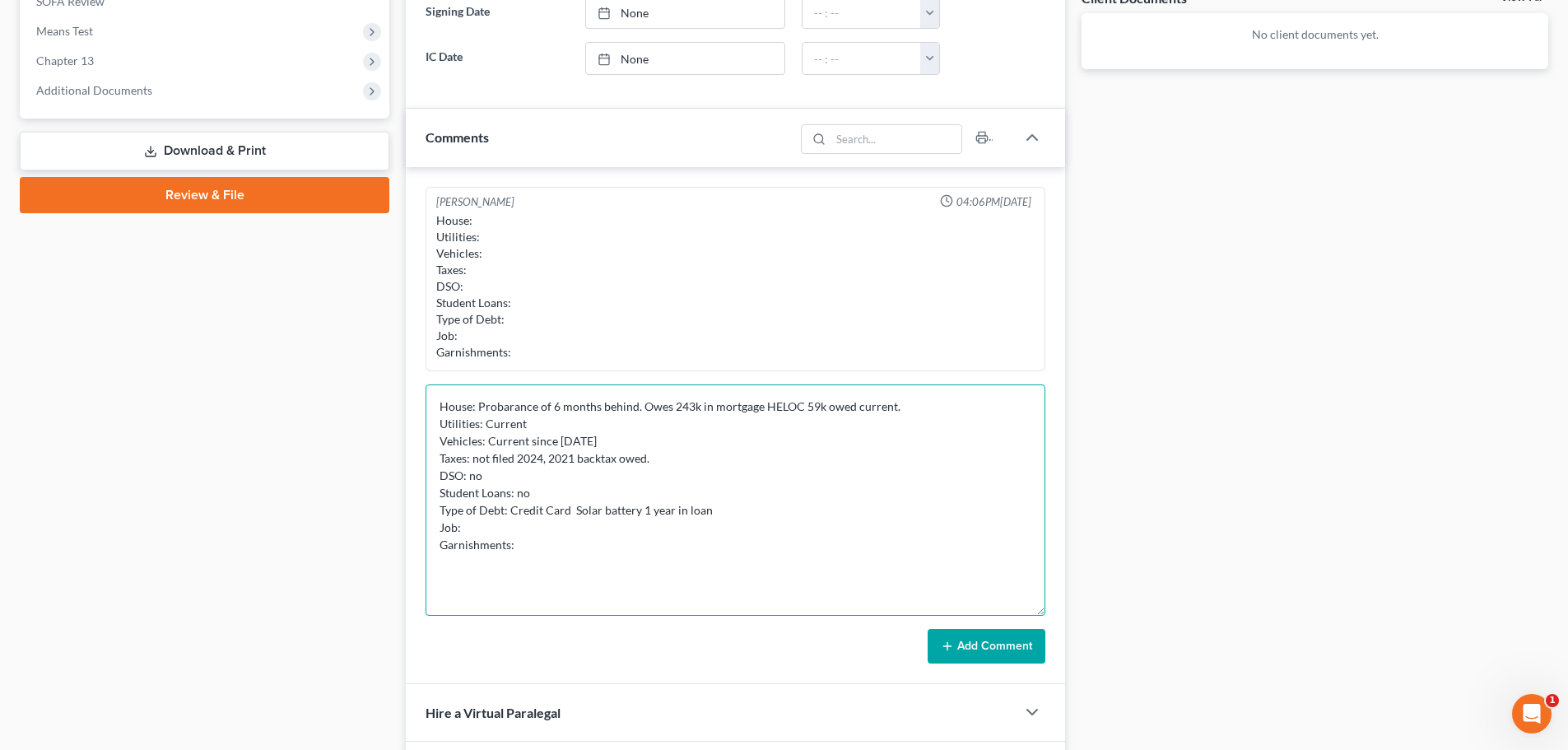
drag, startPoint x: 571, startPoint y: 515, endPoint x: 586, endPoint y: 509, distance: 16.2
click at [573, 512] on textarea "House: Probarance of 6 months behind. Owes 243k in mortgage HELOC 59k owed curr…" at bounding box center [735, 500] width 619 height 231
click at [502, 528] on textarea "House: Probarance of 6 months behind. Owes 243k in mortgage HELOC 59k owed curr…" at bounding box center [735, 500] width 619 height 231
drag, startPoint x: 511, startPoint y: 523, endPoint x: 645, endPoint y: 584, distance: 147.2
click at [655, 606] on textarea "House: Probarance of 6 months behind. Owes 243k in mortgage HELOC 59k owed curr…" at bounding box center [735, 500] width 619 height 231
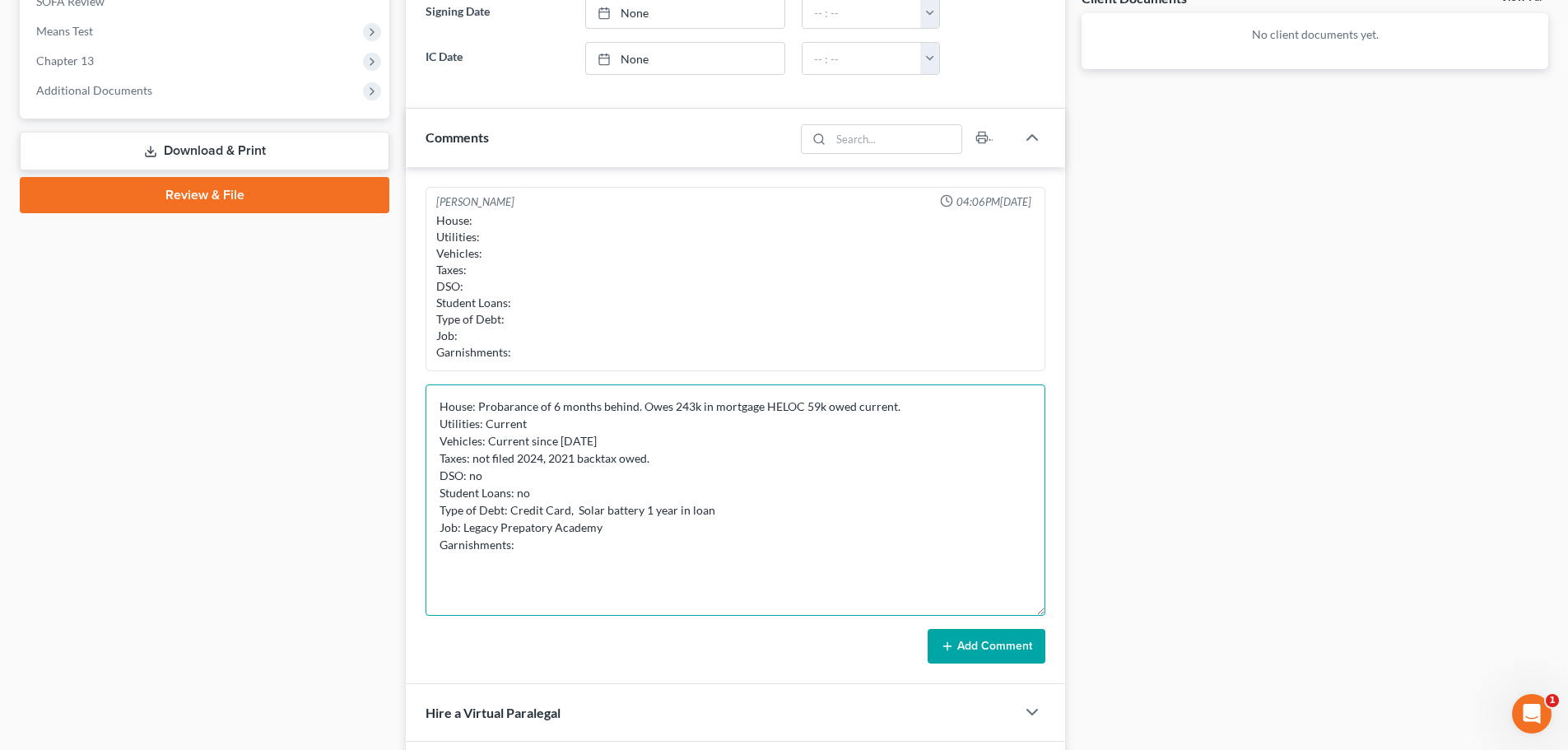
drag, startPoint x: 522, startPoint y: 531, endPoint x: 546, endPoint y: 535, distance: 24.3
click at [523, 532] on textarea "House: Probarance of 6 months behind. Owes 243k in mortgage HELOC 59k owed curr…" at bounding box center [735, 500] width 619 height 231
click at [639, 535] on textarea "House: Probarance of 6 months behind. Owes 243k in mortgage HELOC 59k owed curr…" at bounding box center [735, 500] width 619 height 231
click at [630, 528] on textarea "House: Probarance of 6 months behind. Owes 243k in mortgage HELOC 59k owed curr…" at bounding box center [735, 500] width 619 height 231
click at [746, 535] on textarea "House: Probarance of 6 months behind. Owes 243k in mortgage HELOC 59k owed curr…" at bounding box center [735, 500] width 619 height 231
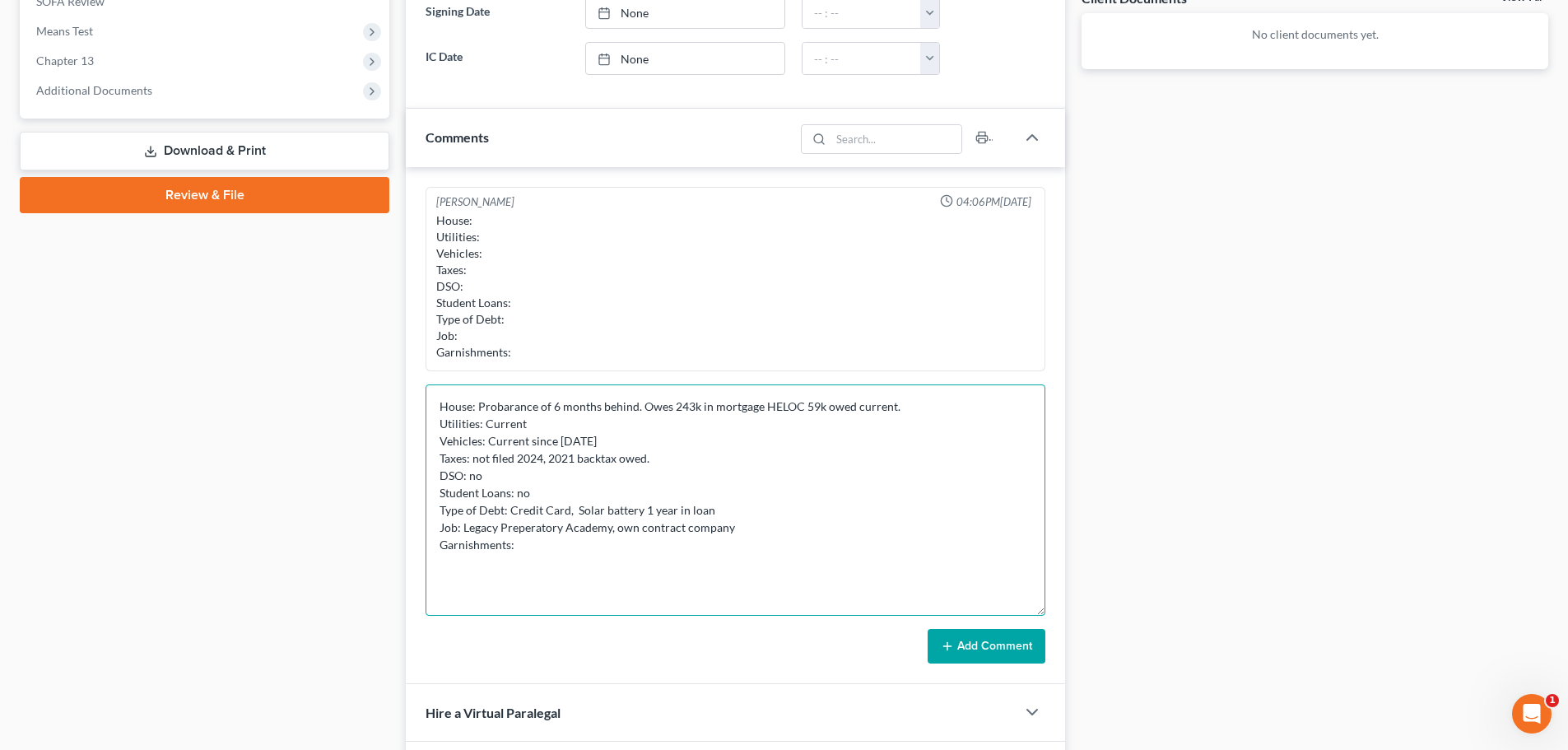
click at [636, 532] on textarea "House: Probarance of 6 months behind. Owes 243k in mortgage HELOC 59k owed curr…" at bounding box center [735, 500] width 619 height 231
click at [768, 525] on textarea "House: Probarance of 6 months behind. Owes 243k in mortgage HELOC 59k owed curr…" at bounding box center [735, 500] width 619 height 231
click at [811, 537] on textarea "House: Probarance of 6 months behind. Owes 243k in mortgage HELOC 59k owed curr…" at bounding box center [735, 500] width 619 height 231
click at [811, 535] on textarea "House: Probarance of 6 months behind. Owes 243k in mortgage HELOC 59k owed curr…" at bounding box center [735, 500] width 619 height 231
drag, startPoint x: 736, startPoint y: 527, endPoint x: 758, endPoint y: 525, distance: 22.1
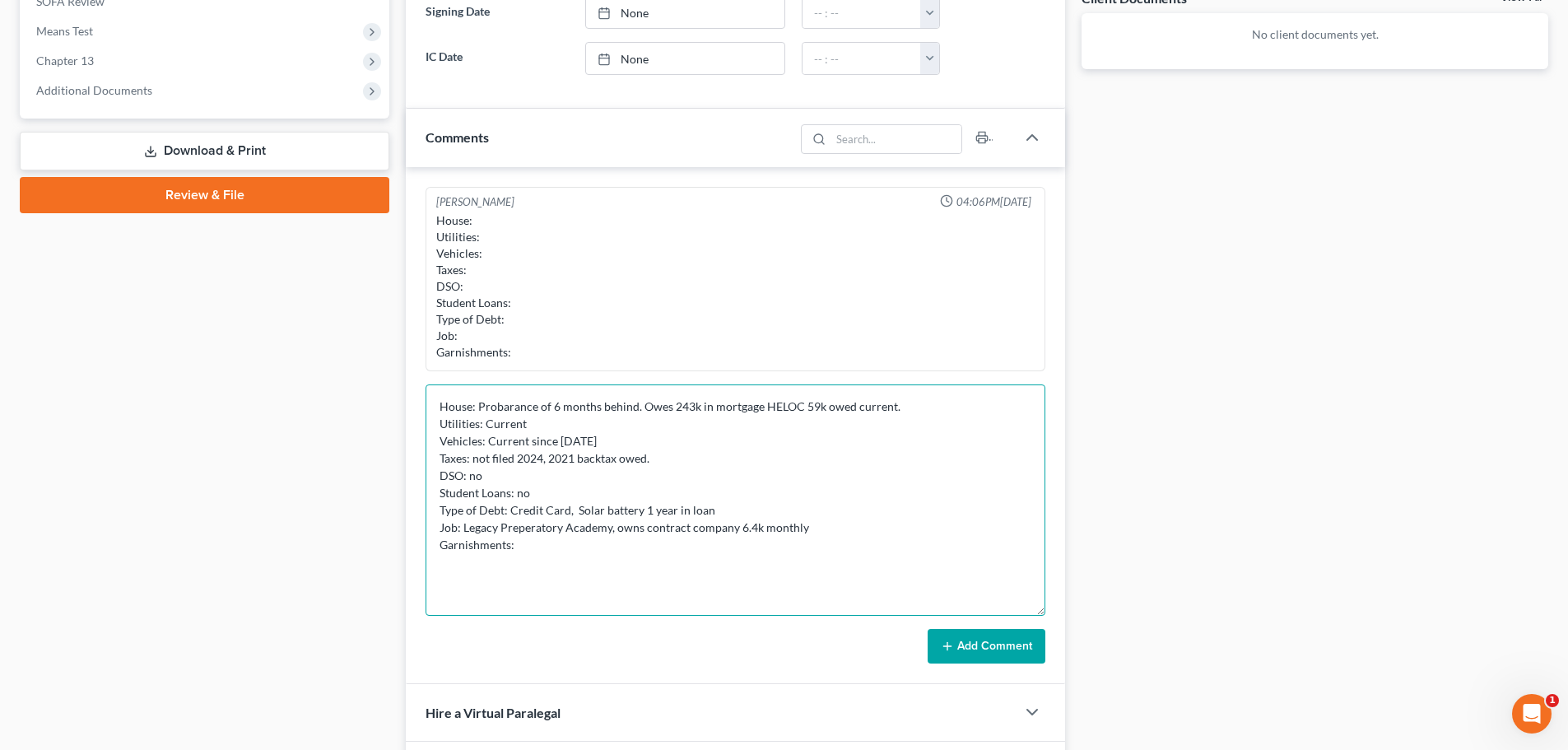
click at [758, 525] on textarea "House: Probarance of 6 months behind. Owes 243k in mortgage HELOC 59k owed curr…" at bounding box center [735, 500] width 619 height 231
click at [810, 521] on textarea "House: Probarance of 6 months behind. Owes 243k in mortgage HELOC 59k owed curr…" at bounding box center [735, 500] width 619 height 231
click at [604, 554] on textarea "House: Probarance of 6 months behind. Owes 243k in mortgage HELOC 59k owed curr…" at bounding box center [735, 500] width 619 height 231
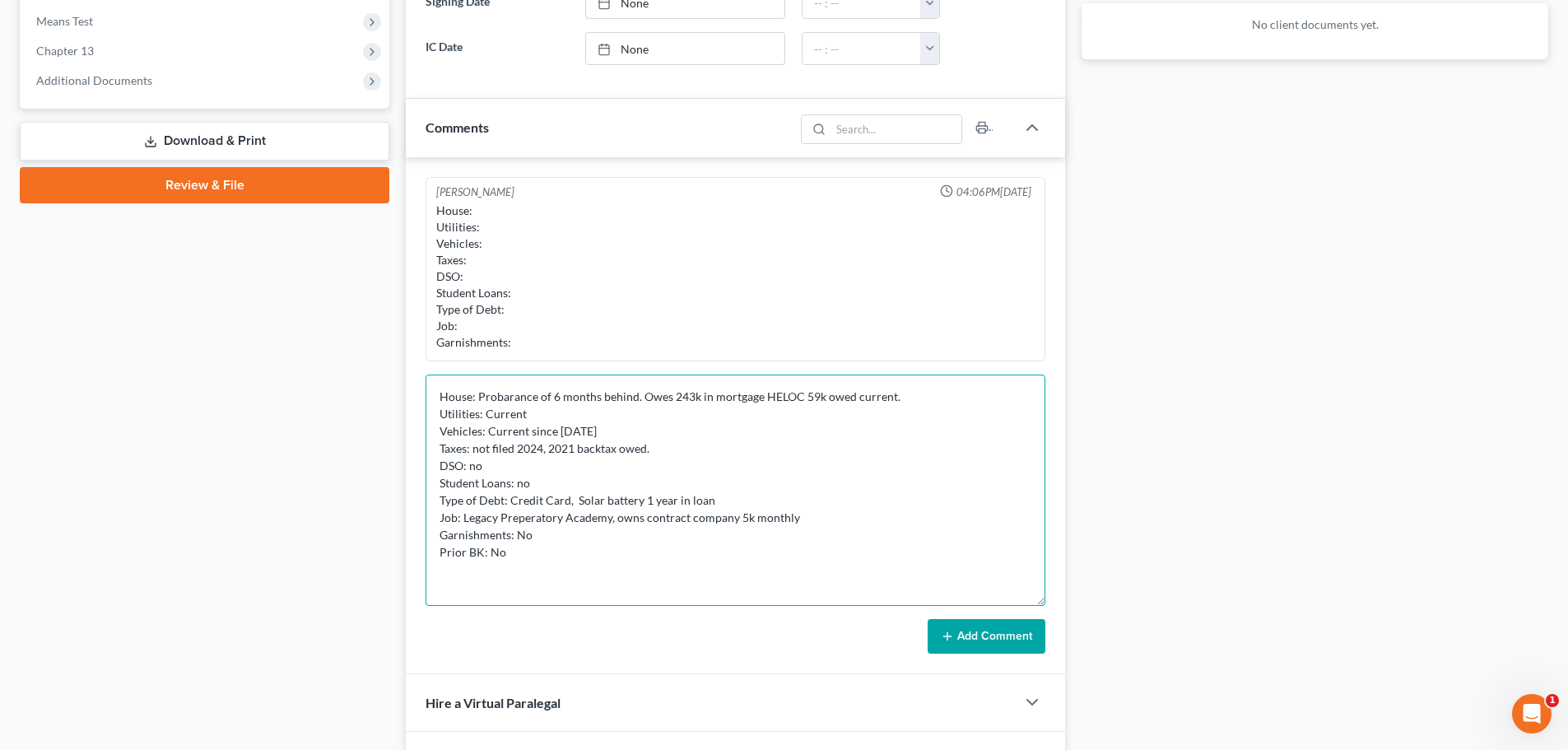
scroll to position [794, 0]
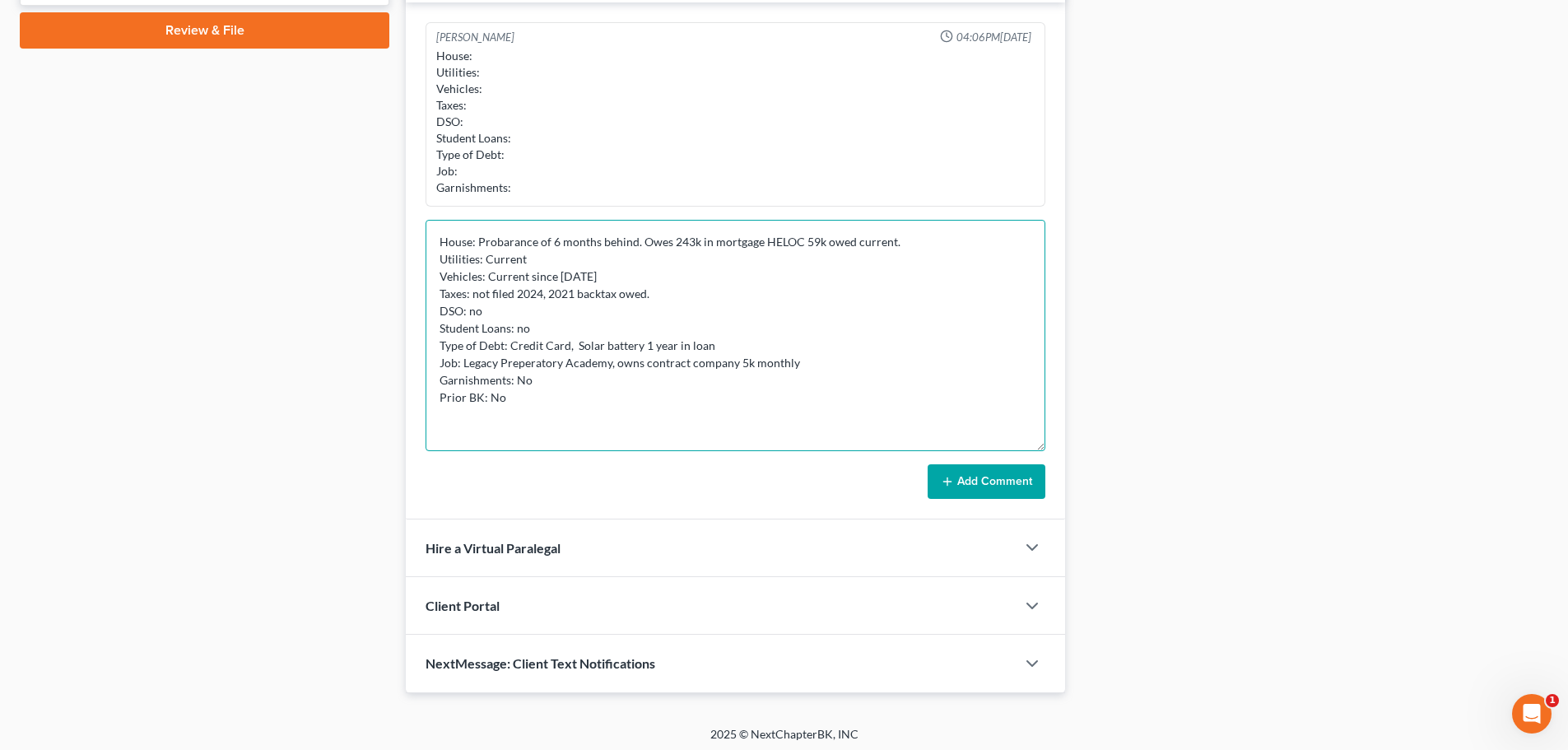
type textarea "House: Probarance of 6 months behind. Owes 243k in mortgage HELOC 59k owed curr…"
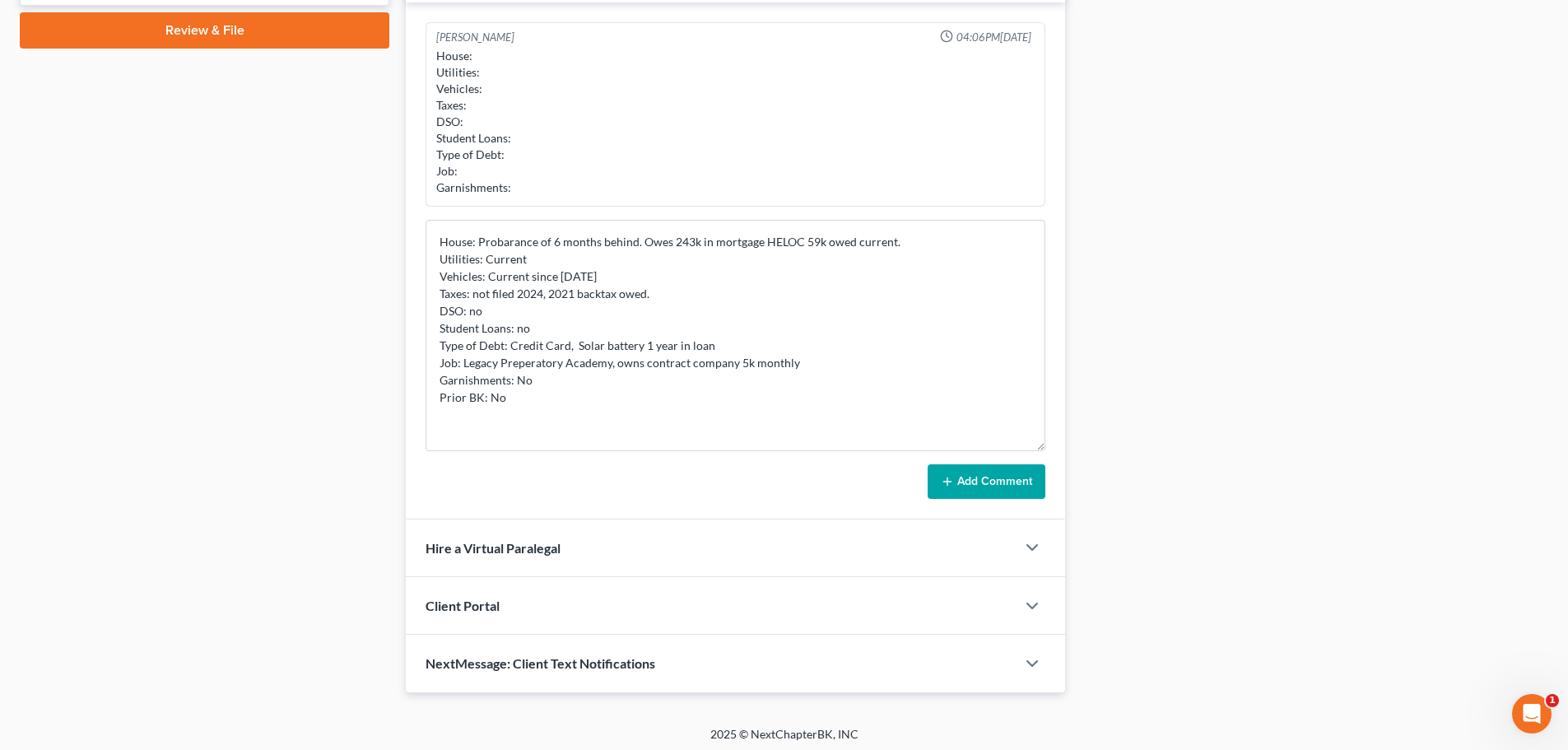
click at [1001, 485] on button "Add Comment" at bounding box center [986, 480] width 118 height 34
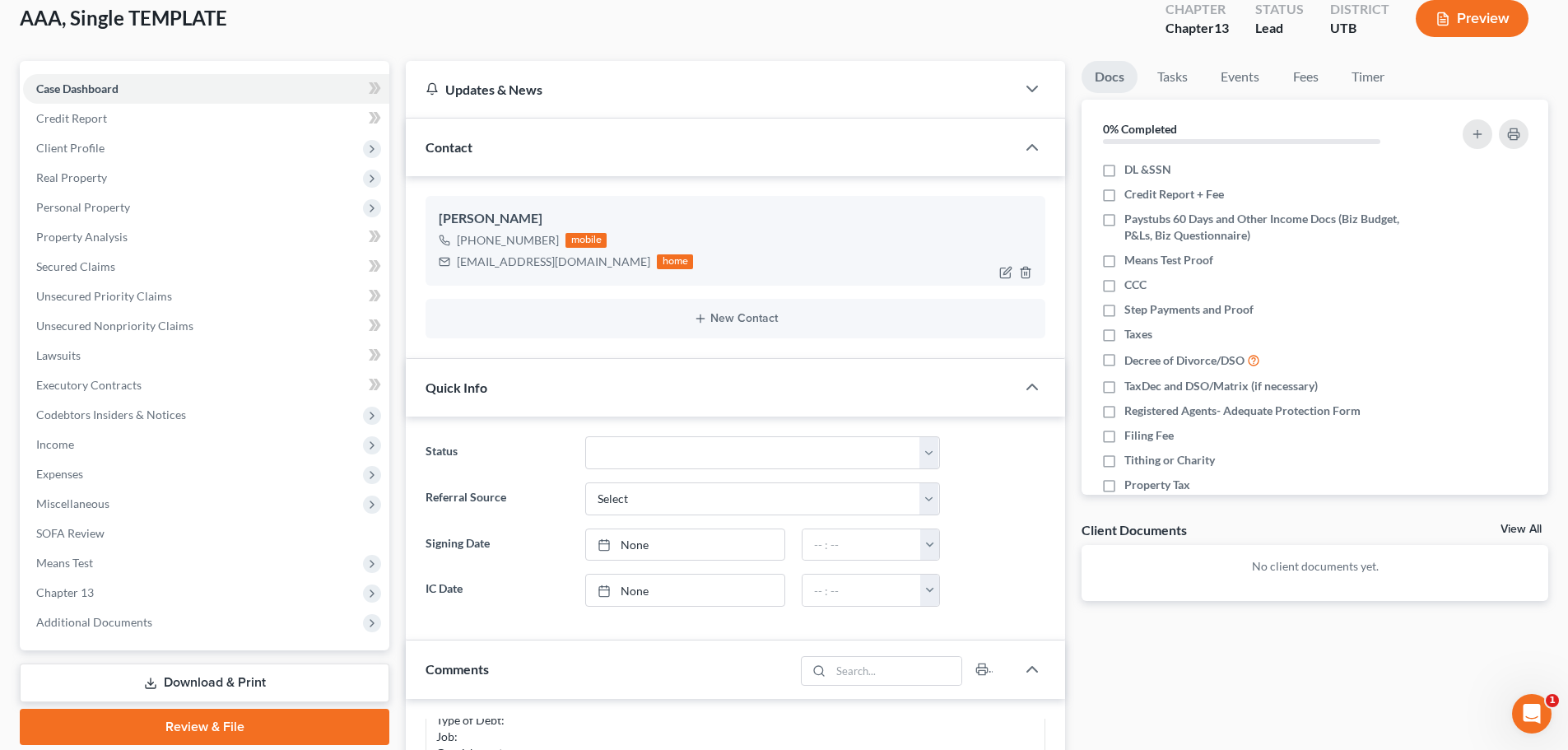
scroll to position [82, 0]
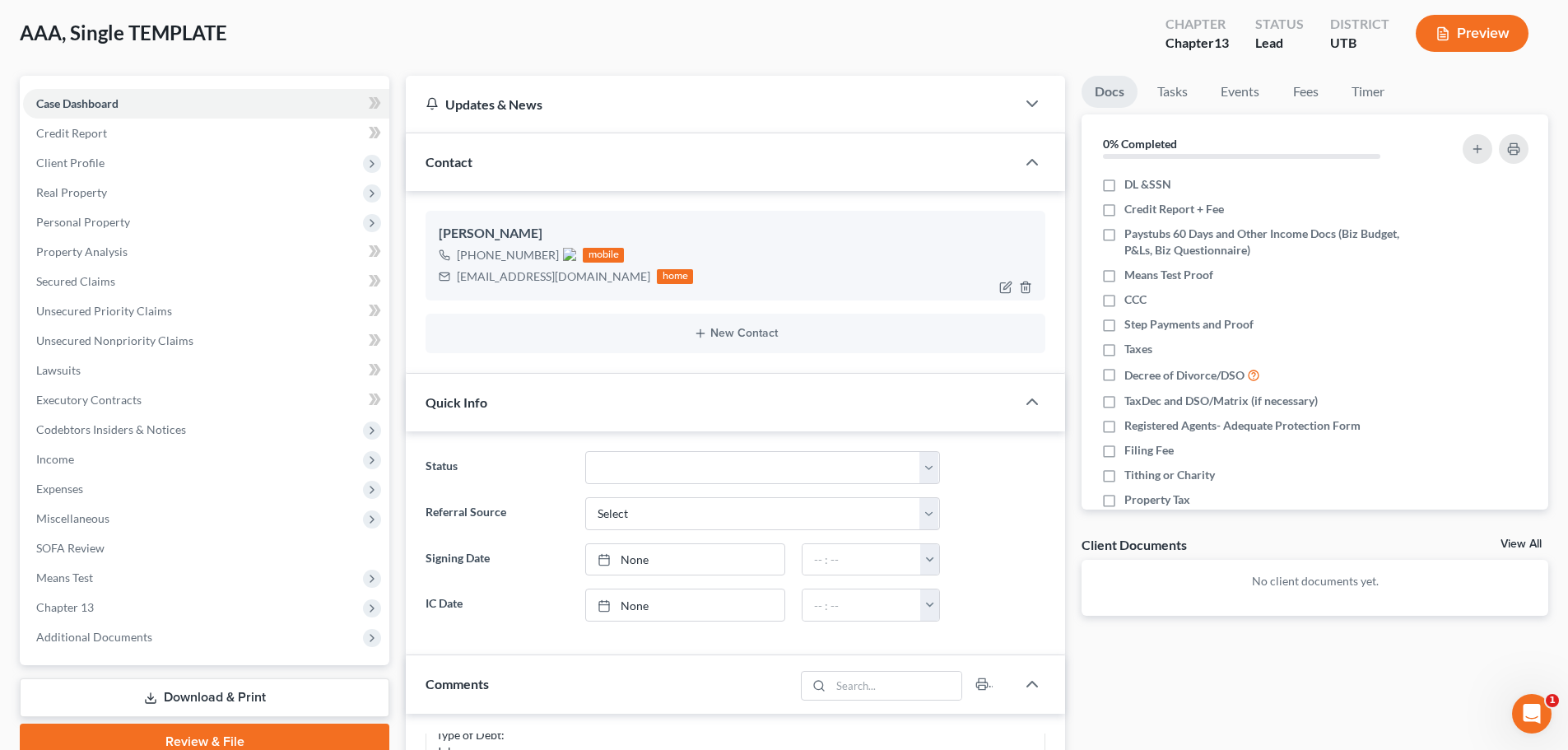
drag, startPoint x: 475, startPoint y: 257, endPoint x: 550, endPoint y: 254, distance: 75.1
click at [550, 254] on span "[PHONE_NUMBER]" at bounding box center [517, 254] width 120 height 14
copy span "801) 783-6237"
drag, startPoint x: 457, startPoint y: 277, endPoint x: 590, endPoint y: 279, distance: 133.0
click at [590, 279] on div "[EMAIL_ADDRESS][DOMAIN_NAME]" at bounding box center [553, 276] width 193 height 17
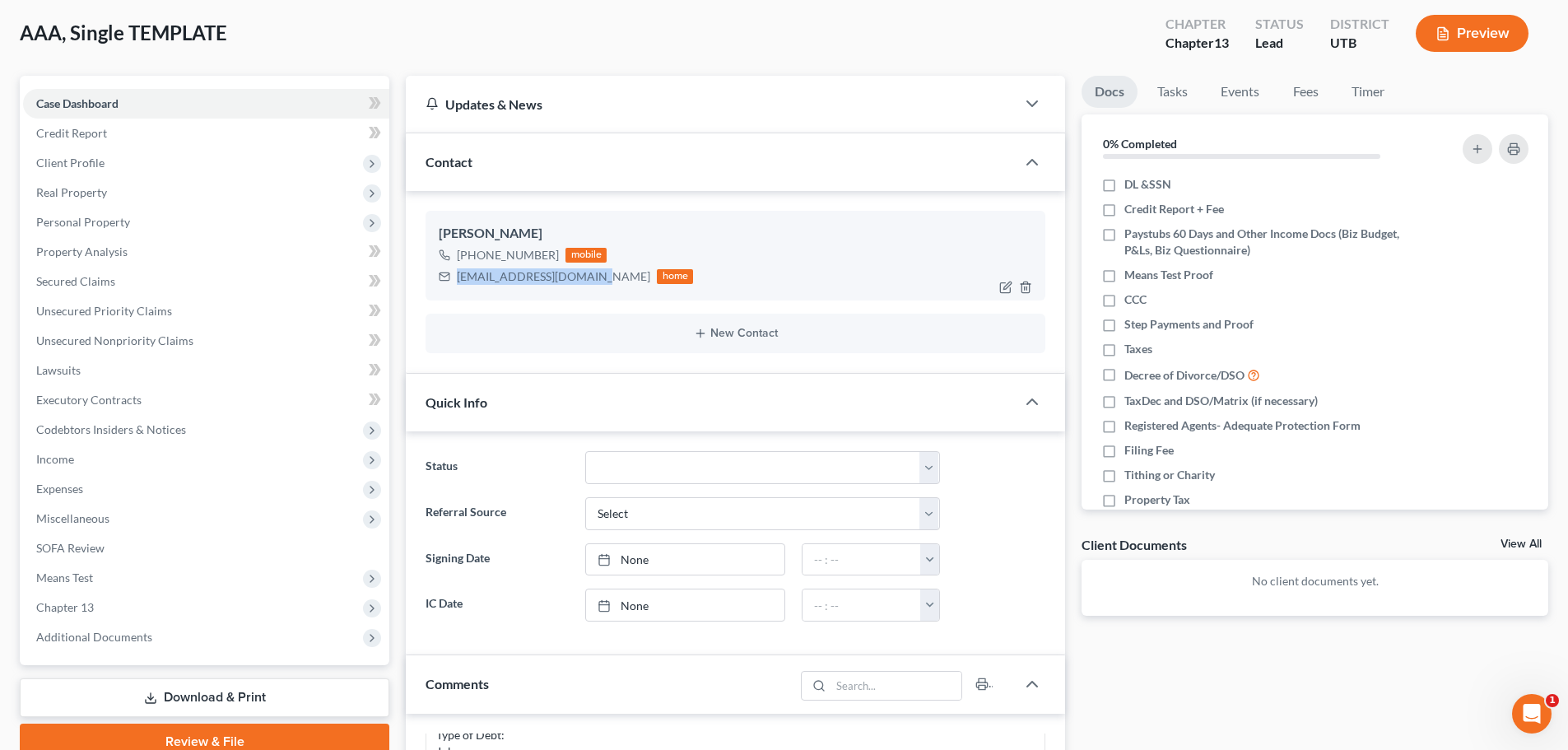
copy div "[EMAIL_ADDRESS][DOMAIN_NAME]"
click at [162, 162] on span "Client Profile" at bounding box center [206, 162] width 366 height 29
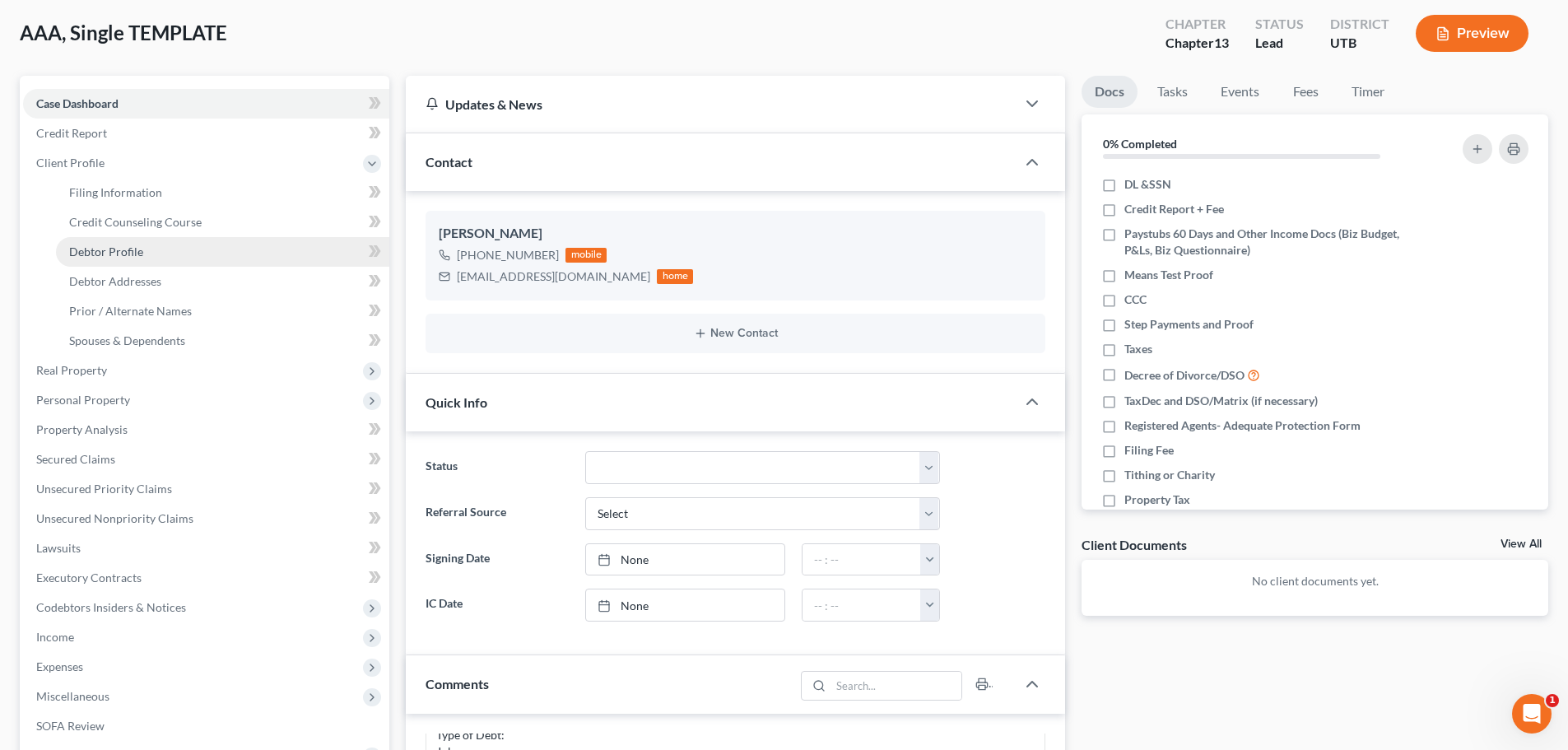
click at [141, 265] on link "Debtor Profile" at bounding box center [223, 251] width 333 height 29
select select "0"
select select "2"
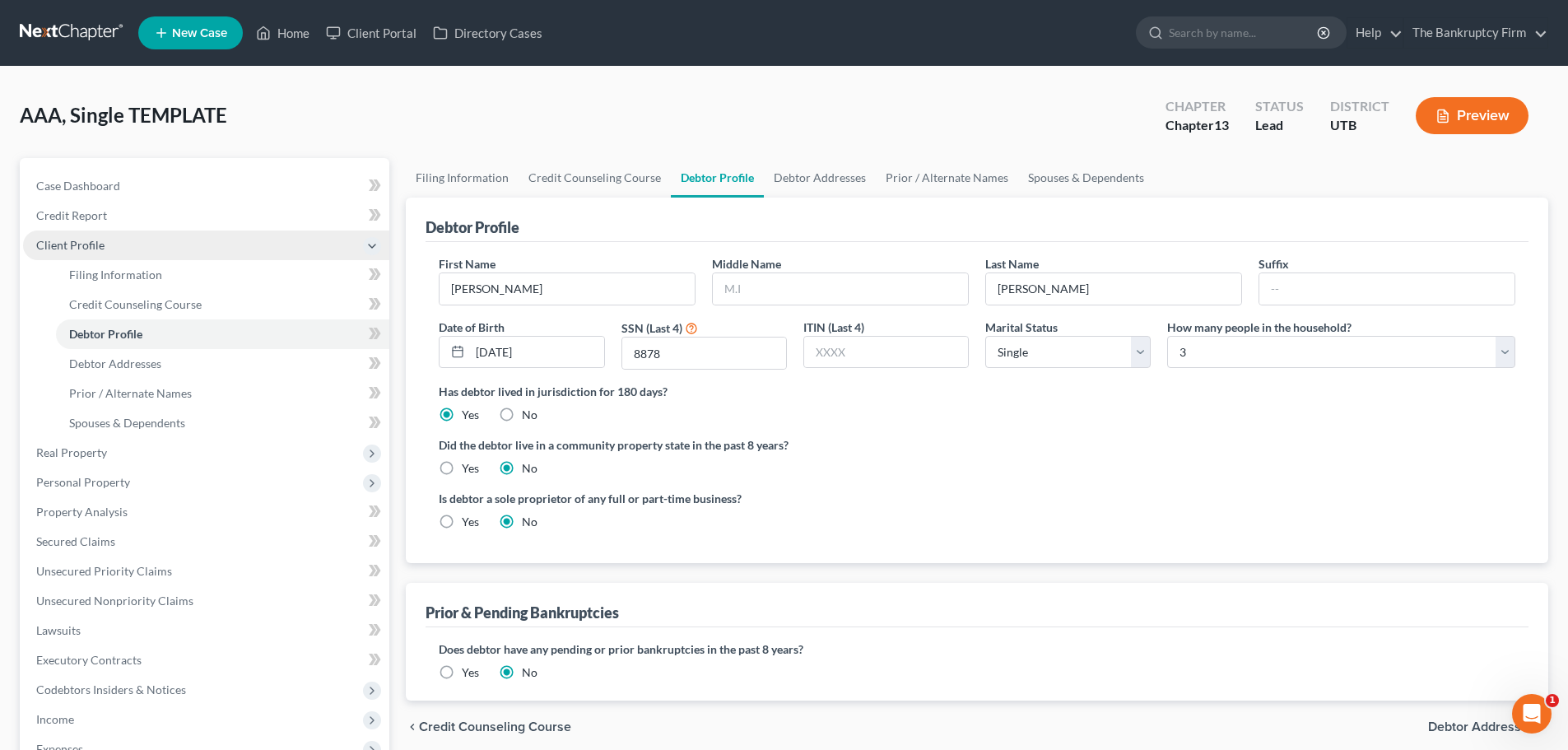
click at [151, 243] on span "Client Profile" at bounding box center [206, 244] width 366 height 29
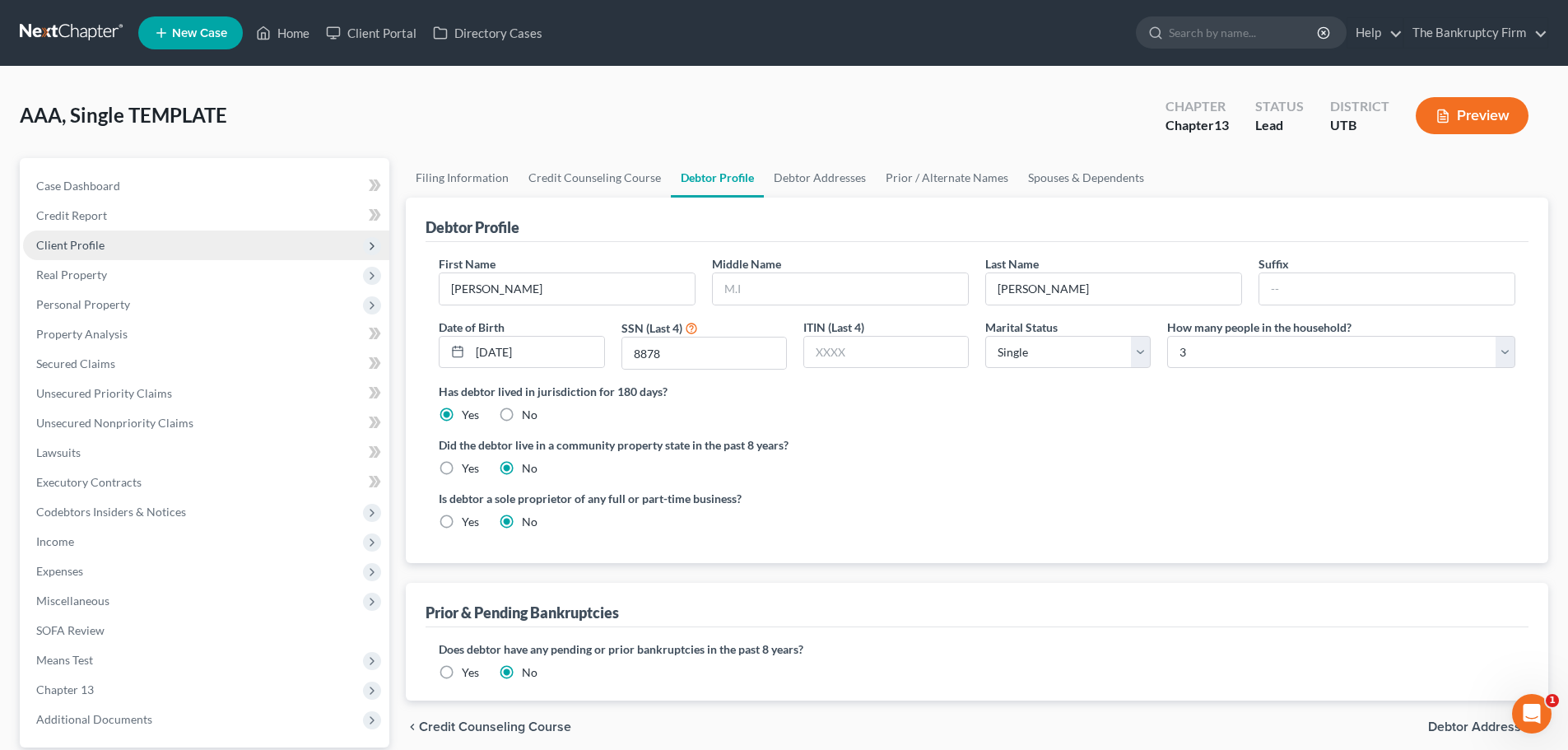
click at [159, 241] on span "Client Profile" at bounding box center [206, 244] width 366 height 29
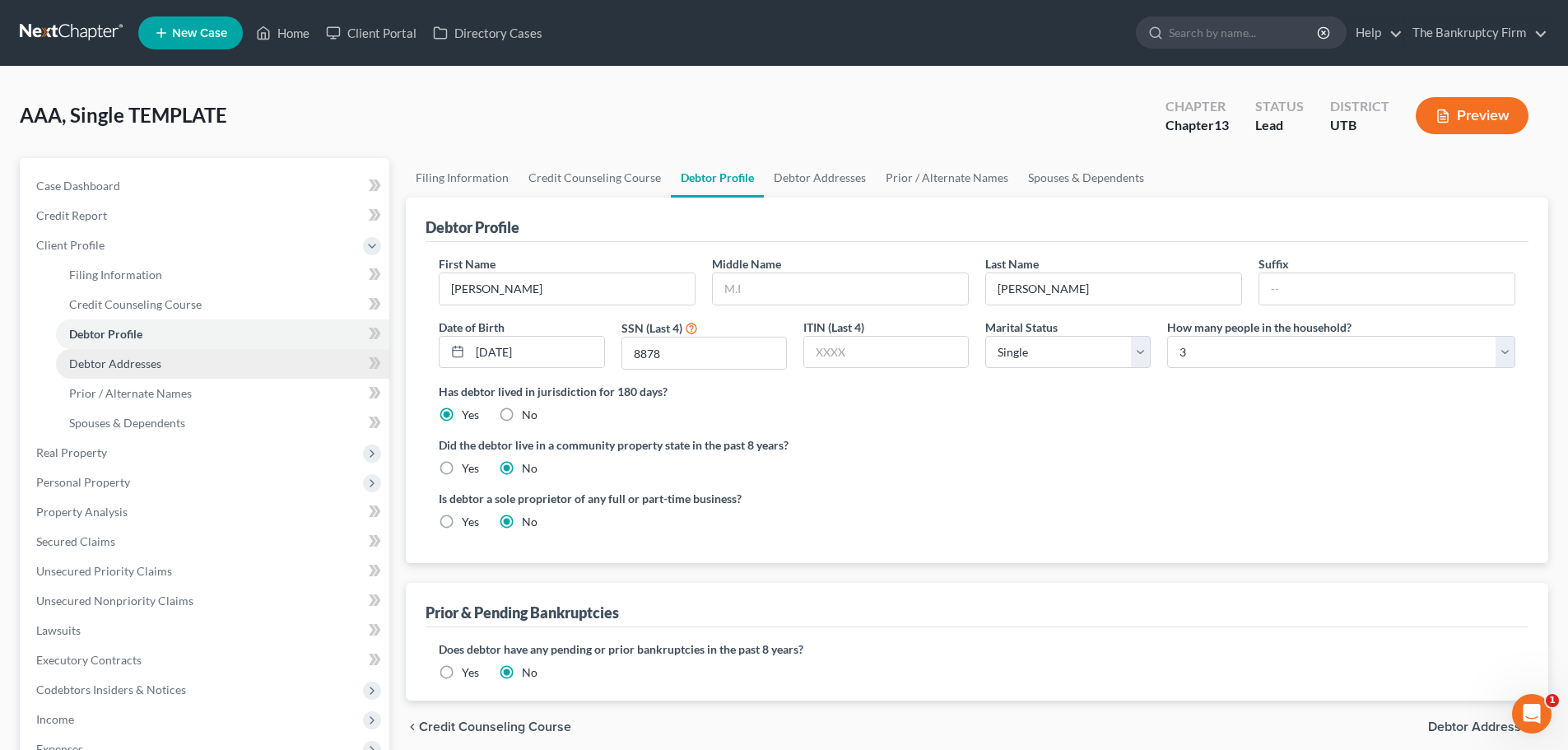
click at [169, 360] on link "Debtor Addresses" at bounding box center [223, 363] width 333 height 29
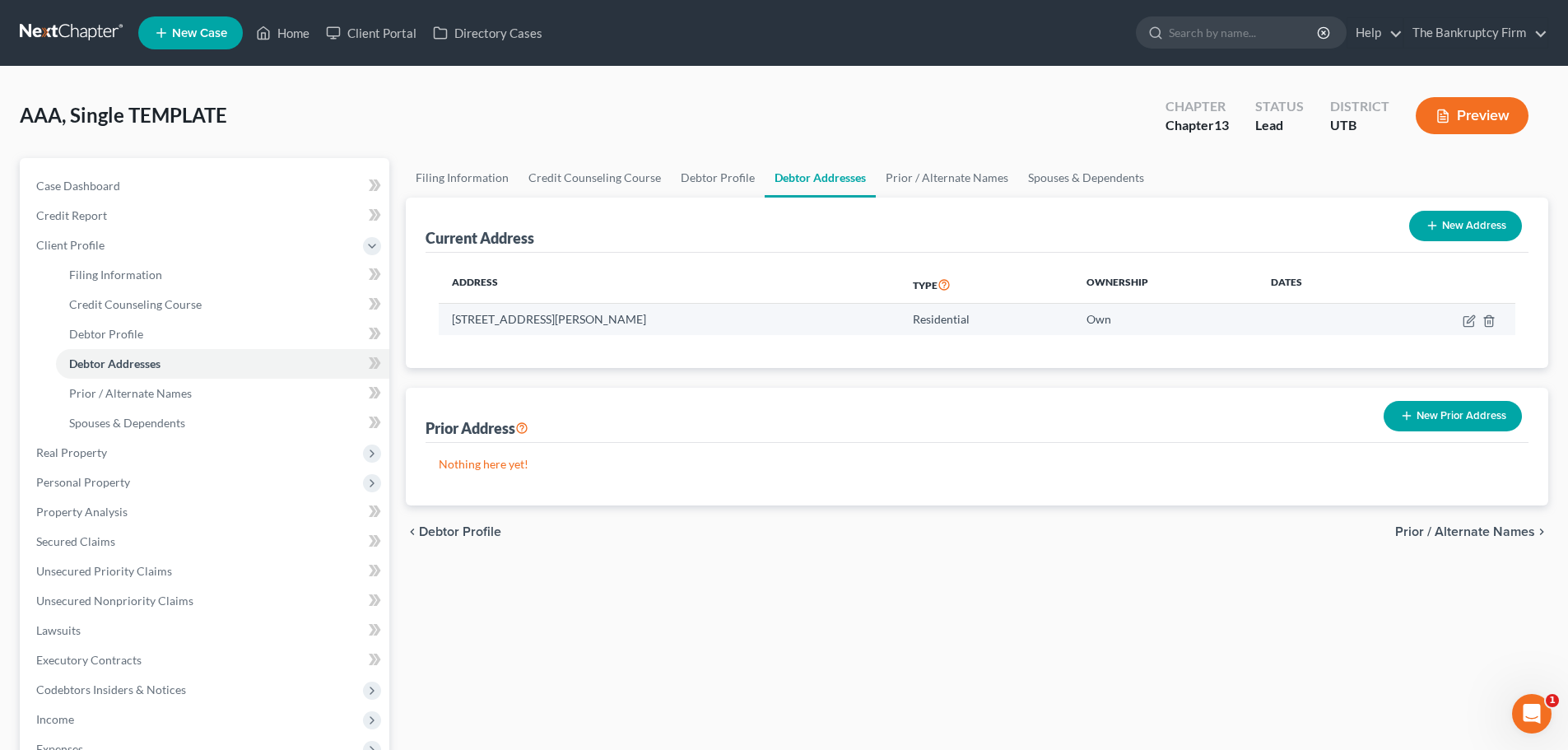
drag, startPoint x: 449, startPoint y: 318, endPoint x: 668, endPoint y: 314, distance: 219.0
click at [668, 314] on td "[STREET_ADDRESS][PERSON_NAME]" at bounding box center [669, 319] width 460 height 31
copy td "[STREET_ADDRESS][PERSON_NAME]"
click at [650, 449] on div "Nothing here yet!" at bounding box center [976, 474] width 1103 height 63
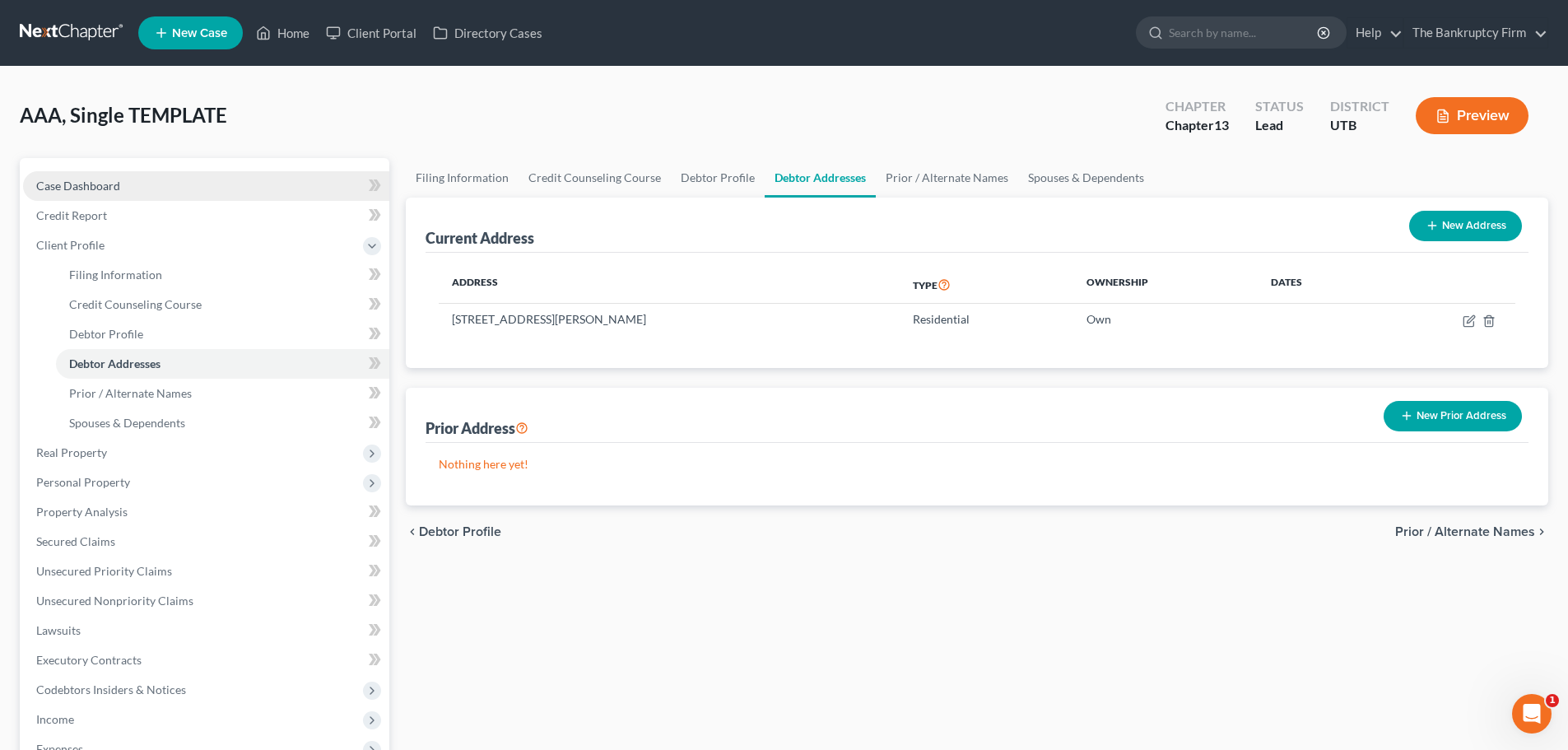
click at [161, 187] on link "Case Dashboard" at bounding box center [206, 185] width 366 height 29
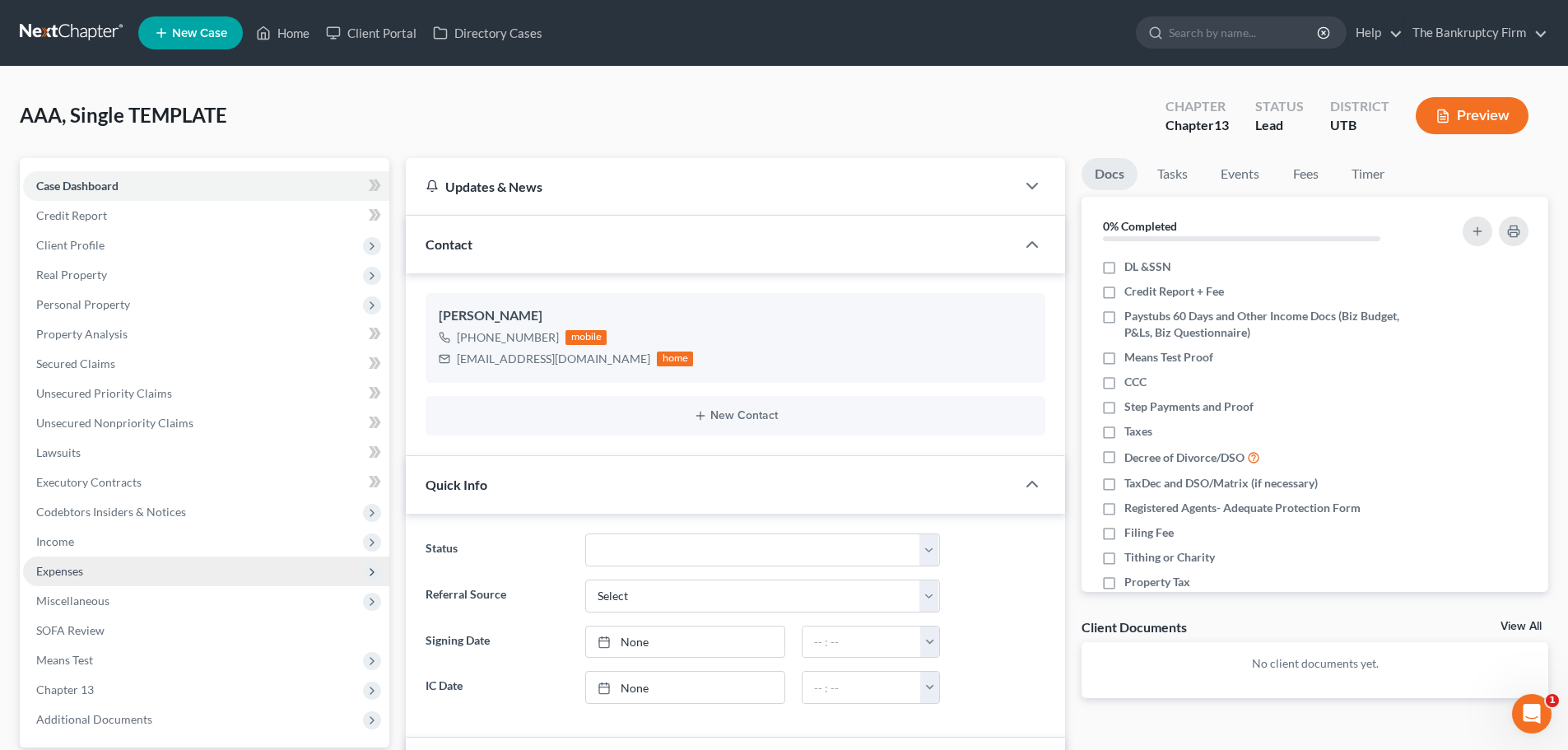
scroll to position [329, 0]
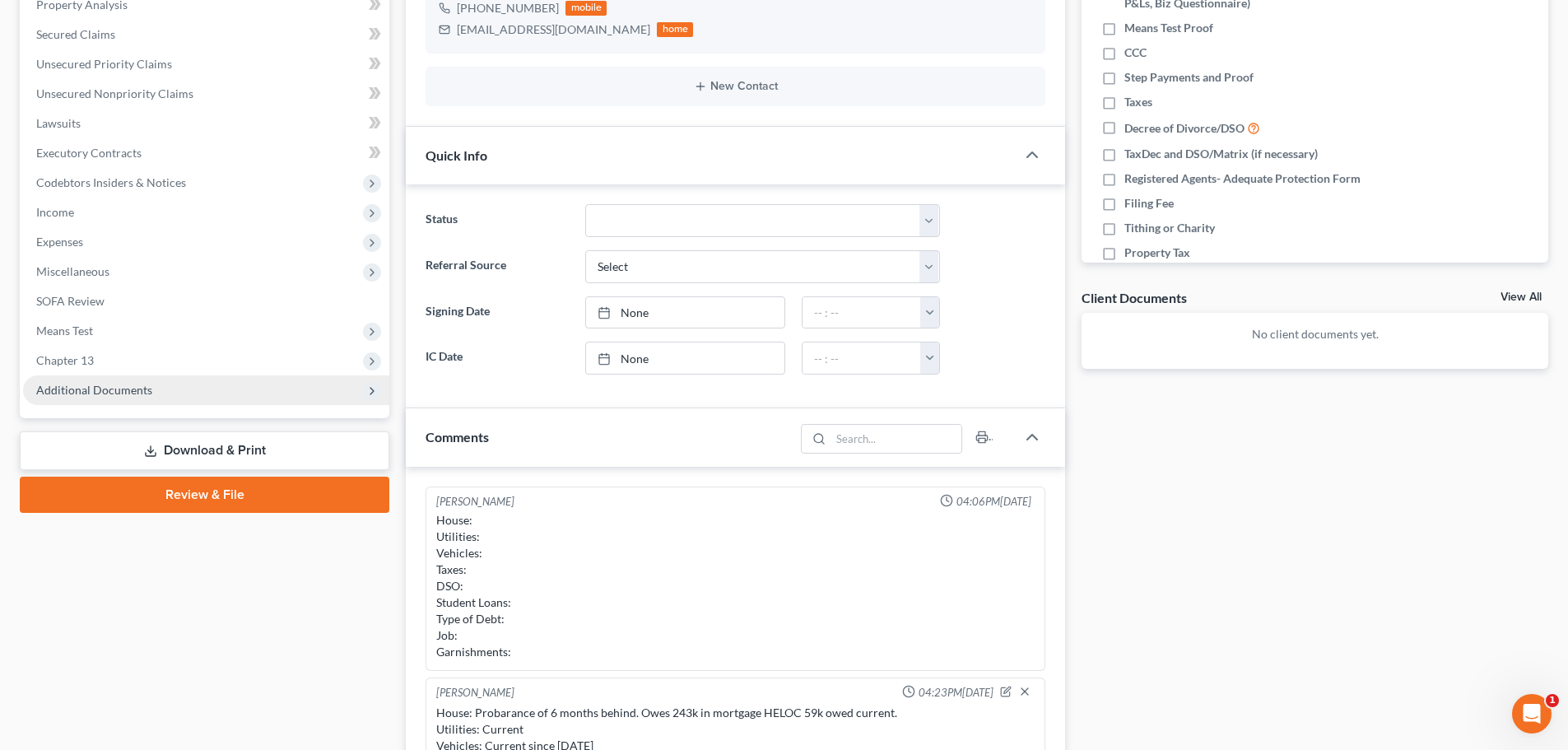
drag, startPoint x: 131, startPoint y: 379, endPoint x: 131, endPoint y: 396, distance: 17.0
click at [131, 379] on span "Additional Documents" at bounding box center [206, 389] width 366 height 29
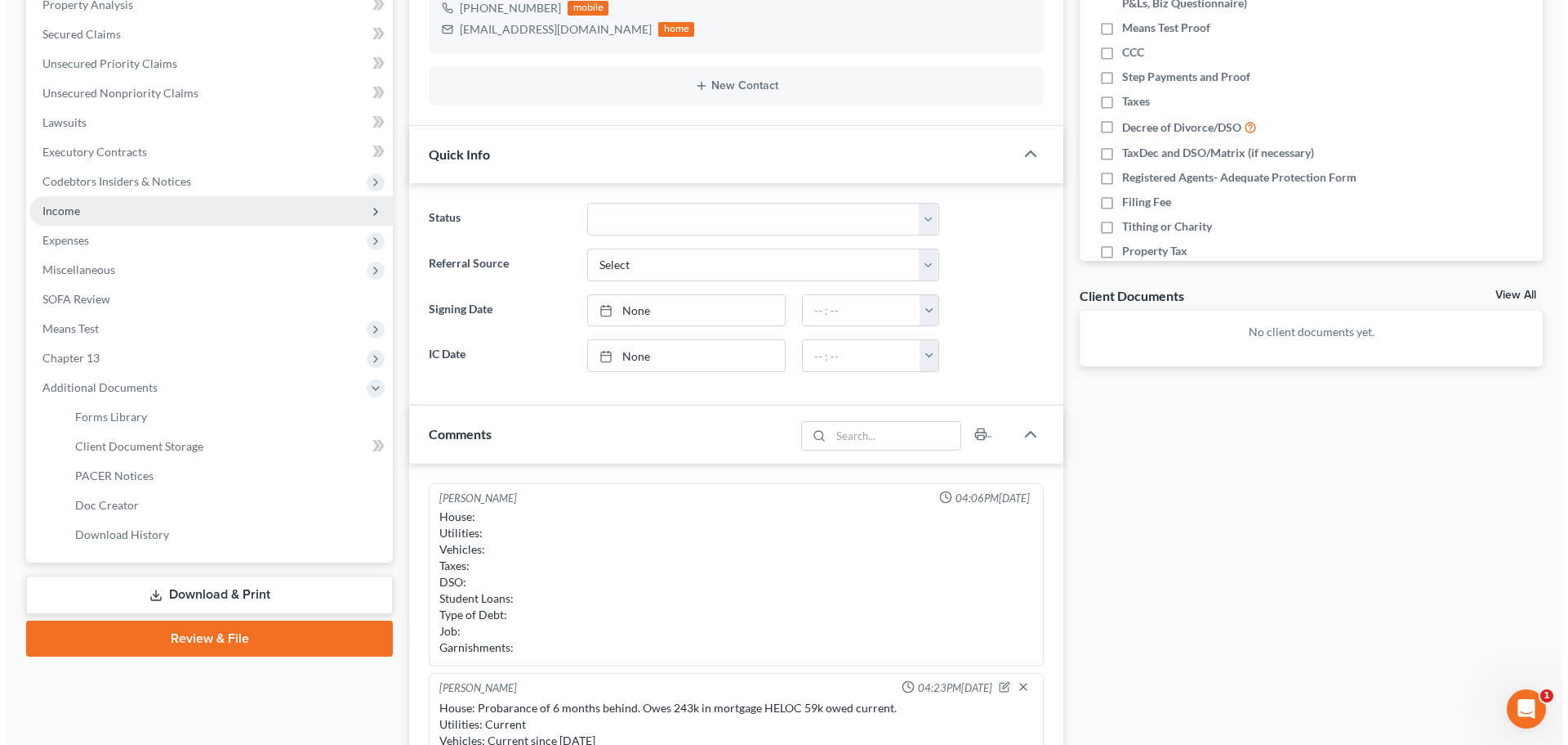
scroll to position [0, 0]
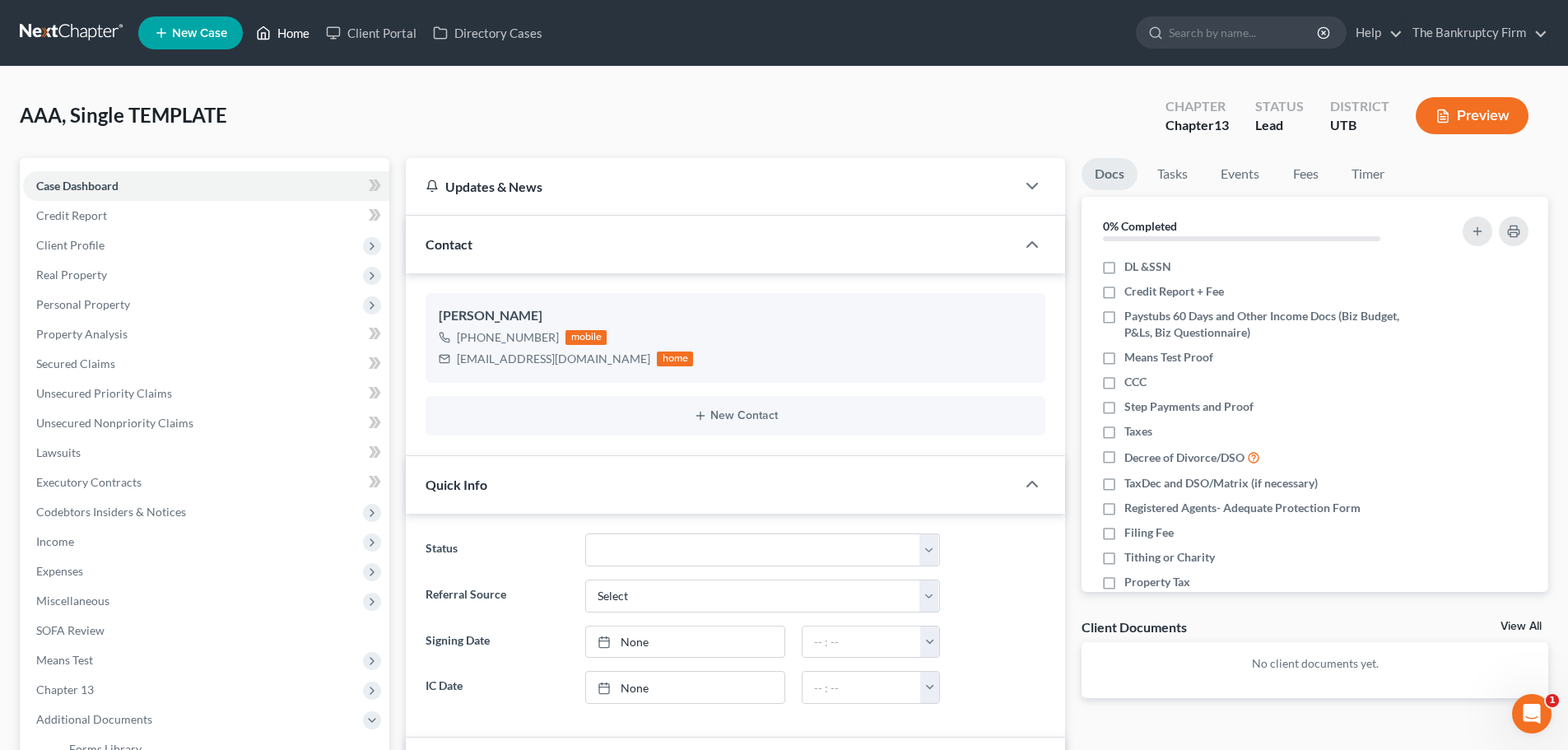
click at [283, 39] on link "Home" at bounding box center [283, 33] width 70 height 29
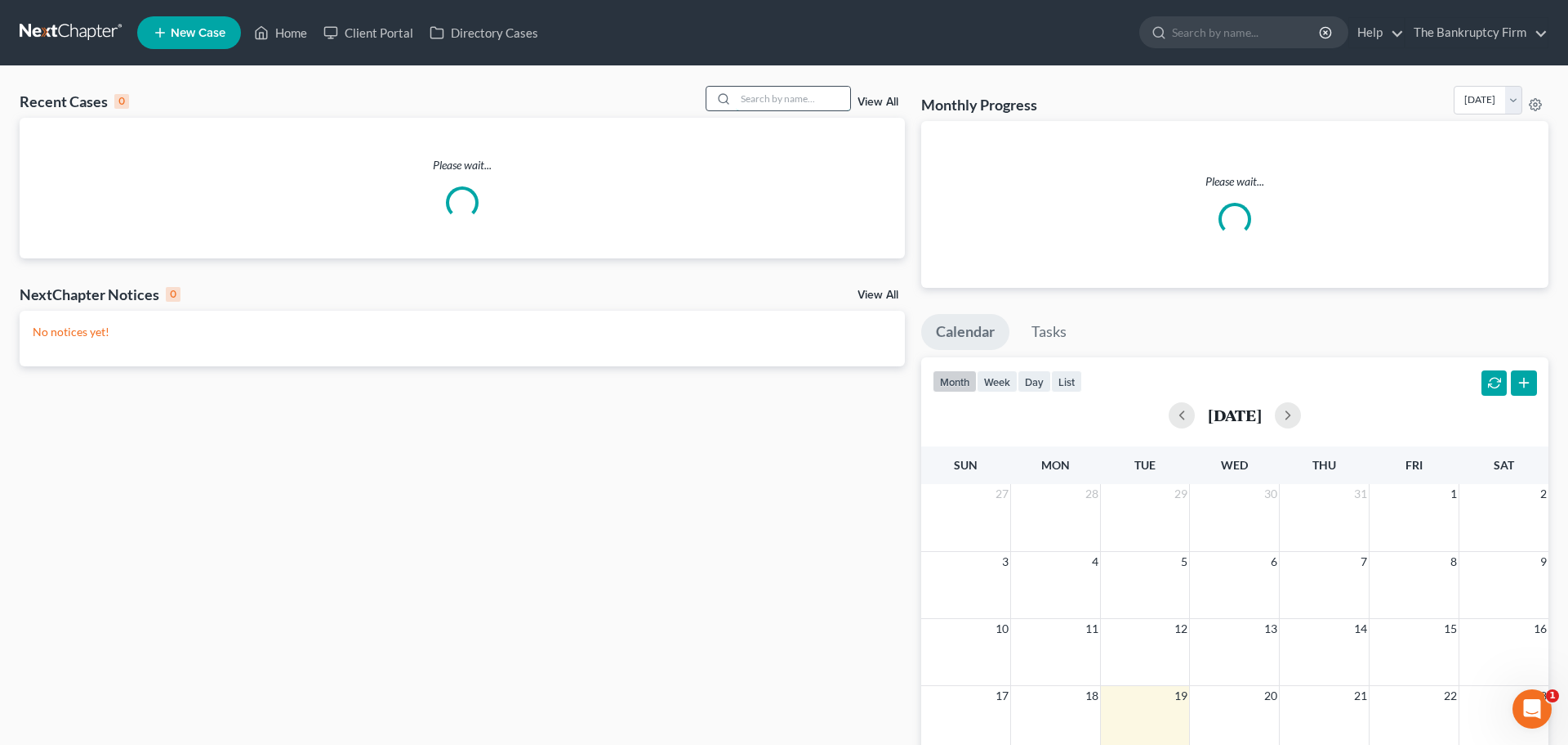
click at [789, 93] on input "search" at bounding box center [794, 98] width 115 height 24
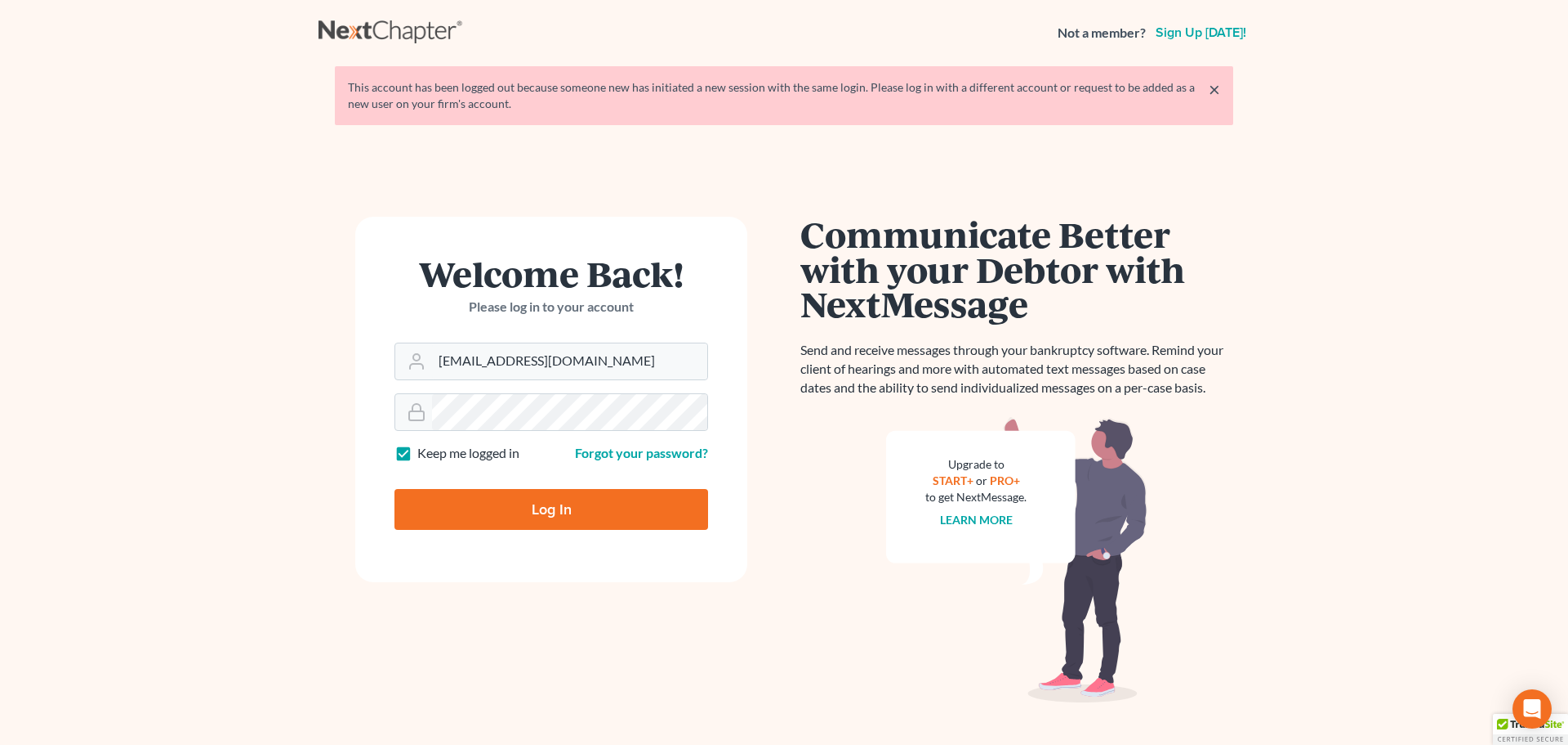
click at [610, 505] on input "Log In" at bounding box center [551, 509] width 313 height 41
type input "Thinking..."
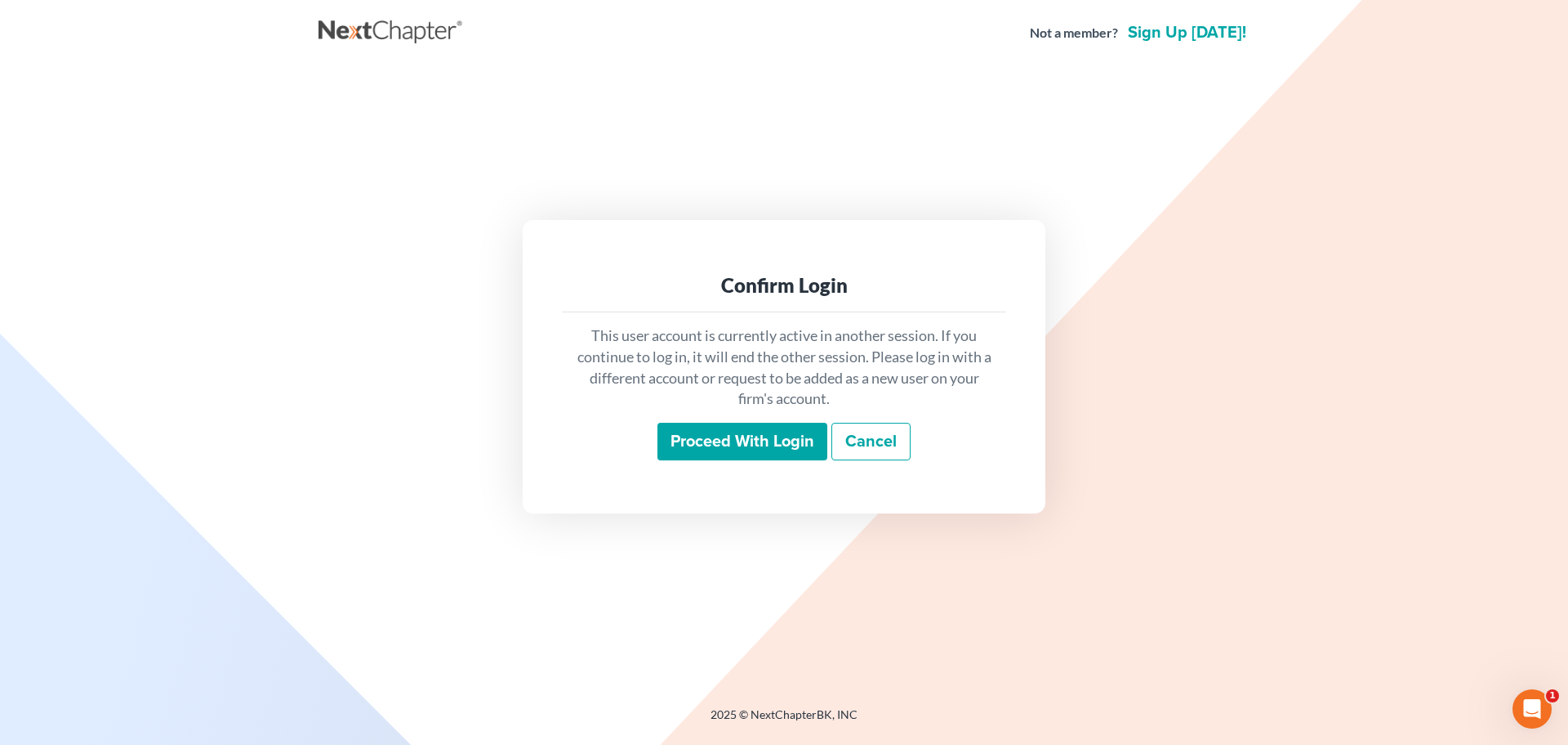
click at [760, 434] on input "Proceed with login" at bounding box center [742, 441] width 170 height 37
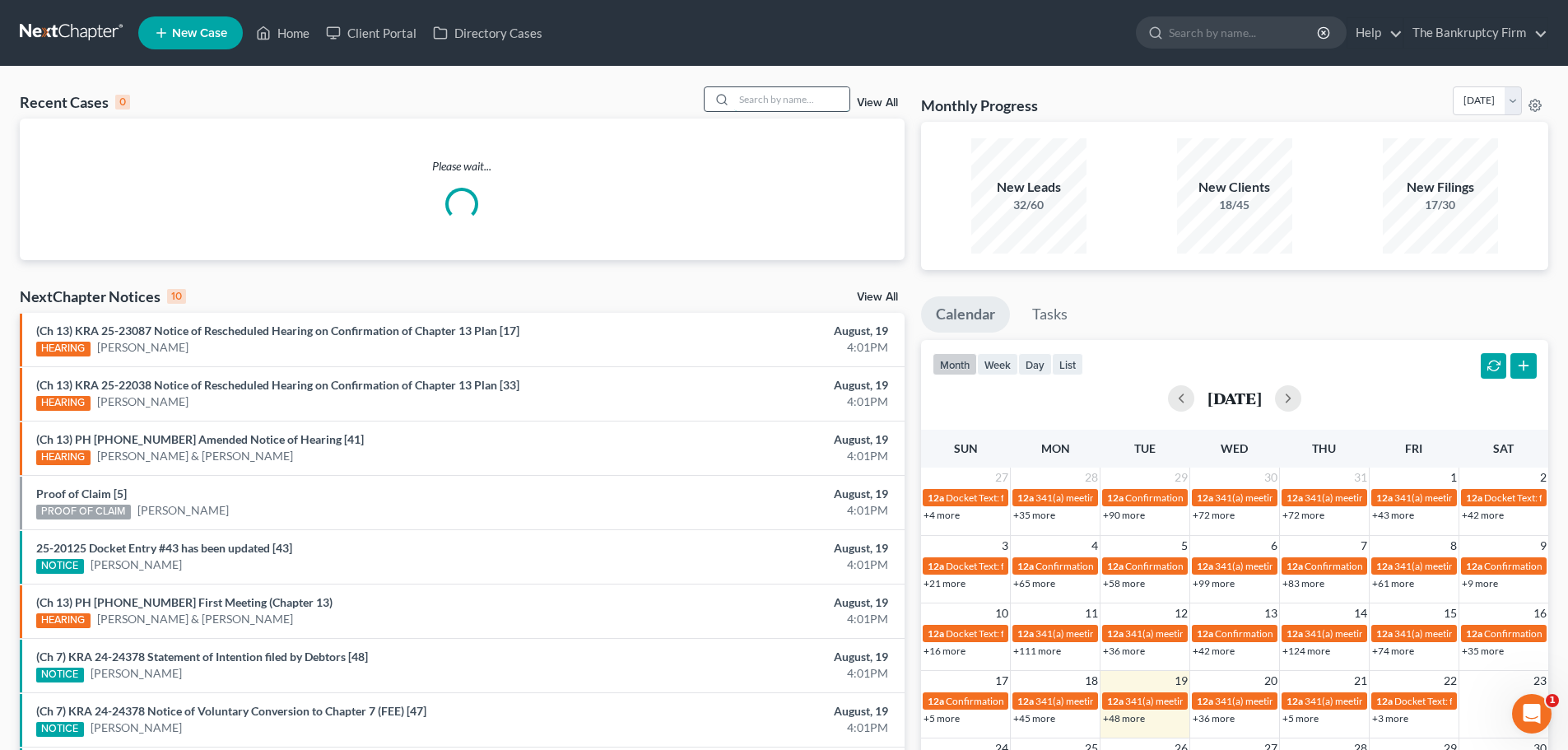
click at [753, 99] on input "search" at bounding box center [792, 99] width 116 height 24
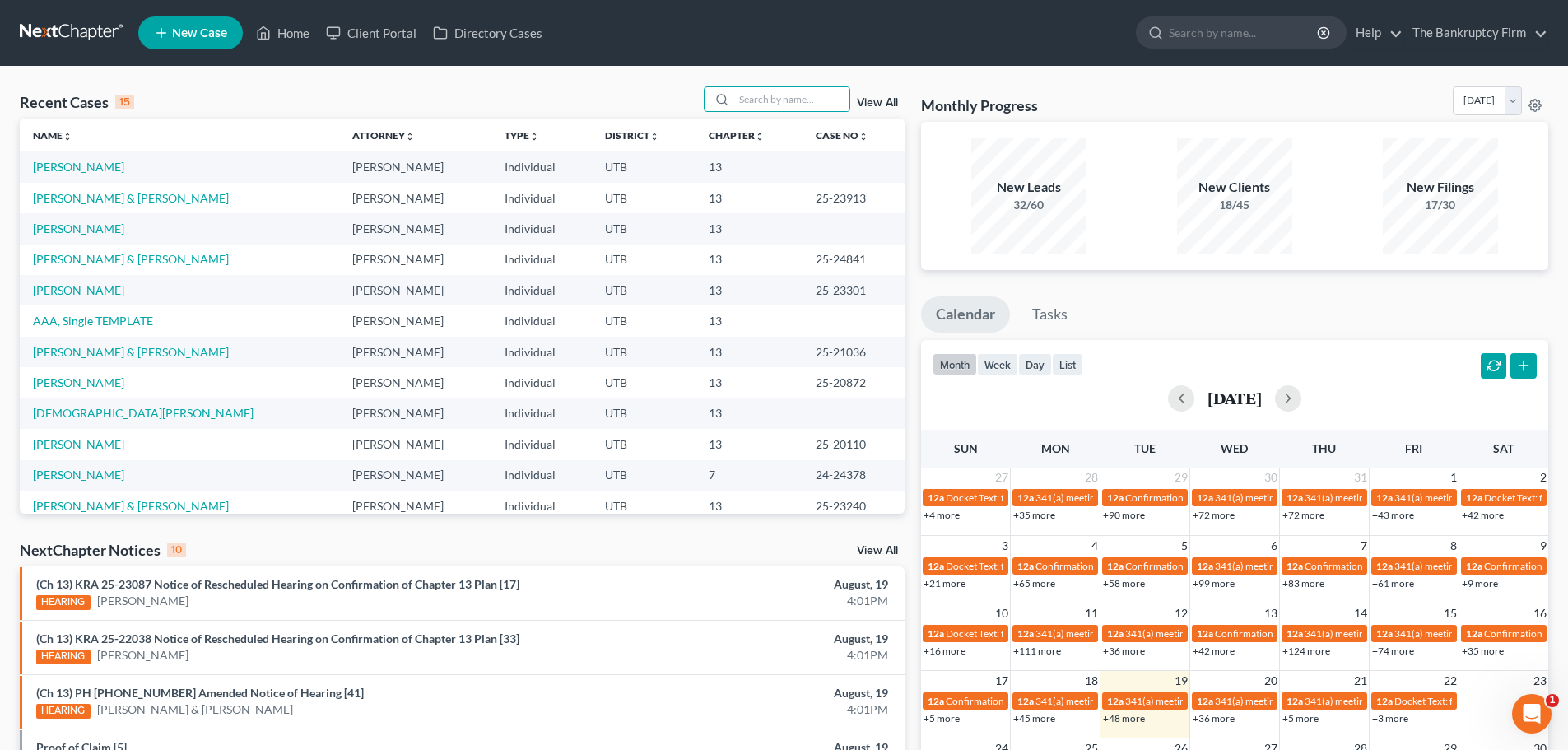
click at [870, 96] on div "View All" at bounding box center [804, 99] width 201 height 25
click at [869, 99] on link "View All" at bounding box center [877, 103] width 41 height 12
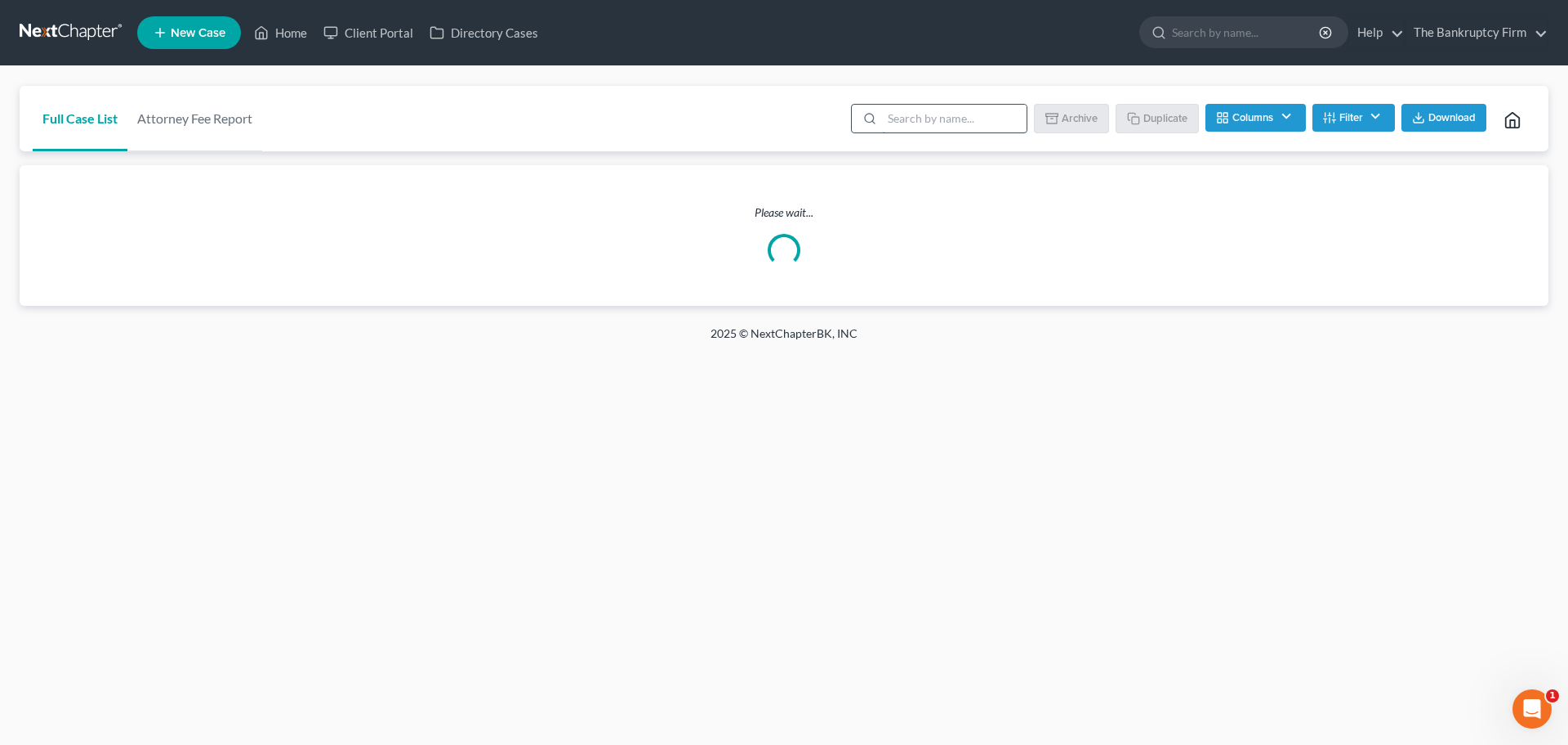
click at [916, 116] on input "search" at bounding box center [955, 118] width 145 height 27
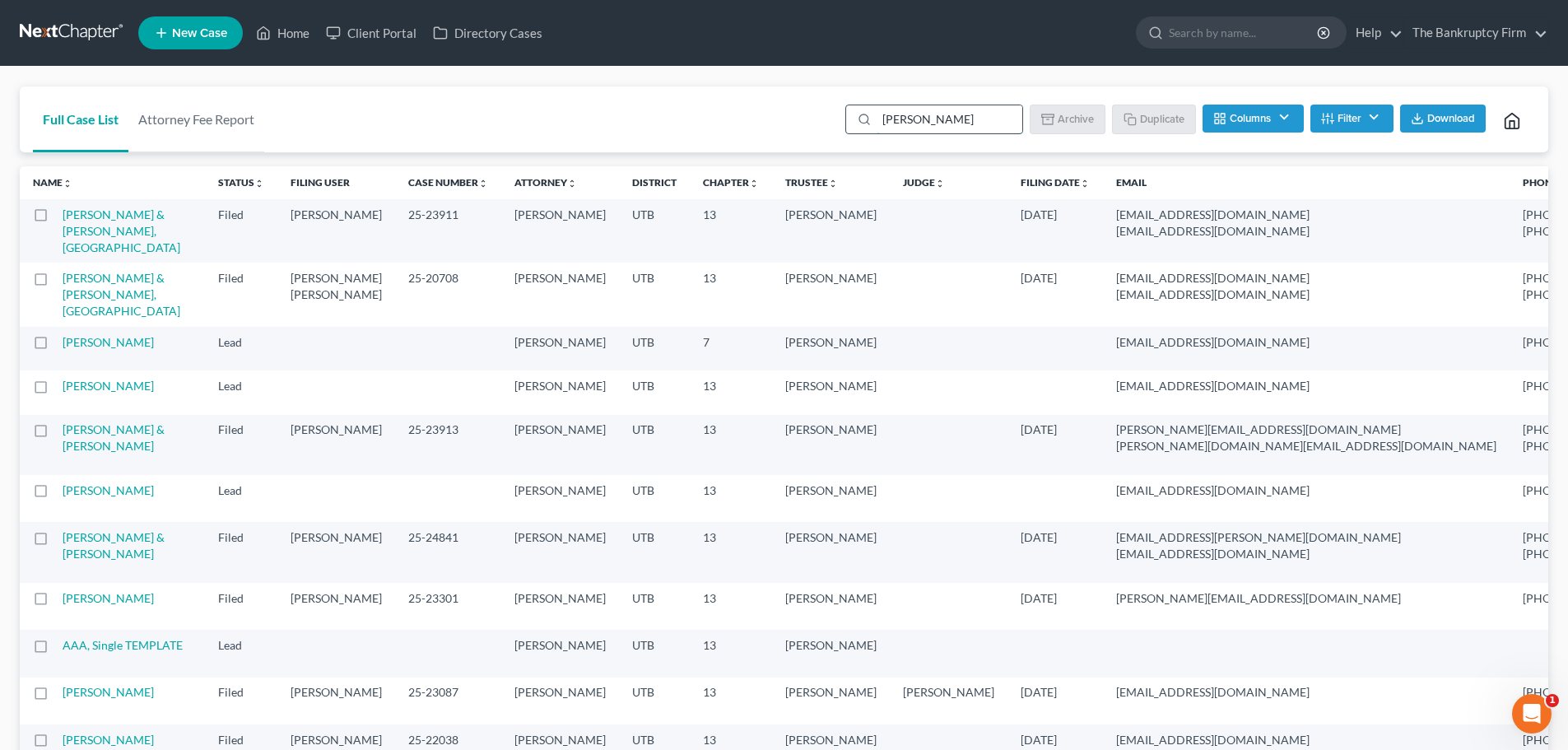
click at [913, 126] on input "Snyder" at bounding box center [949, 119] width 146 height 28
drag, startPoint x: 913, startPoint y: 126, endPoint x: 926, endPoint y: 113, distance: 18.4
click at [920, 113] on input "Snyder" at bounding box center [949, 119] width 146 height 28
type input "Walter"
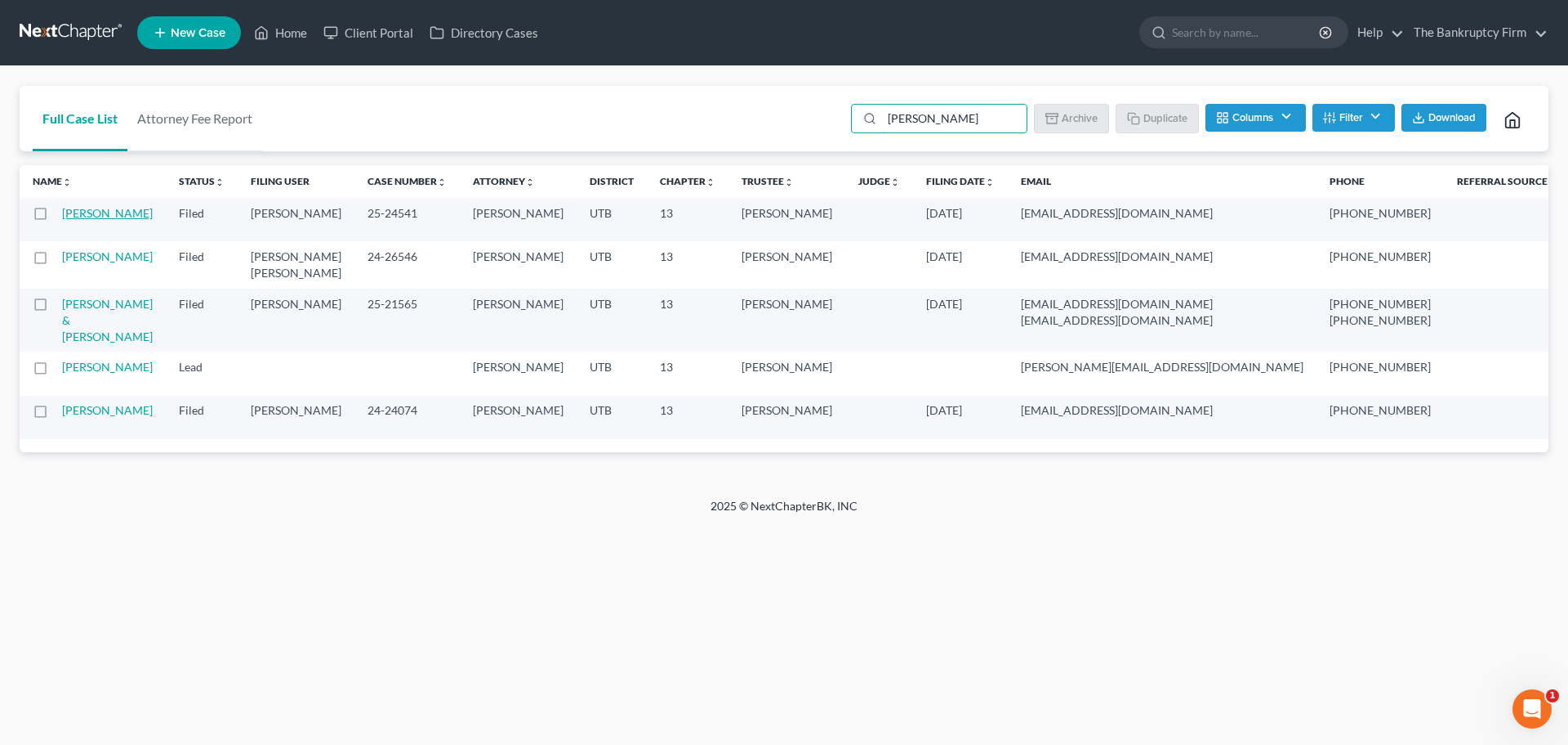
click at [89, 218] on link "Snider, Walter" at bounding box center [107, 213] width 91 height 14
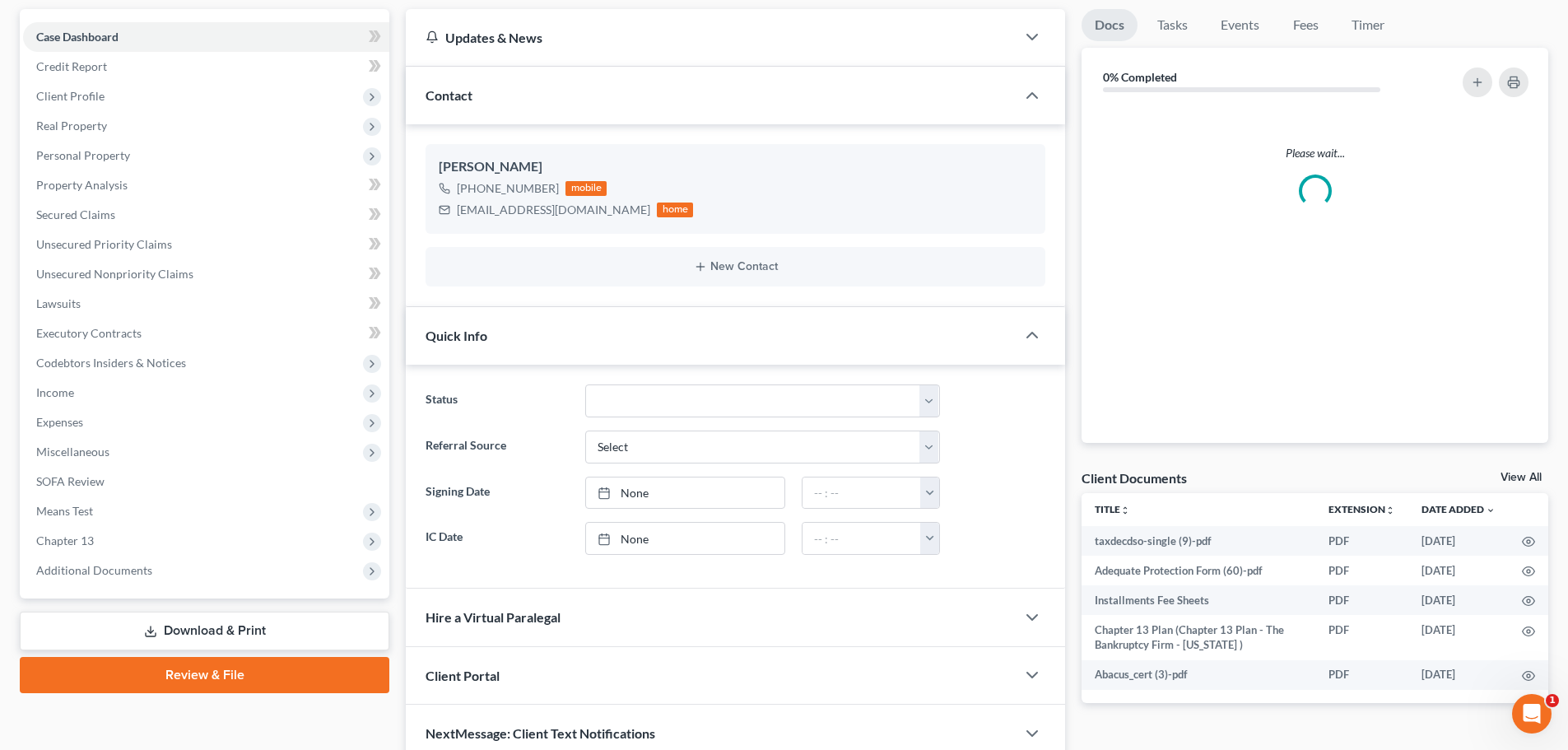
scroll to position [223, 0]
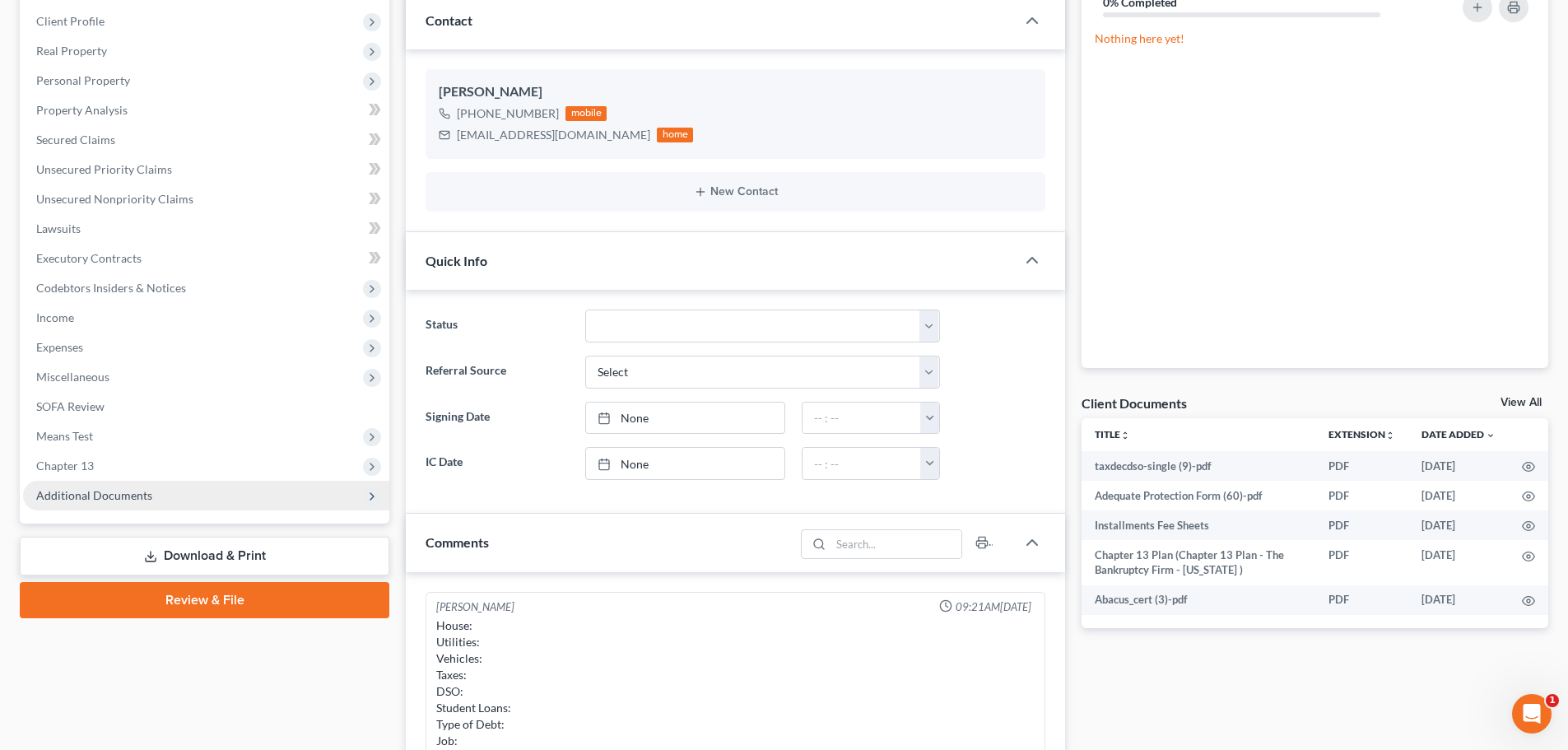
click at [152, 483] on span "Additional Documents" at bounding box center [206, 495] width 366 height 29
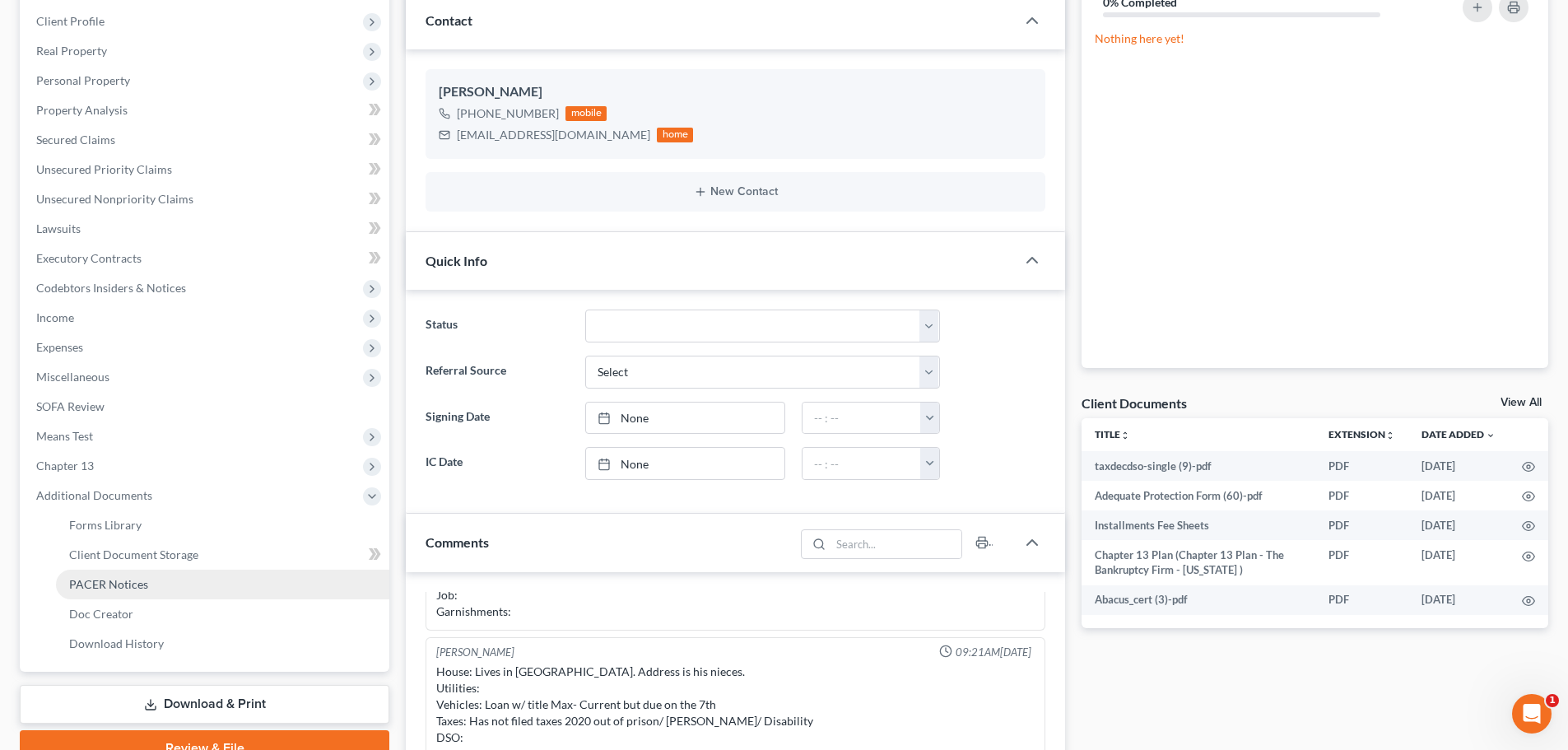
click at [139, 583] on span "PACER Notices" at bounding box center [109, 583] width 79 height 14
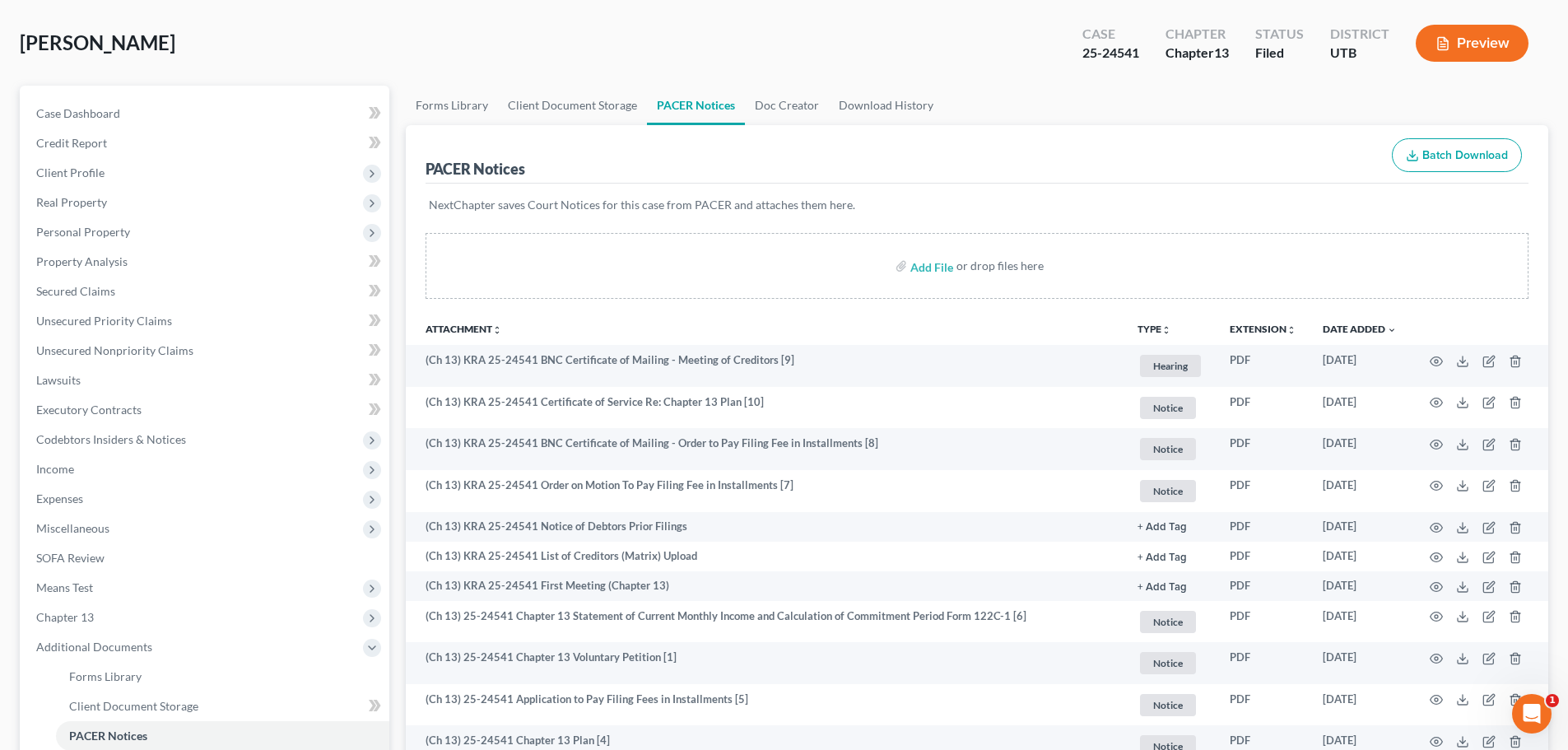
scroll to position [165, 0]
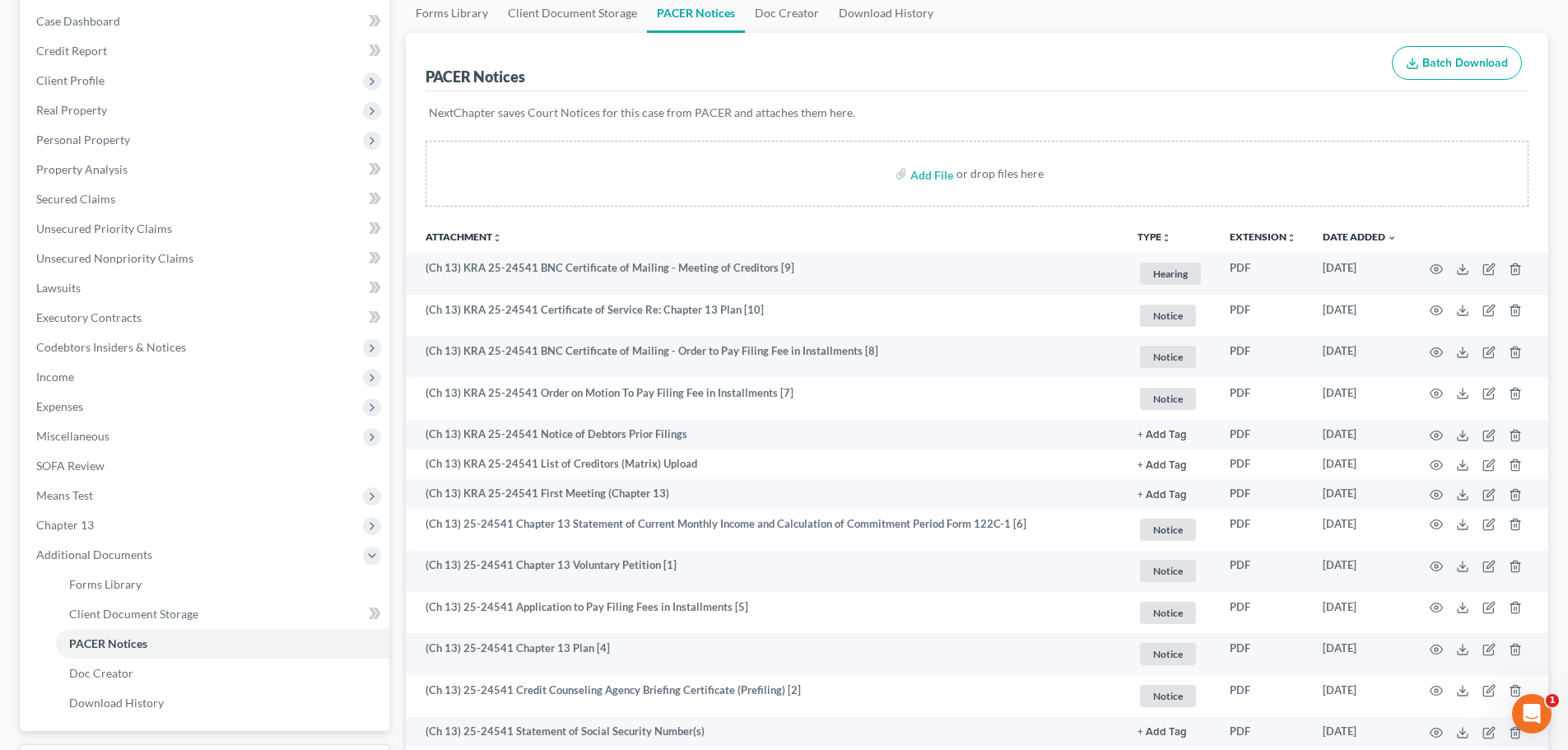
click at [696, 236] on th "Attachment unfold_more expand_more expand_less" at bounding box center [765, 235] width 718 height 33
click at [833, 222] on th "Attachment unfold_more expand_more expand_less" at bounding box center [765, 235] width 718 height 33
